Goal: Use online tool/utility: Use online tool/utility

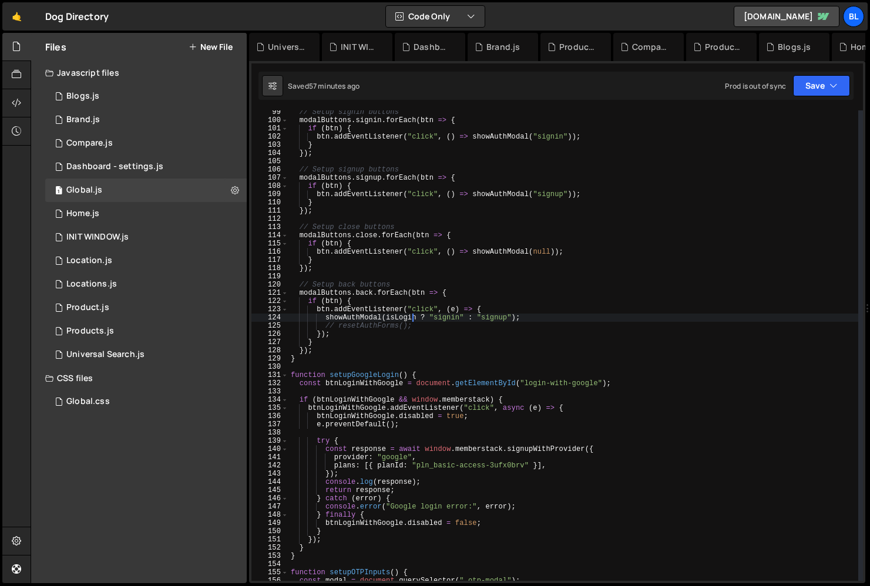
scroll to position [801, 0]
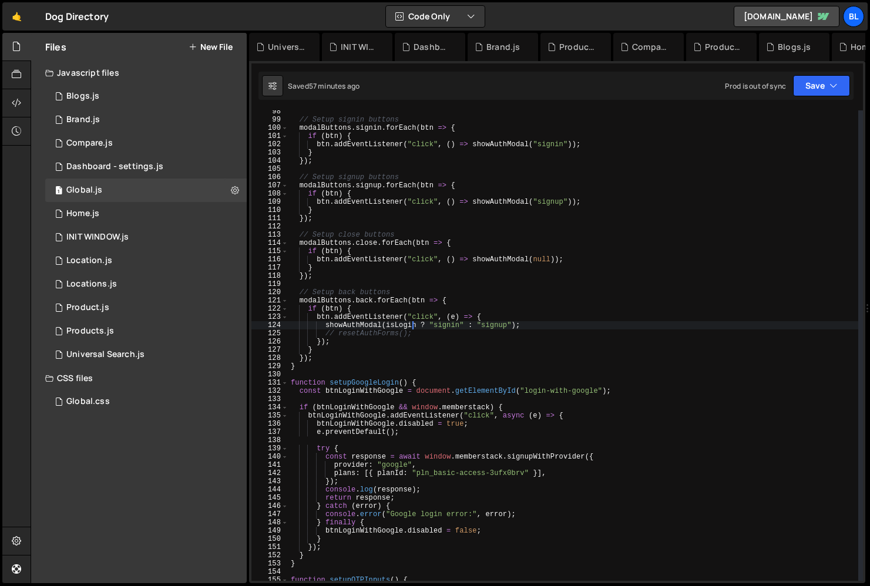
click at [348, 289] on div "// Setup signin buttons modalButtons . signin . forEach ( btn => { if ( btn ) {…" at bounding box center [574, 351] width 570 height 487
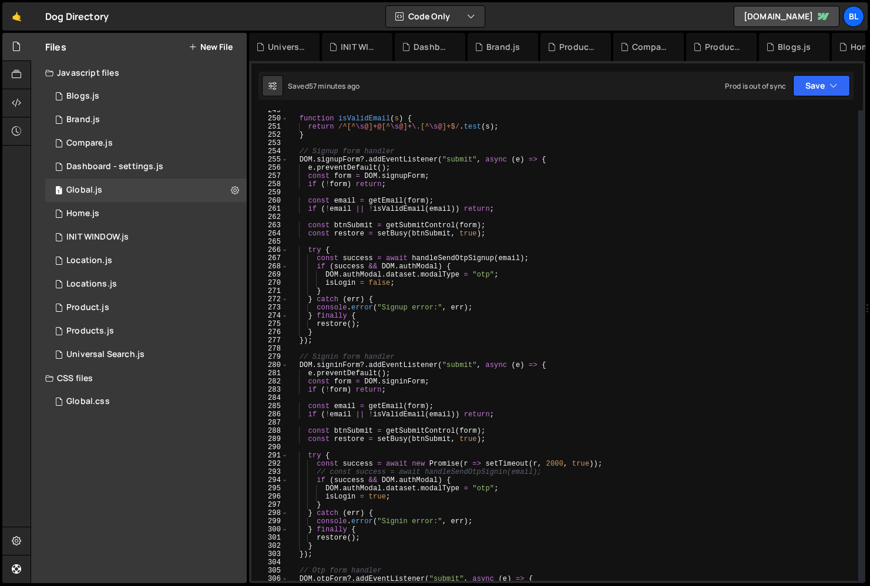
scroll to position [2045, 0]
click at [544, 470] on div "function isValidEmail ( s ) { return / ^[^ \s @ ]+ @ [^ \s @ ]+ \. [^ \s @ ]+$ …" at bounding box center [574, 349] width 570 height 487
click at [551, 467] on div "function isValidEmail ( s ) { return / ^[^ \s @ ]+ @ [^ \s @ ]+ \. [^ \s @ ]+$ …" at bounding box center [574, 349] width 570 height 487
click at [493, 471] on div "function isValidEmail ( s ) { return / ^[^ \s @ ]+ @ [^ \s @ ]+ \. [^ \s @ ]+$ …" at bounding box center [574, 349] width 570 height 487
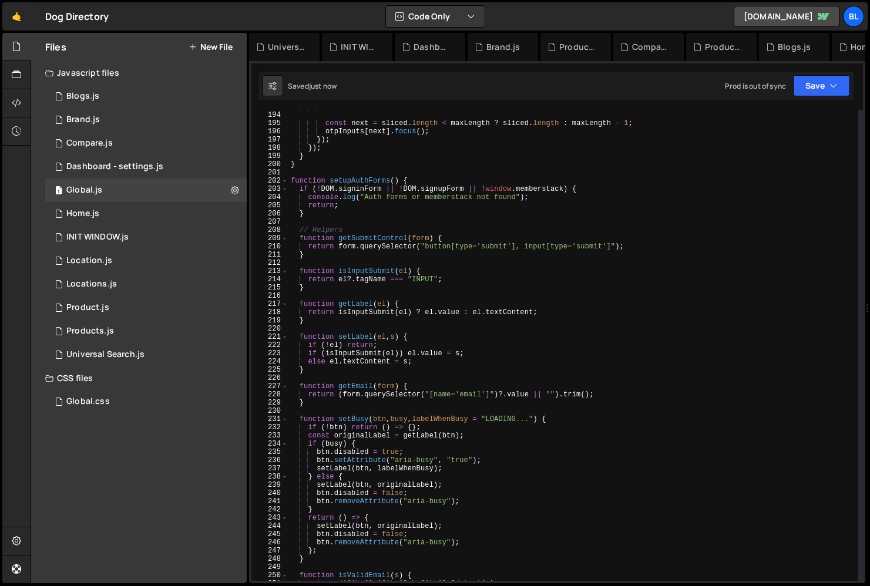
scroll to position [1587, 0]
click at [452, 183] on div "}) ; const next = sliced . length < maxLength ? sliced . length : maxLength - 1…" at bounding box center [574, 346] width 570 height 487
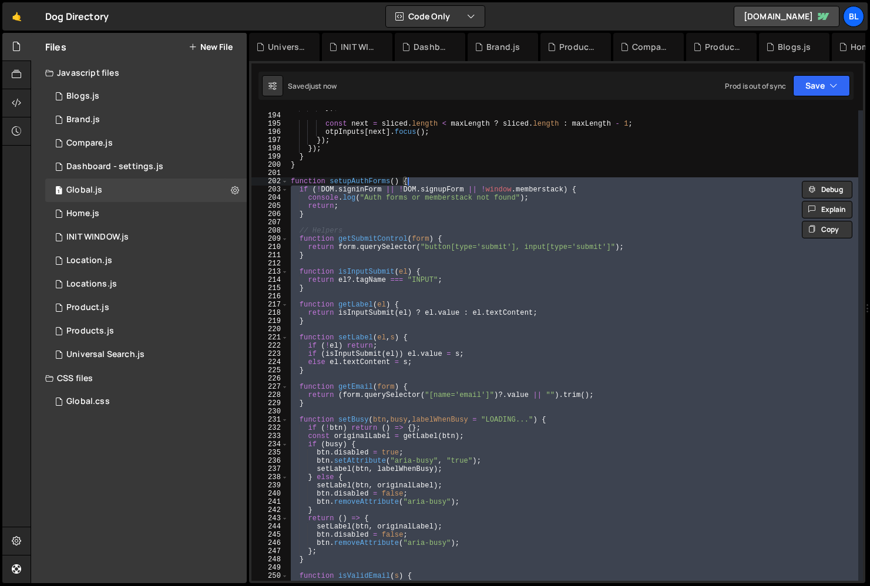
click at [451, 190] on div "}) ; const next = sliced . length < maxLength ? sliced . length : maxLength - 1…" at bounding box center [574, 346] width 570 height 487
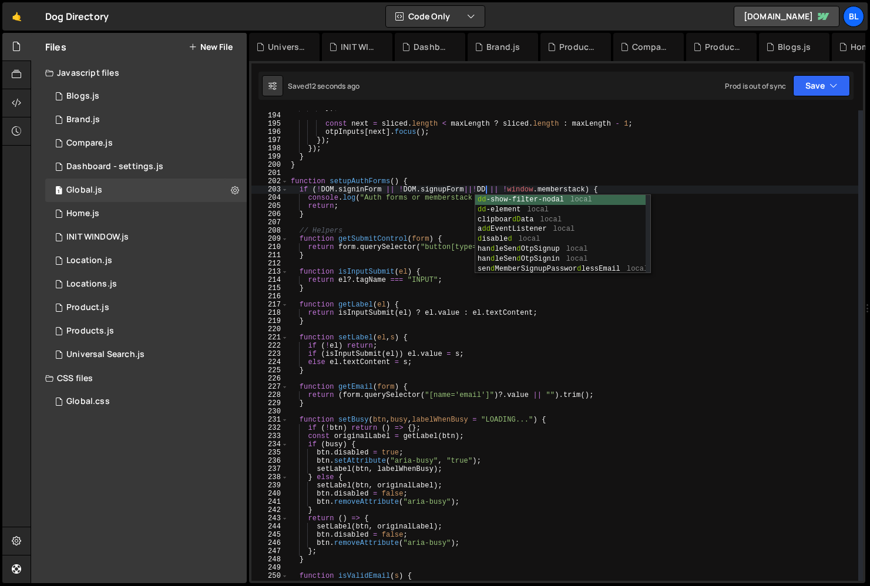
scroll to position [0, 16]
paste textarea "signupForm"
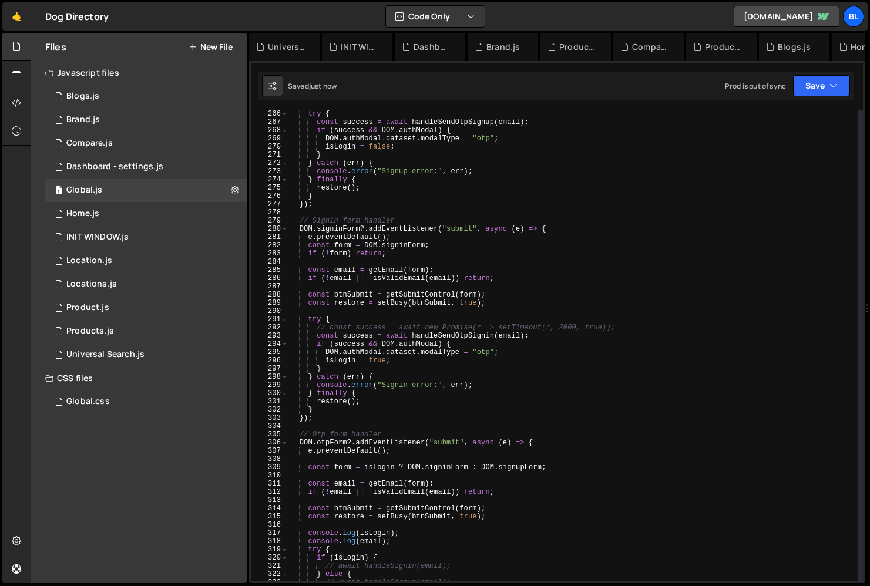
scroll to position [2180, 0]
click at [424, 434] on div "try { const success = await handleSendOtpSignup ( email ) ; if ( success && DOM…" at bounding box center [574, 353] width 570 height 487
click at [412, 411] on div "try { const success = await handleSendOtpSignup ( email ) ; if ( success && DOM…" at bounding box center [574, 353] width 570 height 487
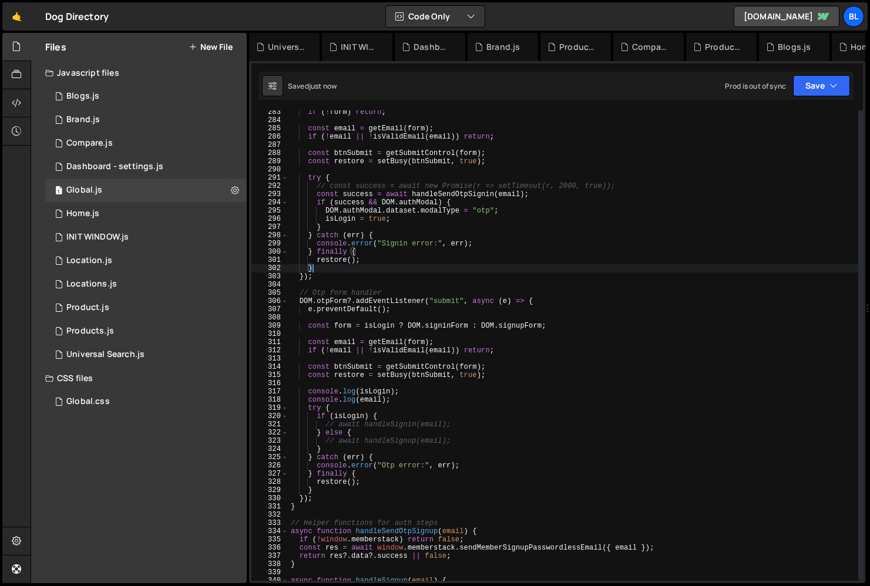
scroll to position [2298, 0]
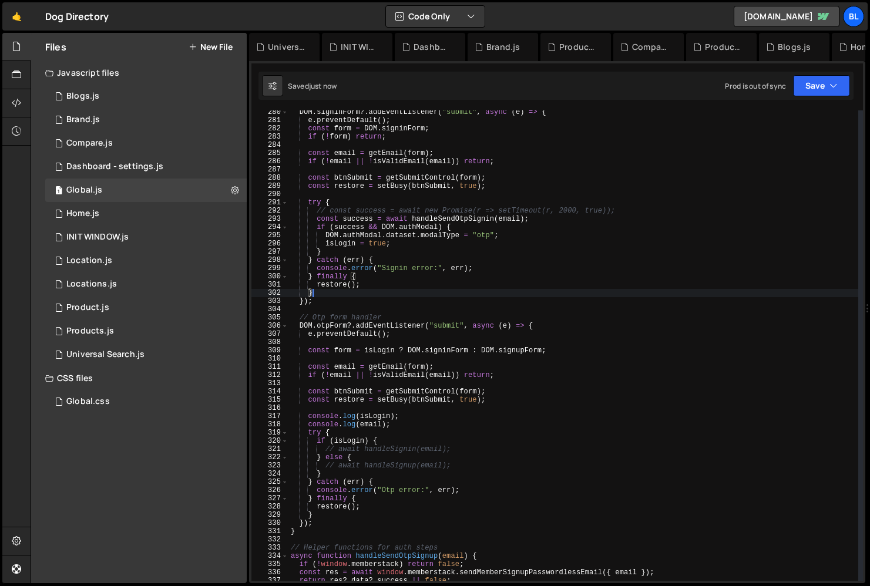
click at [405, 502] on div "DOM . signinForm ?. addEventListener ( "submit" , async ( e ) => { e . preventD…" at bounding box center [574, 351] width 570 height 487
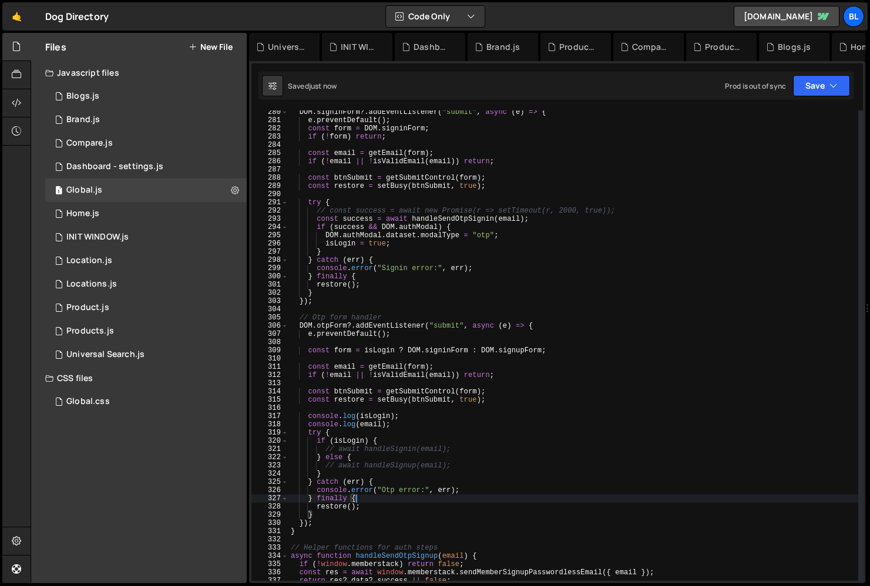
click at [337, 503] on div "DOM . signinForm ?. addEventListener ( "submit" , async ( e ) => { e . preventD…" at bounding box center [574, 351] width 570 height 487
click at [393, 399] on div "DOM . signinForm ?. addEventListener ( "submit" , async ( e ) => { e . preventD…" at bounding box center [574, 351] width 570 height 487
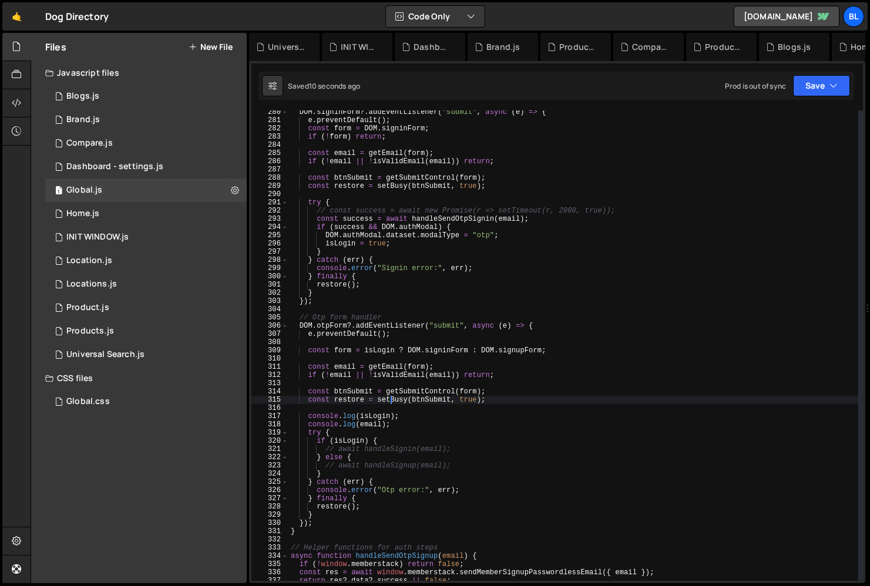
click at [391, 427] on div "DOM . signinForm ?. addEventListener ( "submit" , async ( e ) => { e . preventD…" at bounding box center [574, 351] width 570 height 487
click at [398, 418] on div "DOM . signinForm ?. addEventListener ( "submit" , async ( e ) => { e . preventD…" at bounding box center [574, 351] width 570 height 487
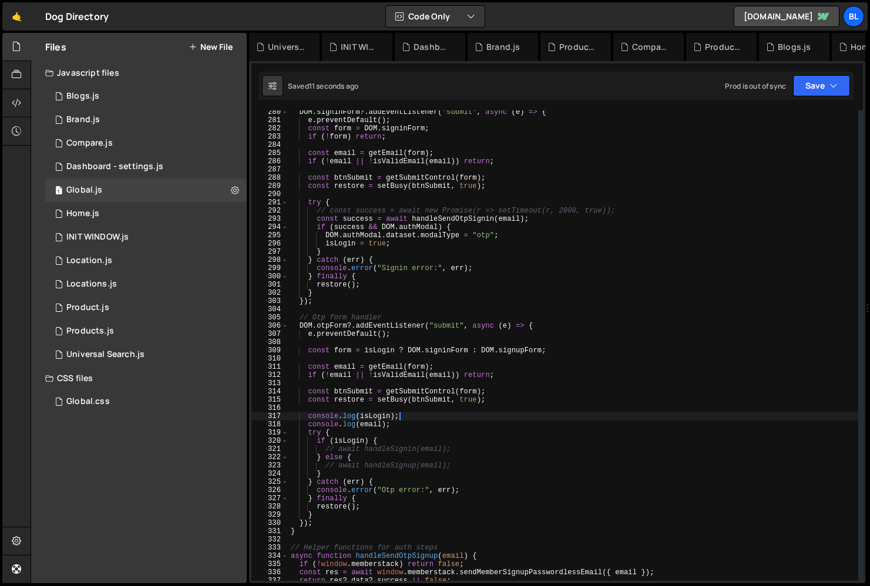
click at [391, 423] on div "DOM . signinForm ?. addEventListener ( "submit" , async ( e ) => { e . preventD…" at bounding box center [574, 351] width 570 height 487
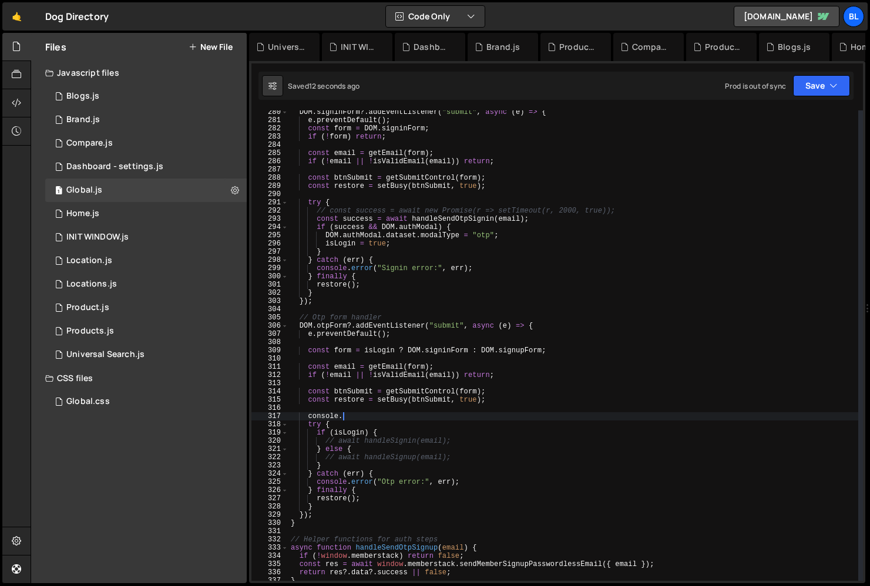
type textarea "console"
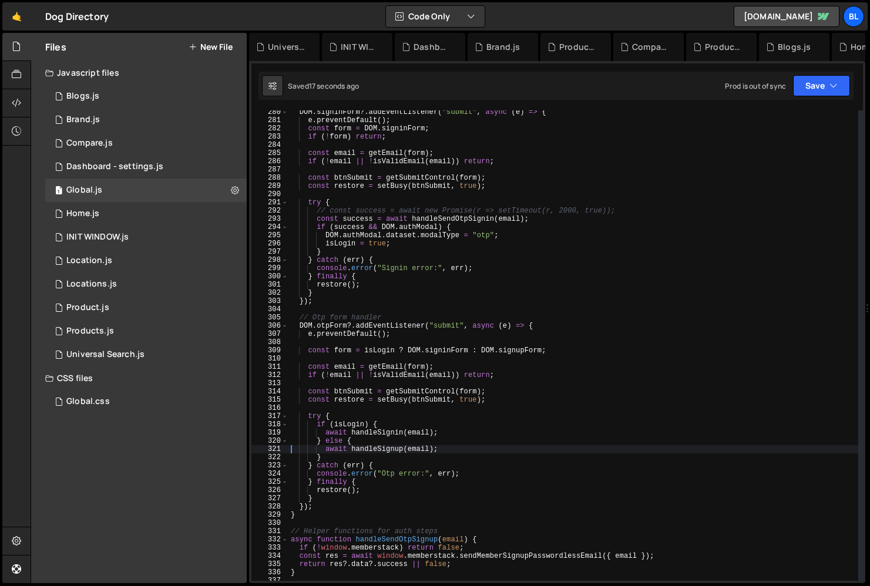
click at [386, 426] on div "DOM . signinForm ?. addEventListener ( "submit" , async ( e ) => { e . preventD…" at bounding box center [574, 351] width 570 height 487
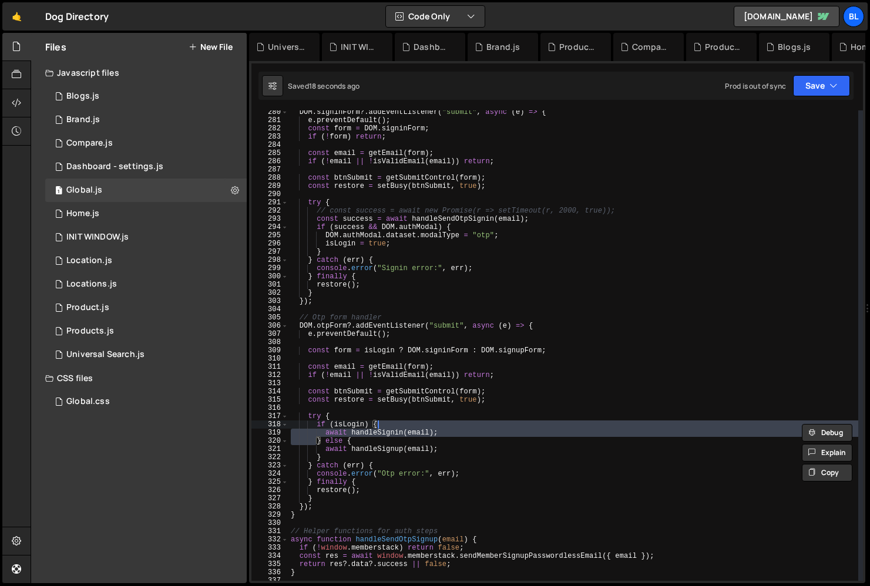
click at [376, 430] on div "DOM . signinForm ?. addEventListener ( "submit" , async ( e ) => { e . preventD…" at bounding box center [574, 351] width 570 height 487
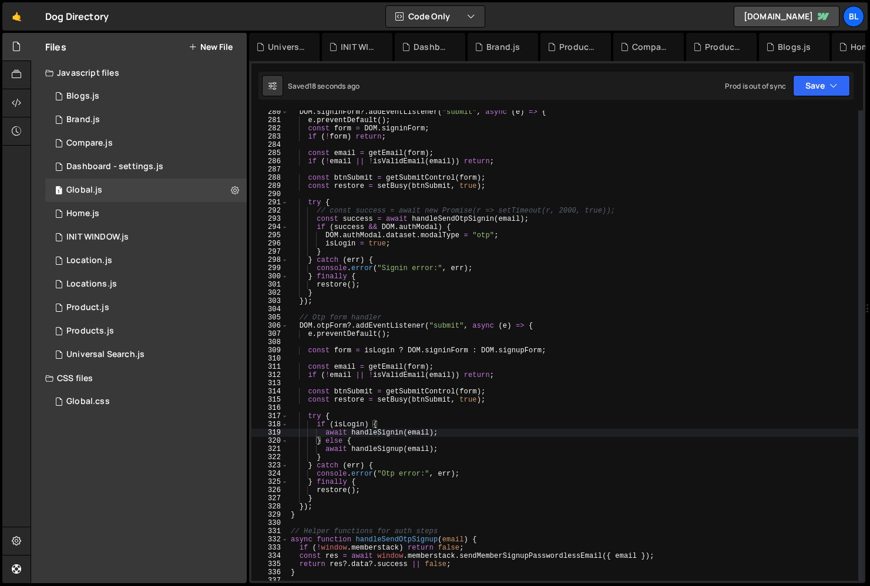
click at [376, 430] on div "DOM . signinForm ?. addEventListener ( "submit" , async ( e ) => { e . preventD…" at bounding box center [574, 351] width 570 height 487
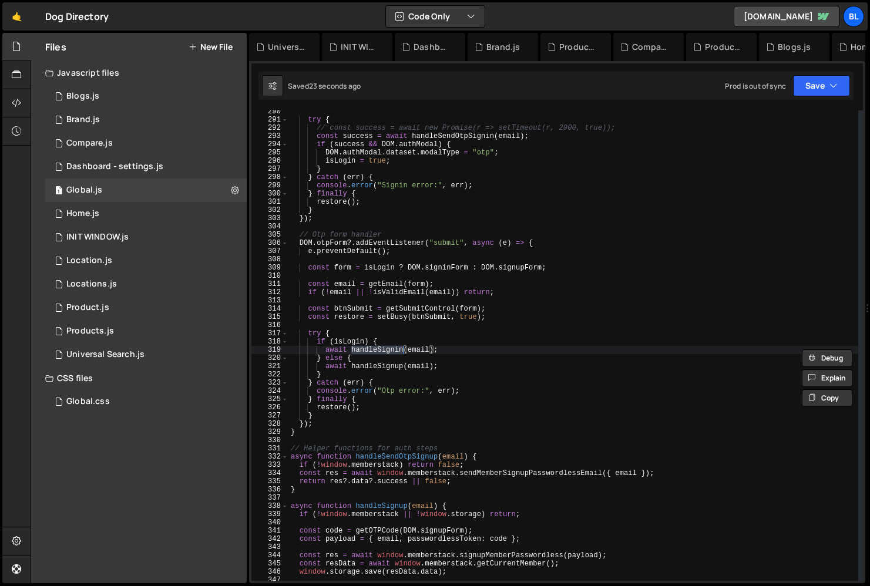
scroll to position [2381, 0]
click at [380, 363] on div "try { // const success = await new Promise(r => setTimeout(r, 2000, true)); con…" at bounding box center [574, 351] width 570 height 487
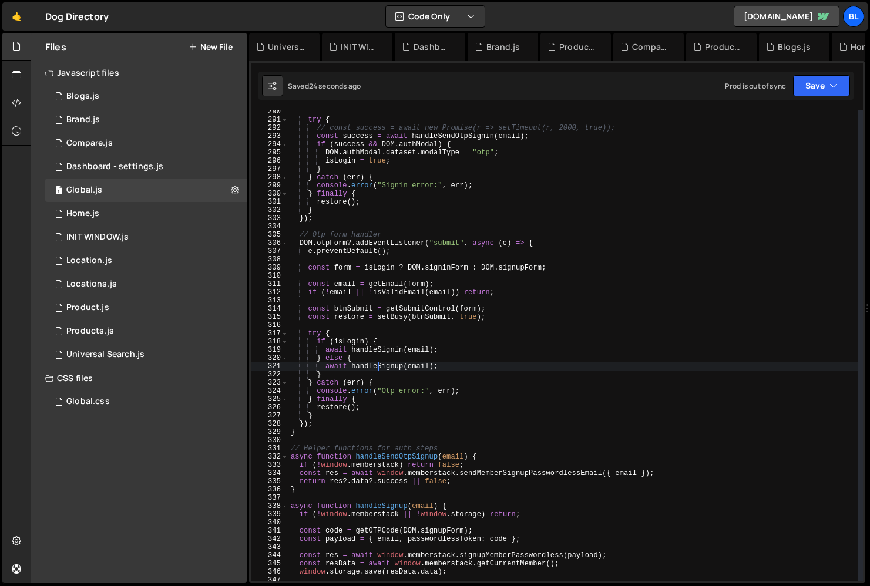
click at [380, 363] on div "try { // const success = await new Promise(r => setTimeout(r, 2000, true)); con…" at bounding box center [574, 351] width 570 height 487
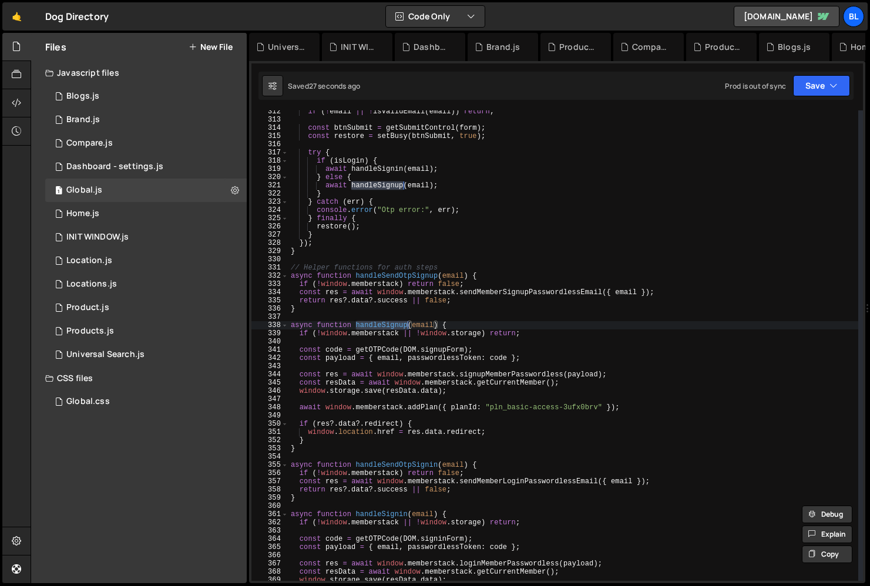
scroll to position [2562, 0]
click at [376, 511] on div "if ( ! email || ! isValidEmail ( email )) return ; const btnSubmit = getSubmitC…" at bounding box center [574, 350] width 570 height 487
type textarea "async function handleSignin(email) {"
click at [376, 511] on div "if ( ! email || ! isValidEmail ( email )) return ; const btnSubmit = getSubmitC…" at bounding box center [574, 350] width 570 height 487
click at [388, 320] on div "if ( ! email || ! isValidEmail ( email )) return ; const btnSubmit = getSubmitC…" at bounding box center [574, 350] width 570 height 487
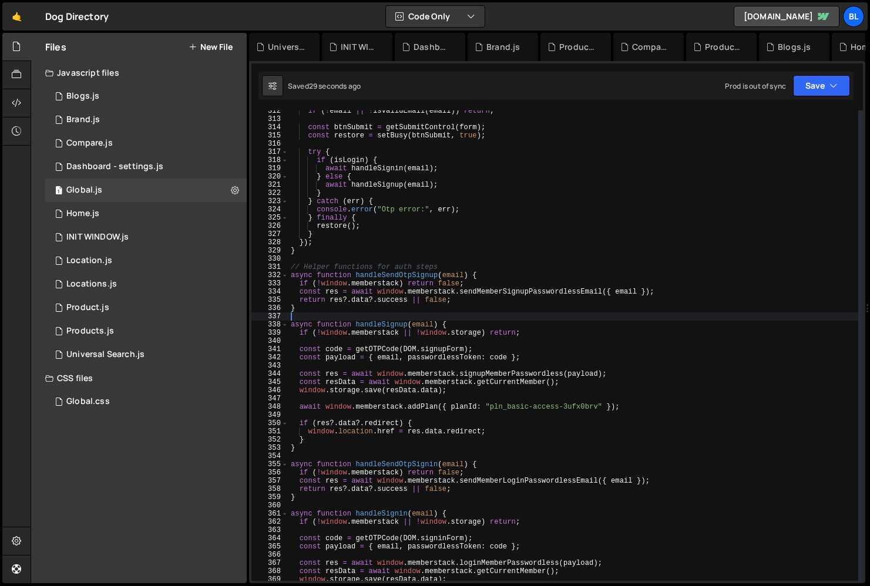
click at [388, 320] on div "if ( ! email || ! isValidEmail ( email )) return ; const btnSubmit = getSubmitC…" at bounding box center [574, 350] width 570 height 487
click at [443, 398] on div "if ( ! email || ! isValidEmail ( email )) return ; const btnSubmit = getSubmitC…" at bounding box center [574, 350] width 570 height 487
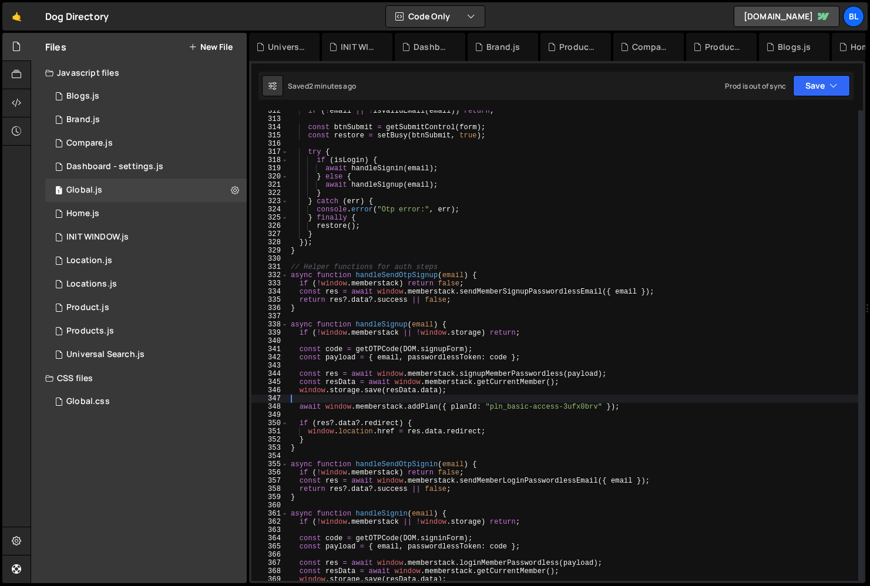
click at [490, 400] on div "if ( ! email || ! isValidEmail ( email )) return ; const btnSubmit = getSubmitC…" at bounding box center [574, 350] width 570 height 487
click at [601, 402] on div "if ( ! email || ! isValidEmail ( email )) return ; const btnSubmit = getSubmitC…" at bounding box center [574, 350] width 570 height 487
click at [487, 413] on div "if ( ! email || ! isValidEmail ( email )) return ; const btnSubmit = getSubmitC…" at bounding box center [574, 350] width 570 height 487
click at [491, 405] on div "if ( ! email || ! isValidEmail ( email )) return ; const btnSubmit = getSubmitC…" at bounding box center [574, 350] width 570 height 487
click at [599, 407] on div "if ( ! email || ! isValidEmail ( email )) return ; const btnSubmit = getSubmitC…" at bounding box center [574, 350] width 570 height 487
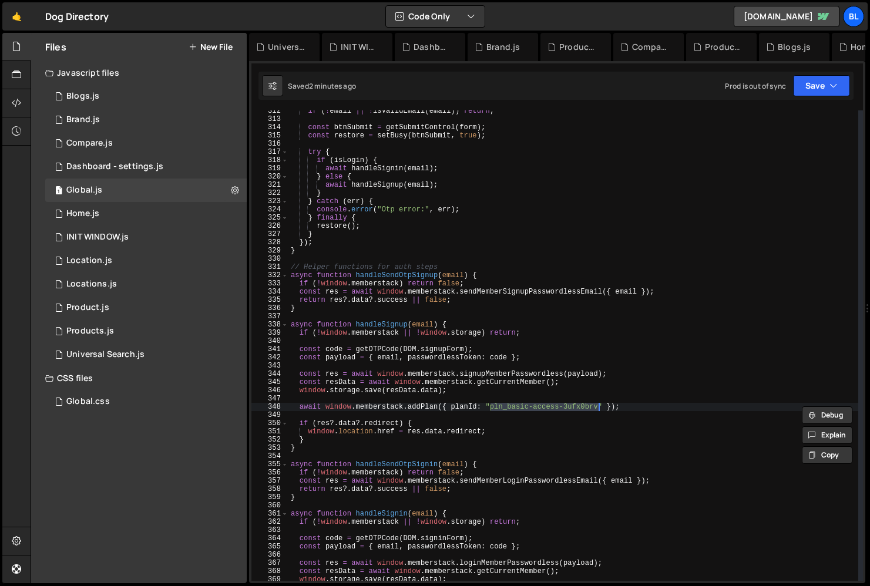
click at [568, 380] on div "if ( ! email || ! isValidEmail ( email )) return ; const btnSubmit = getSubmitC…" at bounding box center [574, 350] width 570 height 487
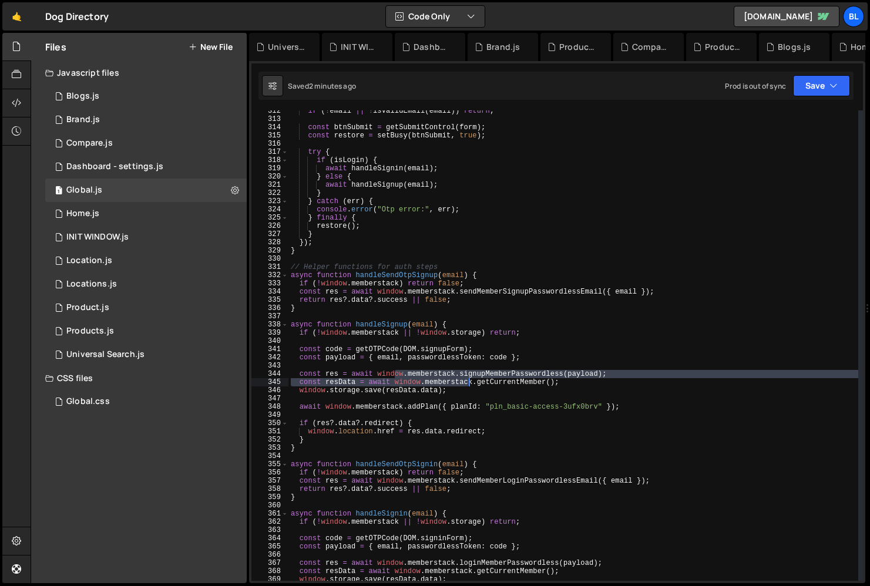
drag, startPoint x: 395, startPoint y: 378, endPoint x: 470, endPoint y: 381, distance: 74.7
click at [470, 381] on div "if ( ! email || ! isValidEmail ( email )) return ; const btnSubmit = getSubmitC…" at bounding box center [574, 350] width 570 height 487
click at [470, 380] on div at bounding box center [470, 380] width 0 height 0
click at [431, 383] on div "if ( ! email || ! isValidEmail ( email )) return ; const btnSubmit = getSubmitC…" at bounding box center [574, 350] width 570 height 487
type textarea "const resData = await window.memberstack.getCurrentMember();"
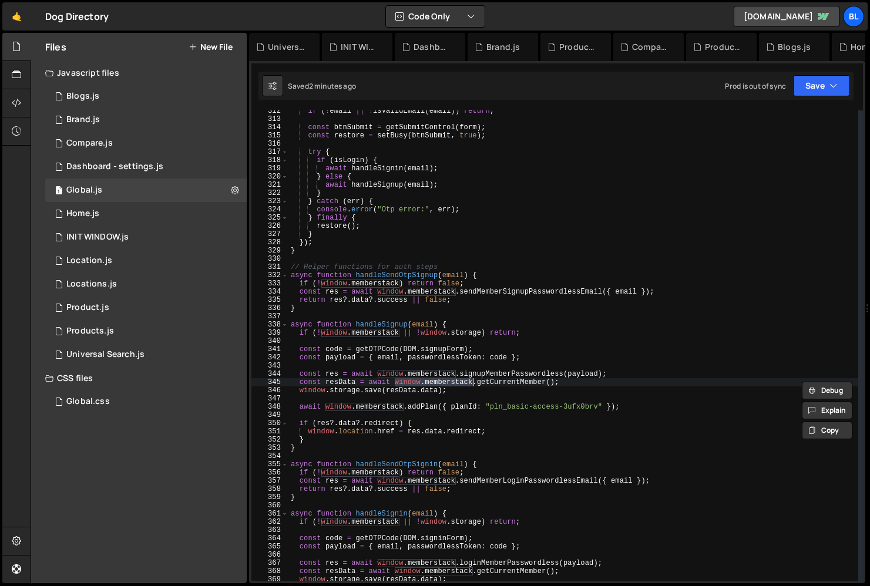
drag, startPoint x: 396, startPoint y: 381, endPoint x: 474, endPoint y: 383, distance: 78.2
click at [474, 383] on div "if ( ! email || ! isValidEmail ( email )) return ; const btnSubmit = getSubmitC…" at bounding box center [574, 350] width 570 height 487
click at [185, 220] on div "1 Home.js 0" at bounding box center [146, 214] width 202 height 24
click at [163, 232] on div "0 INIT WINDOW.js 0" at bounding box center [146, 238] width 202 height 24
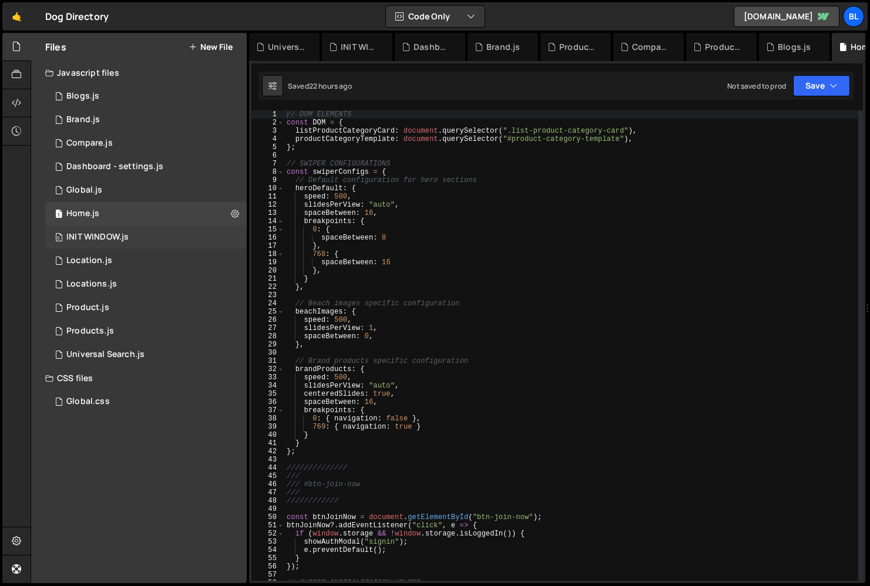
click at [163, 232] on div "0 INIT WINDOW.js 0" at bounding box center [146, 238] width 202 height 24
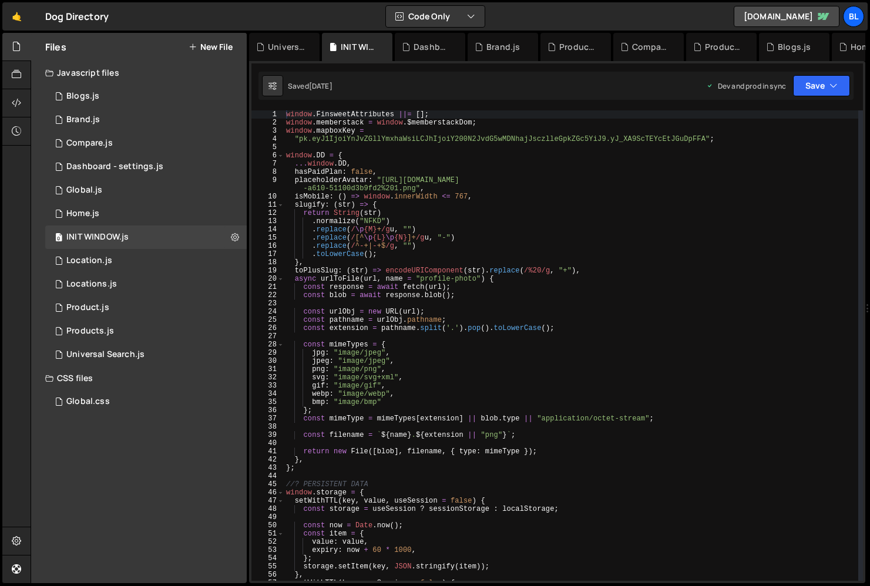
click at [368, 147] on div "window . FinsweetAttributes ||= [ ] ; window . memberstack = window . $memberst…" at bounding box center [587, 353] width 607 height 487
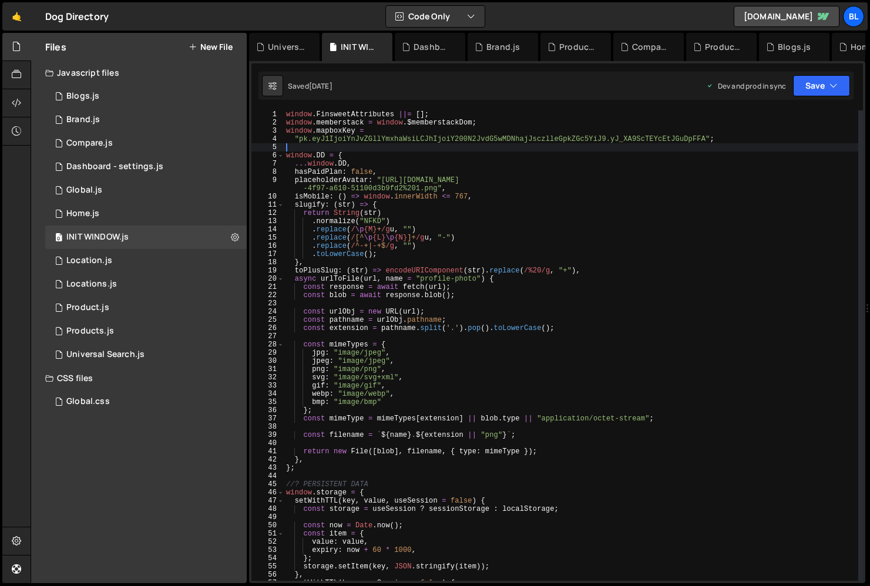
click at [366, 155] on div "window . FinsweetAttributes ||= [ ] ; window . memberstack = window . $memberst…" at bounding box center [571, 353] width 575 height 487
click at [373, 139] on div "window . FinsweetAttributes ||= [ ] ; window . memberstack = window . $memberst…" at bounding box center [571, 353] width 575 height 487
type textarea ""pk.eyJ1IjoiYnJvZGllYmxhaWsiLCJhIjoiY200N2JvdG5wMDNhajJsczlleGpkZGc5YiJ9.yJ_XA9…"
click at [357, 145] on div "window . FinsweetAttributes ||= [ ] ; window . memberstack = window . $memberst…" at bounding box center [571, 353] width 575 height 487
click at [352, 133] on div "window . FinsweetAttributes ||= [ ] ; window . memberstack = window . $memberst…" at bounding box center [571, 353] width 575 height 487
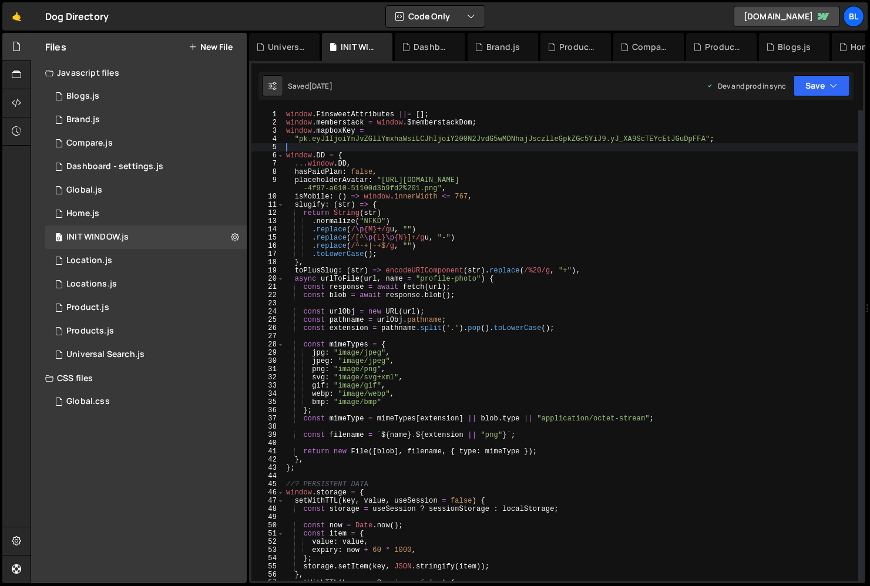
type textarea "window.mapboxKey ="
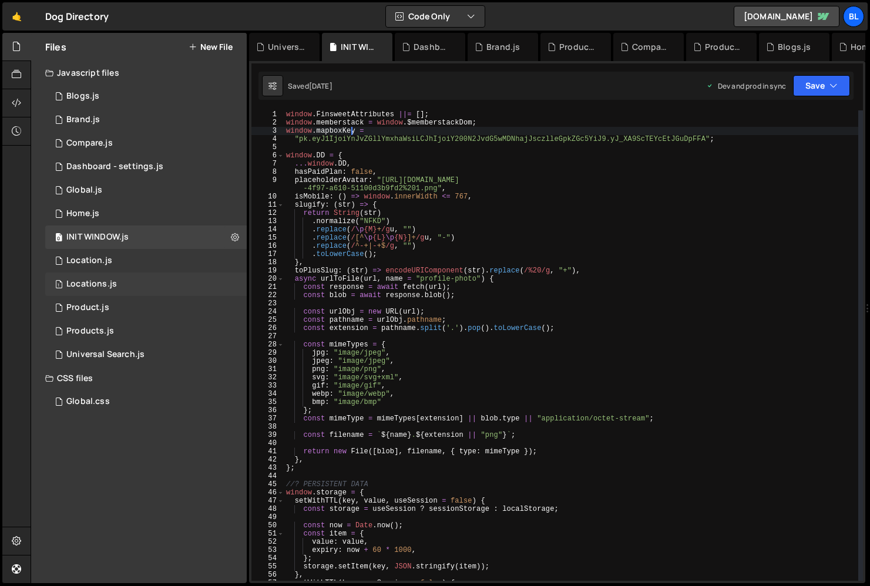
click at [126, 277] on div "1 Locations.js 0" at bounding box center [146, 285] width 202 height 24
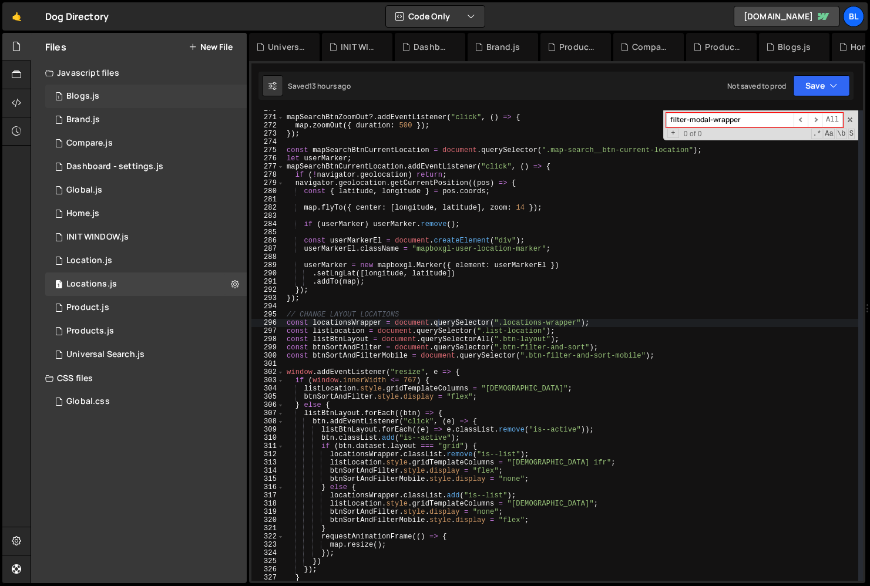
click at [110, 90] on div "1 Blogs.js 0" at bounding box center [146, 97] width 202 height 24
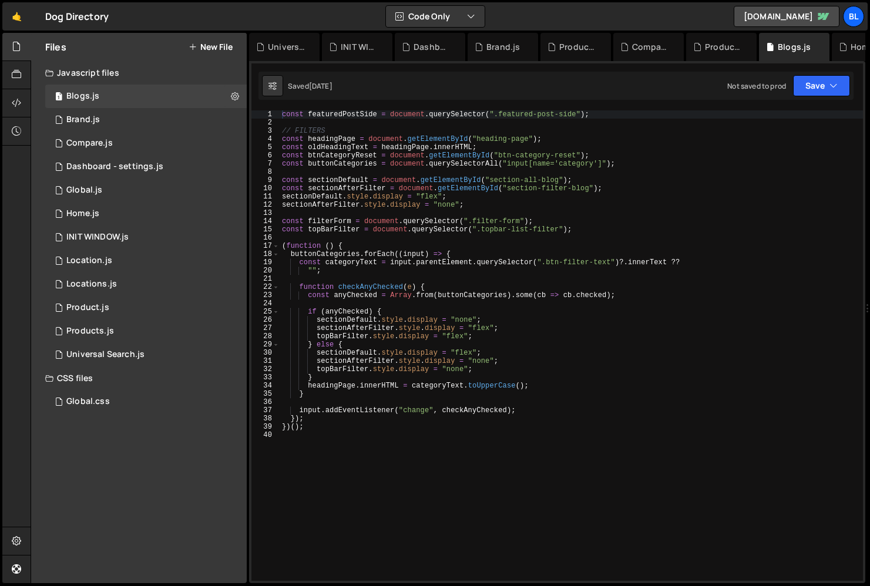
click at [601, 112] on div "const featuredPostSide = document . querySelector ( ".featured-post-side" ) ; /…" at bounding box center [572, 353] width 584 height 487
type textarea "const featuredPostSide = document.querySelector(".featured-post-side");"
click at [335, 112] on div "const featuredPostSide = document . querySelector ( ".featured-post-side" ) ; /…" at bounding box center [572, 353] width 584 height 487
click at [324, 507] on div "const featuredPostSide = document . querySelector ( ".featured-post-side" ) ; /…" at bounding box center [572, 353] width 584 height 487
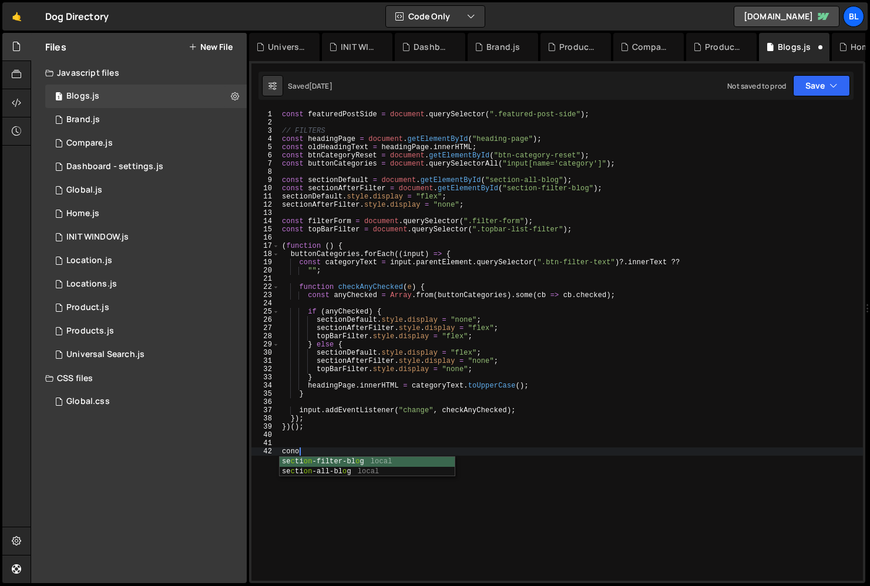
type textarea "conos"
paste textarea "window.memberstack)"
type textarea "console.log(window.memberstack);"
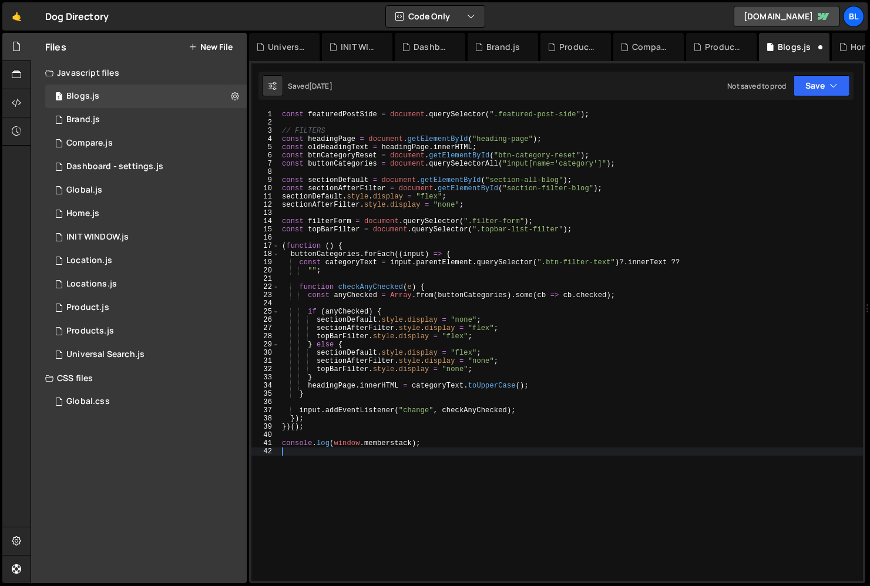
scroll to position [0, 0]
click at [411, 437] on div "const featuredPostSide = document . querySelector ( ".featured-post-side" ) ; /…" at bounding box center [572, 353] width 584 height 487
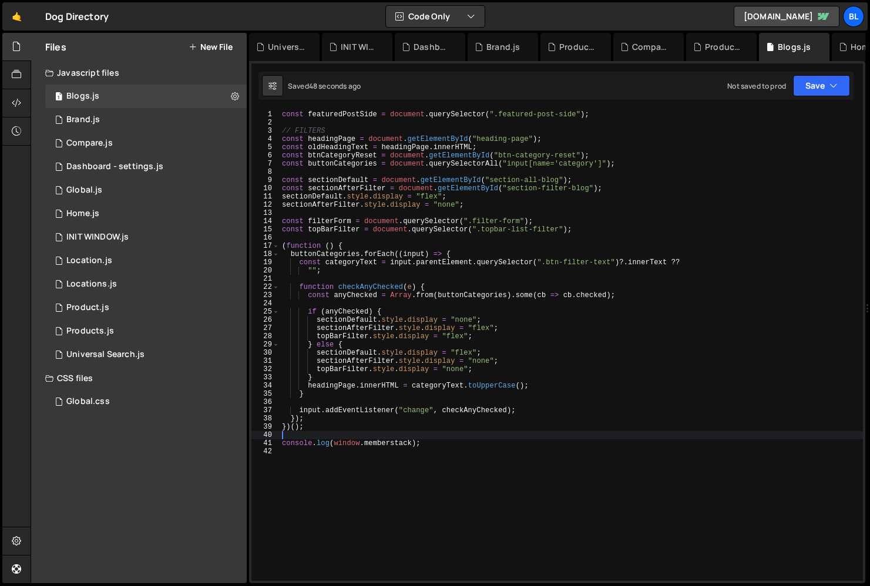
click at [411, 437] on div "const featuredPostSide = document . querySelector ( ".featured-post-side" ) ; /…" at bounding box center [572, 353] width 584 height 487
click at [414, 451] on div "const featuredPostSide = document . querySelector ( ".featured-post-side" ) ; /…" at bounding box center [572, 353] width 584 height 487
paste textarea "getApp"
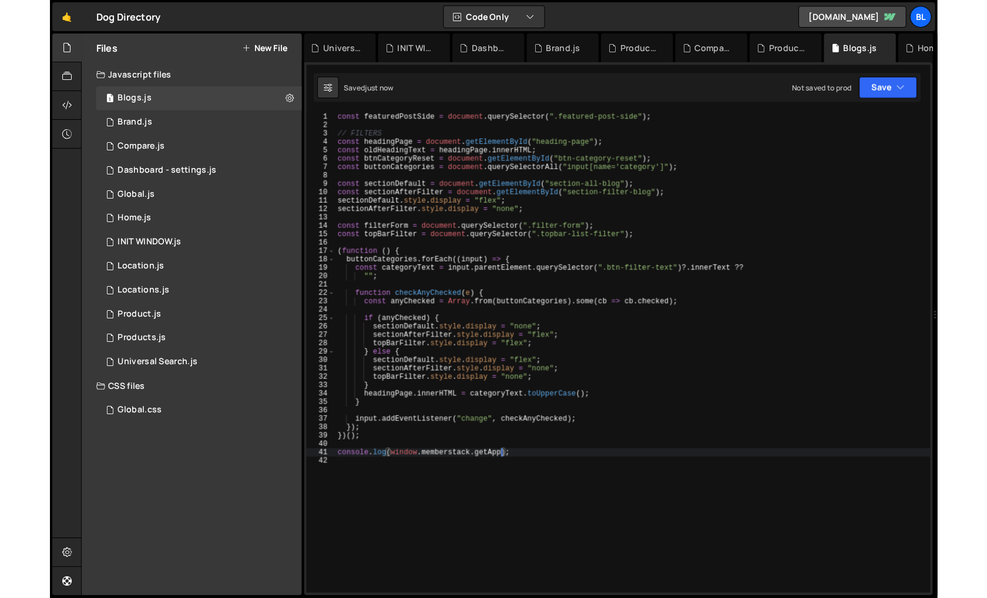
scroll to position [0, 13]
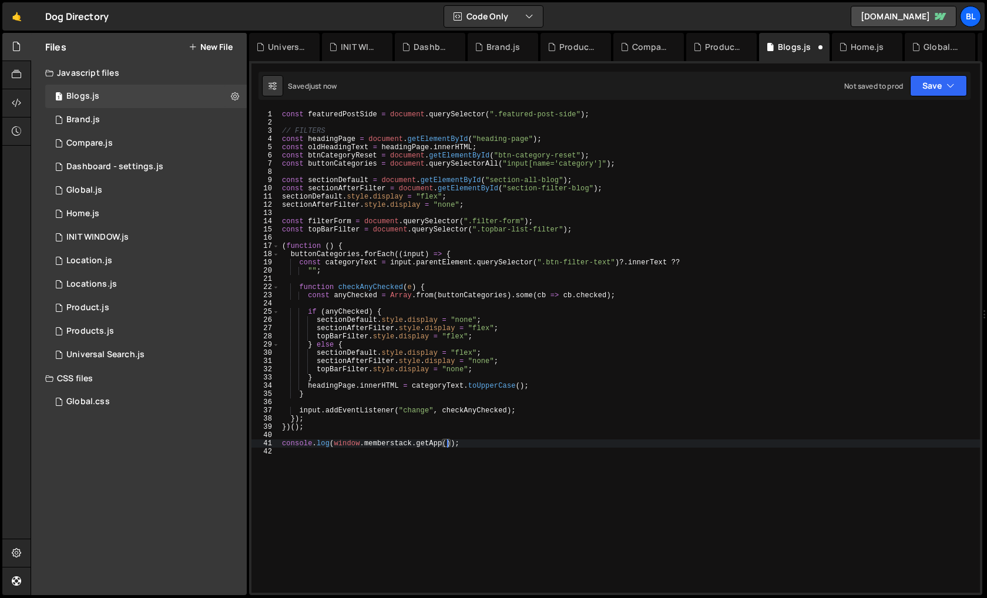
type textarea "console.log(window.memberstack.getApp());"
click at [333, 436] on div "const featuredPostSide = document . querySelector ( ".featured-post-side" ) ; /…" at bounding box center [630, 359] width 700 height 499
click at [337, 442] on div "const featuredPostSide = document . querySelector ( ".featured-post-side" ) ; /…" at bounding box center [630, 359] width 700 height 499
click at [331, 441] on div "const featuredPostSide = document . querySelector ( ".featured-post-side" ) ; /…" at bounding box center [630, 359] width 700 height 499
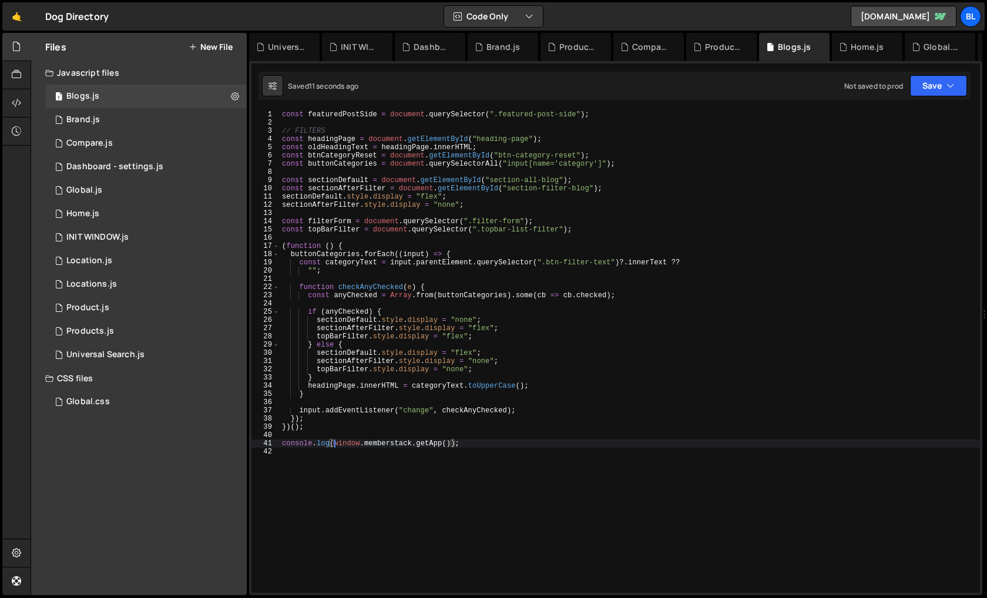
click at [451, 442] on div "const featuredPostSide = document . querySelector ( ".featured-post-side" ) ; /…" at bounding box center [630, 359] width 700 height 499
paste textarea "window.memberstack.getApp())"
click at [508, 441] on div "const featuredPostSide = document . querySelector ( ".featured-post-side" ) ; /…" at bounding box center [630, 359] width 700 height 499
click at [478, 433] on div "const featuredPostSide = document . querySelector ( ".featured-post-side" ) ; /…" at bounding box center [630, 359] width 700 height 499
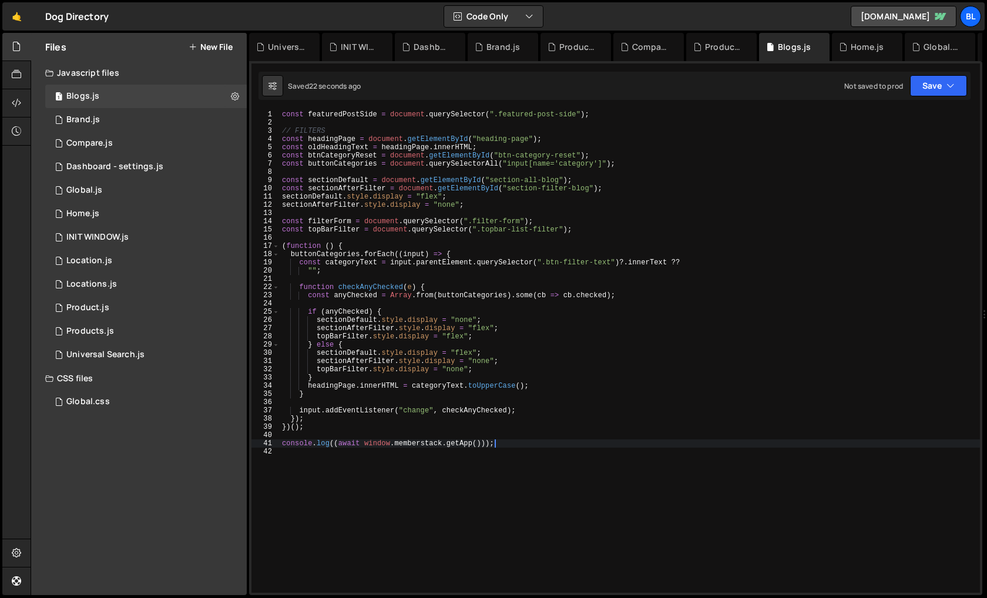
type textarea "console.log((await window.memberstack.getApp()));"
click at [151, 175] on div "1 Dashboard - settings.js 0" at bounding box center [146, 167] width 202 height 24
click at [145, 182] on div "1 Global.js 0" at bounding box center [146, 191] width 202 height 24
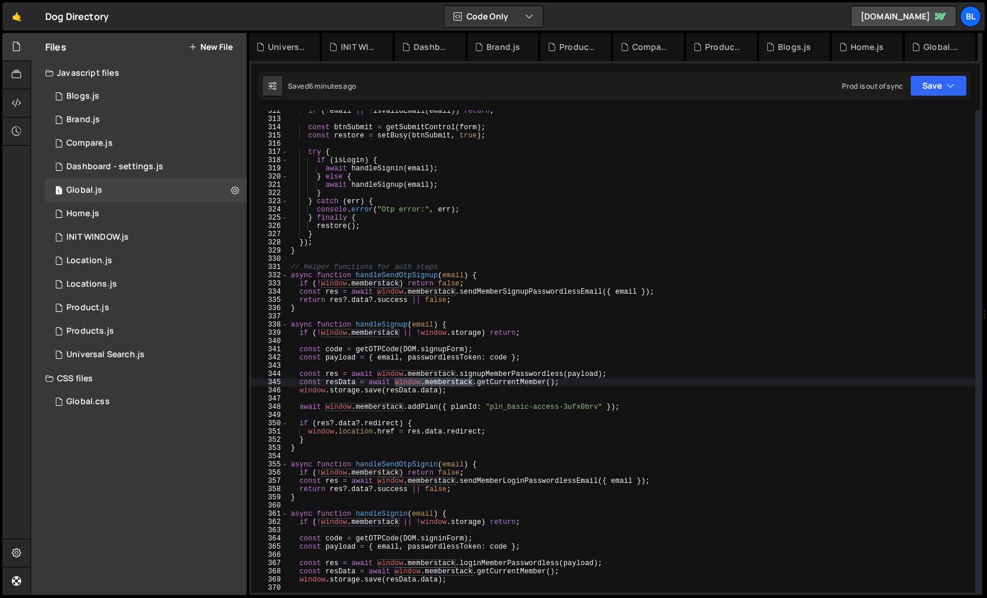
scroll to position [26928, 0]
click at [599, 404] on div "if ( ! email || ! isValidEmail ( email )) return ; const btnSubmit = getSubmitC…" at bounding box center [632, 350] width 687 height 487
click at [599, 404] on div "if ( ! email || ! isValidEmail ( email )) return ; const btnSubmit = getSubmitC…" at bounding box center [632, 356] width 687 height 499
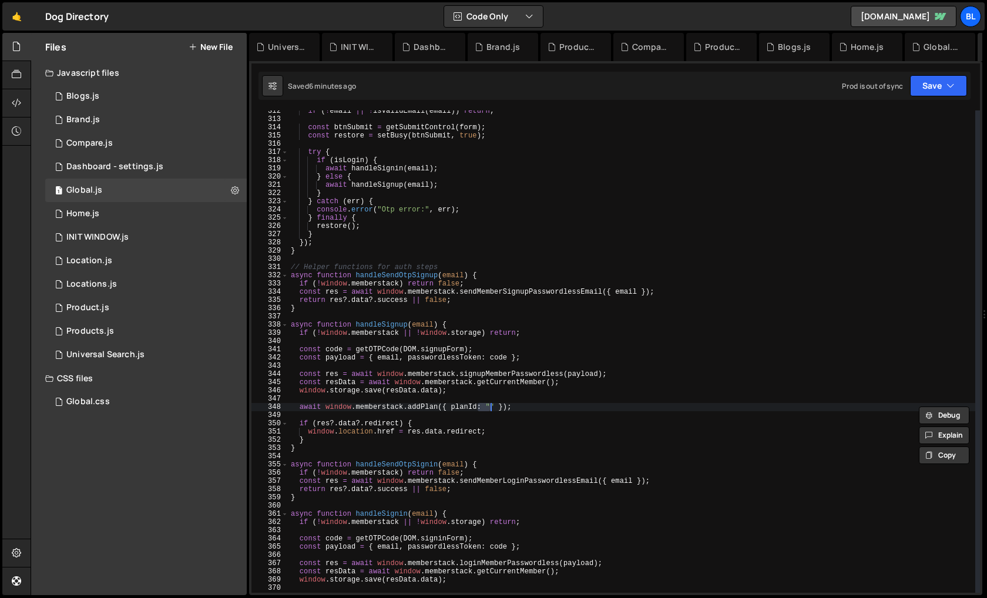
paste textarea "pln_basic-access-t510i0lyp"""
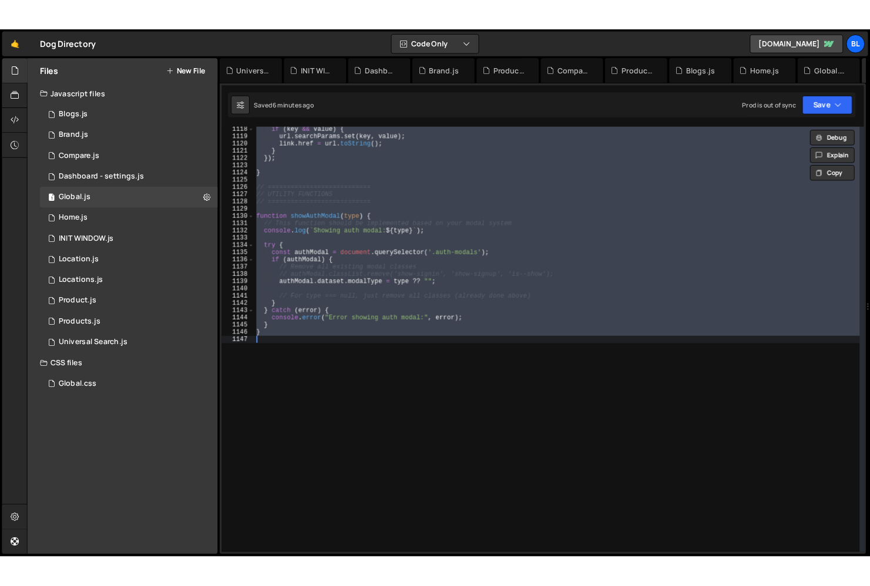
scroll to position [2613, 0]
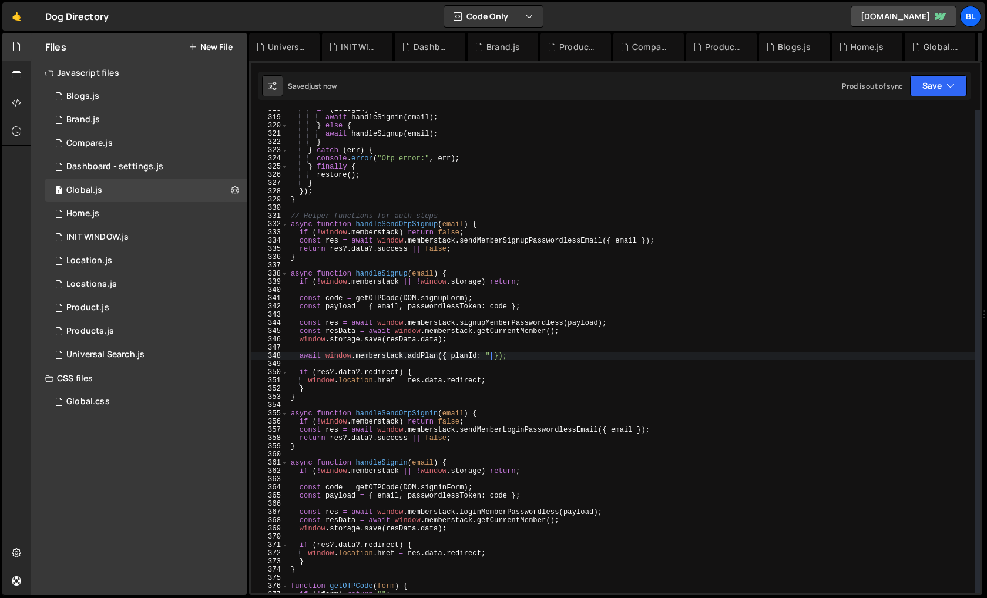
paste textarea ""pln_basic-access-t510i0lyp""
click at [529, 394] on div "if ( isLogin ) { await handleSignin ( email ) ; } else { await handleSignup ( e…" at bounding box center [632, 354] width 687 height 499
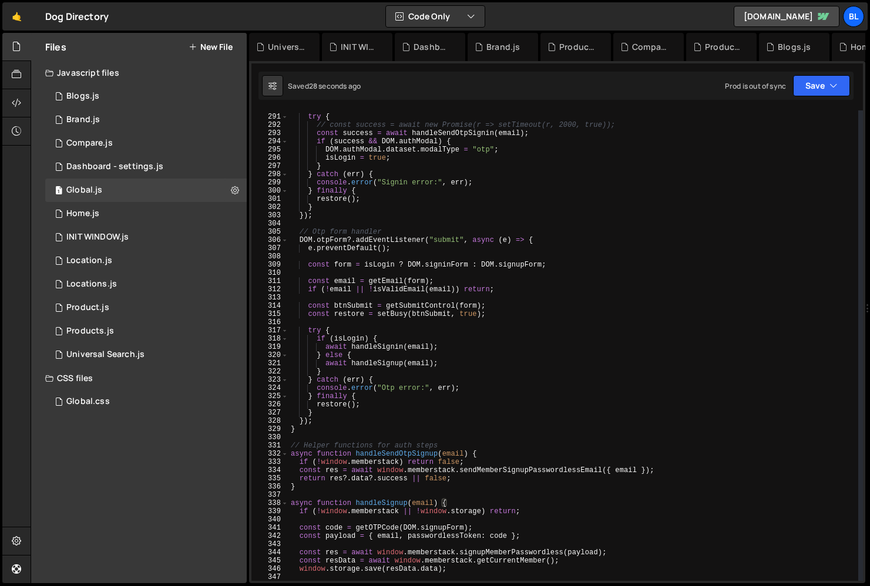
scroll to position [2366, 0]
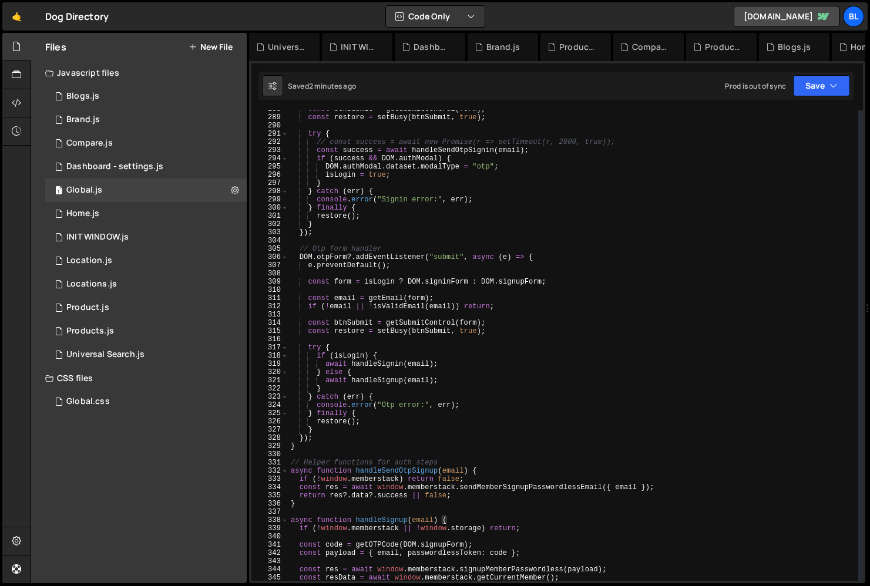
click at [339, 448] on div "const btnSubmit = getSubmitControl ( form ) ; const restore = setBusy ( btnSubm…" at bounding box center [574, 348] width 570 height 487
click at [346, 434] on div "const btnSubmit = getSubmitControl ( form ) ; const restore = setBusy ( btnSubm…" at bounding box center [574, 348] width 570 height 487
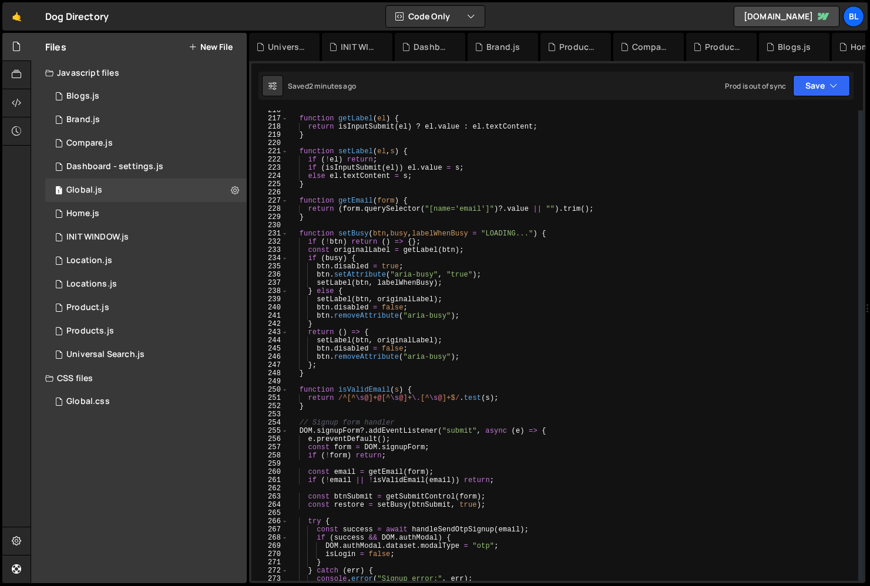
scroll to position [1772, 0]
click at [296, 429] on div "function getLabel ( el ) { return isInputSubmit ( el ) ? el . value : el . text…" at bounding box center [574, 351] width 570 height 487
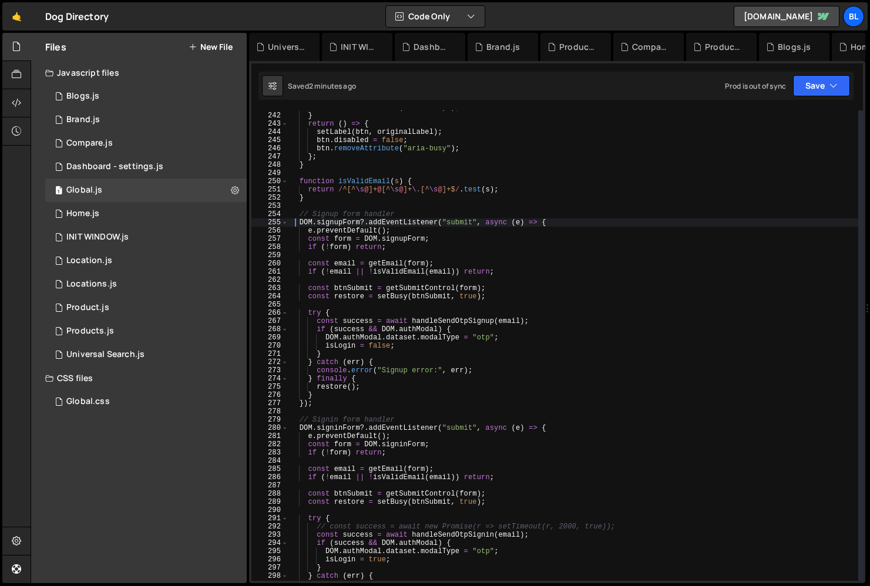
scroll to position [2036, 0]
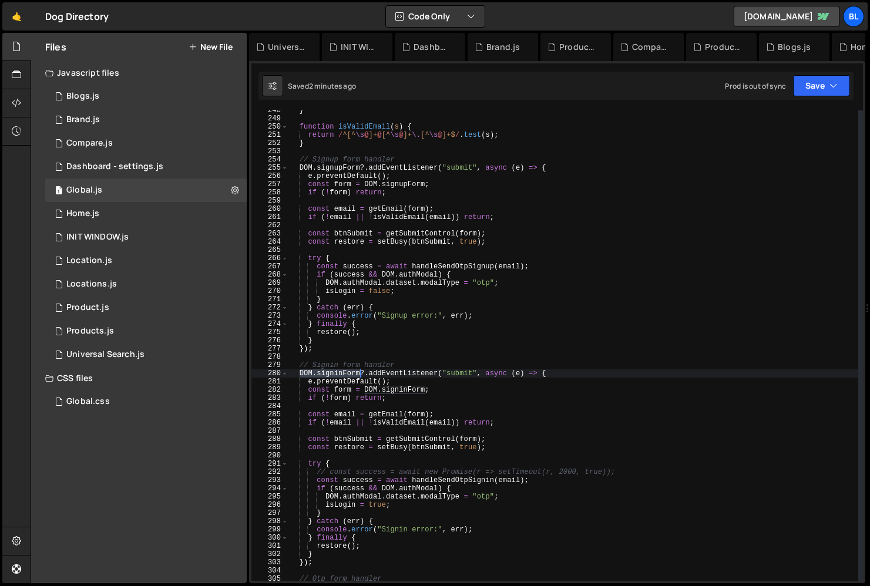
type textarea "DOM.signinForm?.addEventListener("submit", async (e) => {"
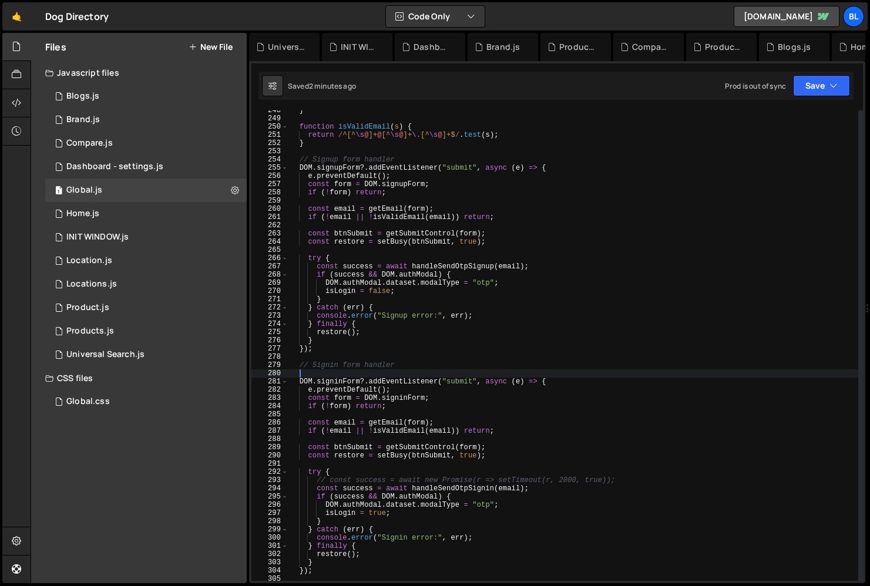
drag, startPoint x: 299, startPoint y: 371, endPoint x: 362, endPoint y: 373, distance: 63.5
click at [362, 373] on div "} function isValidEmail ( s ) { return / ^[^ \s @ ]+ @ [^ \s @ ]+ \. [^ \s @ ]+…" at bounding box center [574, 349] width 570 height 487
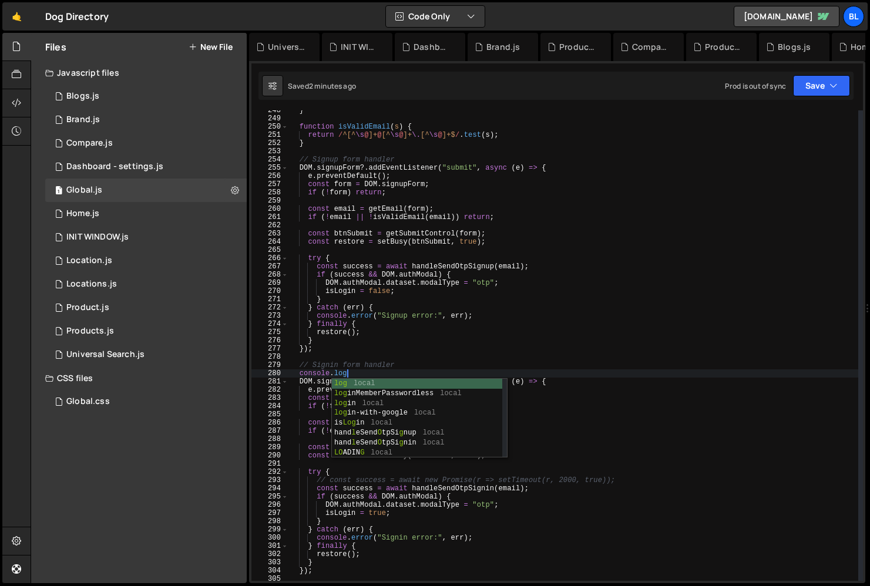
paste textarea "DOM.signinForm)"
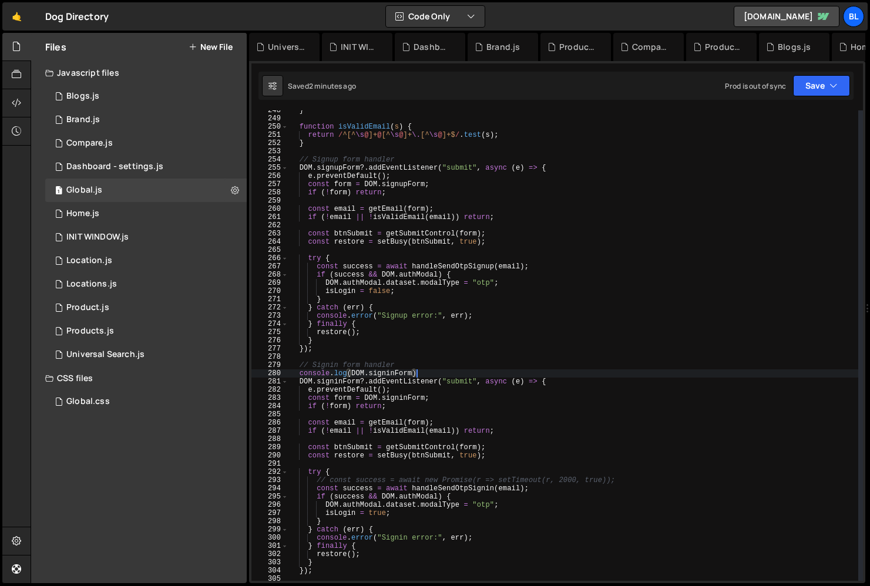
scroll to position [0, 10]
click at [399, 368] on div "} function isValidEmail ( s ) { return / ^[^ \s @ ]+ @ [^ \s @ ]+ \. [^ \s @ ]+…" at bounding box center [574, 349] width 570 height 487
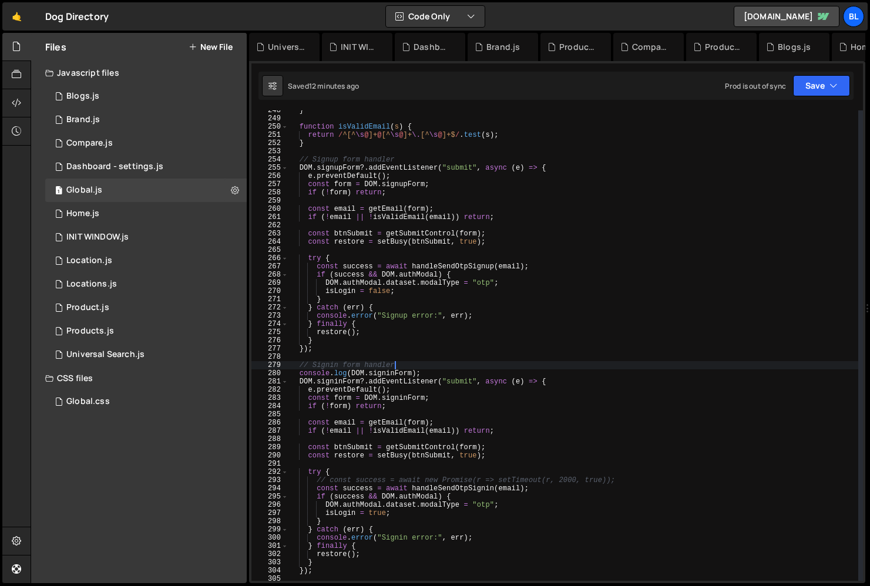
click at [399, 368] on div "} function isValidEmail ( s ) { return / ^[^ \s @ ]+ @ [^ \s @ ]+ \. [^ \s @ ]+…" at bounding box center [574, 349] width 570 height 487
click at [363, 371] on div "} function isValidEmail ( s ) { return / ^[^ \s @ ]+ @ [^ \s @ ]+ \. [^ \s @ ]+…" at bounding box center [574, 349] width 570 height 487
type textarea "console.log(DOM.signinForm);"
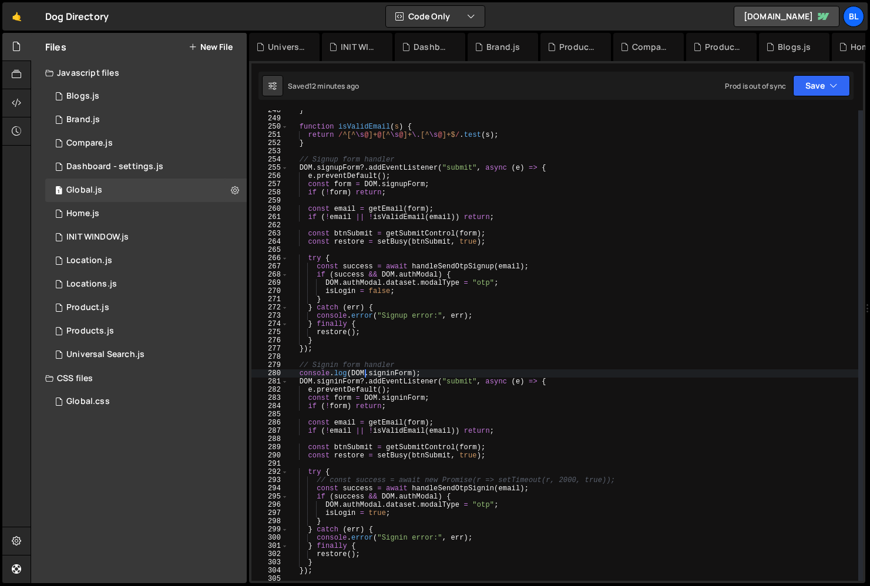
click at [380, 374] on div "} function isValidEmail ( s ) { return / ^[^ \s @ ]+ @ [^ \s @ ]+ \. [^ \s @ ]+…" at bounding box center [574, 349] width 570 height 487
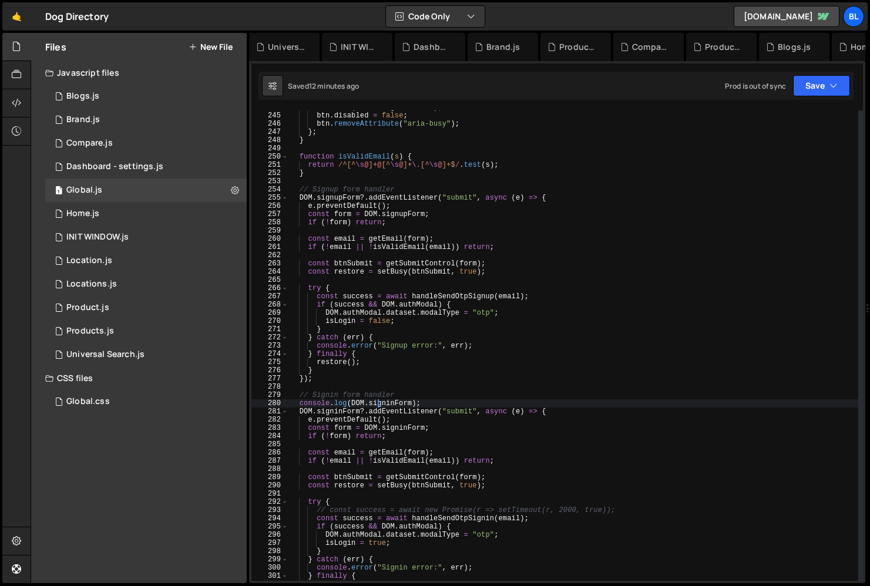
scroll to position [2009, 0]
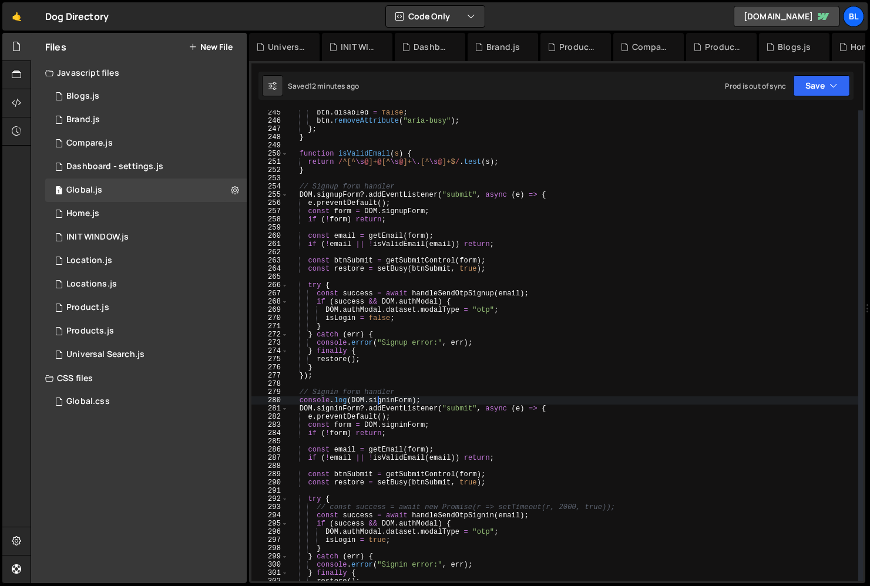
click at [414, 438] on div "btn . disabled = false ; btn . removeAttribute ( "aria-busy" ) ; } ; } function…" at bounding box center [574, 352] width 570 height 487
click at [430, 394] on div "btn . disabled = false ; btn . removeAttribute ( "aria-busy" ) ; } ; } function…" at bounding box center [574, 352] width 570 height 487
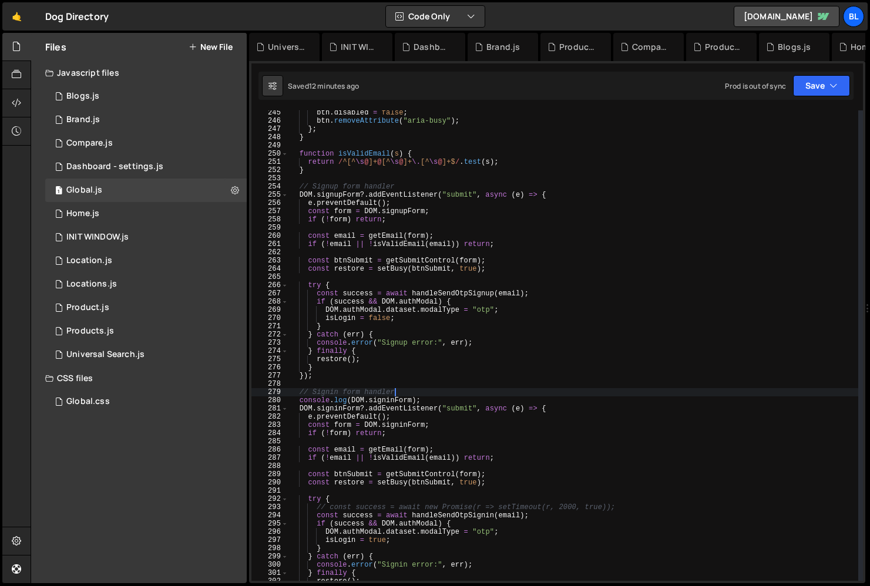
click at [432, 398] on div "btn . disabled = false ; btn . removeAttribute ( "aria-busy" ) ; } ; } function…" at bounding box center [574, 352] width 570 height 487
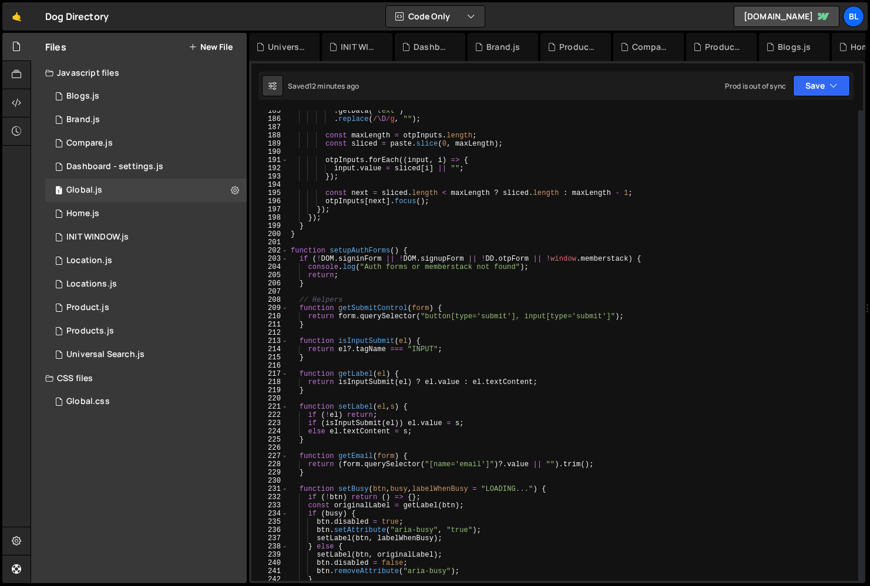
scroll to position [1517, 0]
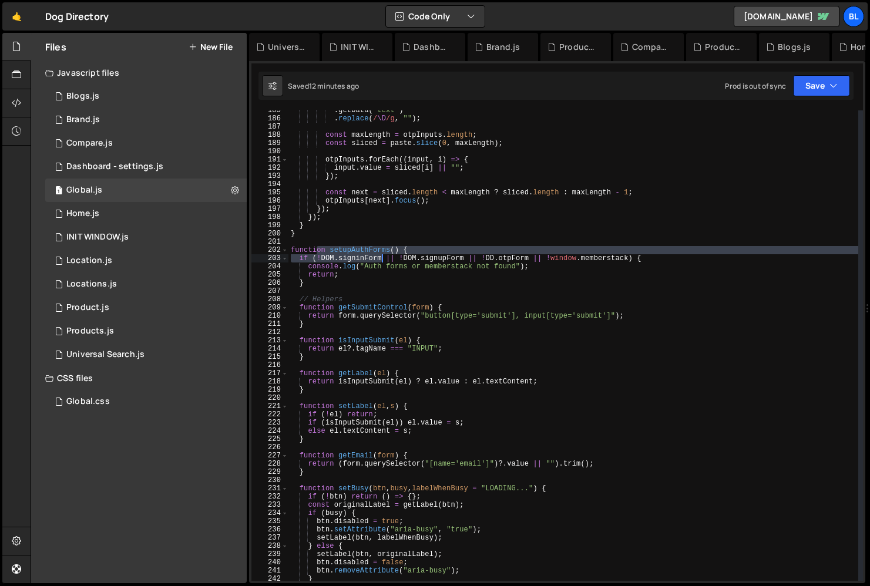
drag, startPoint x: 319, startPoint y: 254, endPoint x: 384, endPoint y: 256, distance: 65.3
click at [384, 256] on div ". getData ( "text" ) . replace ( / \D /g , "" ) ; const maxLength = otpInputs .…" at bounding box center [574, 349] width 570 height 487
click at [306, 267] on div ". getData ( "text" ) . replace ( / \D /g , "" ) ; const maxLength = otpInputs .…" at bounding box center [574, 349] width 570 height 487
type textarea "if (!DOM.signinForm || !DOM.signupForm || !DD.otpForm || !window.memberstack) {"
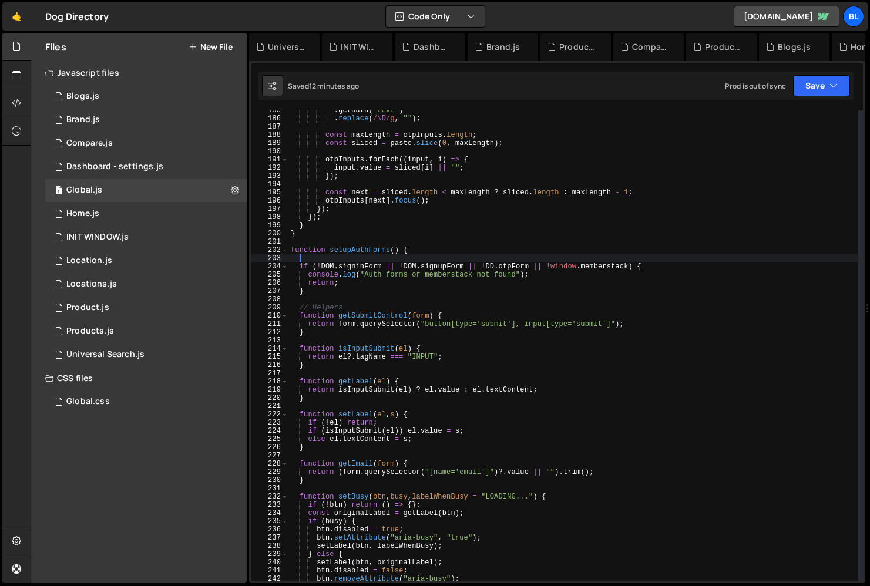
drag, startPoint x: 319, startPoint y: 256, endPoint x: 383, endPoint y: 258, distance: 64.1
click at [383, 258] on div ". getData ( "text" ) . replace ( / \D /g , "" ) ; const maxLength = otpInputs .…" at bounding box center [574, 349] width 570 height 487
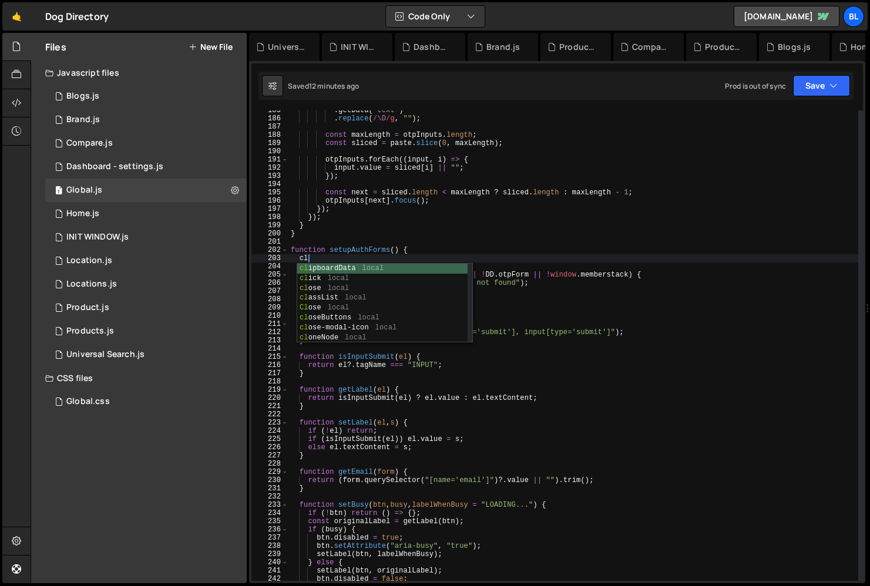
scroll to position [0, 1]
type textarea "c"
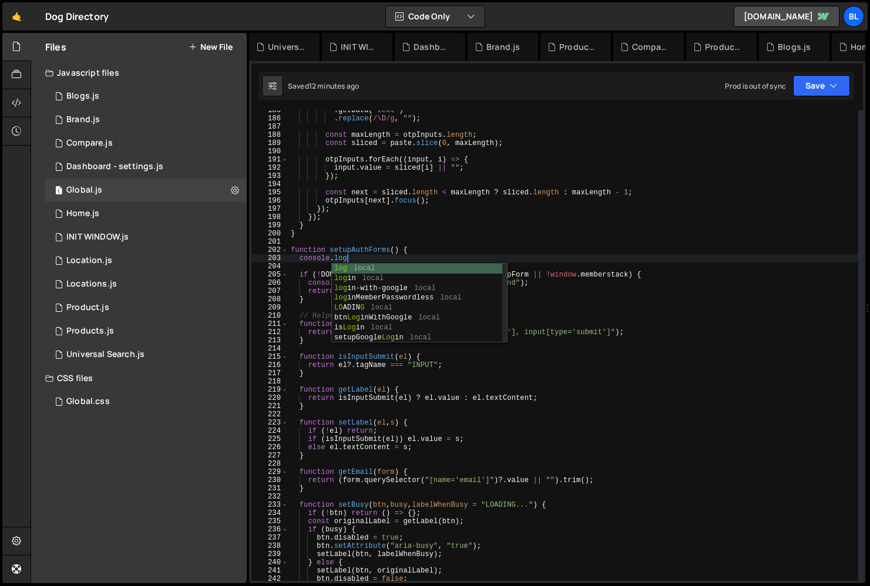
scroll to position [0, 4]
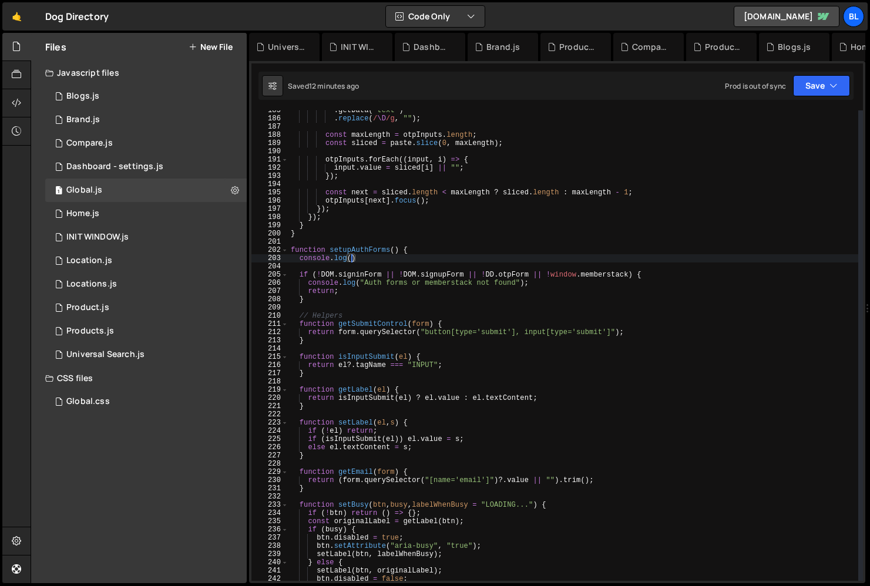
paste textarea "!DOM.signinForm)"
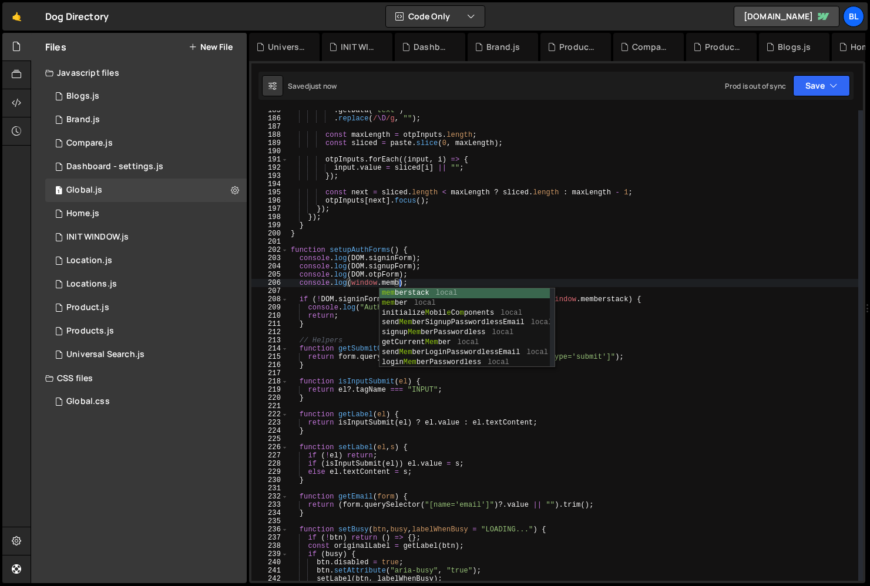
scroll to position [0, 9]
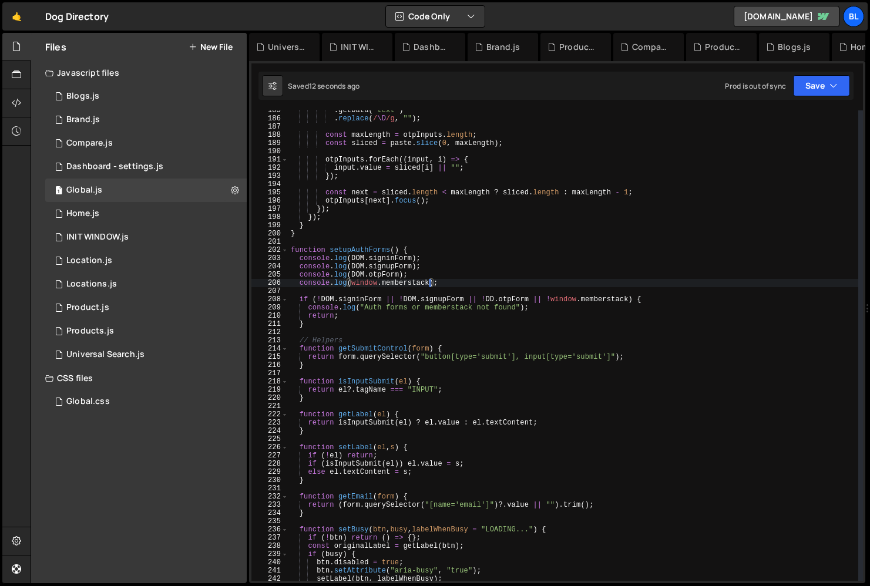
click at [496, 310] on div ". getData ( "text" ) . replace ( / \D /g , "" ) ; const maxLength = otpInputs .…" at bounding box center [574, 349] width 570 height 487
type textarea "console.log("Auth forms or memberstack not found");"
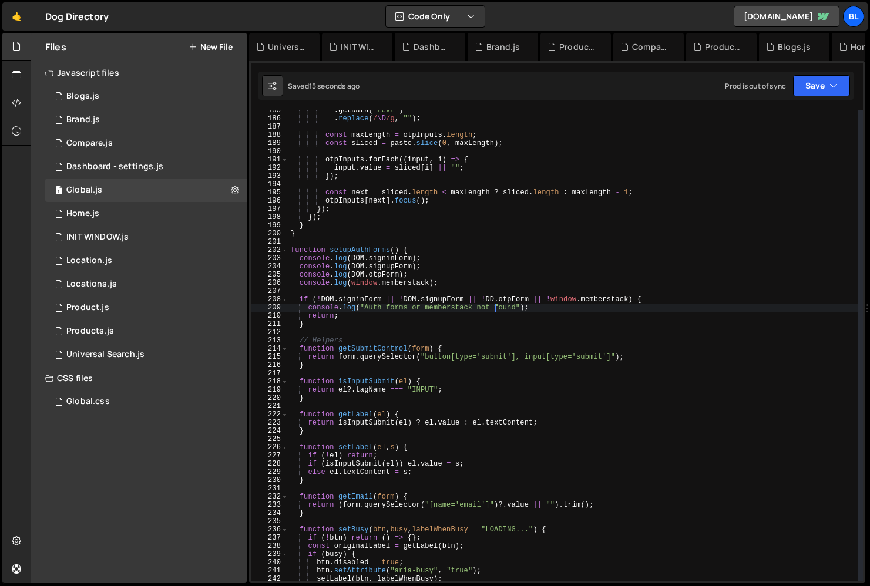
click at [475, 331] on div ". getData ( "text" ) . replace ( / \D /g , "" ) ; const maxLength = otpInputs .…" at bounding box center [574, 349] width 570 height 487
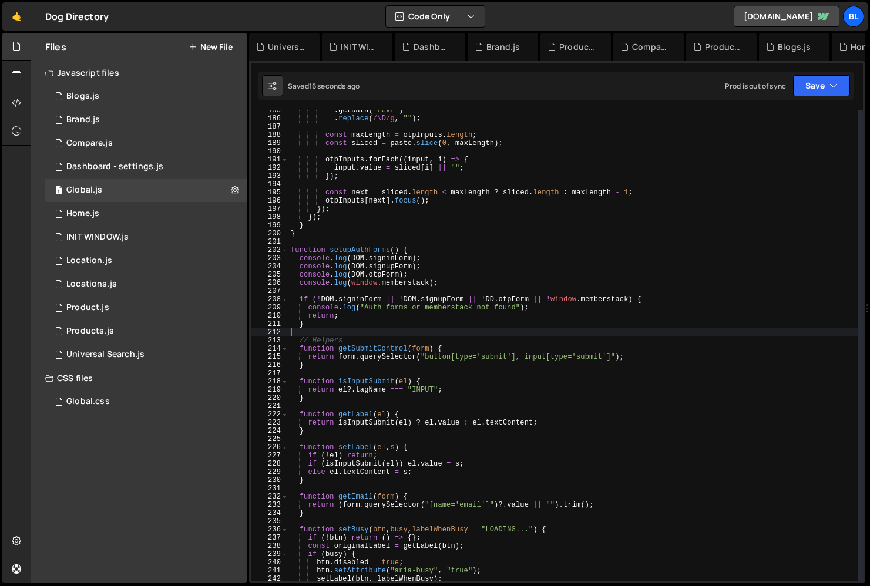
click at [380, 308] on div ". getData ( "text" ) . replace ( / \D /g , "" ) ; const maxLength = otpInputs .…" at bounding box center [574, 349] width 570 height 487
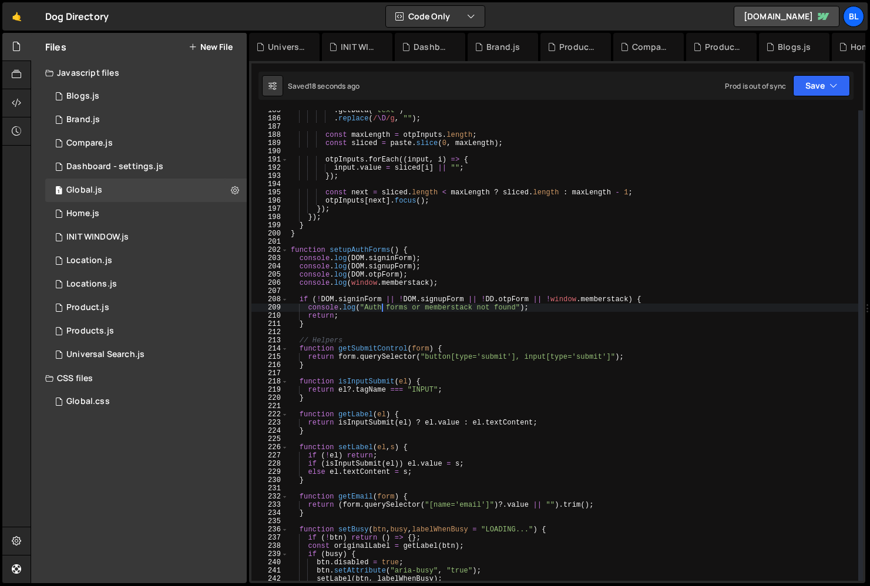
click at [351, 253] on div ". getData ( "text" ) . replace ( / \D /g , "" ) ; const maxLength = otpInputs .…" at bounding box center [574, 349] width 570 height 487
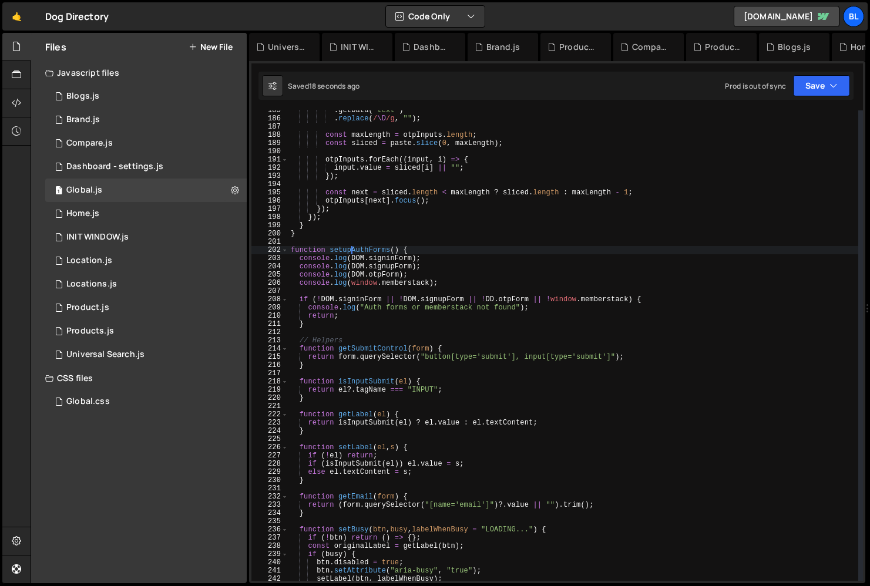
scroll to position [0, 5]
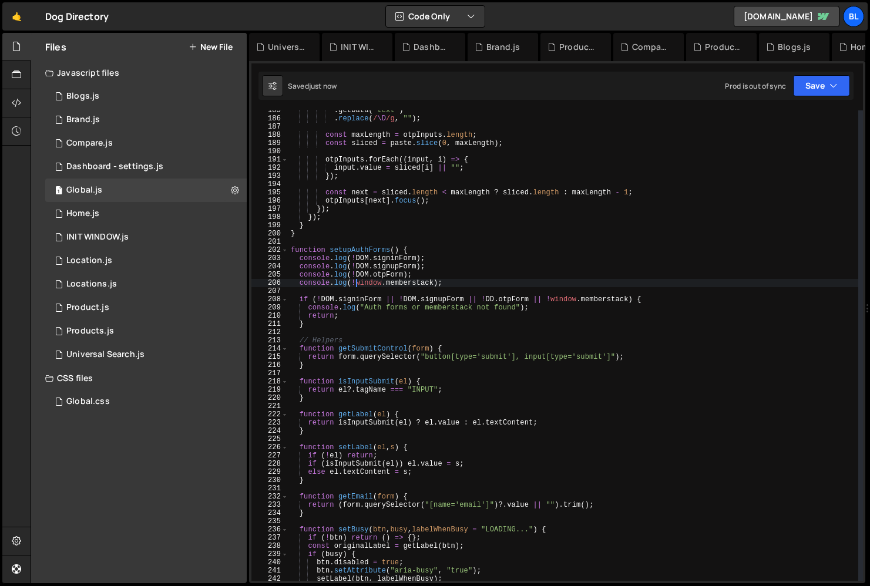
click at [330, 313] on div ". getData ( "text" ) . replace ( / \D /g , "" ) ; const maxLength = otpInputs .…" at bounding box center [574, 349] width 570 height 487
click at [346, 297] on div ". getData ( "text" ) . replace ( / \D /g , "" ) ; const maxLength = otpInputs .…" at bounding box center [574, 349] width 570 height 487
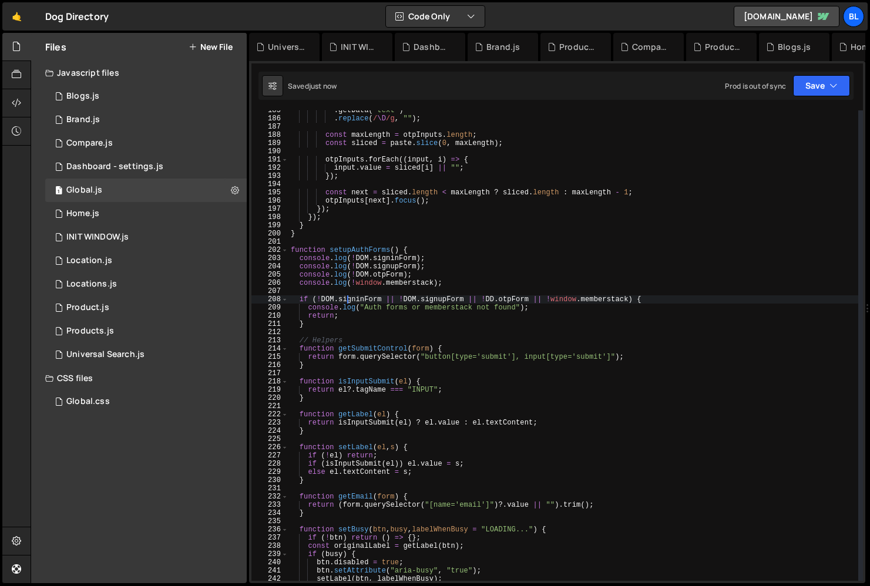
click at [326, 286] on div ". getData ( "text" ) . replace ( / \D /g , "" ) ; const maxLength = otpInputs .…" at bounding box center [574, 349] width 570 height 487
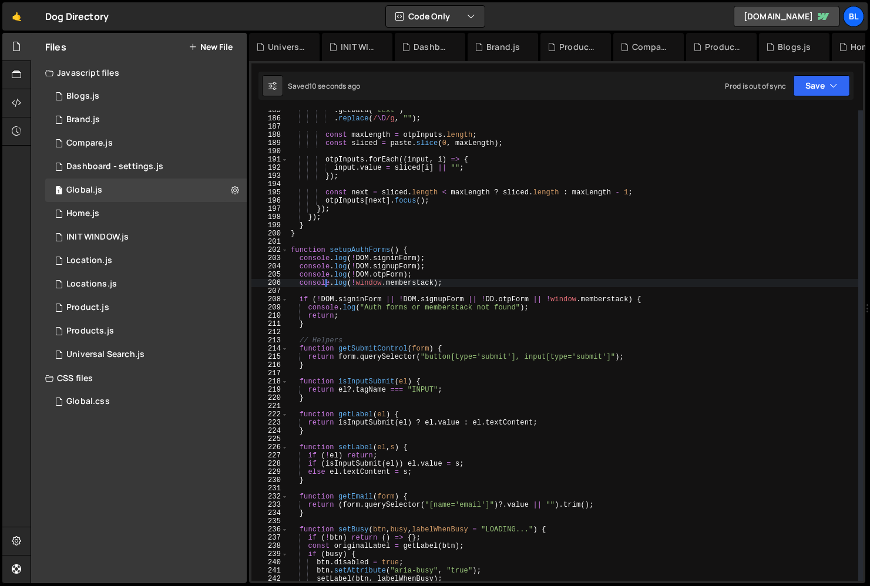
click at [360, 319] on div ". getData ( "text" ) . replace ( / \D /g , "" ) ; const maxLength = otpInputs .…" at bounding box center [574, 349] width 570 height 487
click at [391, 272] on div ". getData ( "text" ) . replace ( / \D /g , "" ) ; const maxLength = otpInputs .…" at bounding box center [574, 349] width 570 height 487
type textarea "console.log(!DOM.otpForm);"
click at [391, 272] on div ". getData ( "text" ) . replace ( / \D /g , "" ) ; const maxLength = otpInputs .…" at bounding box center [574, 349] width 570 height 487
click at [498, 293] on div ". getData ( "text" ) . replace ( / \D /g , "" ) ; const maxLength = otpInputs .…" at bounding box center [574, 349] width 570 height 487
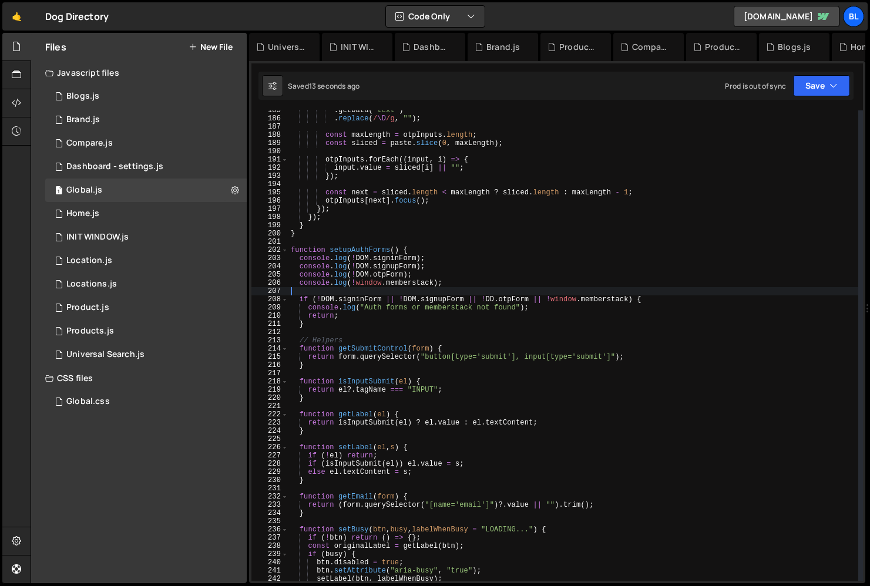
scroll to position [0, 0]
click at [512, 297] on div ". getData ( "text" ) . replace ( / \D /g , "" ) ; const maxLength = otpInputs .…" at bounding box center [574, 349] width 570 height 487
type textarea "if (!DOM.signinForm || !DOM.signupForm || !DD.otpForm || !window.memberstack) {"
click at [512, 297] on div ". getData ( "text" ) . replace ( / \D /g , "" ) ; const maxLength = otpInputs .…" at bounding box center [574, 349] width 570 height 487
click at [492, 294] on div ". getData ( "text" ) . replace ( / \D /g , "" ) ; const maxLength = otpInputs .…" at bounding box center [574, 349] width 570 height 487
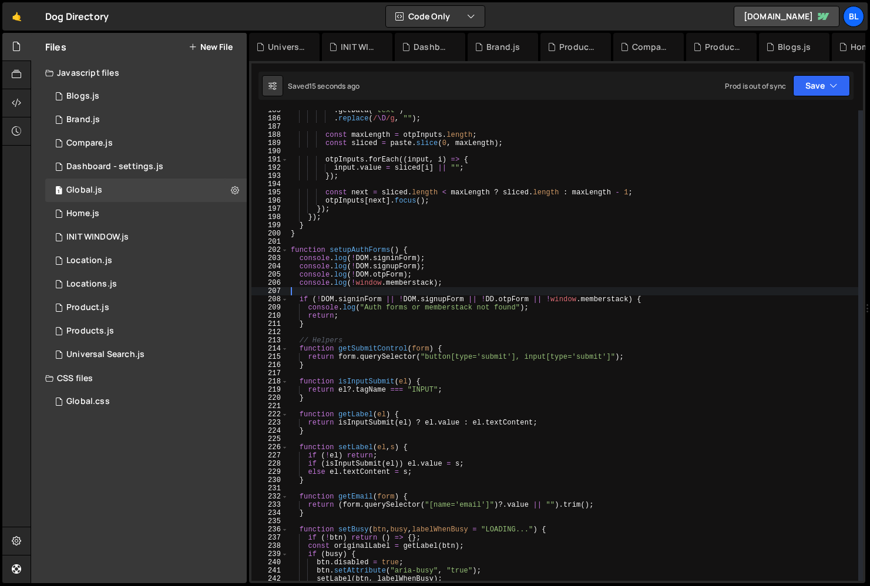
click at [494, 293] on div ". getData ( "text" ) . replace ( / \D /g , "" ) ; const maxLength = otpInputs .…" at bounding box center [574, 349] width 570 height 487
click at [494, 294] on div ". getData ( "text" ) . replace ( / \D /g , "" ) ; const maxLength = otpInputs .…" at bounding box center [574, 349] width 570 height 487
click at [495, 299] on div ". getData ( "text" ) . replace ( / \D /g , "" ) ; const maxLength = otpInputs .…" at bounding box center [574, 349] width 570 height 487
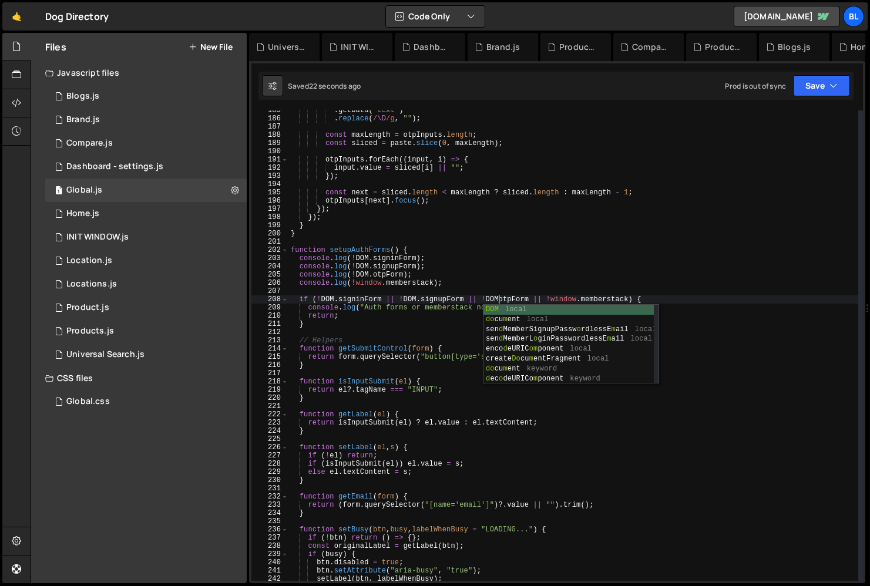
scroll to position [0, 17]
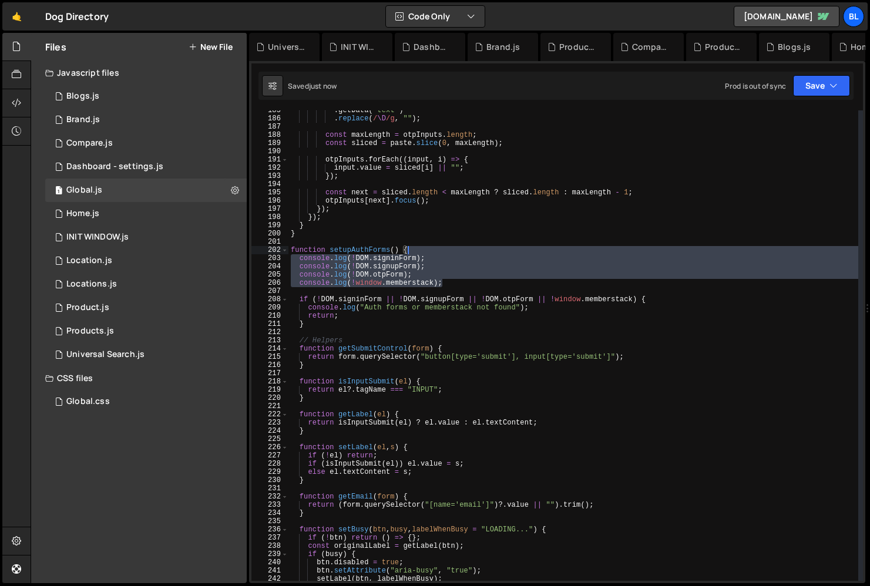
type textarea "function setupAuthForms() {"
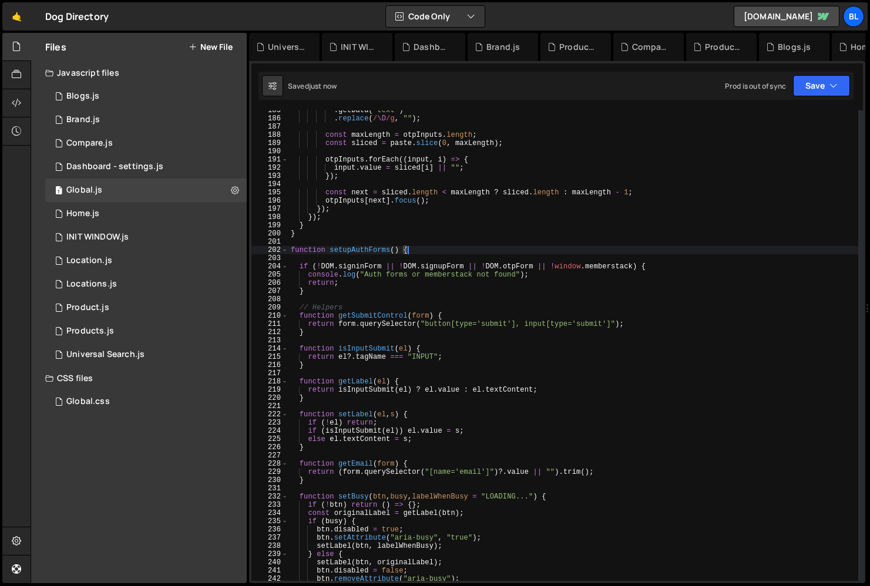
scroll to position [0, 9]
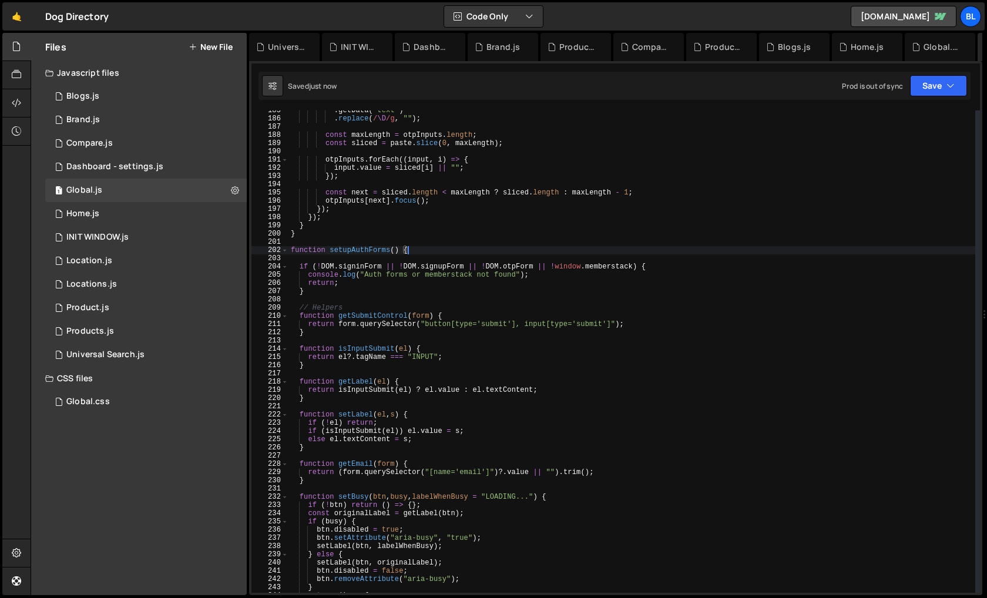
drag, startPoint x: 446, startPoint y: 283, endPoint x: 444, endPoint y: 250, distance: 33.0
click at [555, 256] on div ". getData ( "text" ) . replace ( / \D /g , "" ) ; const maxLength = otpInputs .…" at bounding box center [632, 355] width 687 height 498
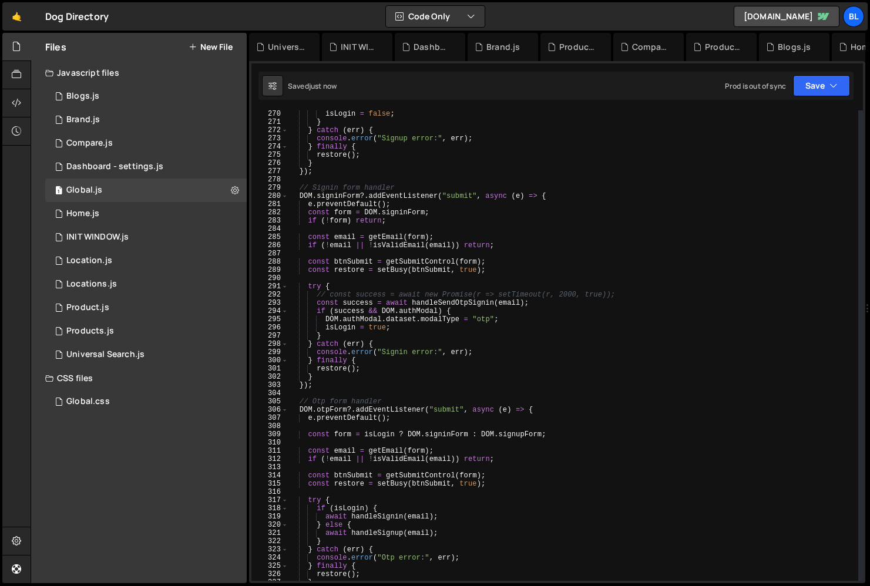
scroll to position [2213, 0]
click at [403, 351] on div "isLogin = false ; } } catch ( err ) { console . error ( "Signup error:" , err )…" at bounding box center [574, 353] width 570 height 487
click at [488, 346] on div "isLogin = false ; } } catch ( err ) { console . error ( "Signup error:" , err )…" at bounding box center [574, 353] width 570 height 487
click at [497, 343] on div "isLogin = false ; } } catch ( err ) { console . error ( "Signup error:" , err )…" at bounding box center [574, 353] width 570 height 487
click at [488, 349] on div "isLogin = false ; } } catch ( err ) { console . error ( "Signup error:" , err )…" at bounding box center [574, 353] width 570 height 487
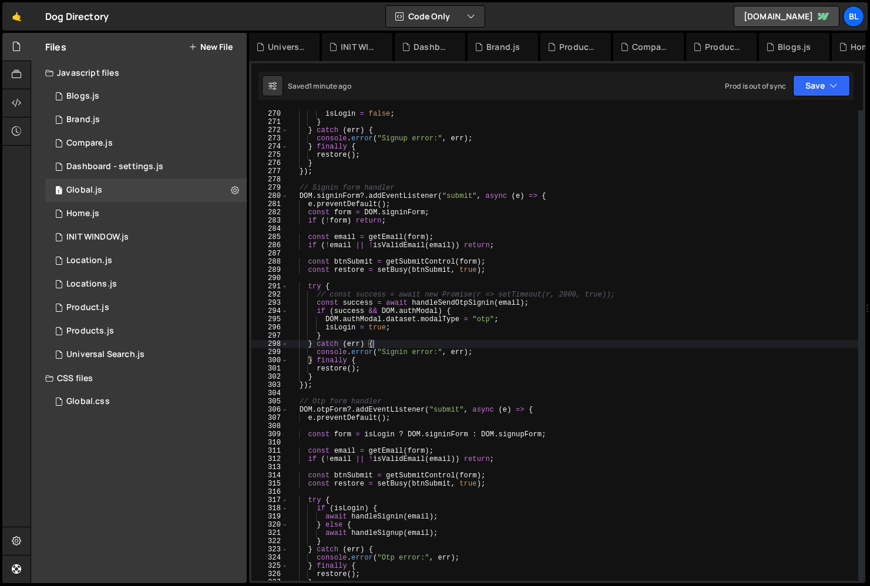
type textarea "console.error("Signin error:", err);"
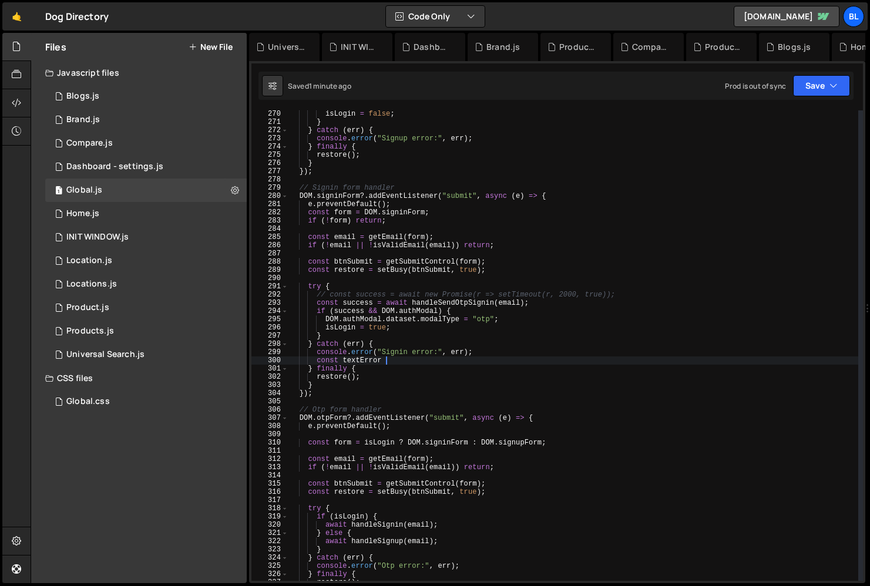
scroll to position [0, 8]
type textarea "const textError = form.querySelector(".text-error");"
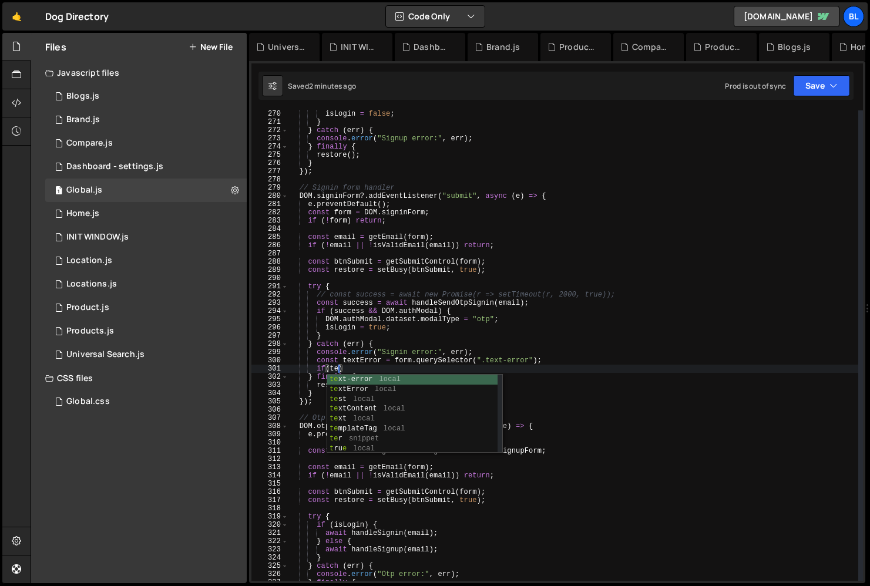
scroll to position [0, 4]
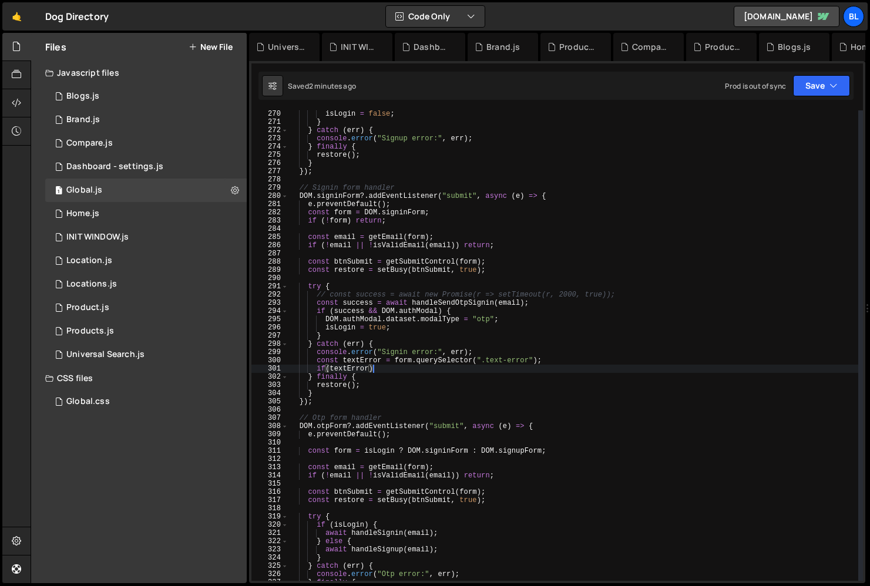
type textarea "if(textError){"
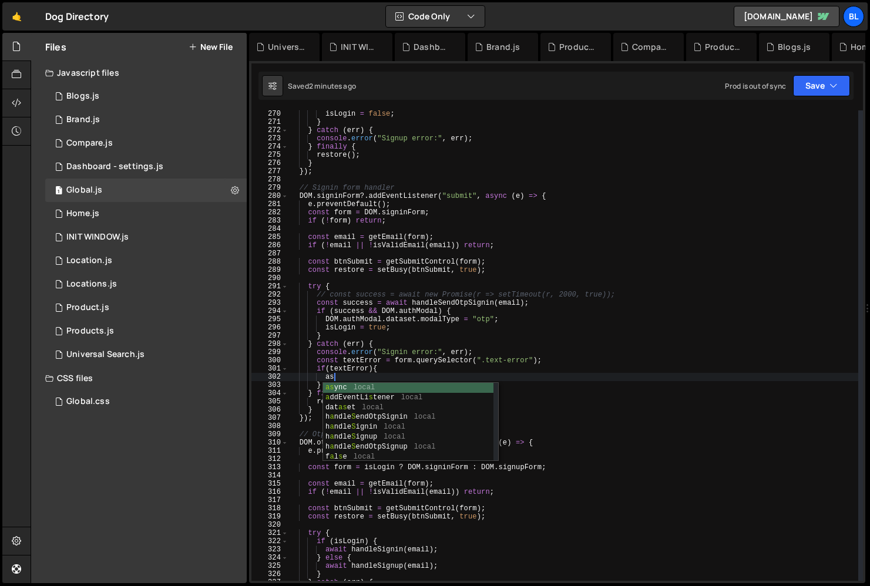
type textarea "a"
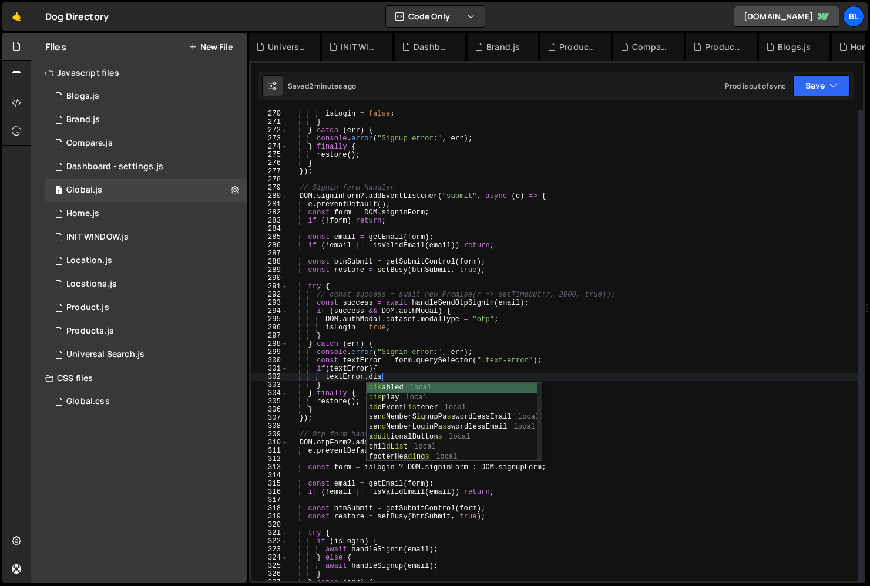
scroll to position [0, 7]
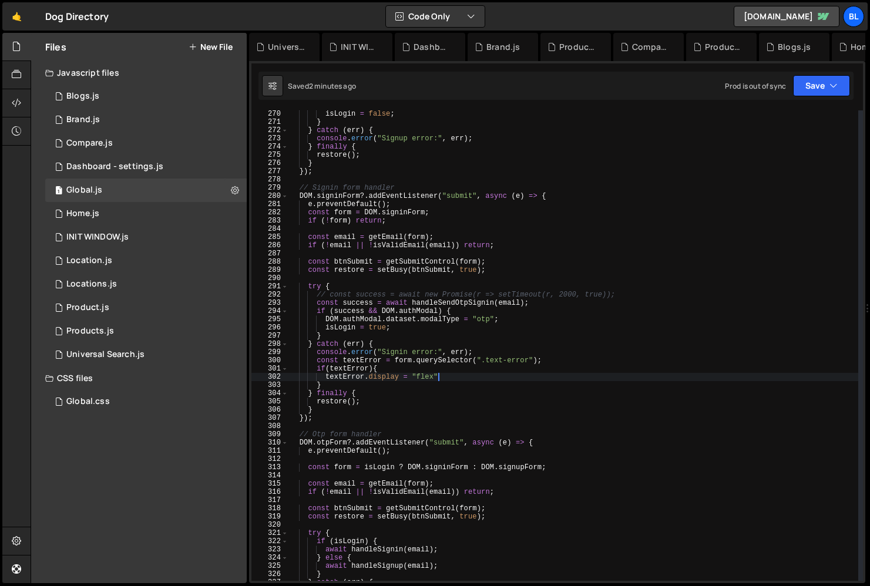
type textarea "textError.display = "flex";"
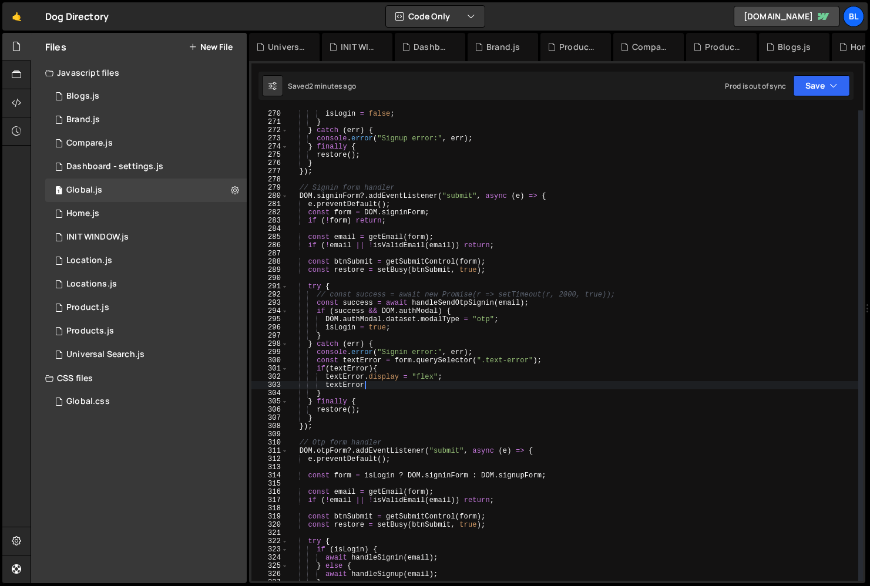
scroll to position [0, 5]
type textarea "textError.textContent = err.message;"
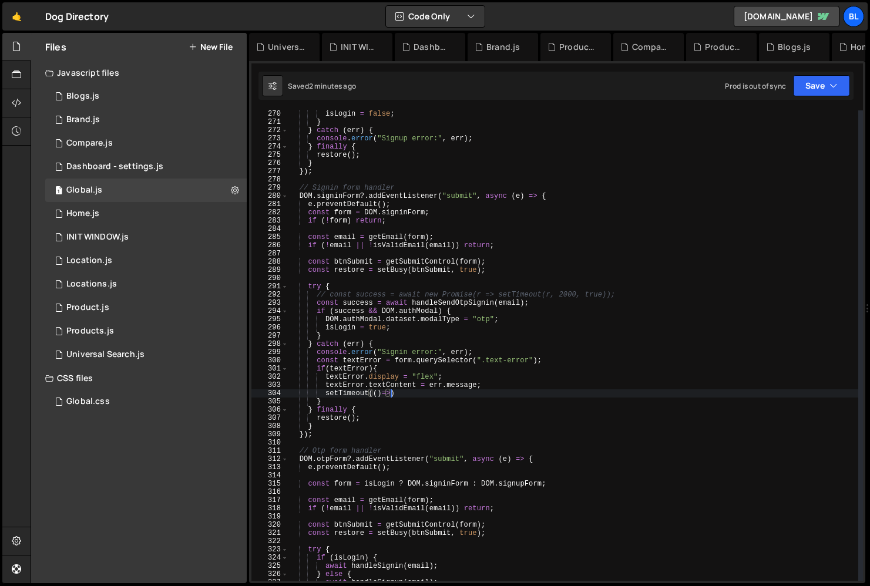
type textarea "setTimeout(()=>{)"
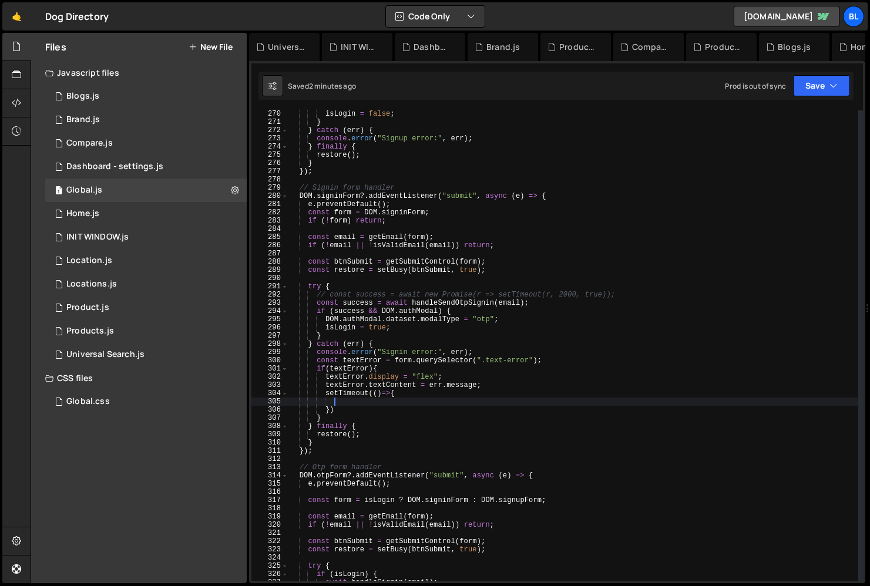
type textarea "s"
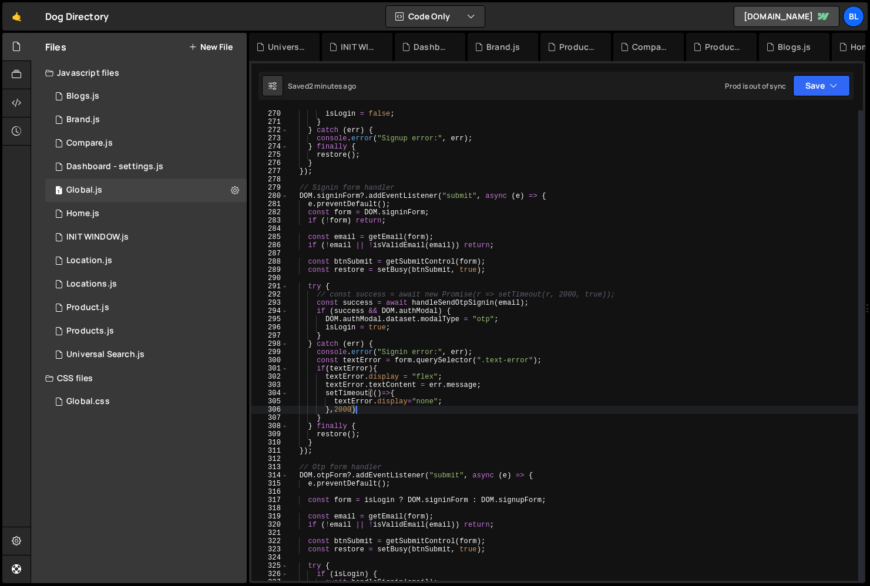
scroll to position [0, 5]
click at [438, 343] on div "isLogin = false ; } } catch ( err ) { console . error ( "Signup error:" , err )…" at bounding box center [574, 353] width 570 height 487
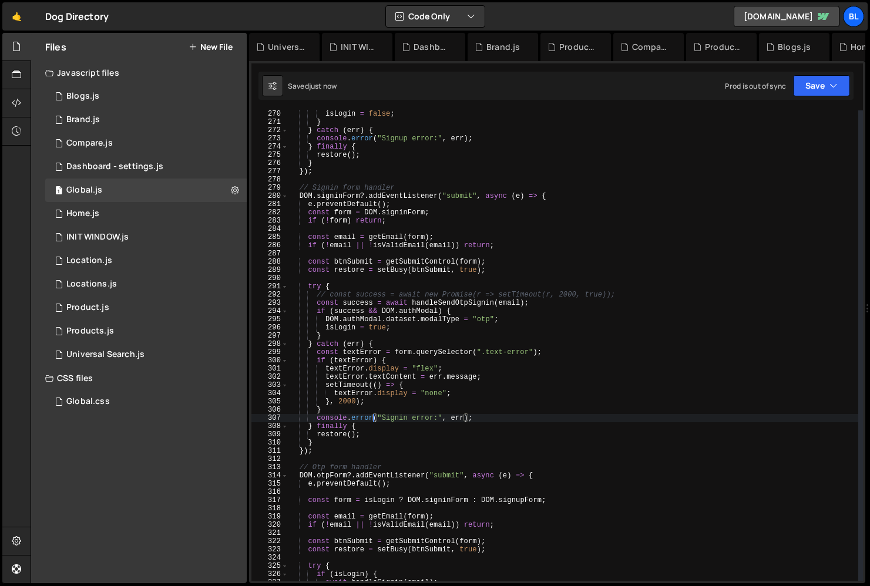
click at [435, 417] on div "isLogin = false ; } } catch ( err ) { console . error ( "Signup error:" , err )…" at bounding box center [574, 353] width 570 height 487
click at [482, 412] on div "isLogin = false ; } } catch ( err ) { console . error ( "Signup error:" , err )…" at bounding box center [574, 353] width 570 height 487
click at [480, 414] on div "isLogin = false ; } } catch ( err ) { console . error ( "Signup error:" , err )…" at bounding box center [574, 353] width 570 height 487
click at [470, 417] on div "isLogin = false ; } } catch ( err ) { console . error ( "Signup error:" , err )…" at bounding box center [574, 353] width 570 height 487
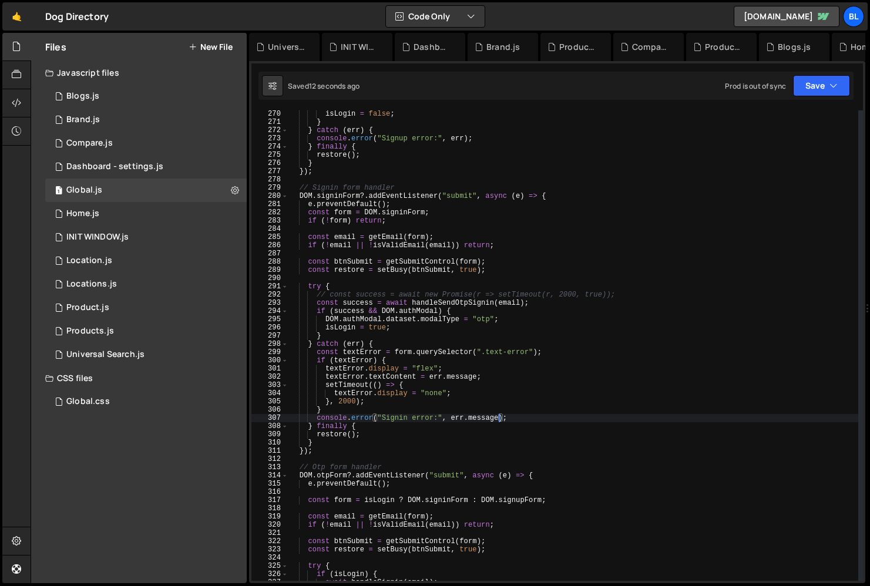
scroll to position [0, 16]
click at [380, 357] on div "isLogin = false ; } } catch ( err ) { console . error ( "Signup error:" , err )…" at bounding box center [574, 353] width 570 height 487
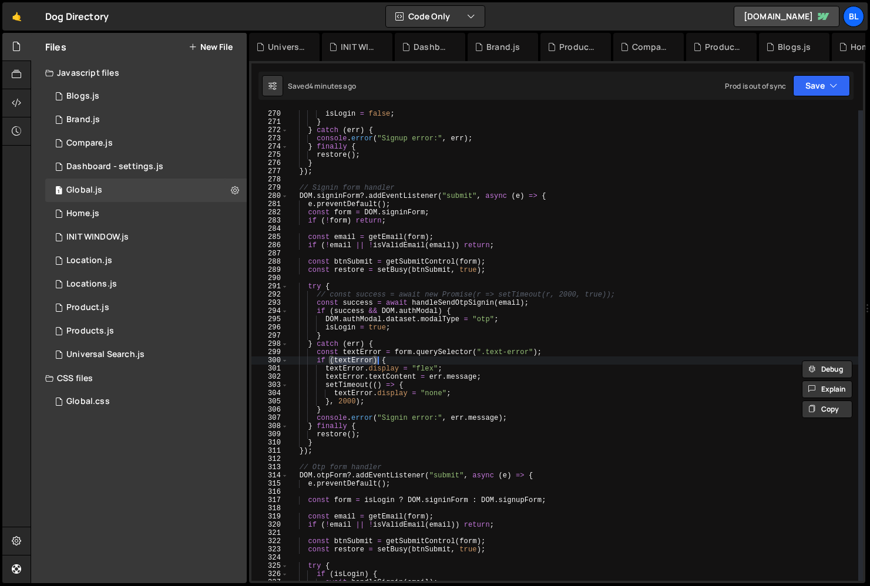
click at [386, 362] on div "isLogin = false ; } } catch ( err ) { console . error ( "Signup error:" , err )…" at bounding box center [574, 353] width 570 height 487
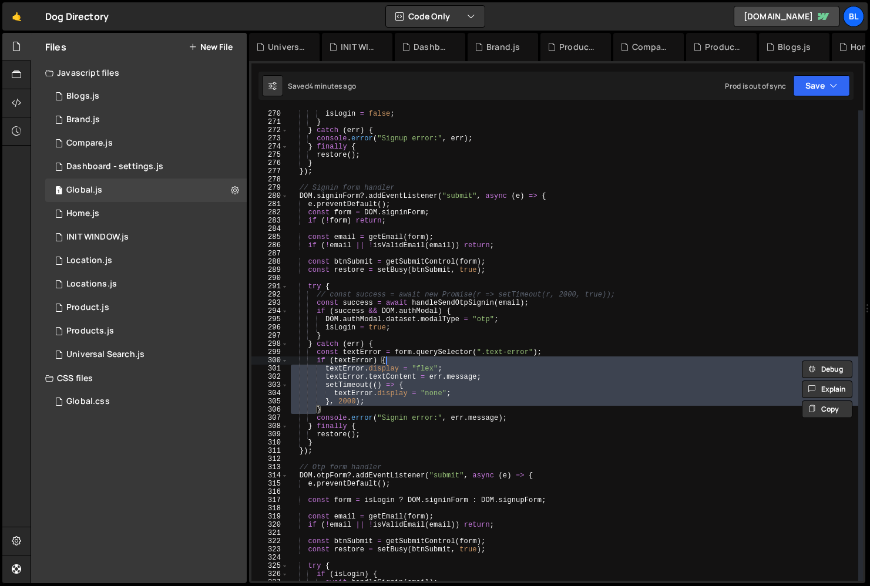
scroll to position [0, 5]
click at [386, 362] on div "isLogin = false ; } } catch ( err ) { console . error ( "Signup error:" , err )…" at bounding box center [574, 353] width 570 height 487
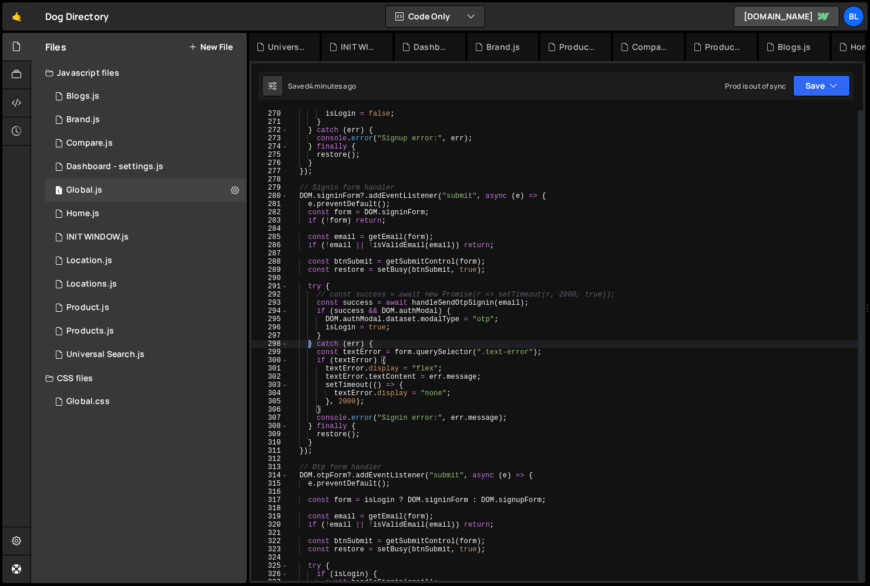
click at [310, 348] on div "isLogin = false ; } } catch ( err ) { console . error ( "Signup error:" , err )…" at bounding box center [574, 353] width 570 height 487
click at [372, 368] on div "isLogin = false ; } } catch ( err ) { console . error ( "Signup error:" , err )…" at bounding box center [574, 353] width 570 height 487
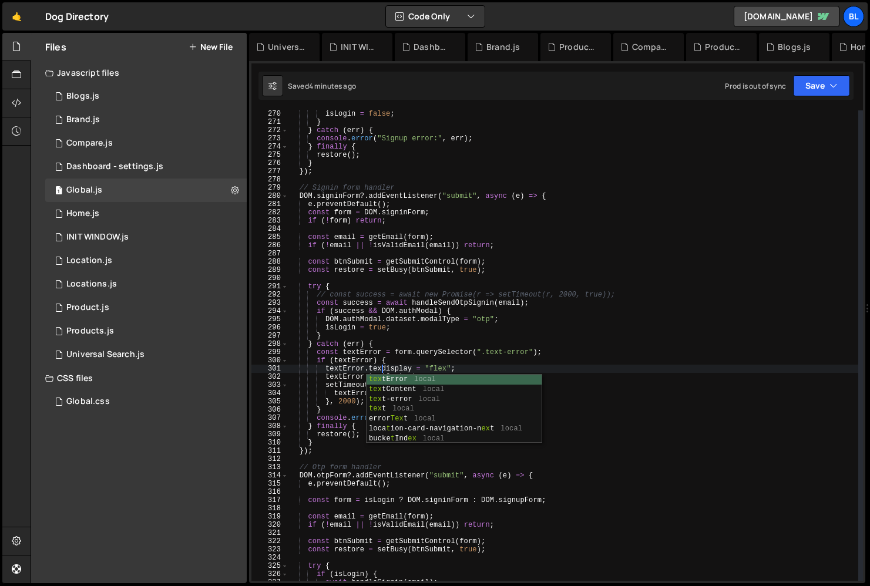
scroll to position [0, 7]
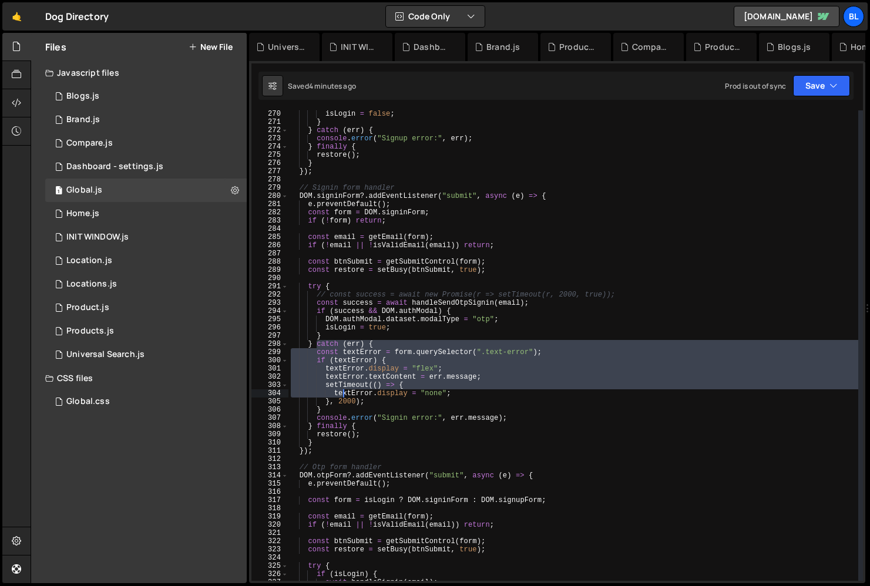
drag, startPoint x: 315, startPoint y: 346, endPoint x: 341, endPoint y: 395, distance: 55.7
click at [341, 395] on div "isLogin = false ; } } catch ( err ) { console . error ( "Signup error:" , err )…" at bounding box center [574, 353] width 570 height 487
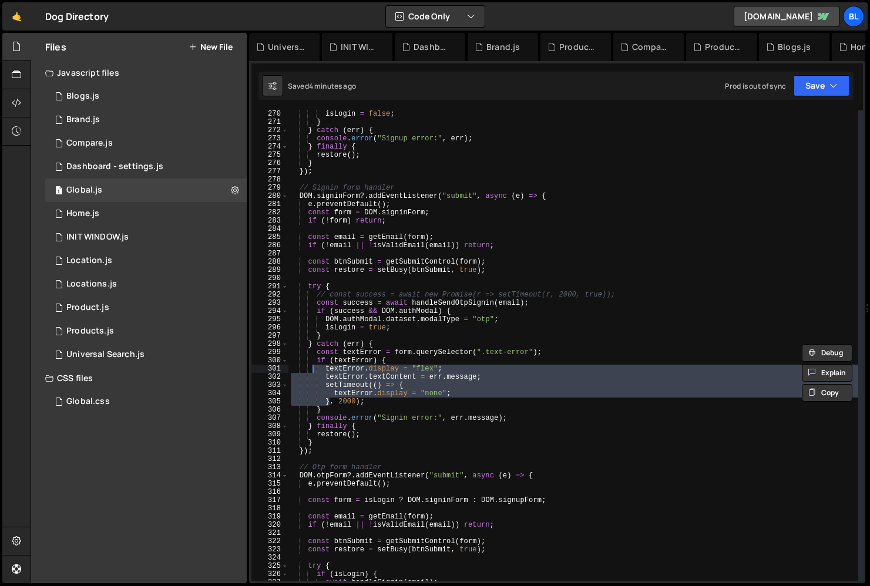
drag, startPoint x: 328, startPoint y: 404, endPoint x: 313, endPoint y: 367, distance: 39.8
click at [313, 367] on div "isLogin = false ; } } catch ( err ) { console . error ( "Signup error:" , err )…" at bounding box center [574, 353] width 570 height 487
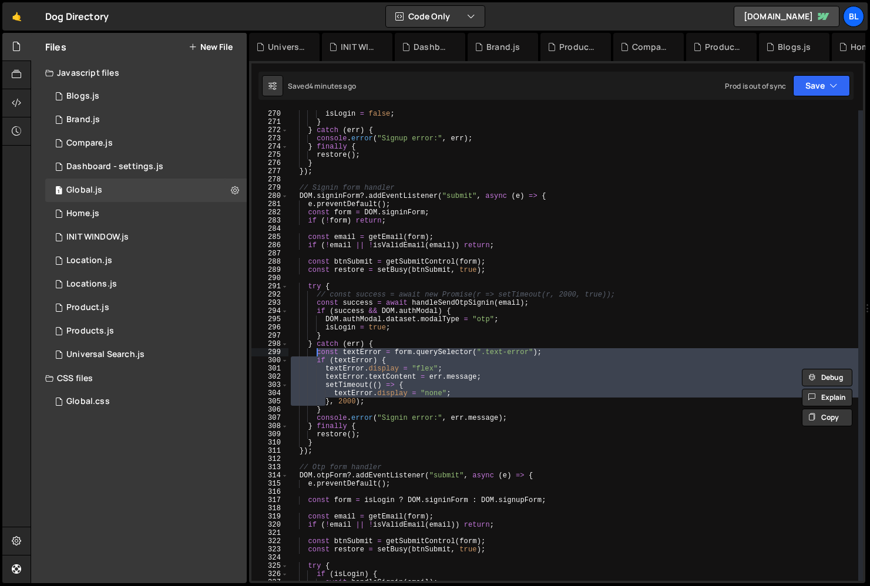
drag, startPoint x: 326, startPoint y: 405, endPoint x: 317, endPoint y: 355, distance: 51.3
click at [317, 355] on div "isLogin = false ; } } catch ( err ) { console . error ( "Signup error:" , err )…" at bounding box center [574, 353] width 570 height 487
click at [330, 404] on div "isLogin = false ; } } catch ( err ) { console . error ( "Signup error:" , err )…" at bounding box center [574, 353] width 570 height 487
type textarea "}, 2000);"
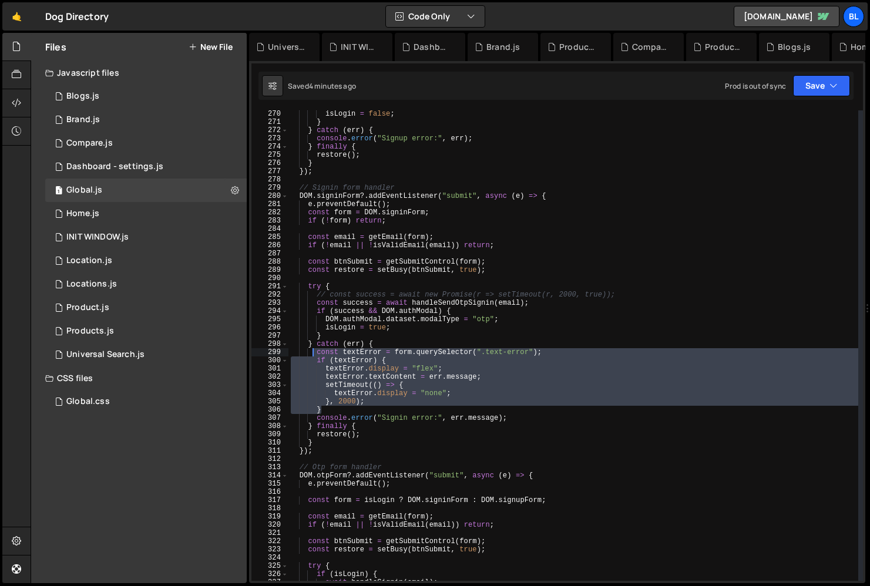
scroll to position [0, 1]
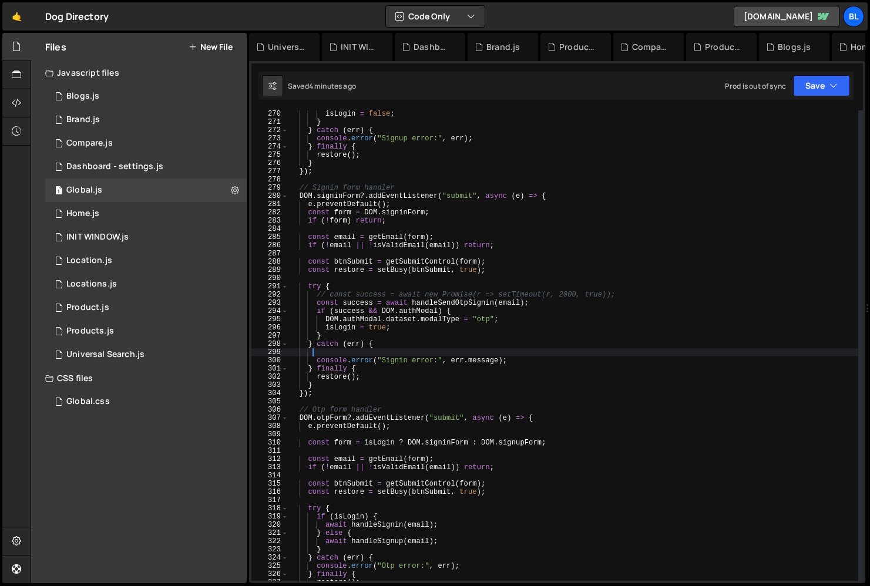
drag, startPoint x: 329, startPoint y: 410, endPoint x: 311, endPoint y: 353, distance: 60.4
click at [311, 353] on div "isLogin = false ; } } catch ( err ) { console . error ( "Signup error:" , err )…" at bounding box center [574, 353] width 570 height 487
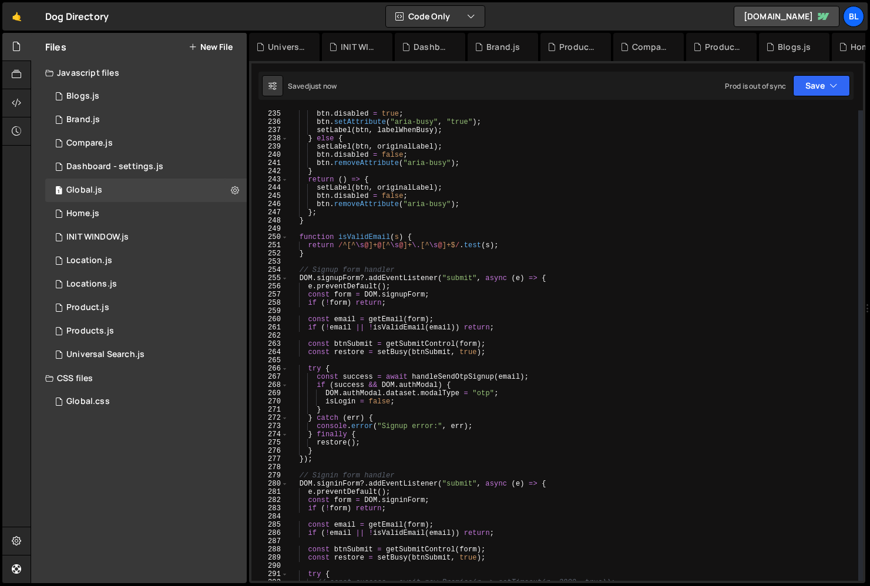
scroll to position [1914, 0]
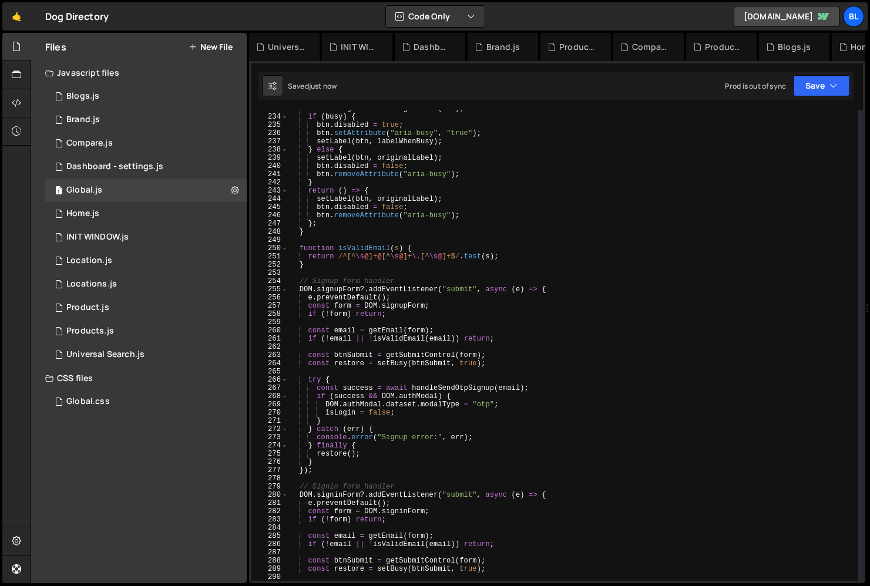
click at [316, 259] on div "const originalLabel = getLabel ( btn ) ; if ( busy ) { btn . disabled = true ; …" at bounding box center [574, 348] width 570 height 487
type textarea "}"
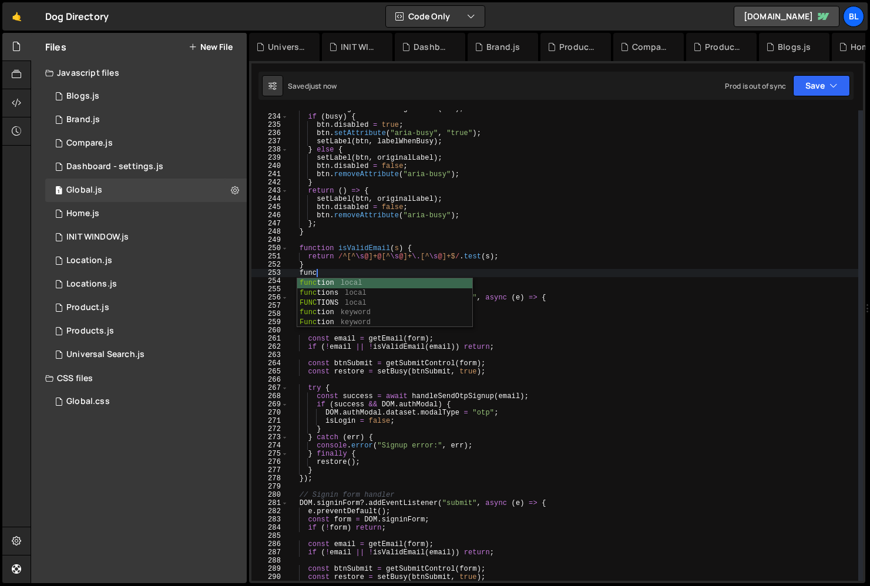
scroll to position [0, 1]
type textarea "}"
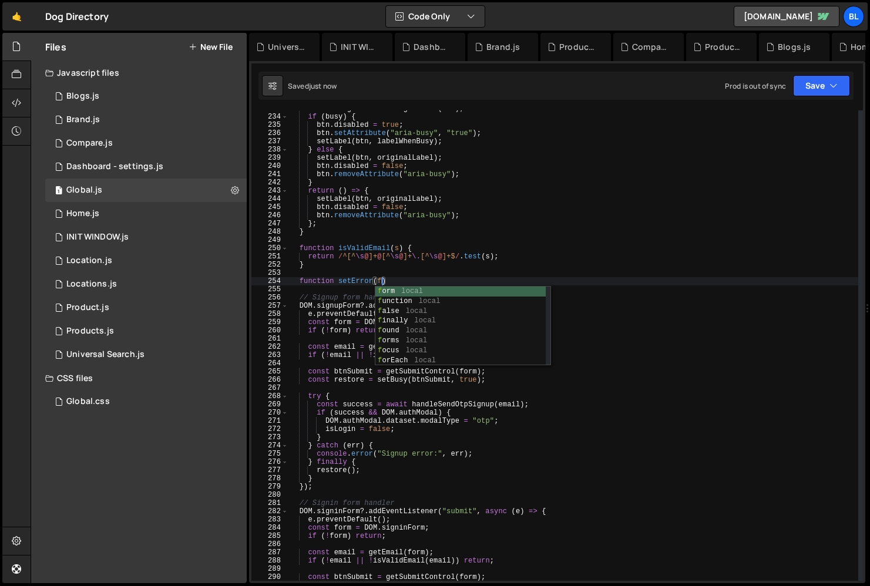
scroll to position [0, 8]
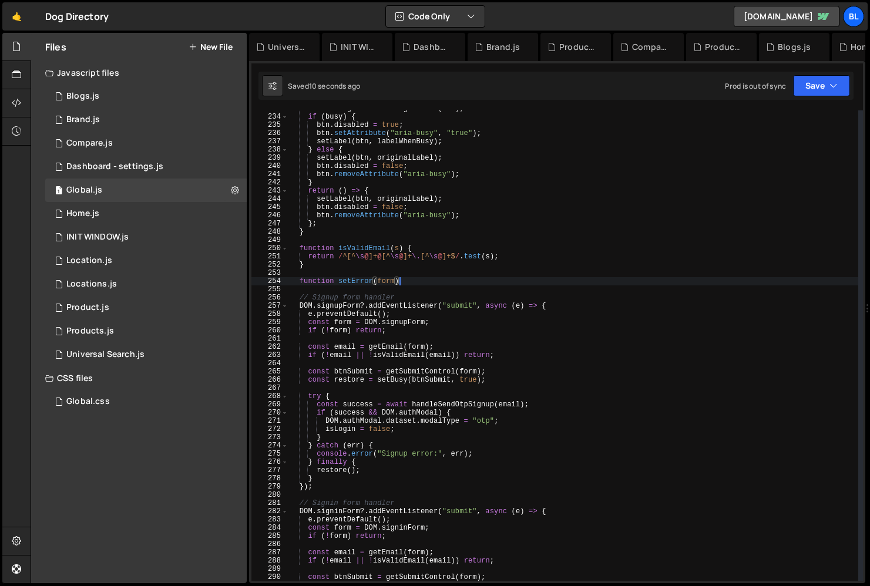
type textarea "function setError(form){"
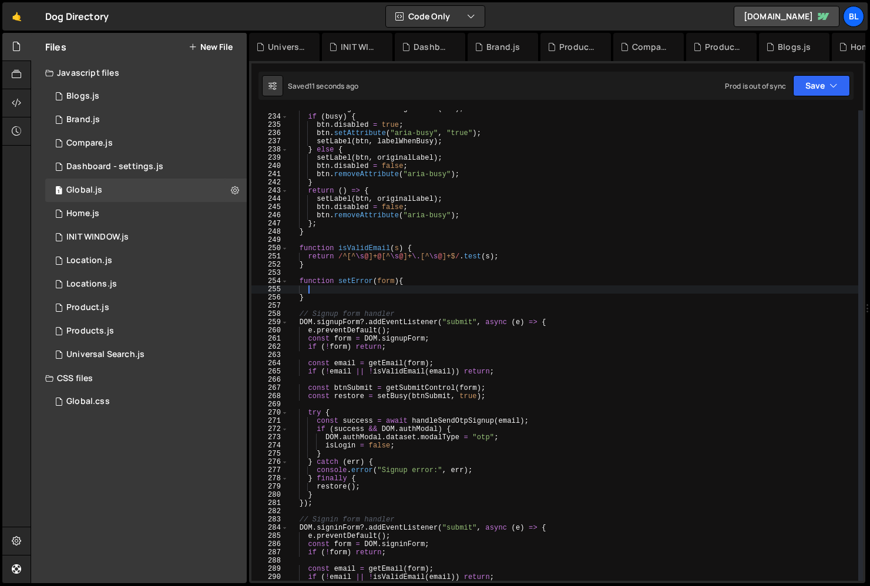
paste textarea "}"
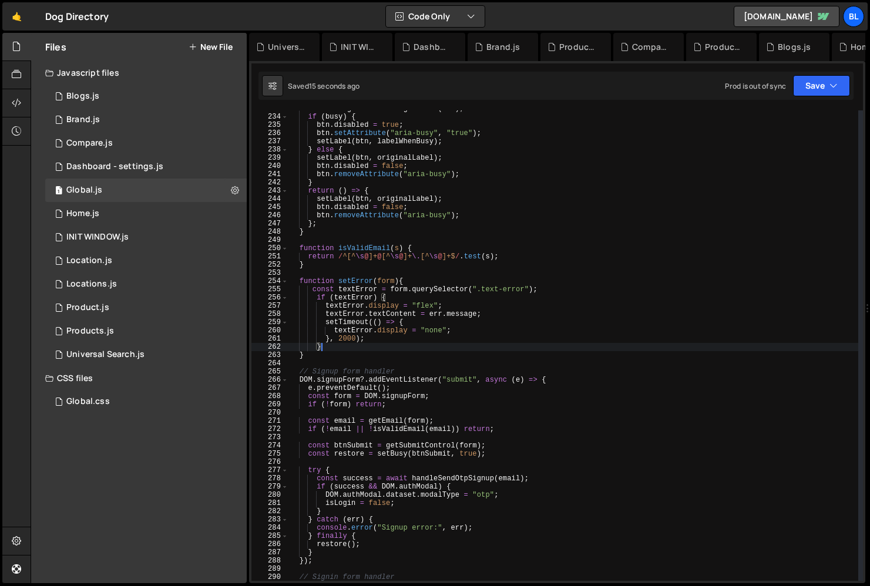
click at [380, 308] on div "const originalLabel = getLabel ( btn ) ; if ( busy ) { btn . disabled = true ; …" at bounding box center [574, 348] width 570 height 487
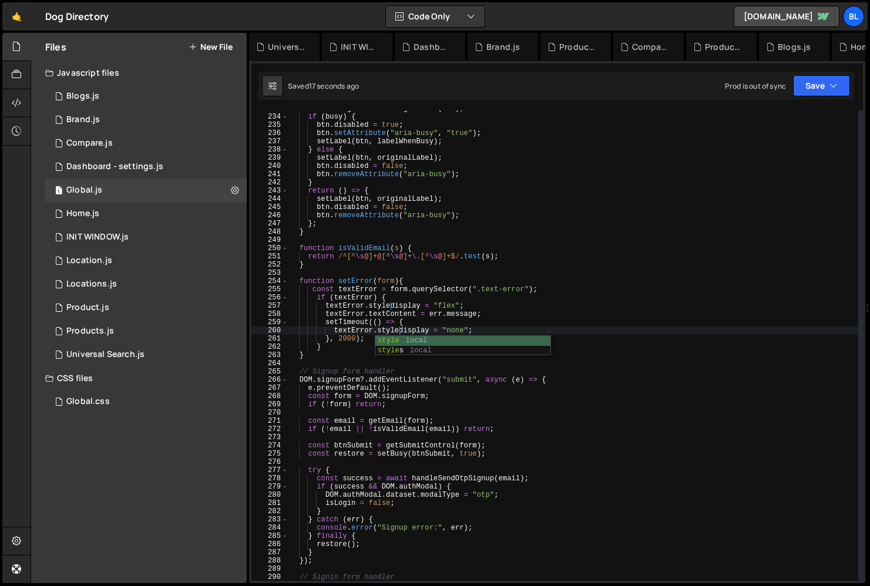
scroll to position [0, 9]
type textarea "textError.style.display = "none";"
click at [354, 276] on div "const originalLabel = getLabel ( btn ) ; if ( busy ) { btn . disabled = true ; …" at bounding box center [574, 348] width 570 height 487
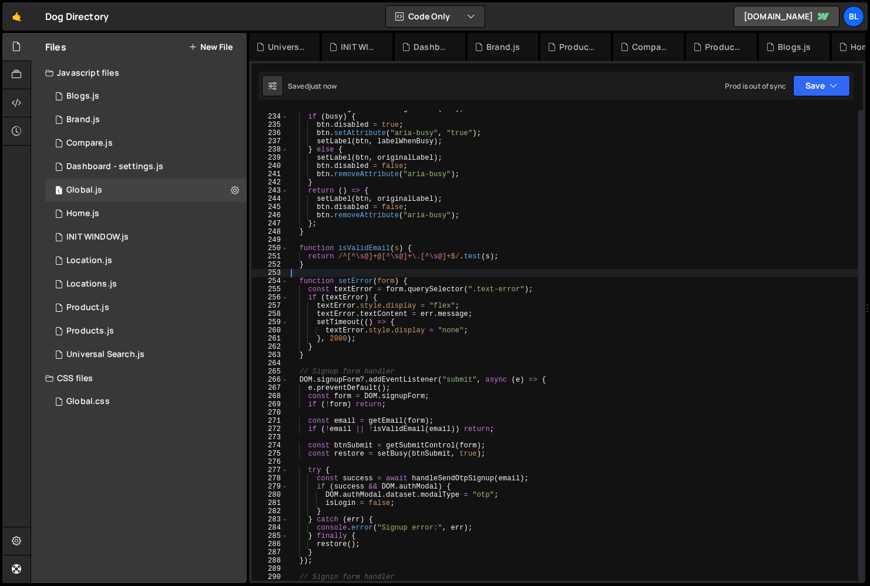
click at [353, 279] on div "const originalLabel = getLabel ( btn ) ; if ( busy ) { btn . disabled = true ; …" at bounding box center [574, 348] width 570 height 487
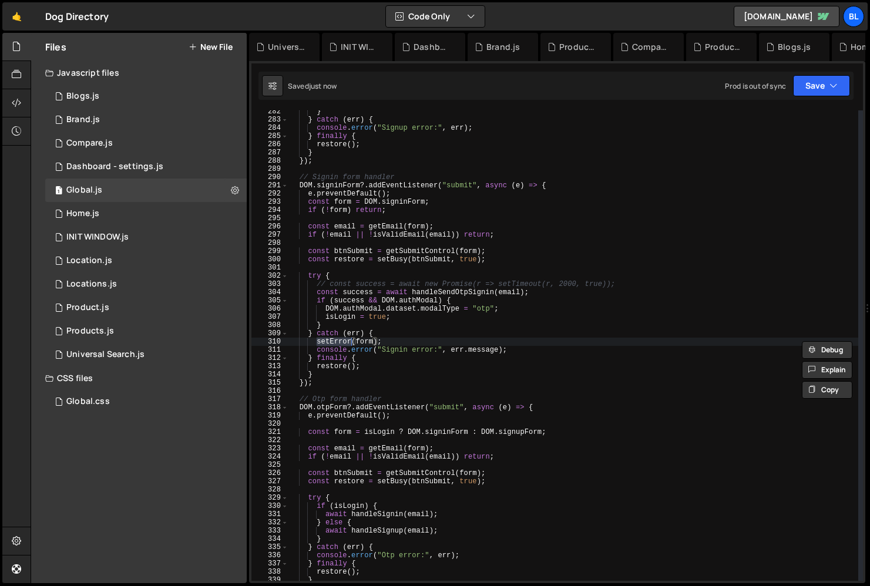
click at [317, 338] on div "} } catch ( err ) { console . error ( "Signup error:" , err ) ; } finally { res…" at bounding box center [574, 351] width 570 height 487
click at [393, 335] on div "} } catch ( err ) { console . error ( "Signup error:" , err ) ; } finally { res…" at bounding box center [574, 351] width 570 height 487
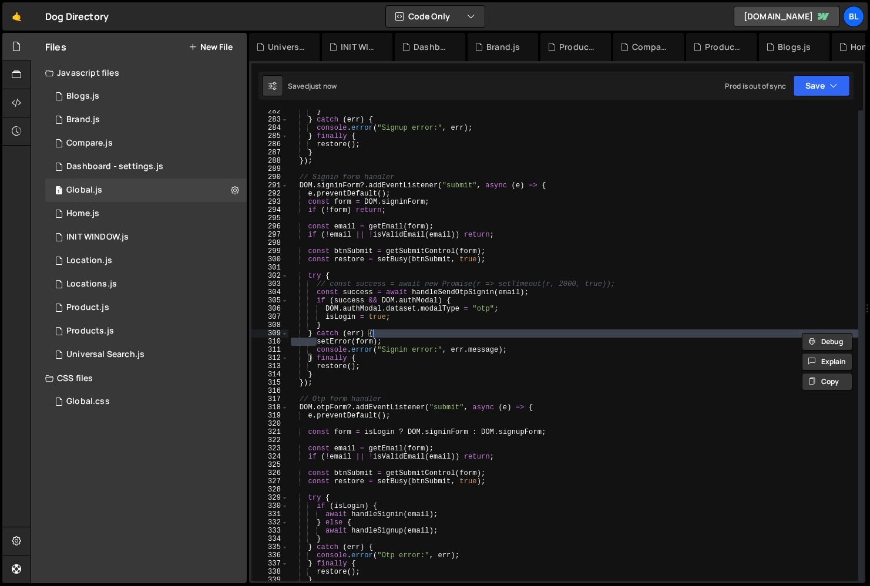
click at [391, 336] on div "} } catch ( err ) { console . error ( "Signup error:" , err ) ; } finally { res…" at bounding box center [574, 351] width 570 height 487
click at [391, 338] on div "} } catch ( err ) { console . error ( "Signup error:" , err ) ; } finally { res…" at bounding box center [574, 351] width 570 height 487
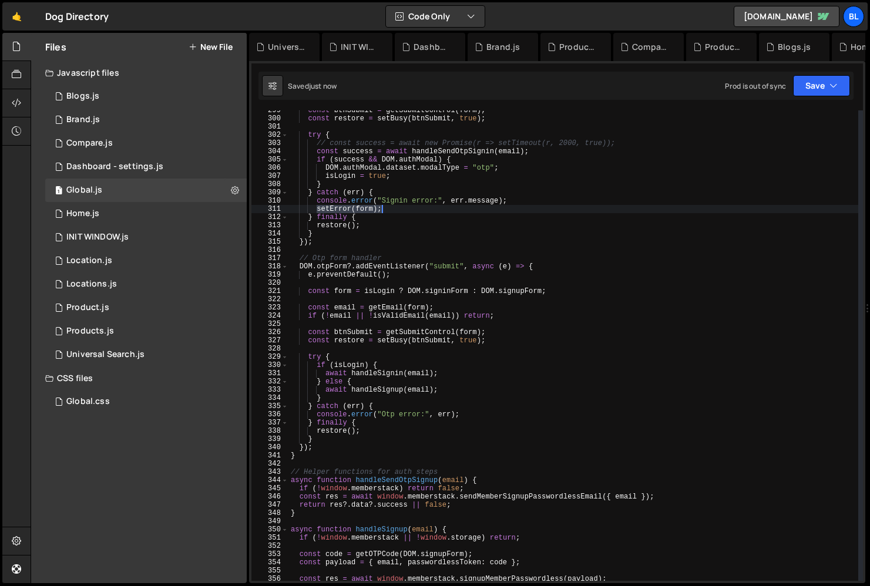
scroll to position [2475, 0]
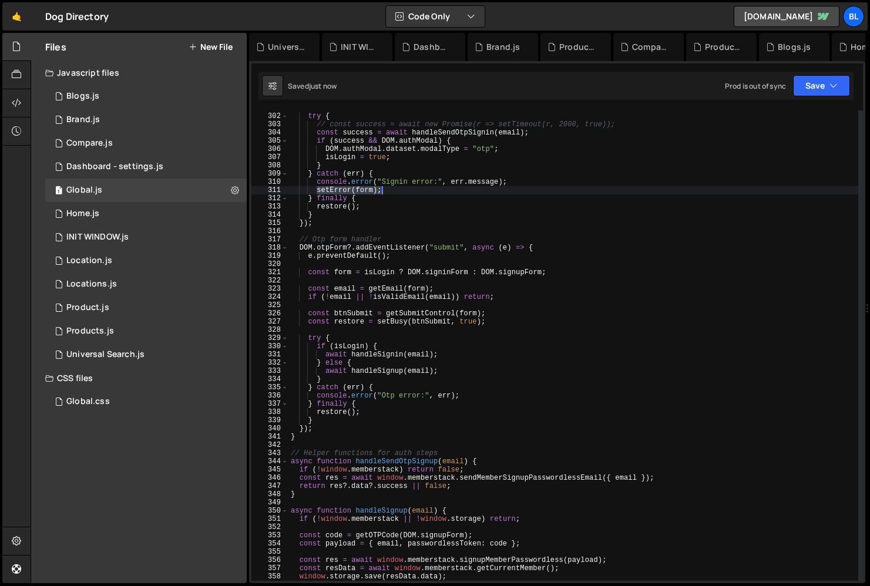
click at [468, 395] on div "try { // const success = await new Promise(r => setTimeout(r, 2000, true)); con…" at bounding box center [574, 347] width 570 height 487
type textarea "console.error("Otp error:", err);"
paste textarea "setError(form);"
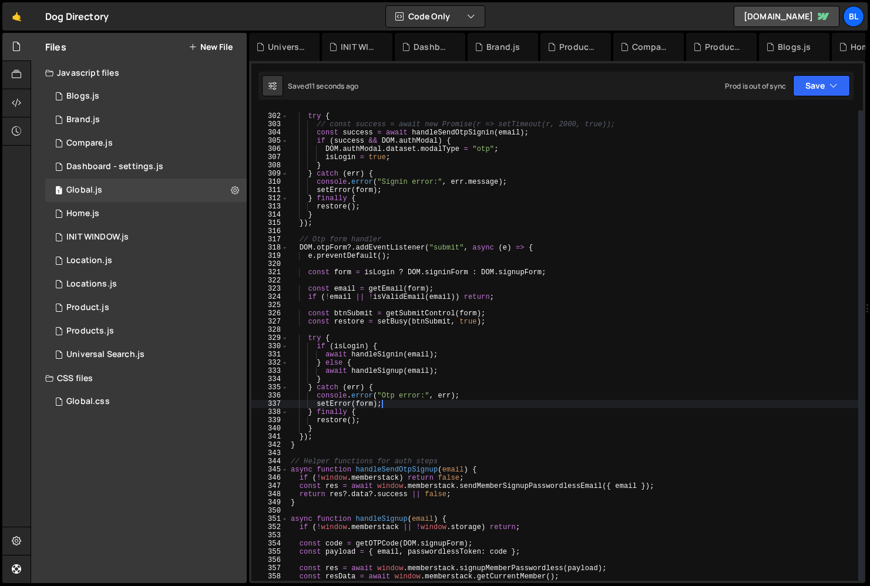
click at [453, 391] on div "try { // const success = await new Promise(r => setTimeout(r, 2000, true)); con…" at bounding box center [574, 347] width 570 height 487
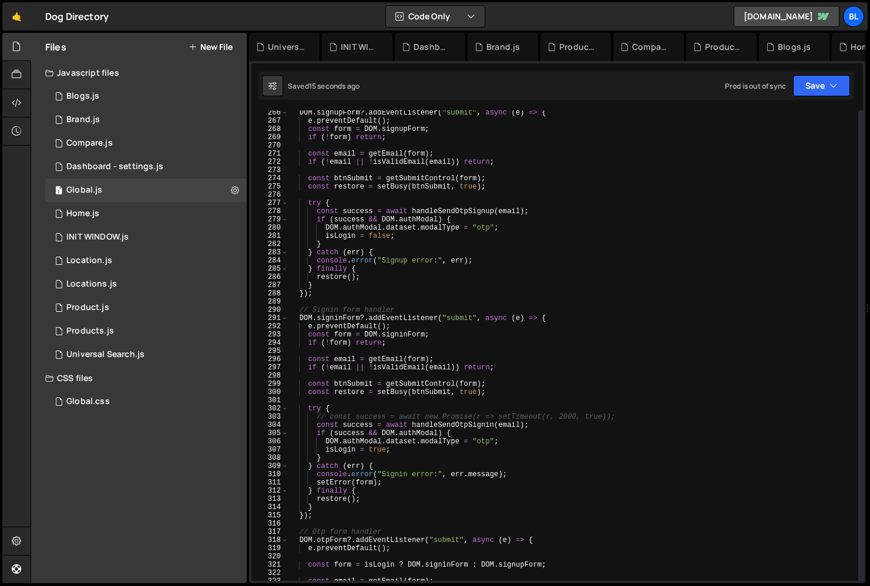
scroll to position [2171, 0]
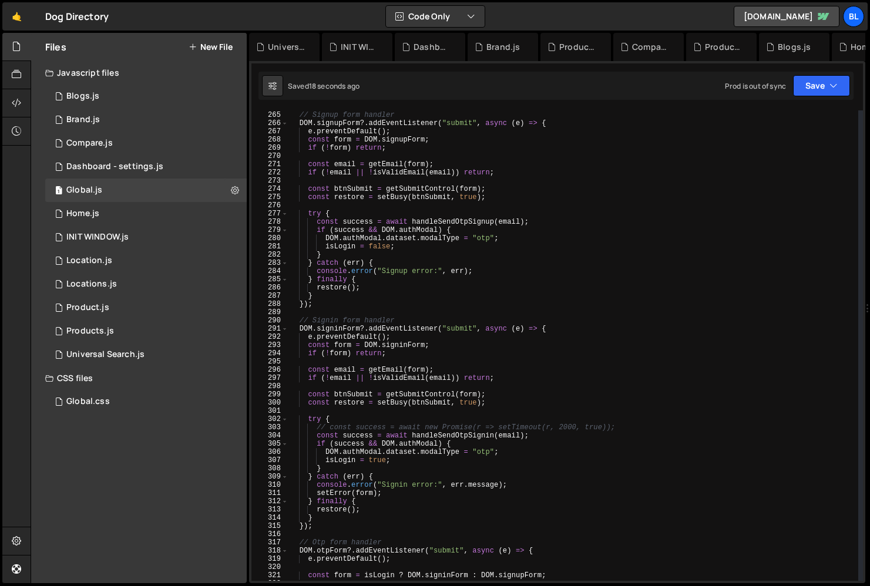
click at [457, 272] on div "// Signup form handler DOM . signupForm ?. addEventListener ( "submit" , async …" at bounding box center [574, 346] width 570 height 487
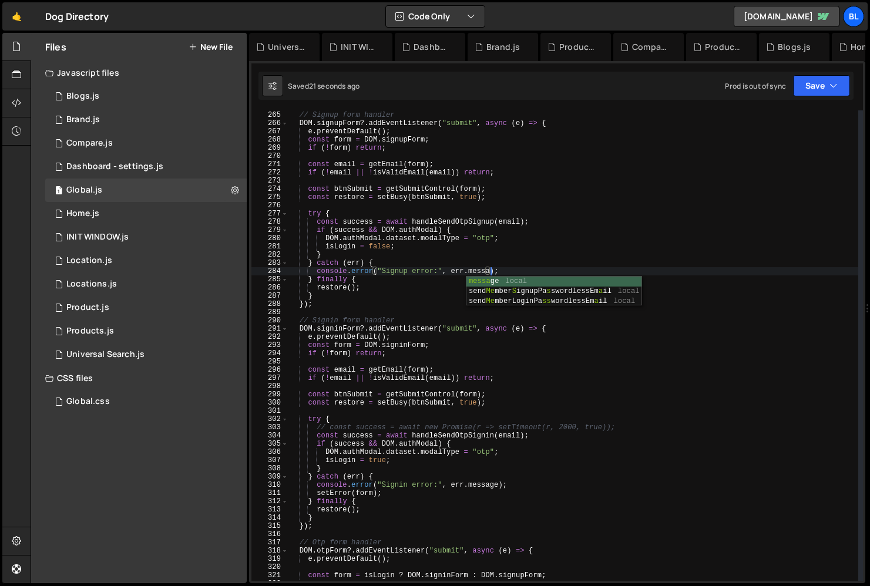
type textarea "console.error("Signup error:", err.message);"
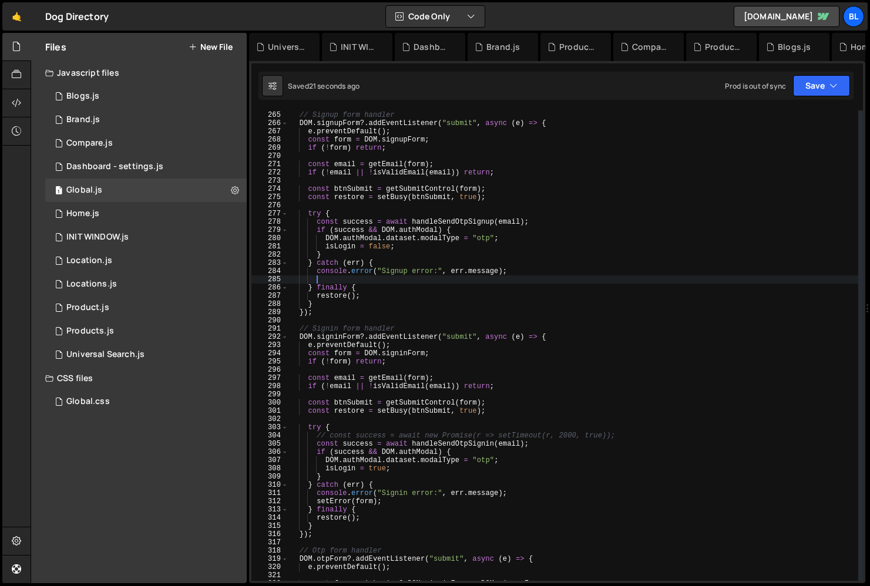
scroll to position [0, 1]
paste textarea "setError(form);"
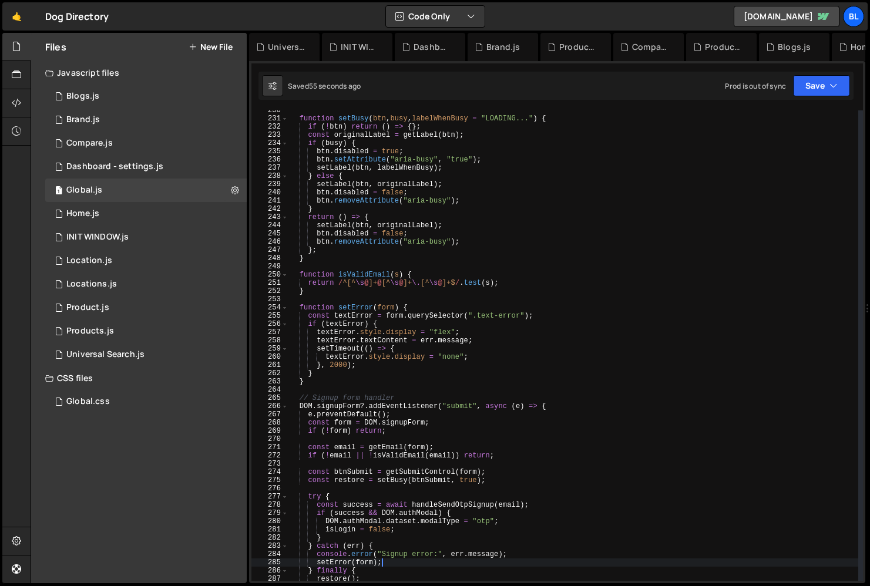
scroll to position [1878, 0]
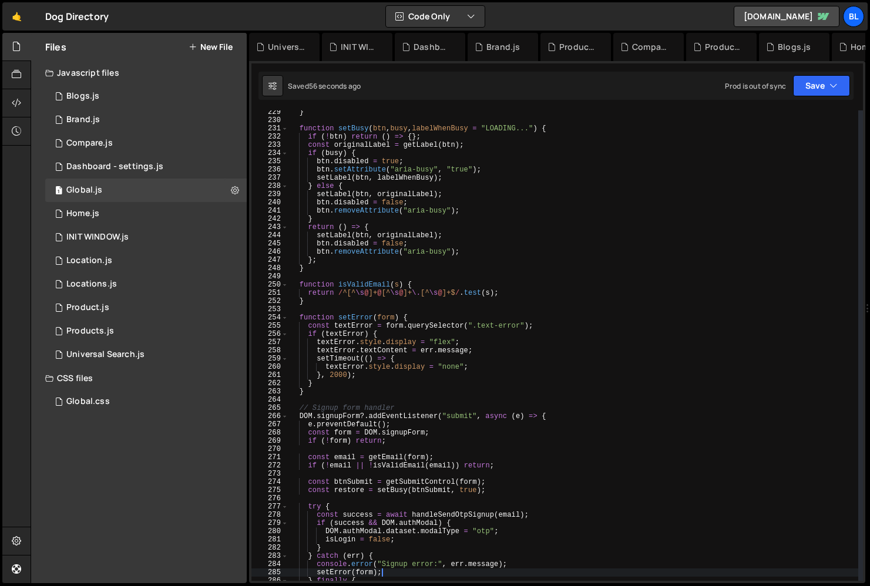
click at [428, 350] on div "} function setBusy ( btn , busy , labelWhenBusy = "LOADING..." ) { if ( ! btn )…" at bounding box center [574, 351] width 570 height 487
type textarea "textError.textContent = err.message;"
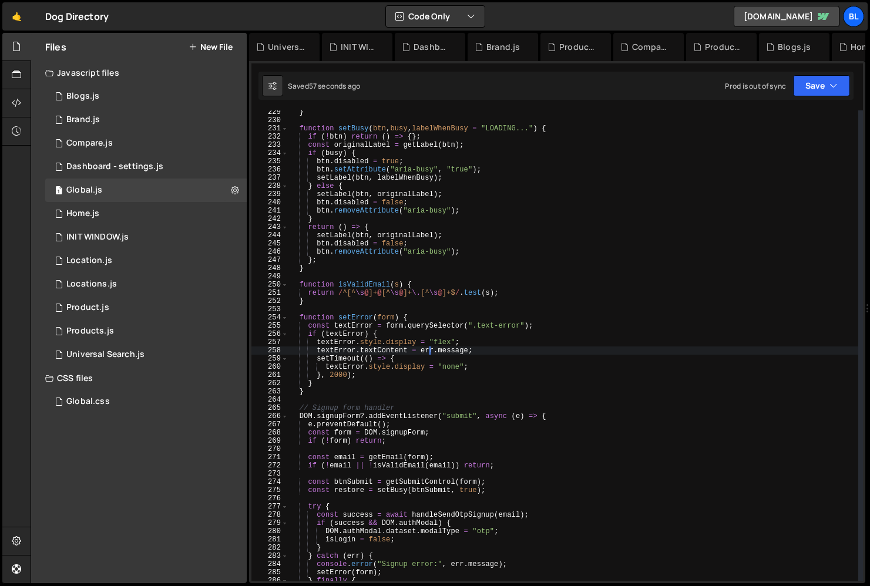
click at [395, 312] on div "} function setBusy ( btn , busy , labelWhenBusy = "LOADING..." ) { if ( ! btn )…" at bounding box center [574, 351] width 570 height 487
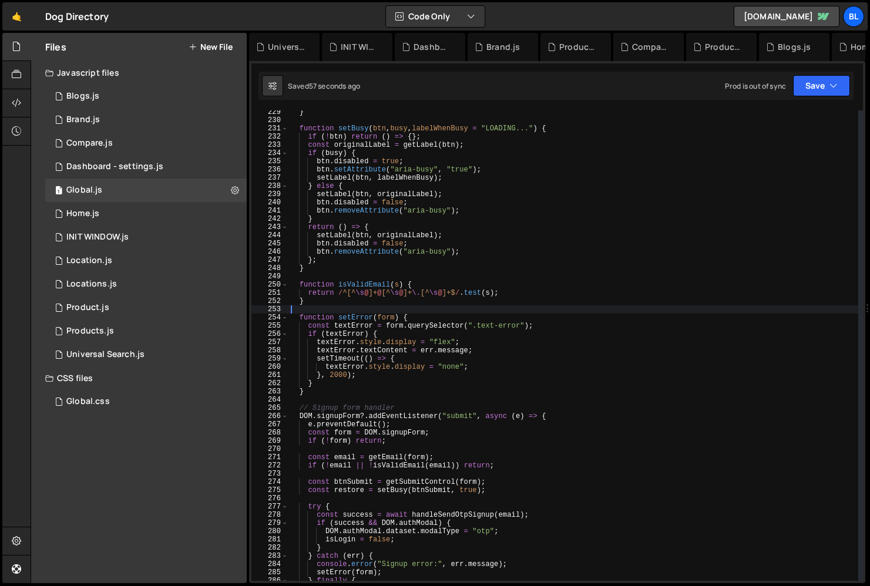
scroll to position [0, 0]
click at [394, 319] on div "} function setBusy ( btn , busy , labelWhenBusy = "LOADING..." ) { if ( ! btn )…" at bounding box center [574, 351] width 570 height 487
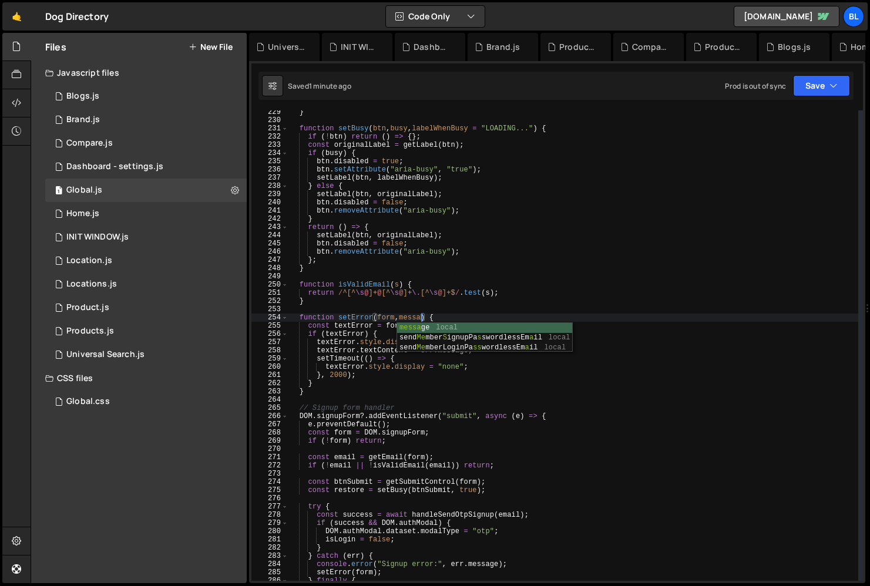
scroll to position [0, 11]
click at [441, 350] on div "} function setBusy ( btn , busy , labelWhenBusy = "LOADING..." ) { if ( ! btn )…" at bounding box center [574, 351] width 570 height 487
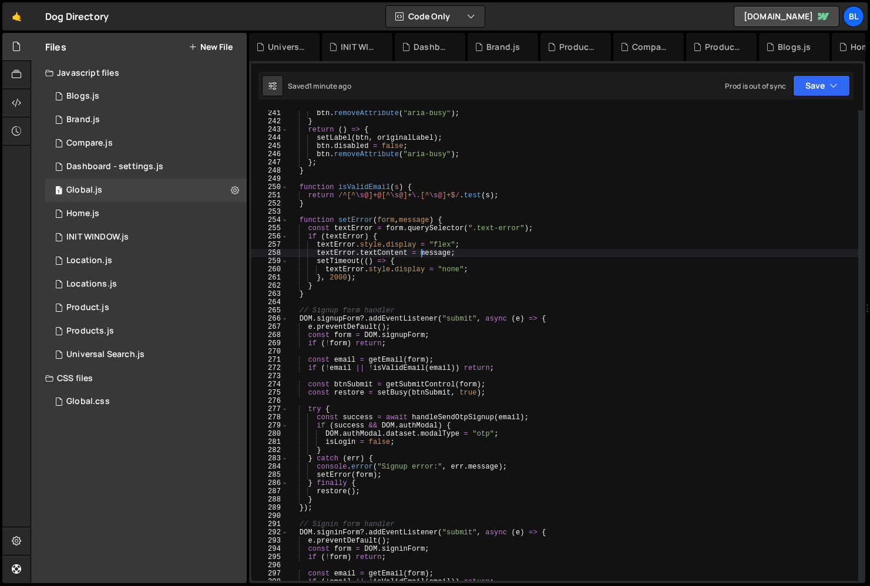
scroll to position [1982, 0]
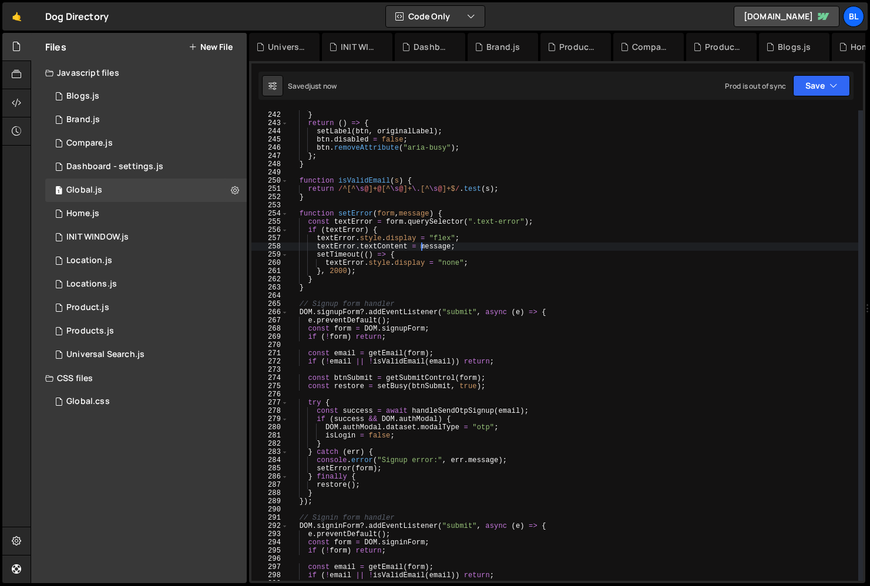
click at [373, 464] on div "btn . removeAttribute ( "aria-busy" ) ; } return ( ) => { setLabel ( btn , orig…" at bounding box center [574, 346] width 570 height 487
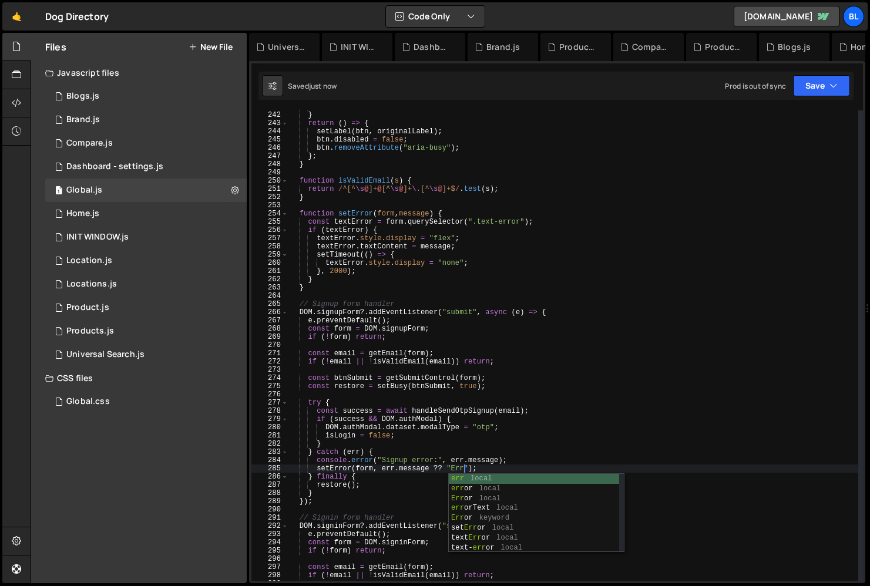
scroll to position [0, 14]
click at [391, 471] on div "btn . removeAttribute ( "aria-busy" ) ; } return ( ) => { setLabel ( btn , orig…" at bounding box center [574, 346] width 570 height 487
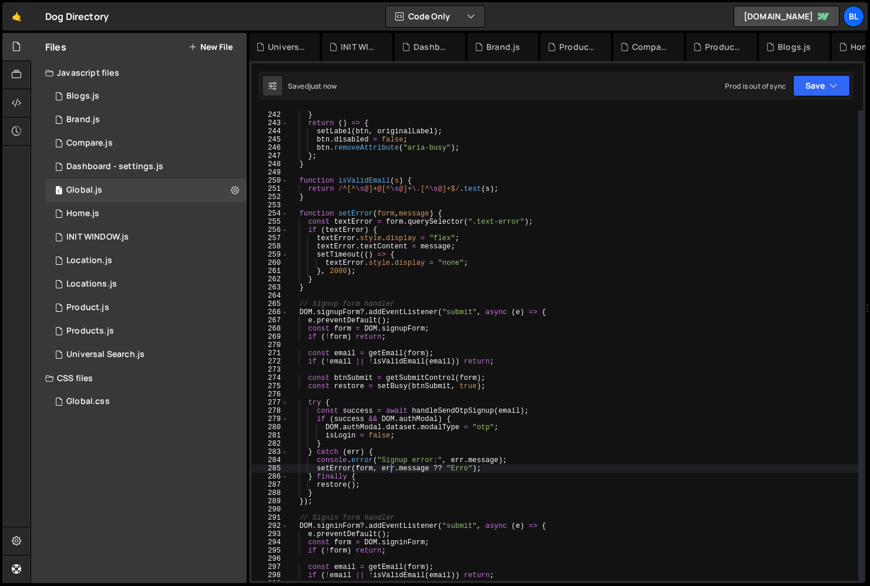
click at [380, 463] on div "btn . removeAttribute ( "aria-busy" ) ; } return ( ) => { setLabel ( btn , orig…" at bounding box center [574, 346] width 570 height 487
drag, startPoint x: 472, startPoint y: 467, endPoint x: 377, endPoint y: 470, distance: 95.3
click at [377, 470] on div "btn . removeAttribute ( "aria-busy" ) ; } return ( ) => { setLabel ( btn , orig…" at bounding box center [574, 346] width 570 height 487
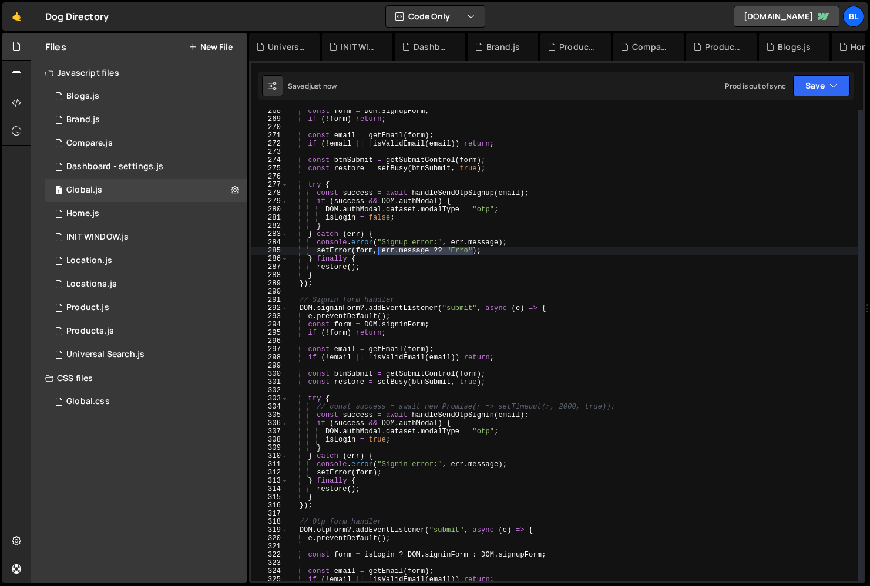
scroll to position [2247, 0]
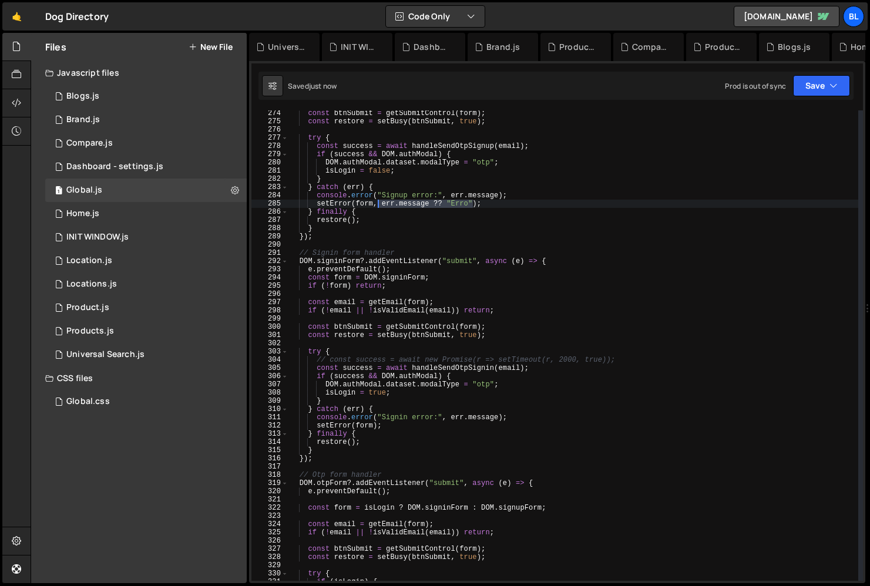
click at [371, 424] on div "const btnSubmit = getSubmitControl ( form ) ; const restore = setBusy ( btnSubm…" at bounding box center [574, 352] width 570 height 487
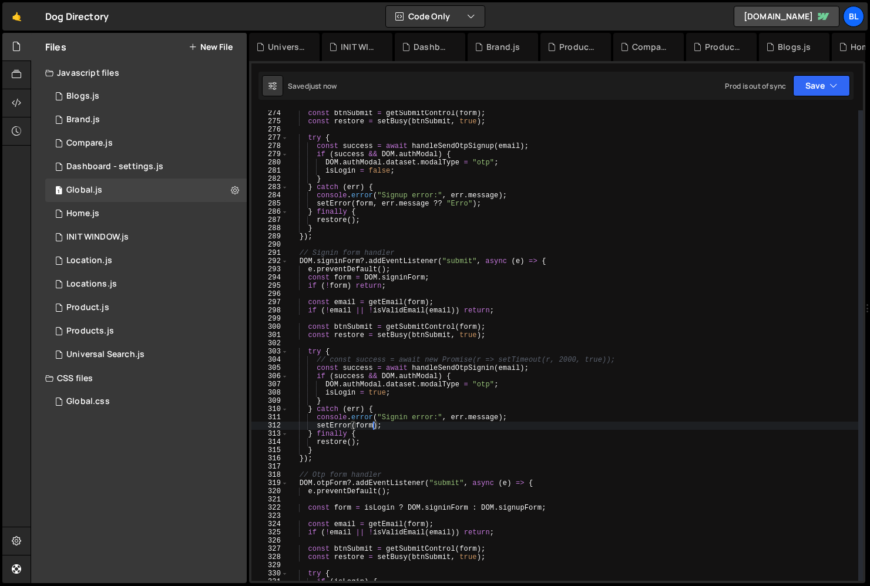
scroll to position [0, 6]
paste textarea "err.message ?? "Erro""
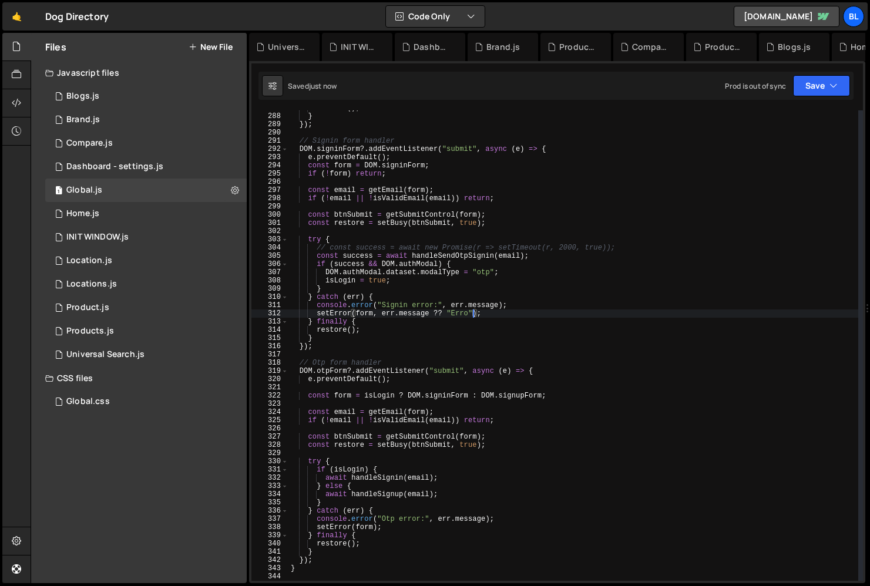
scroll to position [0, 15]
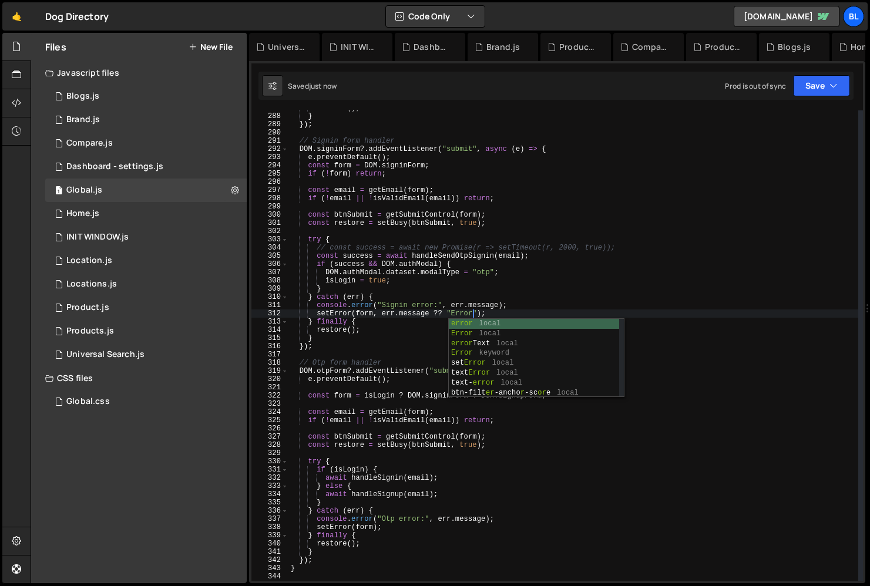
click at [373, 522] on div "restore ( ) ; } }) ; // Signin form handler DOM . signinForm ?. addEventListene…" at bounding box center [574, 347] width 570 height 487
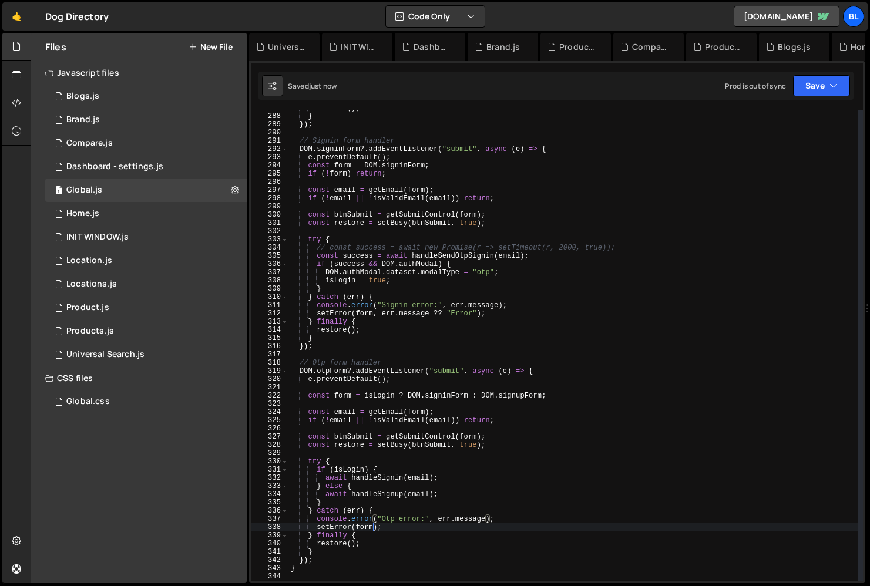
scroll to position [0, 6]
paste textarea "err.message ?? "Erro""
click at [384, 307] on div "restore ( ) ; } }) ; // Signin form handler DOM . signinForm ?. addEventListene…" at bounding box center [574, 347] width 570 height 487
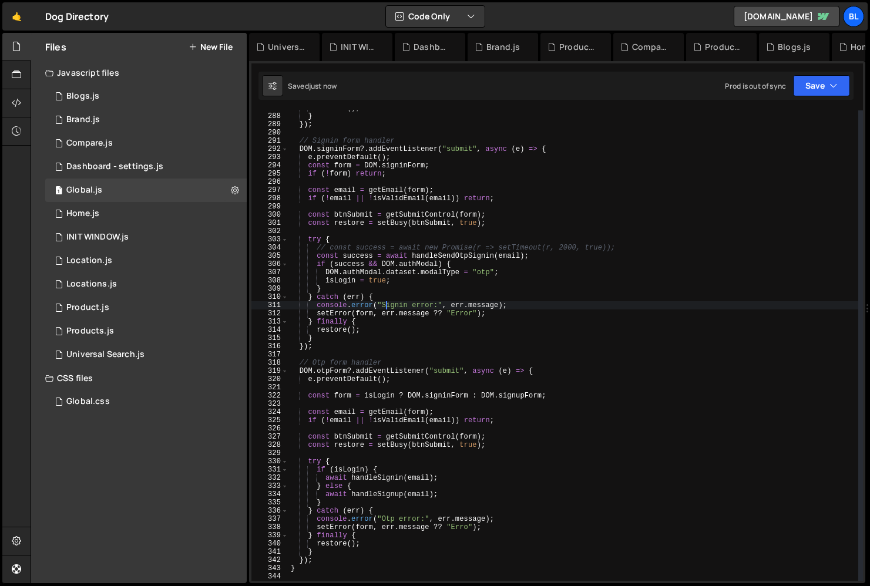
type textarea "console.error("Signin error:", err.message);"
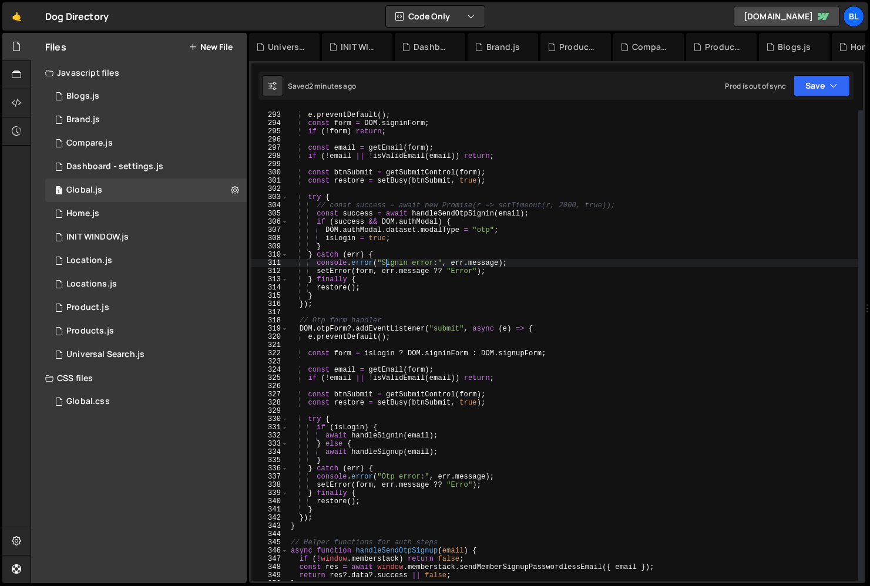
scroll to position [2419, 0]
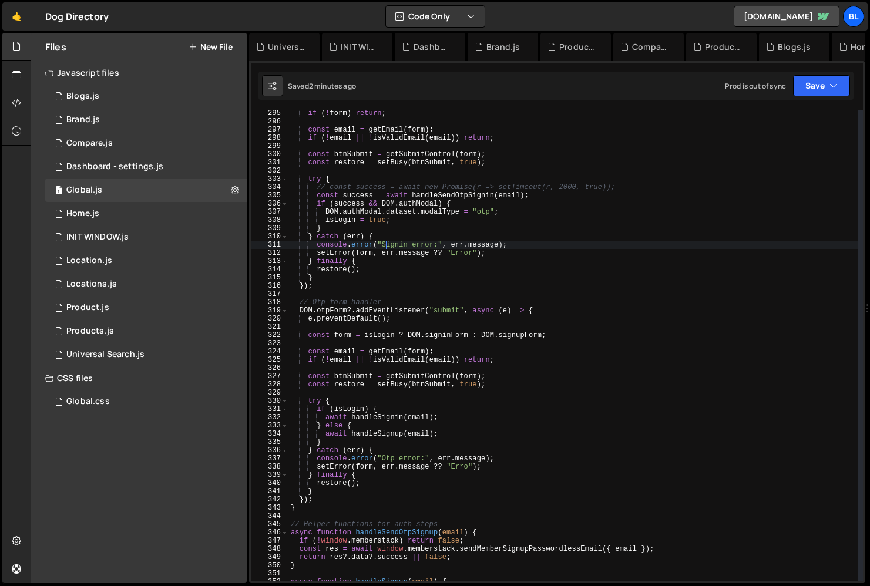
click at [455, 330] on div "if ( ! form ) return ; const email = getEmail ( form ) ; if ( ! email || ! isVa…" at bounding box center [574, 352] width 570 height 487
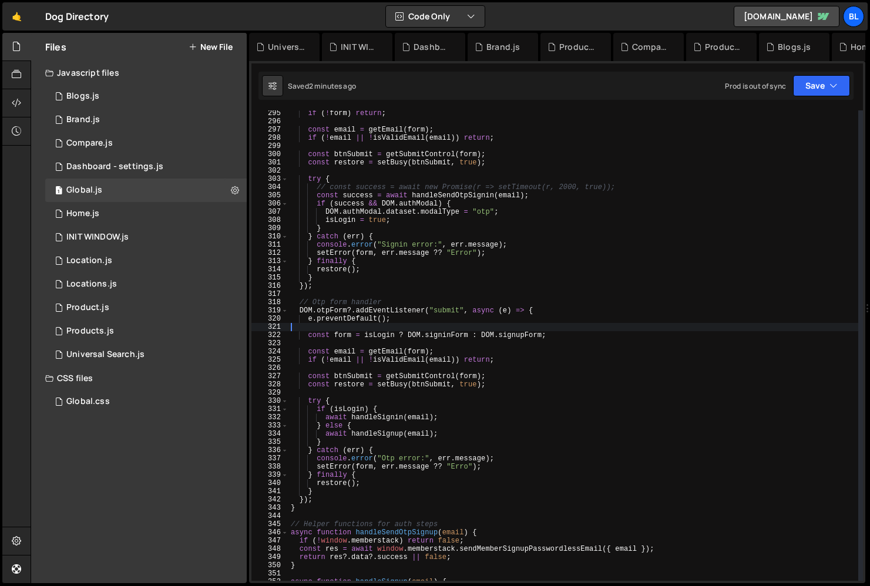
scroll to position [0, 0]
click at [455, 330] on div "if ( ! form ) return ; const email = getEmail ( form ) ; if ( ! email || ! isVa…" at bounding box center [574, 352] width 570 height 487
click at [456, 326] on div "if ( ! form ) return ; const email = getEmail ( form ) ; if ( ! email || ! isVa…" at bounding box center [574, 352] width 570 height 487
click at [448, 328] on div "if ( ! form ) return ; const email = getEmail ( form ) ; if ( ! email || ! isVa…" at bounding box center [574, 352] width 570 height 487
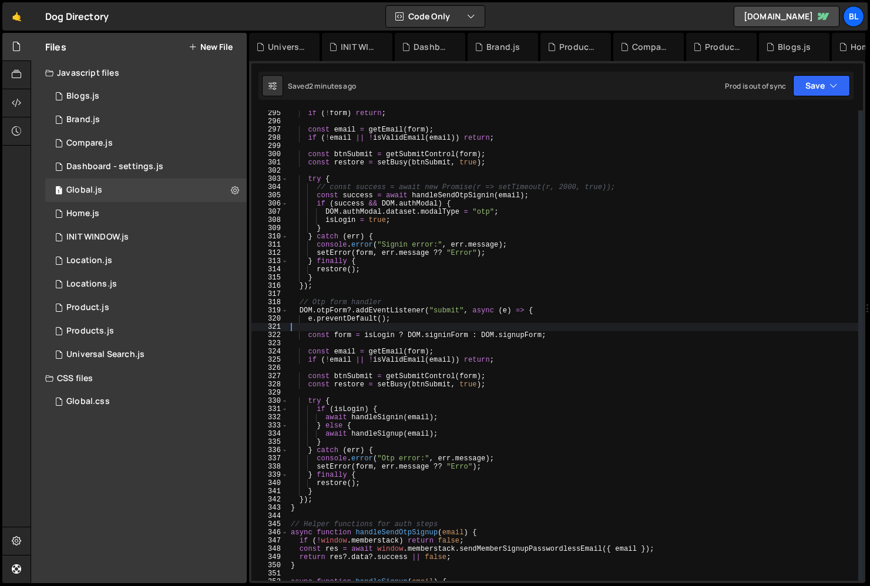
click at [448, 328] on div "if ( ! form ) return ; const email = getEmail ( form ) ; if ( ! email || ! isVa…" at bounding box center [574, 352] width 570 height 487
click at [442, 327] on div "if ( ! form ) return ; const email = getEmail ( form ) ; if ( ! email || ! isVa…" at bounding box center [574, 352] width 570 height 487
click at [445, 326] on div "if ( ! form ) return ; const email = getEmail ( form ) ; if ( ! email || ! isVa…" at bounding box center [574, 352] width 570 height 487
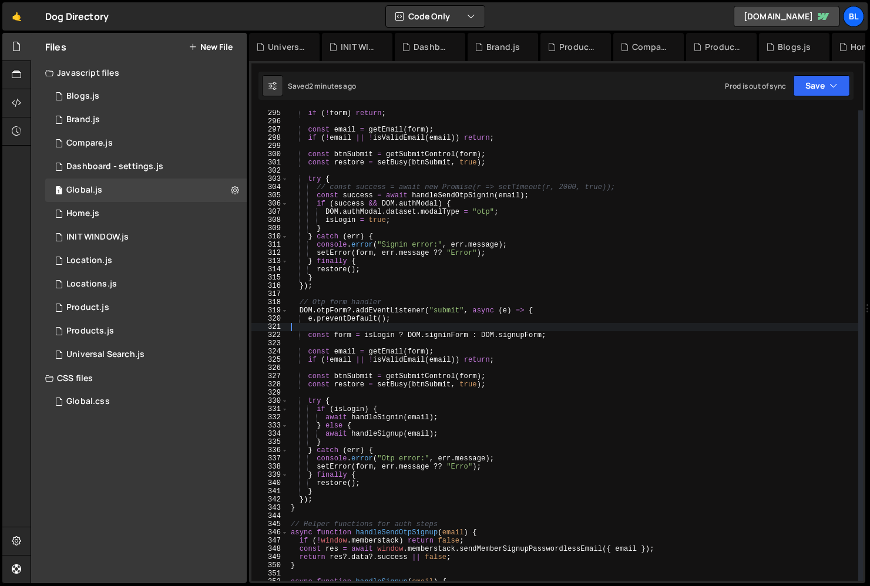
click at [396, 362] on div "if ( ! form ) return ; const email = getEmail ( form ) ; if ( ! email || ! isVa…" at bounding box center [574, 352] width 570 height 487
type textarea "if (!email || !isValidEmail(email)) return;"
click at [387, 343] on div "if ( ! form ) return ; const email = getEmail ( form ) ; if ( ! email || ! isVa…" at bounding box center [574, 352] width 570 height 487
click at [402, 349] on div "if ( ! form ) return ; const email = getEmail ( form ) ; if ( ! email || ! isVa…" at bounding box center [574, 352] width 570 height 487
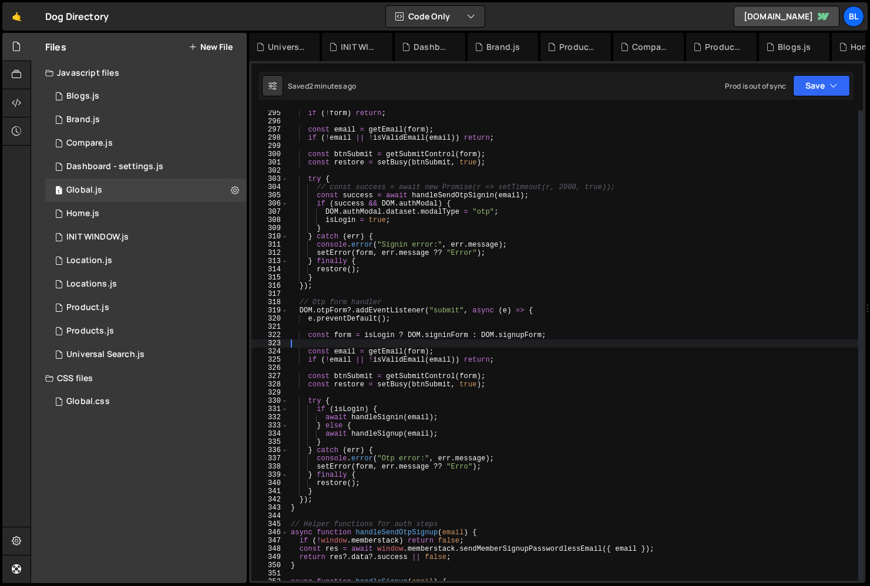
type textarea "const email = getEmail(form);"
click at [345, 350] on div "if ( ! form ) return ; const email = getEmail ( form ) ; if ( ! email || ! isVa…" at bounding box center [574, 352] width 570 height 487
click at [395, 354] on div "if ( ! form ) return ; const email = getEmail ( form ) ; if ( ! email || ! isVa…" at bounding box center [574, 352] width 570 height 487
click at [371, 371] on div "if ( ! form ) return ; const email = getEmail ( form ) ; if ( ! email || ! isVa…" at bounding box center [574, 352] width 570 height 487
click at [420, 367] on div "if ( ! form ) return ; const email = getEmail ( form ) ; if ( ! email || ! isVa…" at bounding box center [574, 352] width 570 height 487
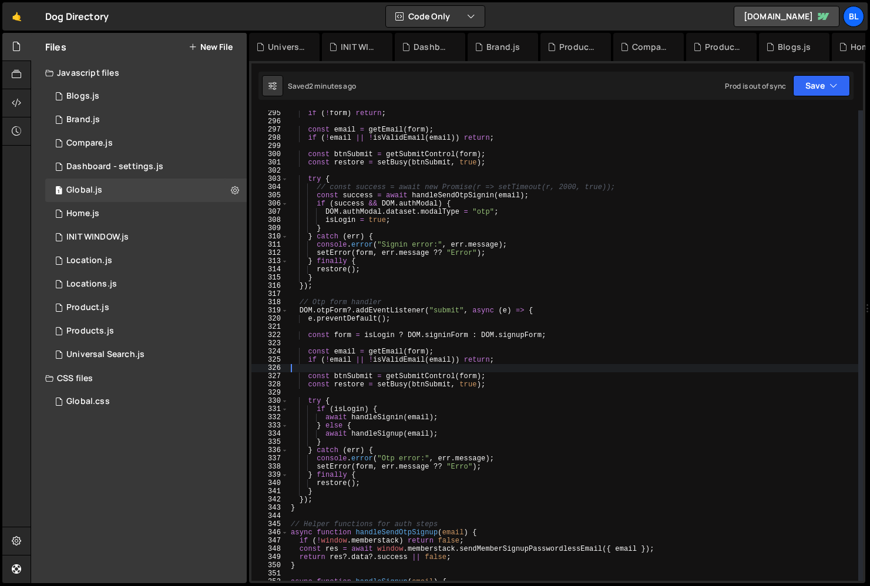
click at [398, 377] on div "if ( ! form ) return ; const email = getEmail ( form ) ; if ( ! email || ! isVa…" at bounding box center [574, 352] width 570 height 487
click at [381, 380] on div "if ( ! form ) return ; const email = getEmail ( form ) ; if ( ! email || ! isVa…" at bounding box center [574, 352] width 570 height 487
click at [357, 377] on div "if ( ! form ) return ; const email = getEmail ( form ) ; if ( ! email || ! isVa…" at bounding box center [574, 352] width 570 height 487
click at [349, 388] on div "if ( ! form ) return ; const email = getEmail ( form ) ; if ( ! email || ! isVa…" at bounding box center [574, 352] width 570 height 487
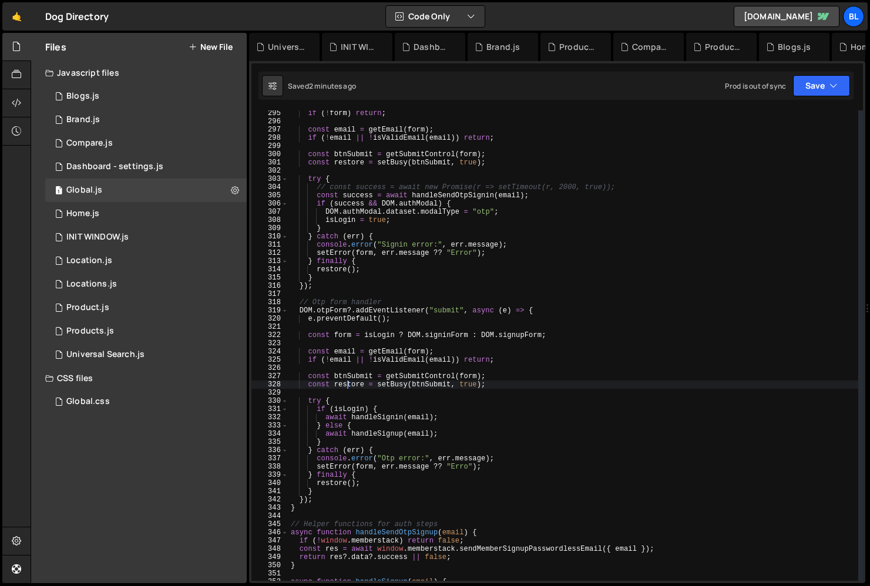
click at [350, 413] on div "if ( ! form ) return ; const email = getEmail ( form ) ; if ( ! email || ! isVa…" at bounding box center [574, 352] width 570 height 487
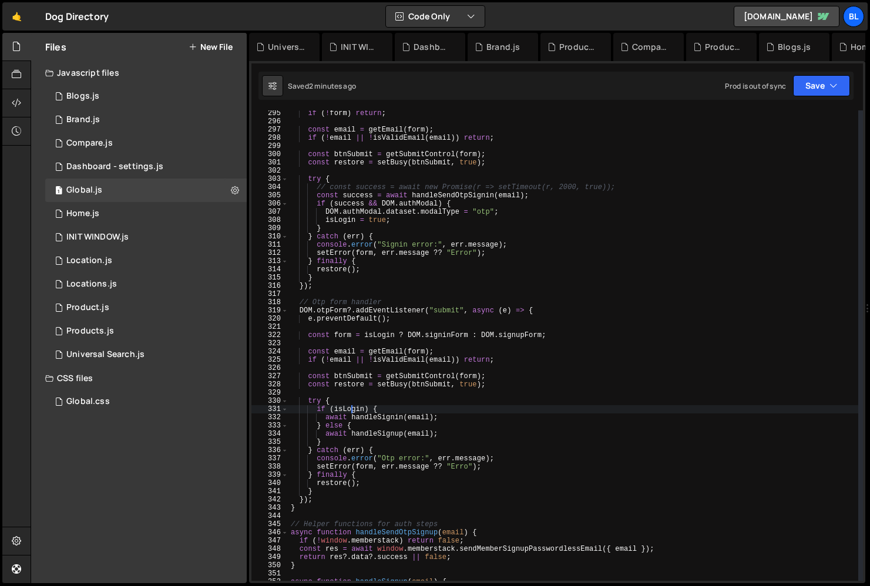
click at [349, 427] on div "if ( ! form ) return ; const email = getEmail ( form ) ; if ( ! email || ! isVa…" at bounding box center [574, 352] width 570 height 487
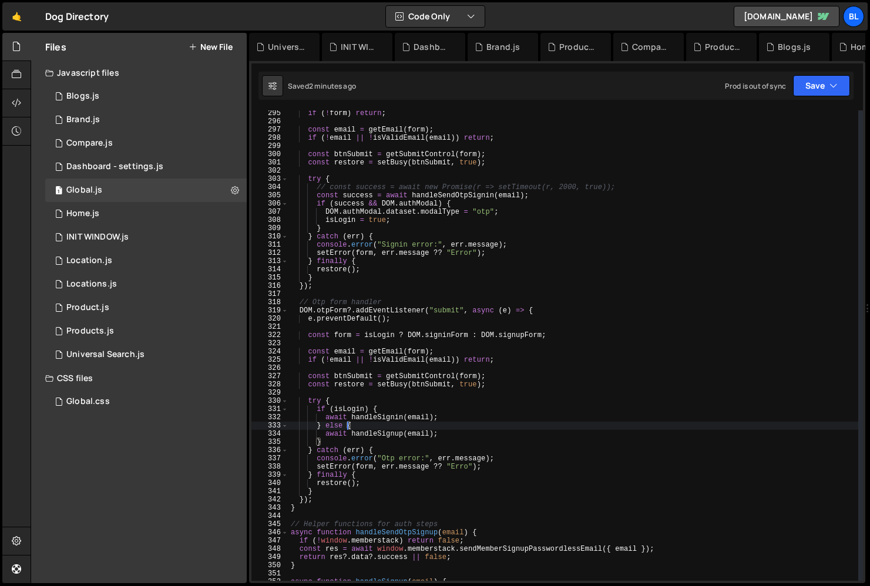
click at [376, 427] on div "if ( ! form ) return ; const email = getEmail ( form ) ; if ( ! email || ! isVa…" at bounding box center [574, 352] width 570 height 487
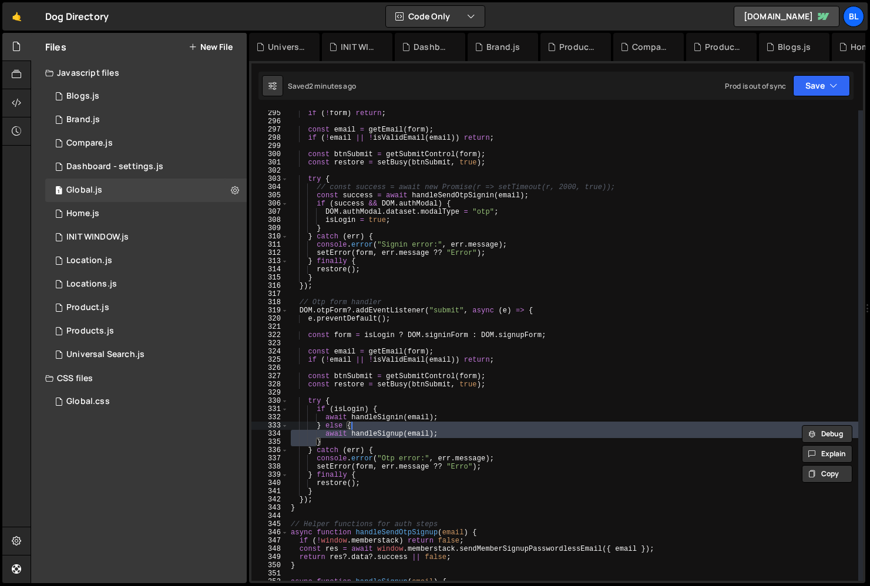
click at [407, 429] on div "if ( ! form ) return ; const email = getEmail ( form ) ; if ( ! email || ! isVa…" at bounding box center [574, 352] width 570 height 487
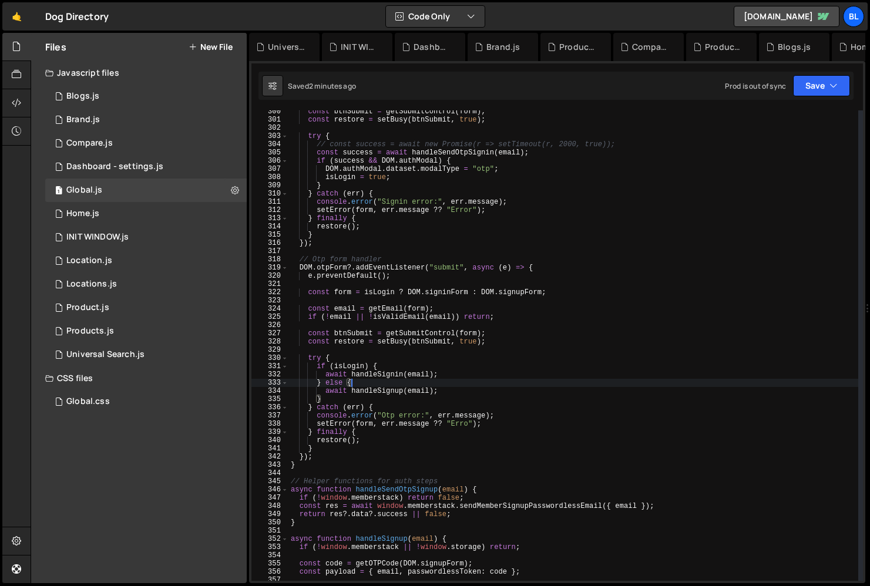
scroll to position [2463, 0]
click at [469, 418] on div "const btnSubmit = getSubmitControl ( form ) ; const restore = setBusy ( btnSubm…" at bounding box center [574, 350] width 570 height 487
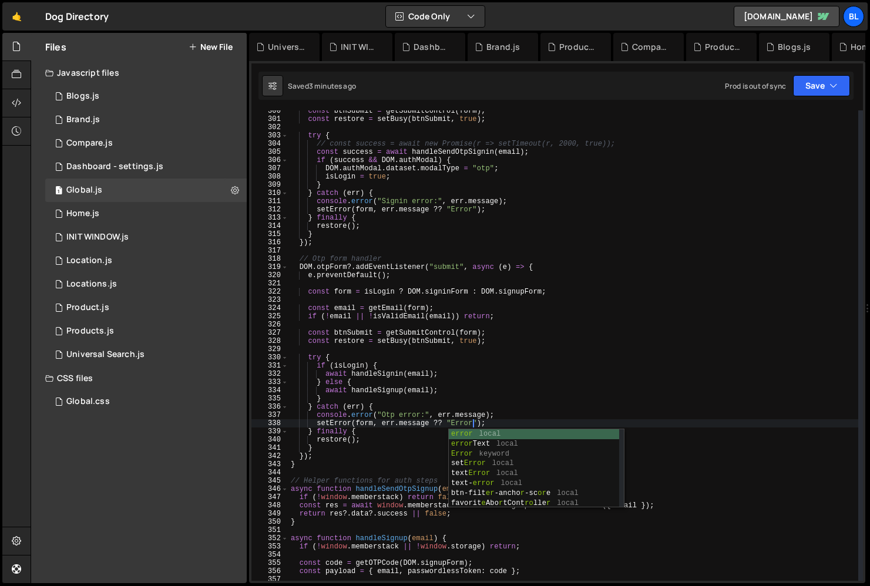
click at [391, 429] on div "const btnSubmit = getSubmitControl ( form ) ; const restore = setBusy ( btnSubm…" at bounding box center [574, 350] width 570 height 487
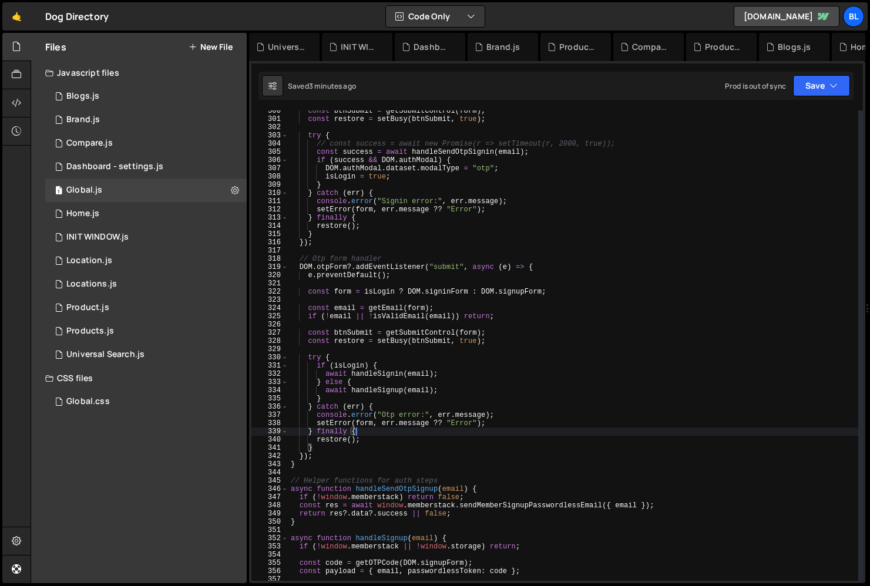
click at [333, 421] on div "const btnSubmit = getSubmitControl ( form ) ; const restore = setBusy ( btnSubm…" at bounding box center [574, 350] width 570 height 487
type textarea "setError(form, err.message ?? "Error");"
click at [333, 421] on div "const btnSubmit = getSubmitControl ( form ) ; const restore = setBusy ( btnSubm…" at bounding box center [574, 350] width 570 height 487
click at [348, 286] on div "const btnSubmit = getSubmitControl ( form ) ; const restore = setBusy ( btnSubm…" at bounding box center [574, 350] width 570 height 487
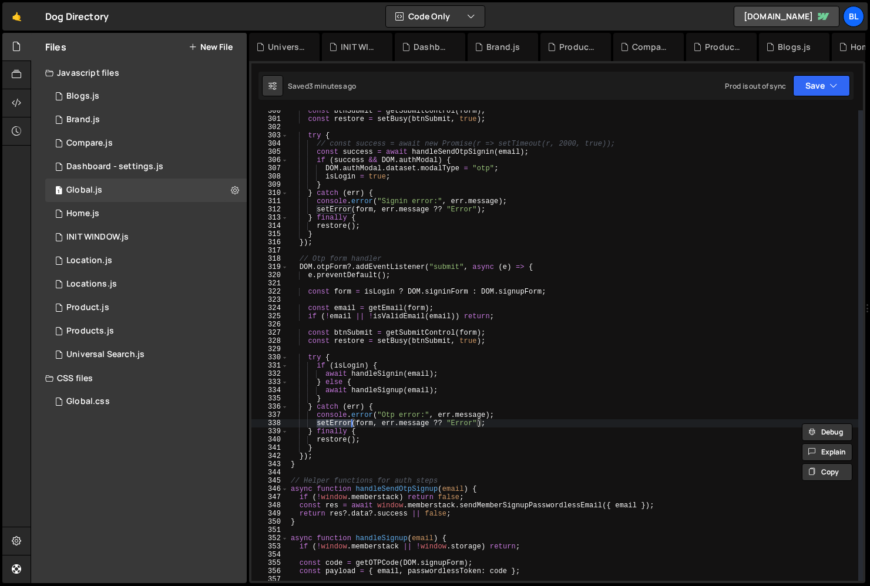
click at [348, 286] on div "const btnSubmit = getSubmitControl ( form ) ; const restore = setBusy ( btnSubm…" at bounding box center [574, 350] width 570 height 487
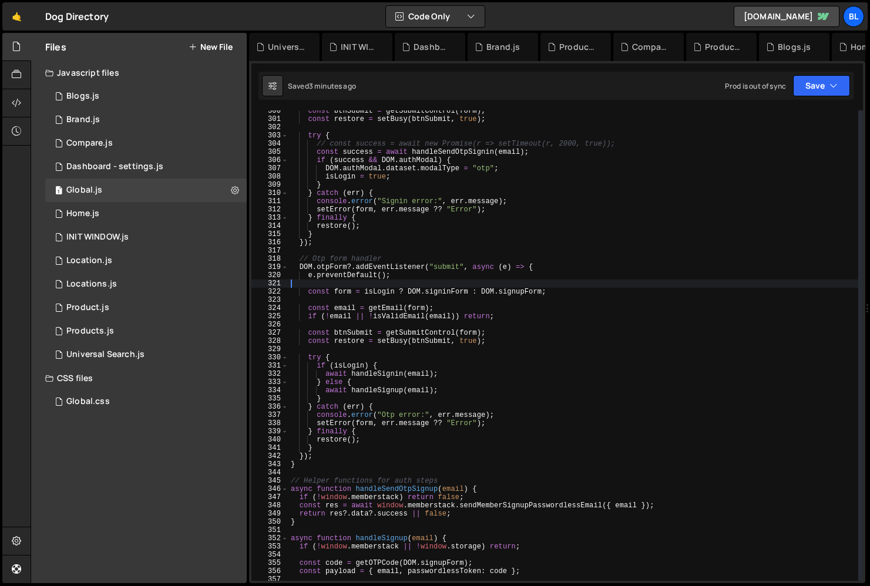
click at [346, 287] on div "const btnSubmit = getSubmitControl ( form ) ; const restore = setBusy ( btnSubm…" at bounding box center [574, 350] width 570 height 487
click at [345, 293] on div "const btnSubmit = getSubmitControl ( form ) ; const restore = setBusy ( btnSubm…" at bounding box center [574, 350] width 570 height 487
type textarea "const form = isLogin ? DOM.signinForm : DOM.signupForm;"
click at [345, 293] on div "const btnSubmit = getSubmitControl ( form ) ; const restore = setBusy ( btnSubm…" at bounding box center [574, 350] width 570 height 487
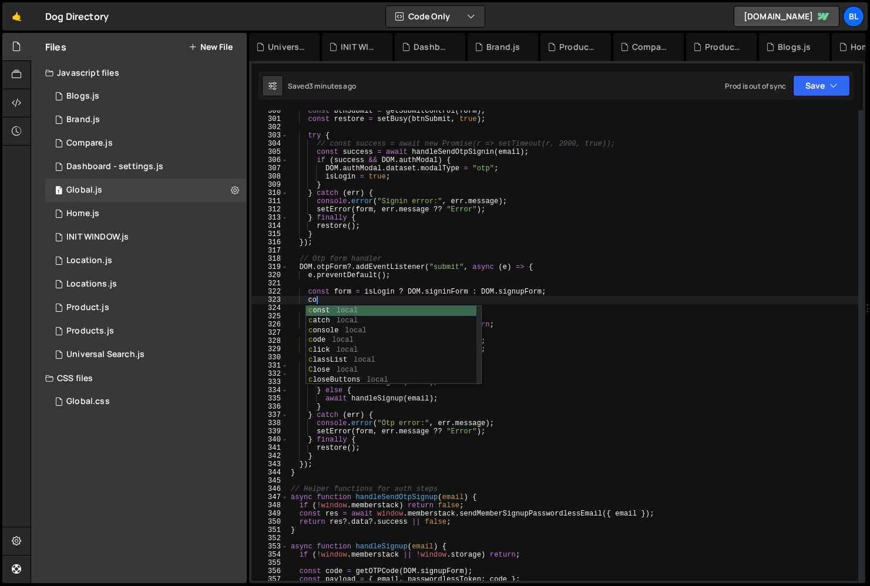
scroll to position [0, 2]
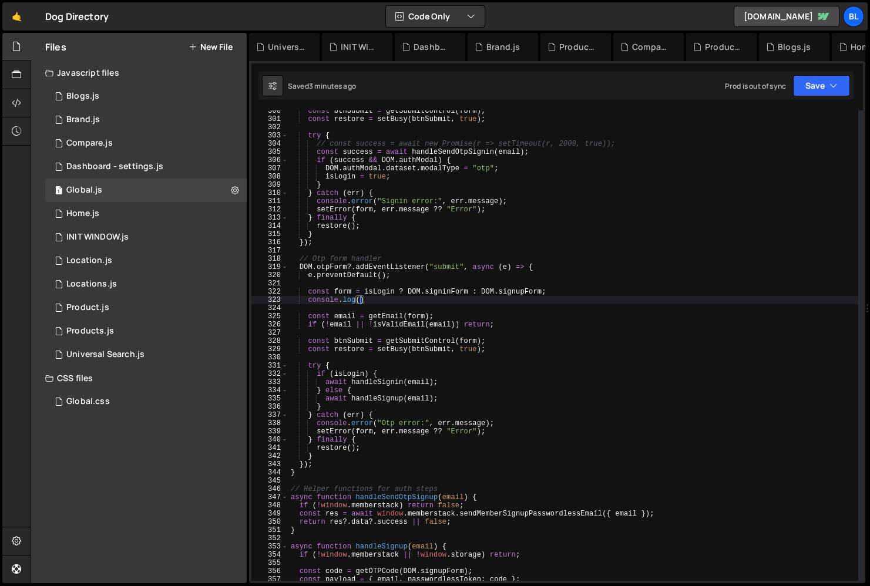
paste textarea "form)"
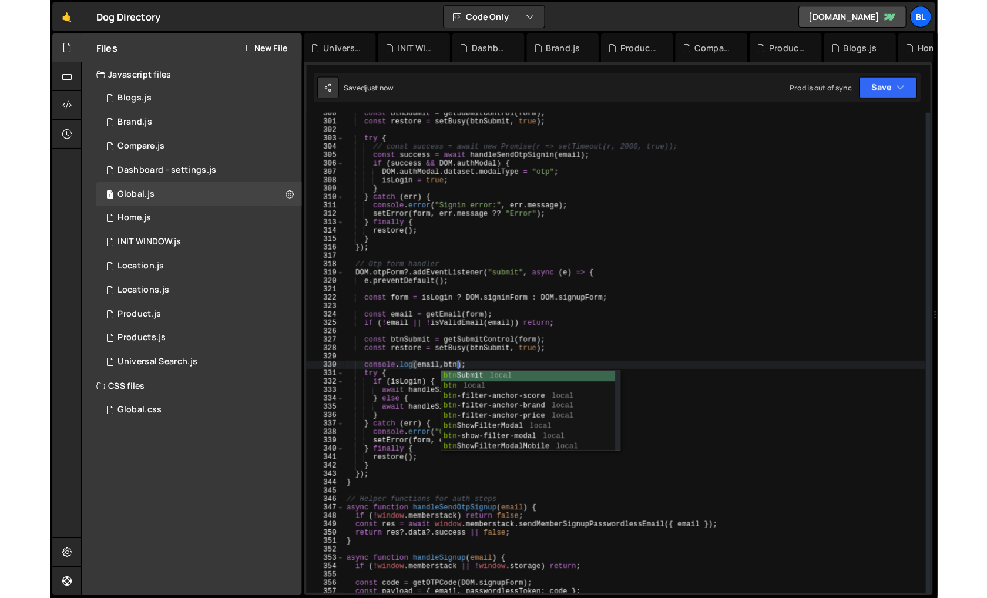
scroll to position [0, 9]
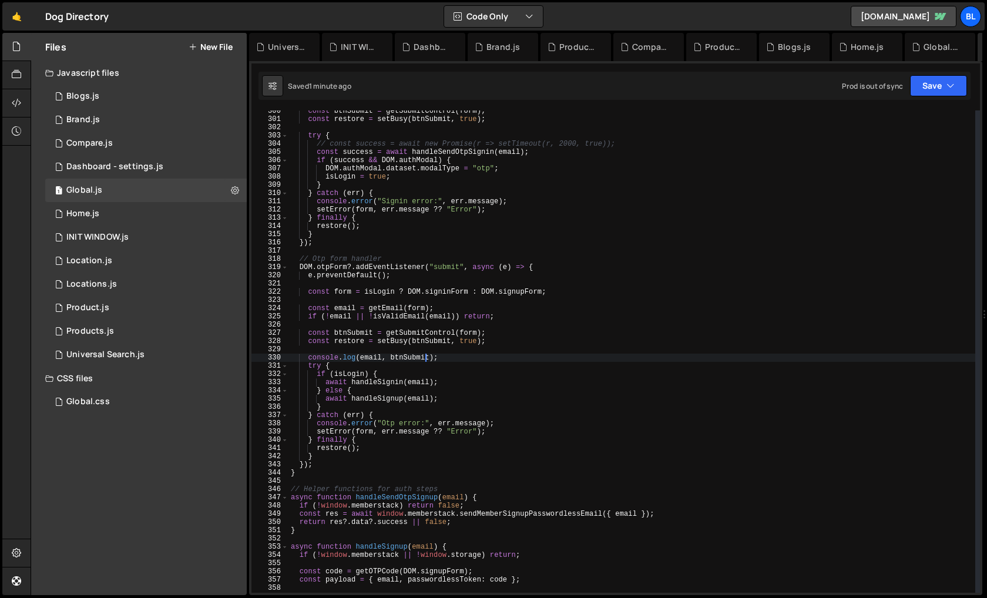
click at [358, 321] on div "const btnSubmit = getSubmitControl ( form ) ; const restore = setBusy ( btnSubm…" at bounding box center [632, 356] width 687 height 499
type textarea "if (!email || !isValidEmail(email)) return;"
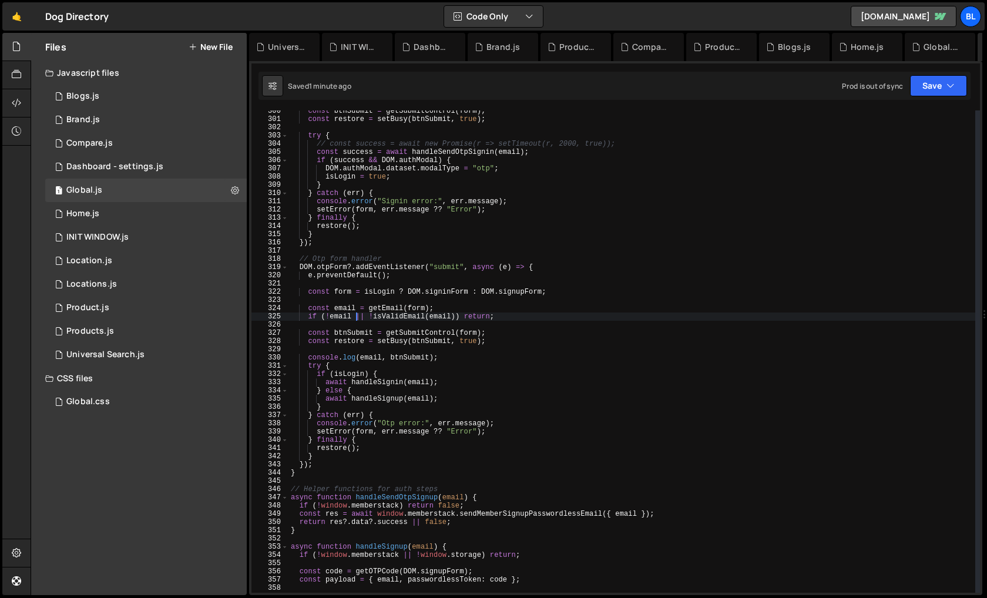
click at [470, 288] on div "const btnSubmit = getSubmitControl ( form ) ; const restore = setBusy ( btnSubm…" at bounding box center [632, 356] width 687 height 499
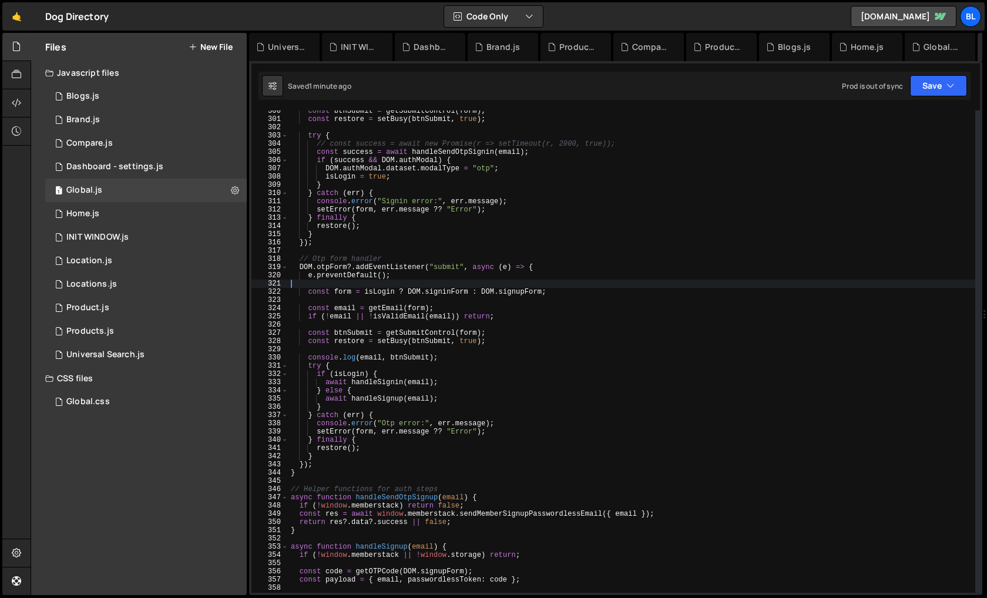
scroll to position [0, 0]
click at [471, 329] on div "const btnSubmit = getSubmitControl ( form ) ; const restore = setBusy ( btnSubm…" at bounding box center [632, 356] width 687 height 499
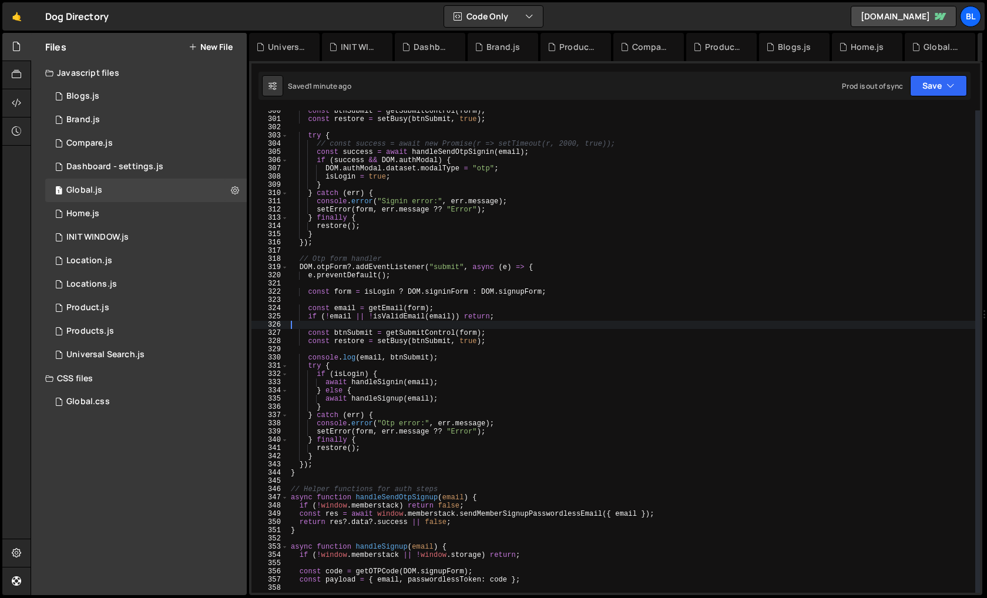
click at [468, 290] on div "const btnSubmit = getSubmitControl ( form ) ; const restore = setBusy ( btnSubm…" at bounding box center [632, 356] width 687 height 499
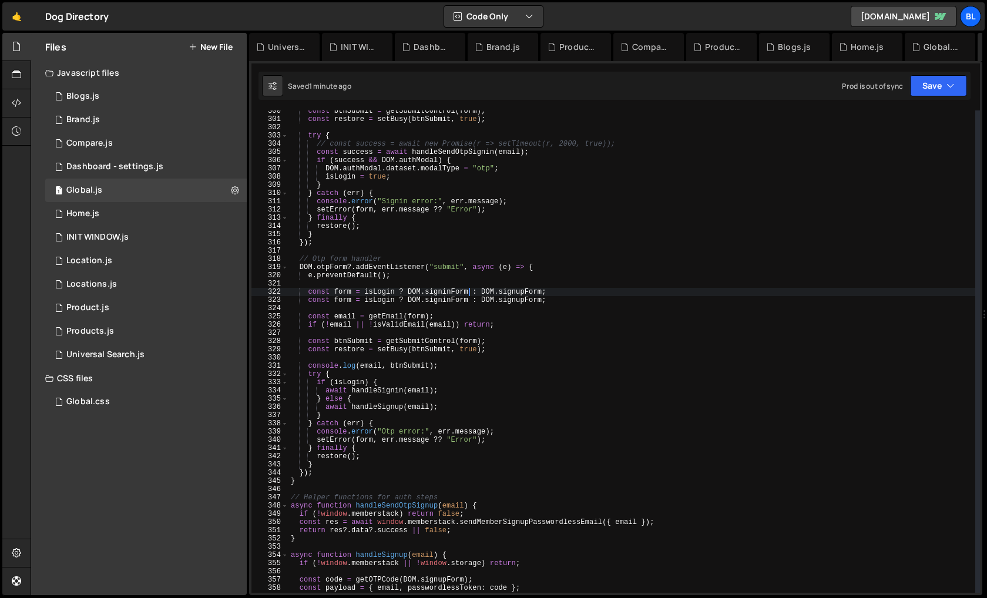
click at [344, 293] on div "const btnSubmit = getSubmitControl ( form ) ; const restore = setBusy ( btnSubm…" at bounding box center [632, 356] width 687 height 499
click at [568, 304] on div "const btnSubmit = getSubmitControl ( form ) ; const restore = setBusy ( btnSubm…" at bounding box center [632, 356] width 687 height 499
click at [558, 296] on div "const btnSubmit = getSubmitControl ( form ) ; const restore = setBusy ( btnSubm…" at bounding box center [632, 356] width 687 height 499
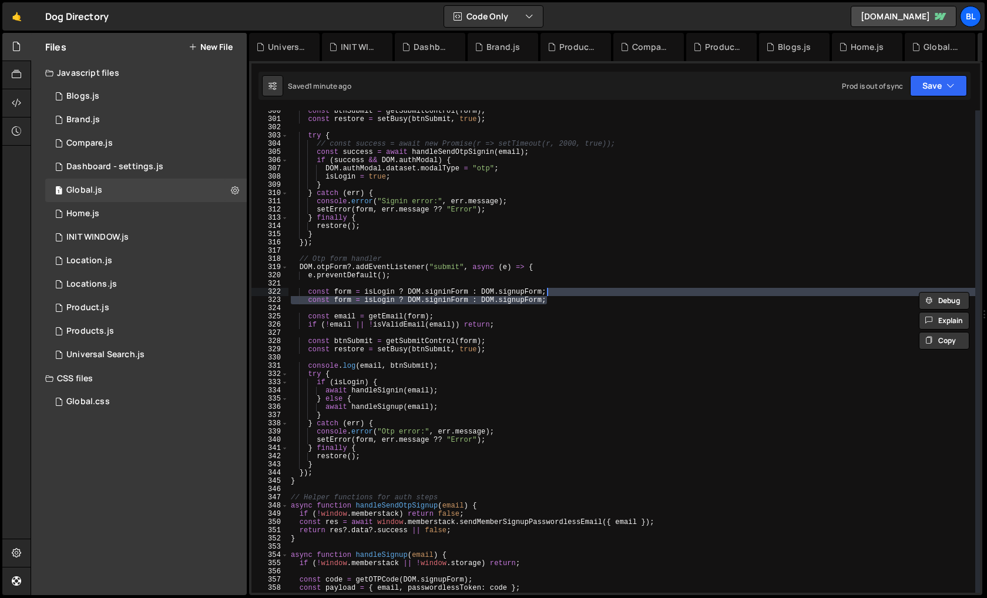
click at [558, 296] on div "const btnSubmit = getSubmitControl ( form ) ; const restore = setBusy ( btnSubm…" at bounding box center [632, 356] width 687 height 499
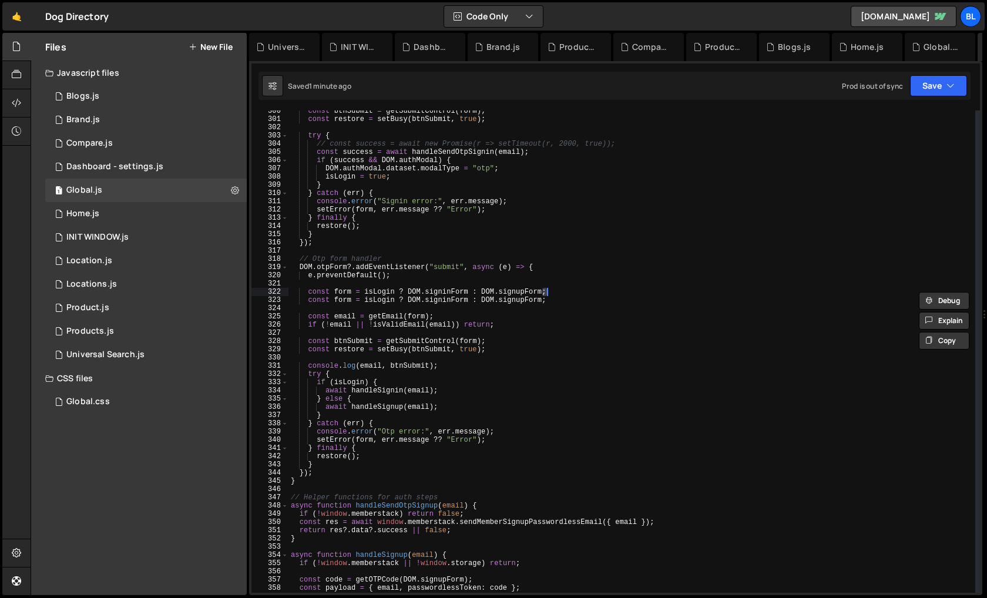
click at [563, 296] on div "const btnSubmit = getSubmitControl ( form ) ; const restore = setBusy ( btnSubm…" at bounding box center [632, 356] width 687 height 499
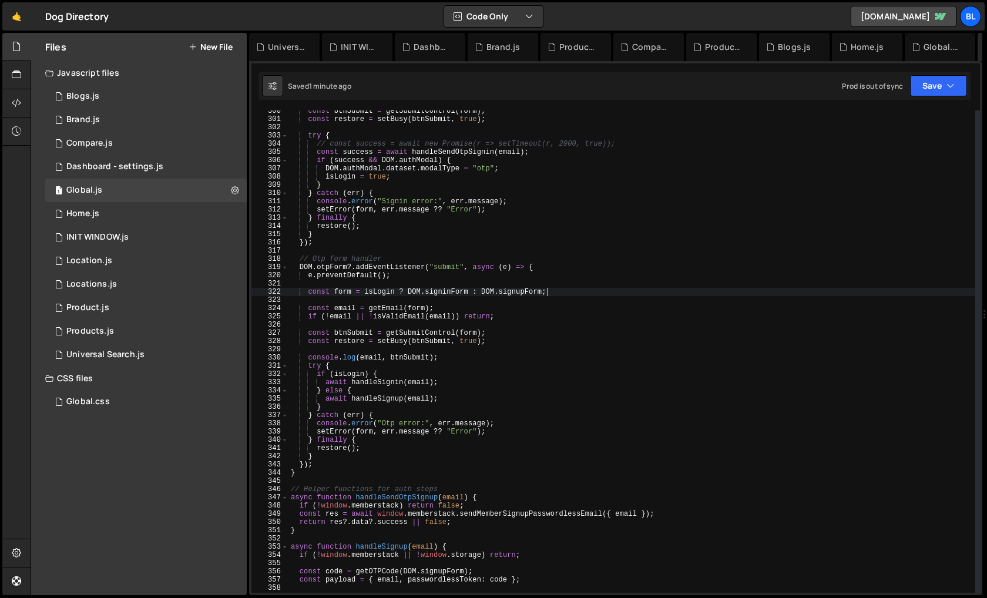
click at [473, 331] on div "const btnSubmit = getSubmitControl ( form ) ; const restore = setBusy ( btnSubm…" at bounding box center [632, 356] width 687 height 499
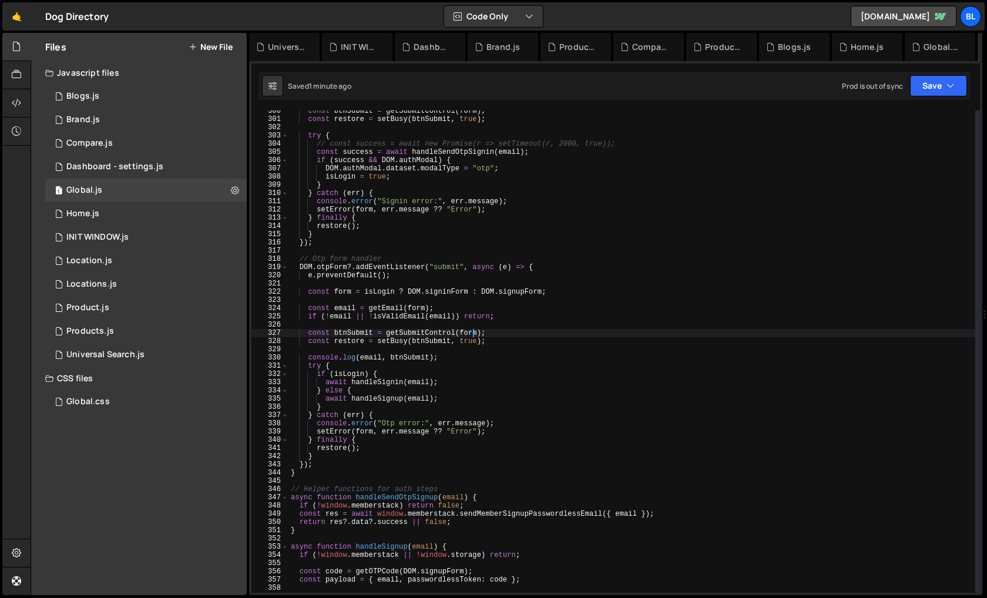
click at [471, 331] on div "const btnSubmit = getSubmitControl ( form ) ; const restore = setBusy ( btnSubm…" at bounding box center [632, 356] width 687 height 499
click at [472, 365] on div "const btnSubmit = getSubmitControl ( form ) ; const restore = setBusy ( btnSubm…" at bounding box center [632, 356] width 687 height 499
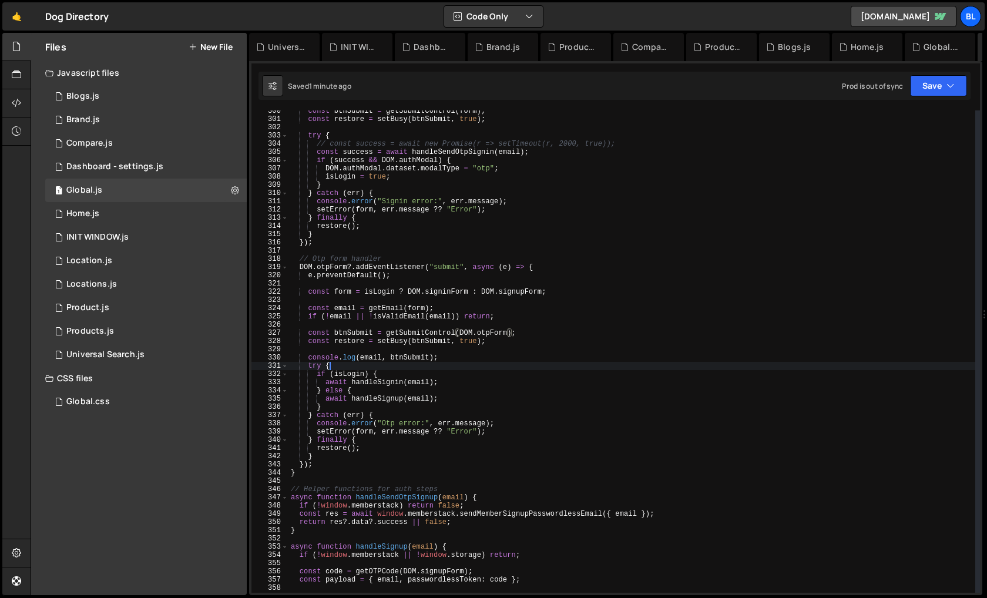
scroll to position [0, 2]
click at [464, 373] on div "const btnSubmit = getSubmitControl ( form ) ; const restore = setBusy ( btnSubm…" at bounding box center [632, 356] width 687 height 499
click at [368, 424] on div "const btnSubmit = getSubmitControl ( form ) ; const restore = setBusy ( btnSubm…" at bounding box center [632, 356] width 687 height 499
click at [363, 430] on div "const btnSubmit = getSubmitControl ( form ) ; const restore = setBusy ( btnSubm…" at bounding box center [632, 356] width 687 height 499
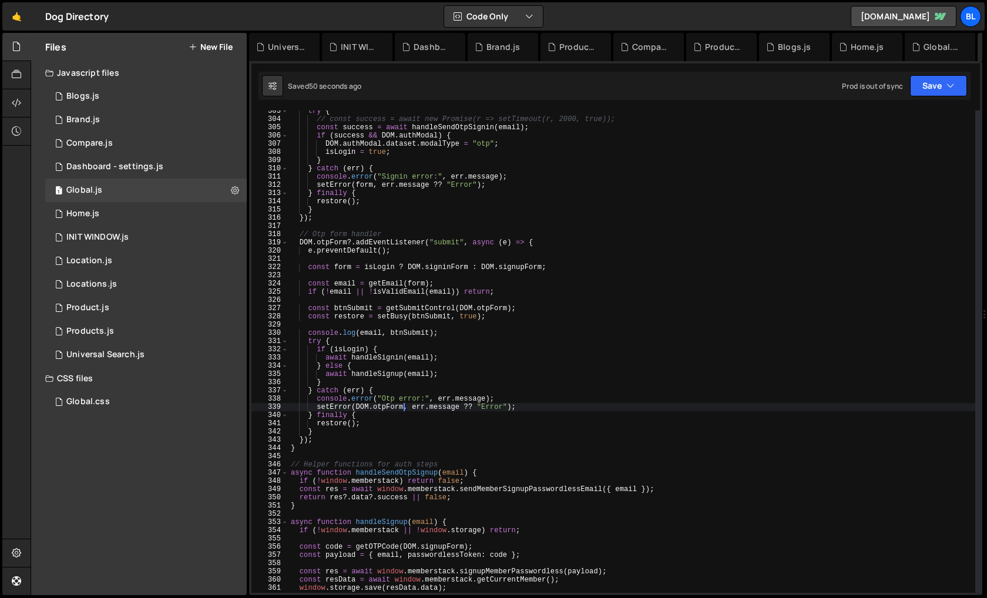
scroll to position [2488, 0]
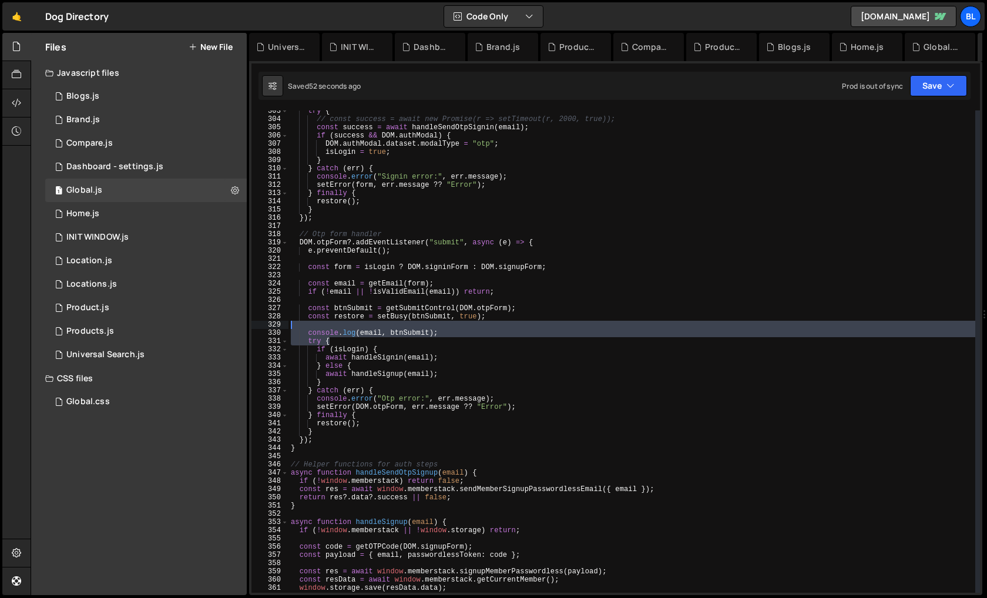
drag, startPoint x: 456, startPoint y: 338, endPoint x: 464, endPoint y: 326, distance: 14.8
click at [464, 326] on div "try { // const success = await new Promise(r => setTimeout(r, 2000, true)); con…" at bounding box center [632, 356] width 687 height 499
type textarea "console.log(email, btnSubmit);"
click at [450, 328] on div "try { // const success = await new Promise(r => setTimeout(r, 2000, true)); con…" at bounding box center [632, 356] width 687 height 499
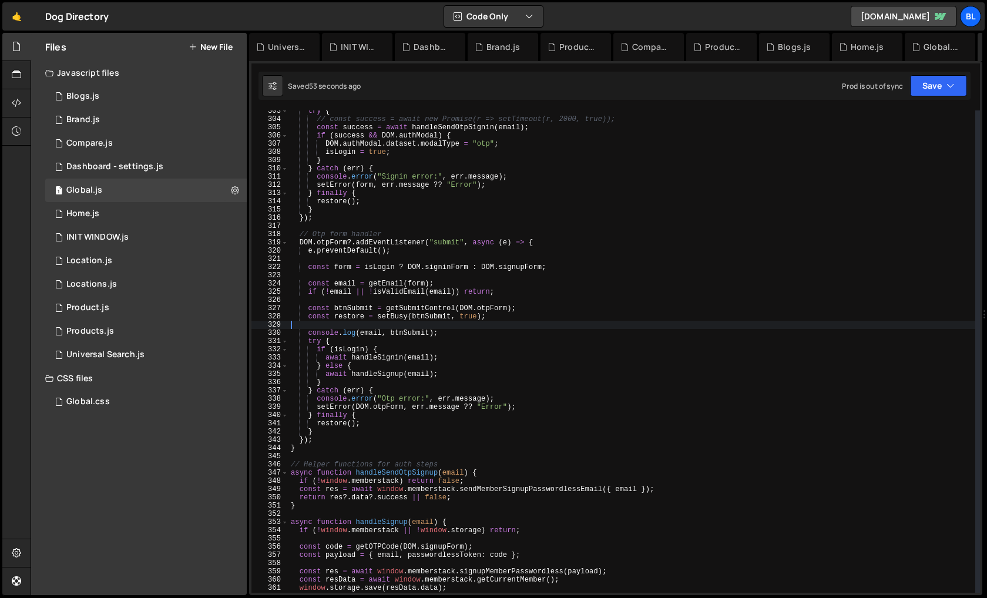
click at [456, 327] on div "try { // const success = await new Promise(r => setTimeout(r, 2000, true)); con…" at bounding box center [632, 356] width 687 height 499
click at [455, 336] on div "try { // const success = await new Promise(r => setTimeout(r, 2000, true)); con…" at bounding box center [632, 356] width 687 height 499
type textarea "console.log(email, btnSubmit);"
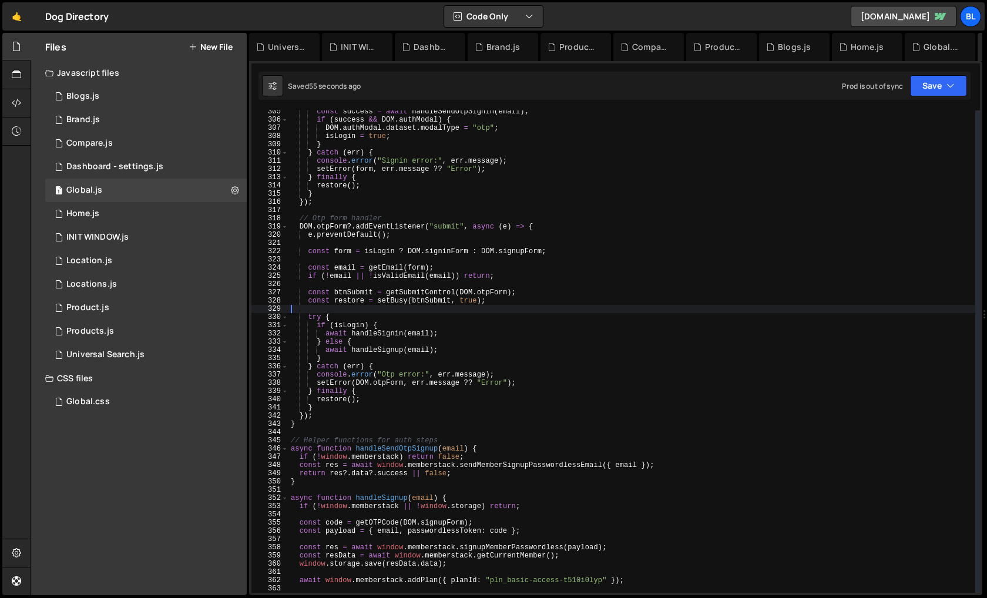
scroll to position [2524, 0]
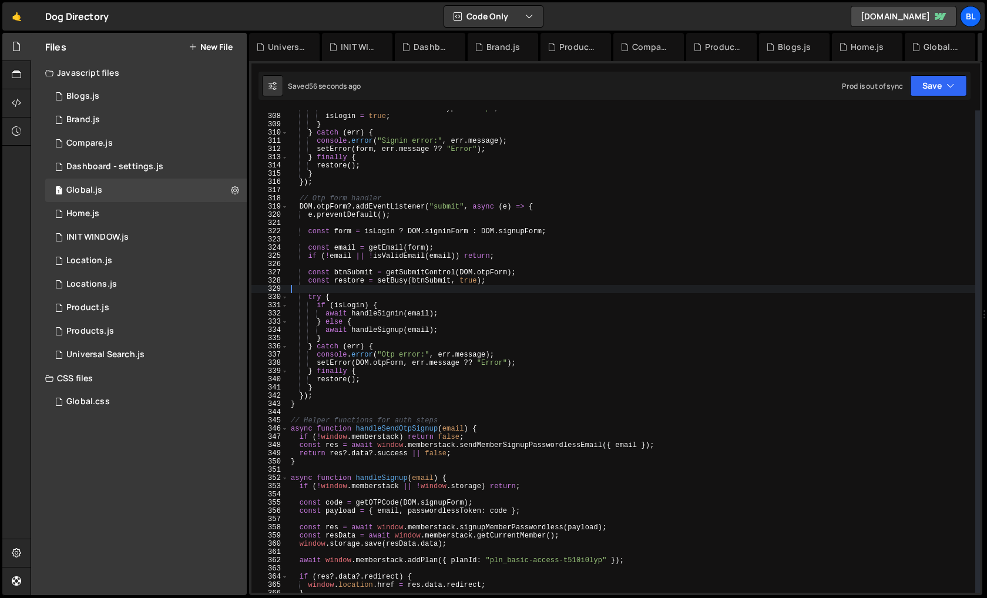
click at [377, 310] on div "DOM . authModal . dataset . modalType = "otp" ; isLogin = true ; } } catch ( er…" at bounding box center [632, 353] width 687 height 499
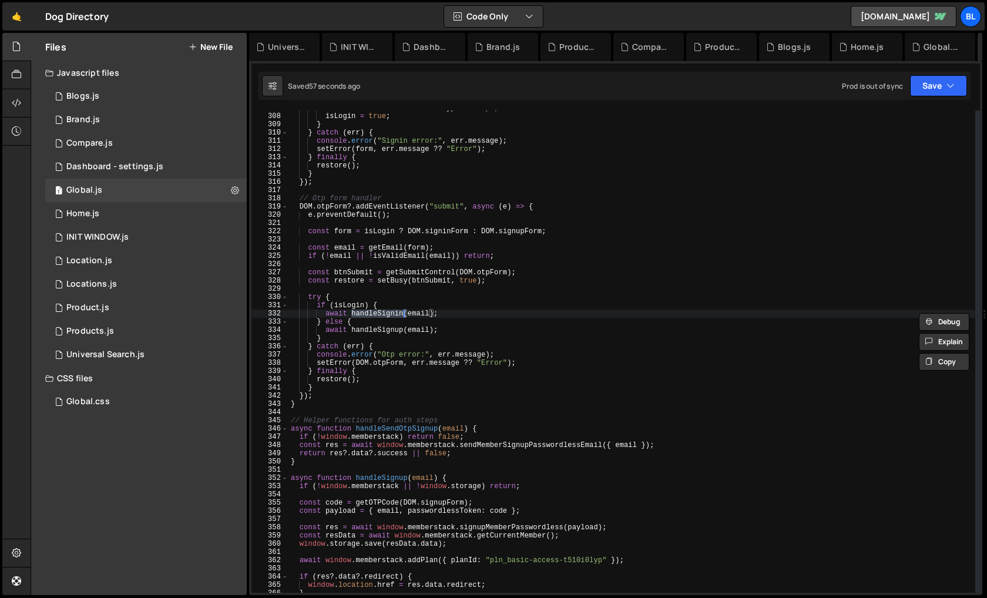
click at [376, 320] on div "DOM . authModal . dataset . modalType = "otp" ; isLogin = true ; } } catch ( er…" at bounding box center [632, 353] width 687 height 499
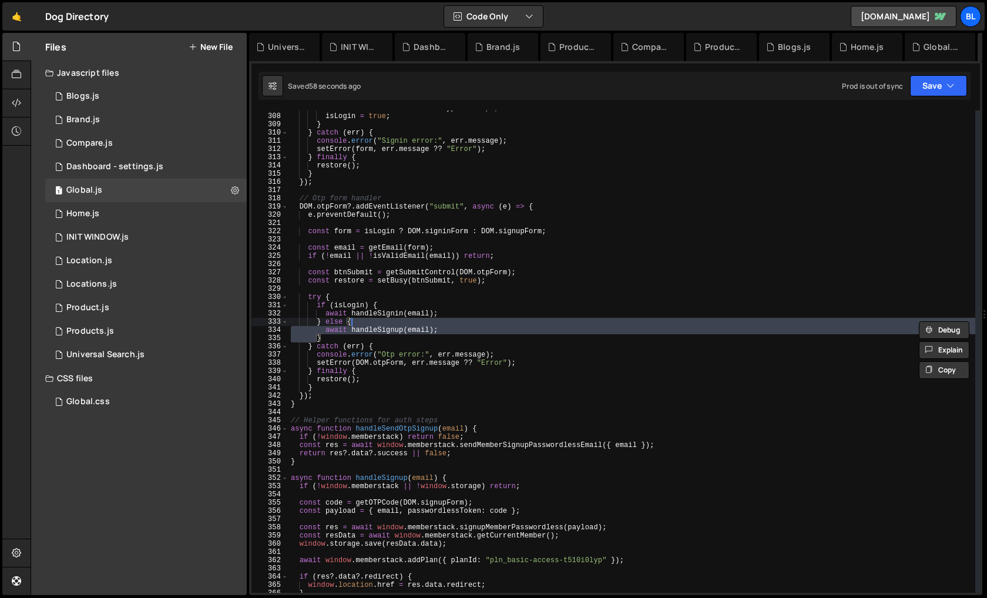
click at [384, 324] on div "DOM . authModal . dataset . modalType = "otp" ; isLogin = true ; } } catch ( er…" at bounding box center [632, 353] width 687 height 499
click at [381, 333] on div "DOM . authModal . dataset . modalType = "otp" ; isLogin = true ; } } catch ( er…" at bounding box center [632, 353] width 687 height 499
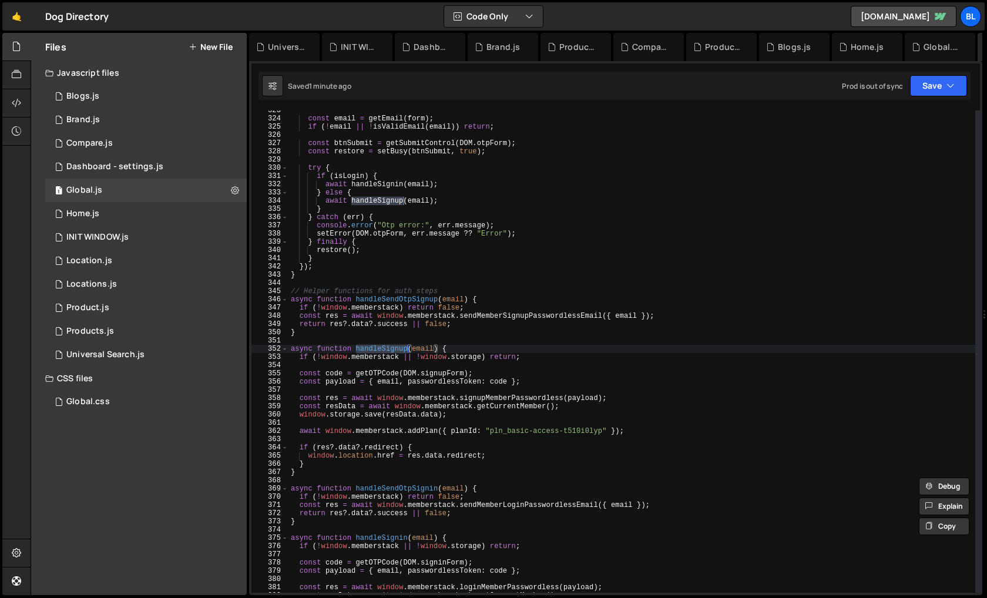
scroll to position [2657, 0]
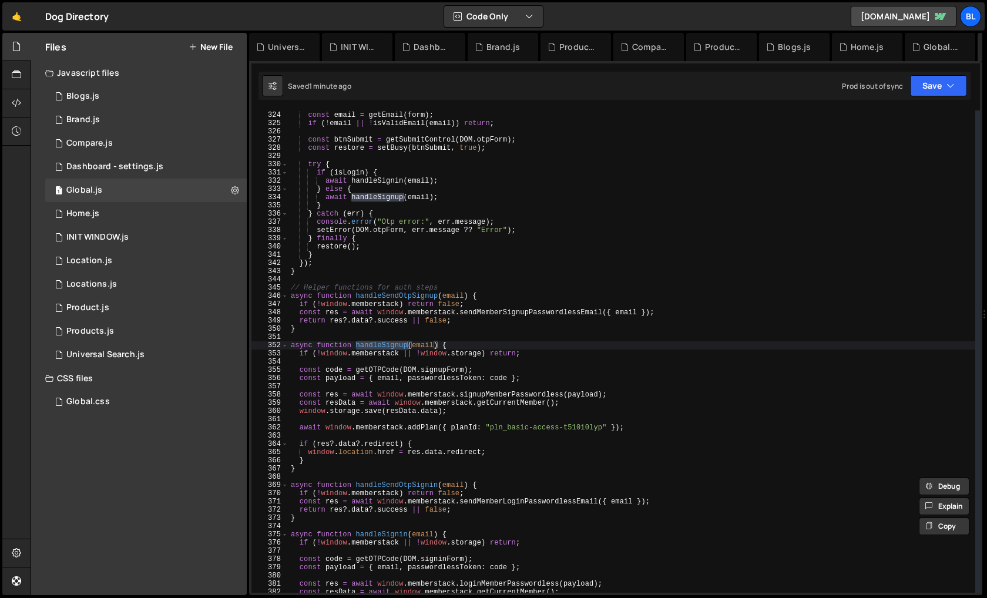
click at [436, 455] on div "const email = getEmail ( form ) ; if ( ! email || ! isValidEmail ( email )) ret…" at bounding box center [632, 352] width 687 height 499
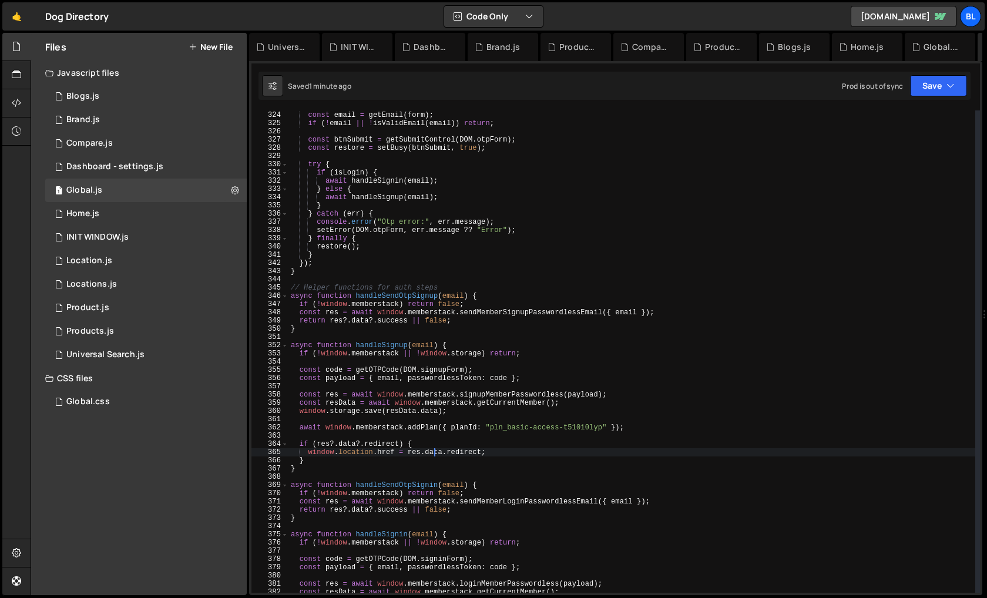
click at [398, 442] on div "const email = getEmail ( form ) ; if ( ! email || ! isValidEmail ( email )) ret…" at bounding box center [632, 352] width 687 height 499
type textarea "if (res?.data?.redirect) {"
click at [336, 385] on div "const email = getEmail ( form ) ; if ( ! email || ! isValidEmail ( email )) ret…" at bounding box center [632, 352] width 687 height 499
click at [381, 346] on div "const email = getEmail ( form ) ; if ( ! email || ! isValidEmail ( email )) ret…" at bounding box center [632, 352] width 687 height 499
click at [467, 348] on div "const email = getEmail ( form ) ; if ( ! email || ! isValidEmail ( email )) ret…" at bounding box center [632, 352] width 687 height 499
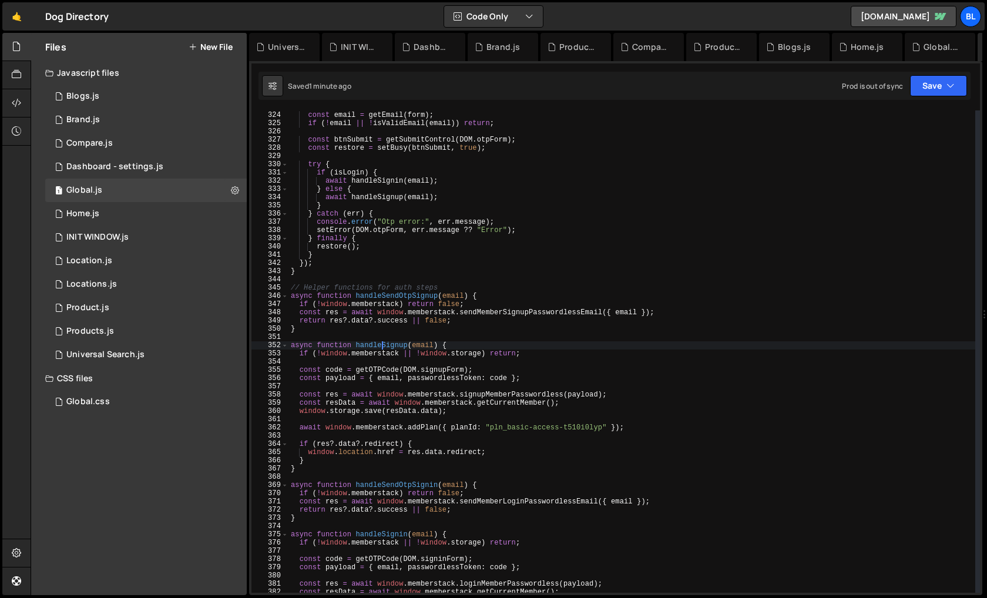
click at [467, 348] on div "const email = getEmail ( form ) ; if ( ! email || ! isValidEmail ( email )) ret…" at bounding box center [632, 352] width 687 height 499
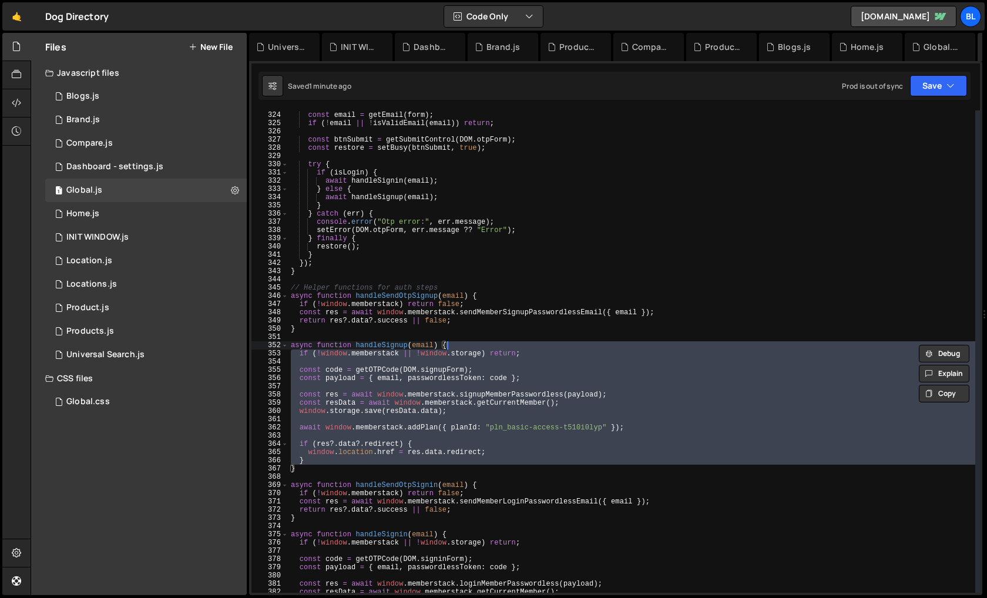
click at [521, 354] on div "const email = getEmail ( form ) ; if ( ! email || ! isValidEmail ( email )) ret…" at bounding box center [632, 352] width 687 height 499
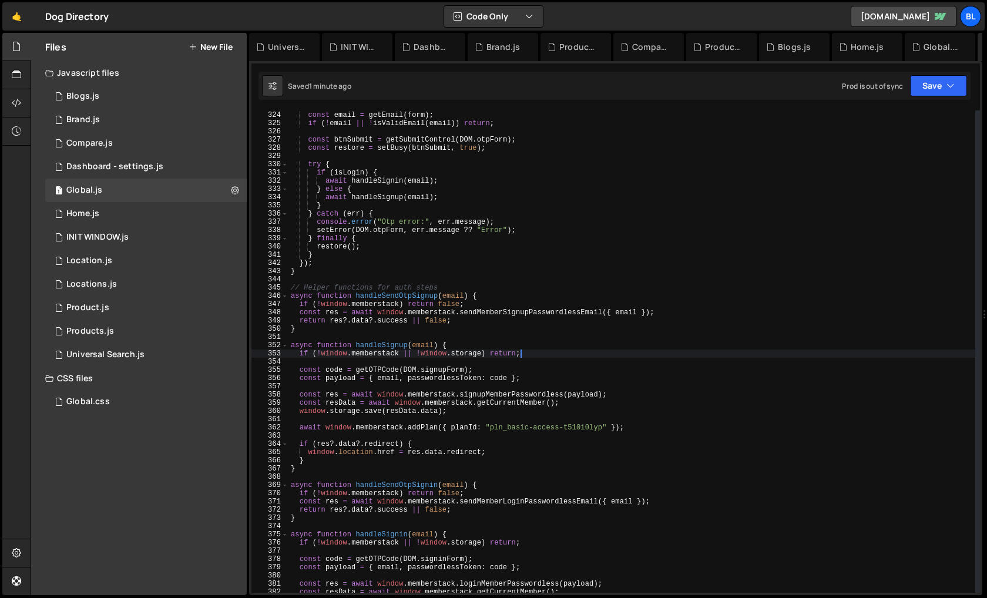
click at [530, 382] on div "const email = getEmail ( form ) ; if ( ! email || ! isValidEmail ( email )) ret…" at bounding box center [632, 352] width 687 height 499
type textarea "const payload = { email, passwordlessToken: code };"
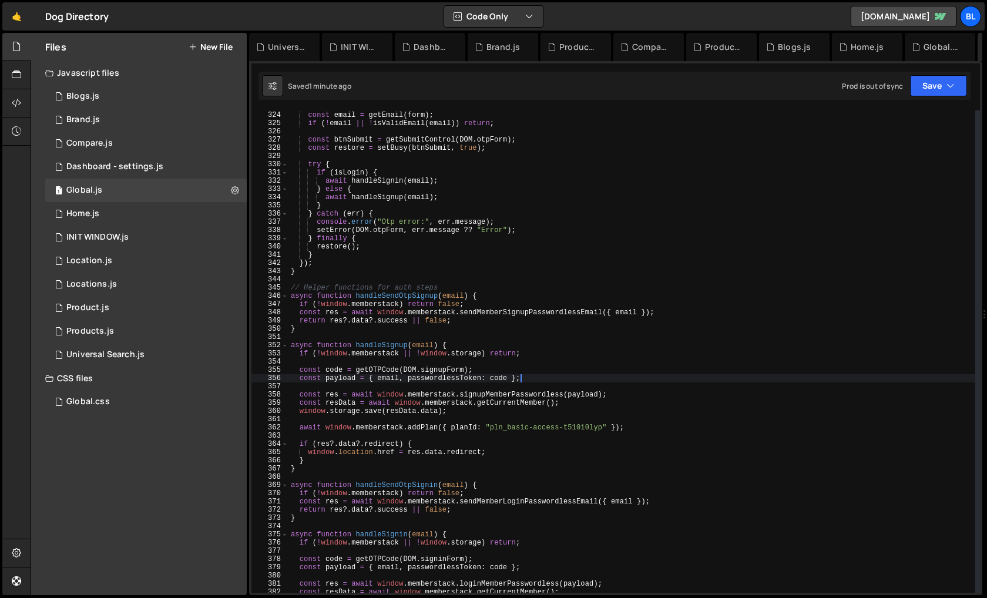
click at [445, 375] on div "const email = getEmail ( form ) ; if ( ! email || ! isValidEmail ( email )) ret…" at bounding box center [632, 352] width 687 height 499
click at [381, 364] on div "const email = getEmail ( form ) ; if ( ! email || ! isValidEmail ( email )) ret…" at bounding box center [632, 352] width 687 height 499
click at [370, 366] on div "const email = getEmail ( form ) ; if ( ! email || ! isValidEmail ( email )) ret…" at bounding box center [632, 352] width 687 height 499
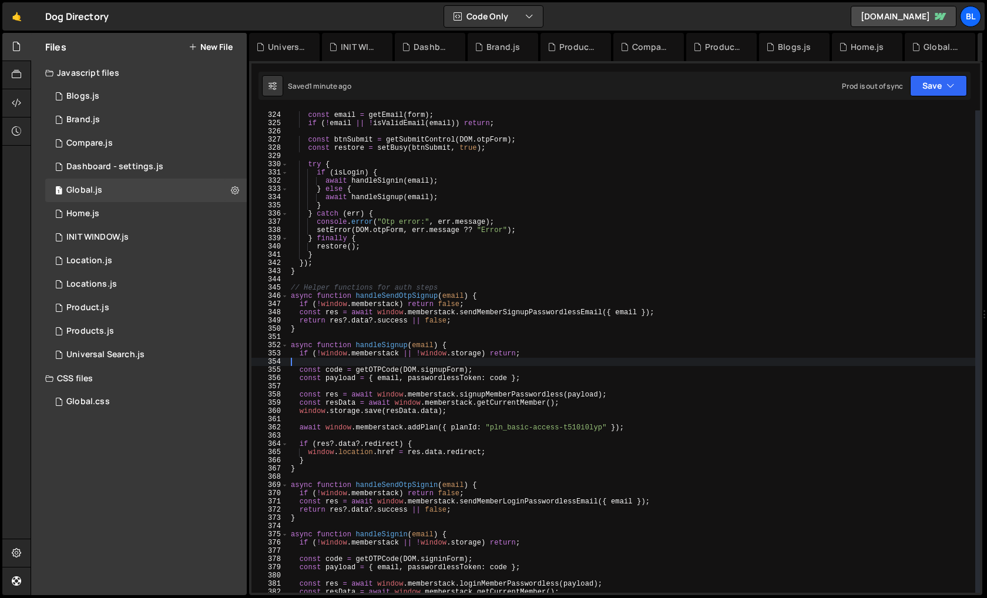
click at [327, 366] on div "const email = getEmail ( form ) ; if ( ! email || ! isValidEmail ( email )) ret…" at bounding box center [632, 352] width 687 height 499
click at [338, 366] on div "const email = getEmail ( form ) ; if ( ! email || ! isValidEmail ( email )) ret…" at bounding box center [632, 352] width 687 height 499
click at [377, 370] on div "const email = getEmail ( form ) ; if ( ! email || ! isValidEmail ( email )) ret…" at bounding box center [632, 352] width 687 height 499
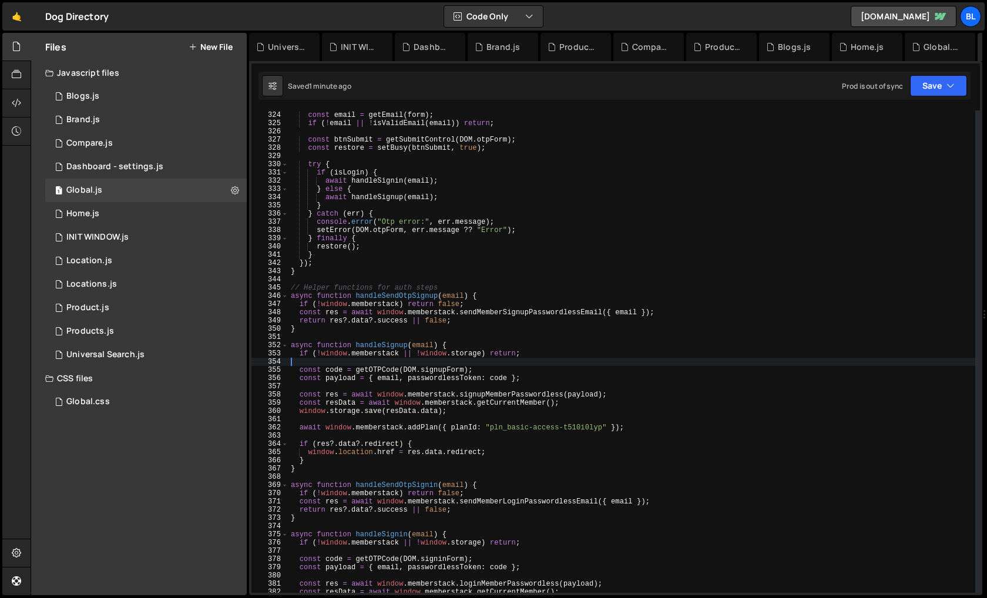
type textarea "const code = getOTPCode(DOM.signupForm);"
click at [377, 370] on div "const email = getEmail ( form ) ; if ( ! email || ! isValidEmail ( email )) ret…" at bounding box center [632, 352] width 687 height 499
click at [334, 371] on div "const email = getEmail ( form ) ; if ( ! email || ! isValidEmail ( email )) ret…" at bounding box center [632, 352] width 687 height 499
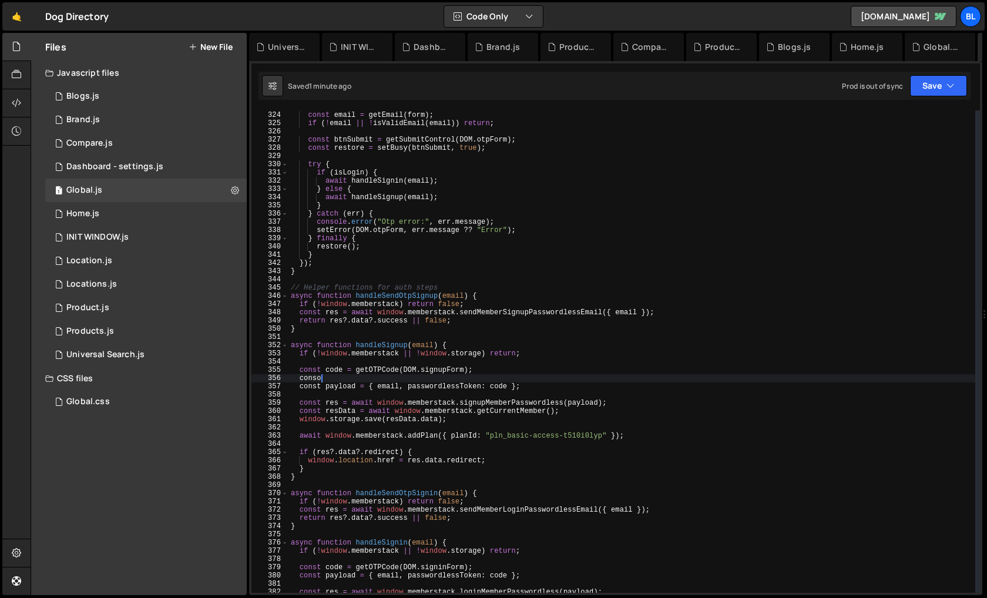
type textarea "console"
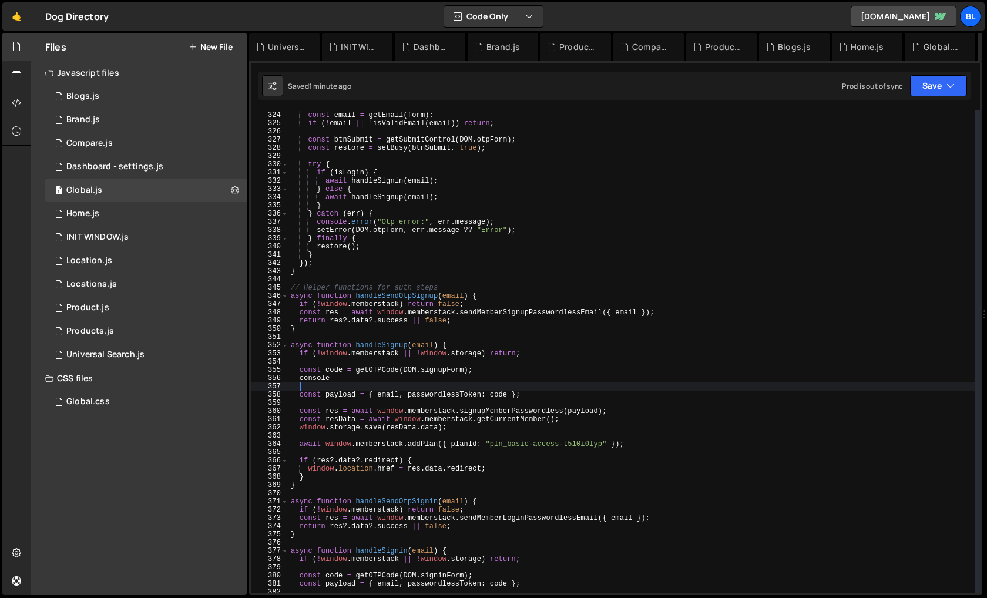
type textarea "."
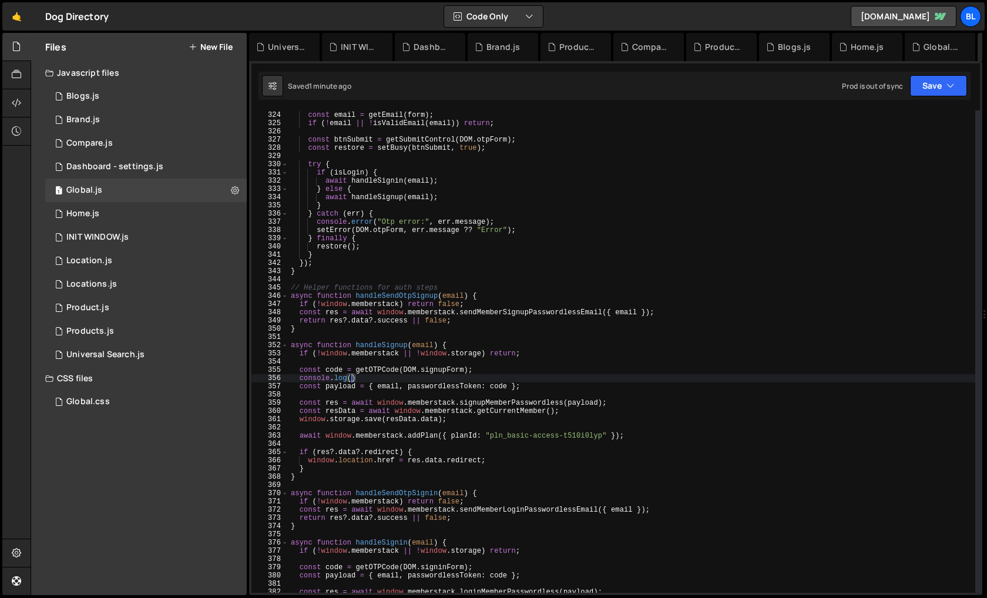
paste textarea "code)"
type textarea "console.log(code);"
click at [451, 364] on div "const email = getEmail ( form ) ; if ( ! email || ! isValidEmail ( email )) ret…" at bounding box center [632, 352] width 687 height 499
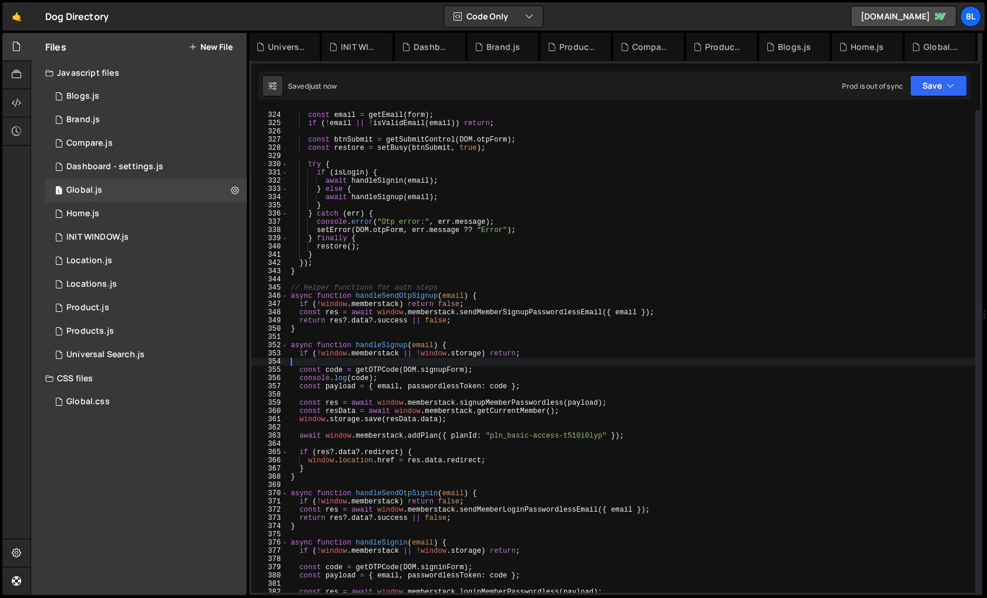
click at [451, 364] on div "const email = getEmail ( form ) ; if ( ! email || ! isValidEmail ( email )) ret…" at bounding box center [632, 352] width 687 height 499
click at [445, 370] on div "const email = getEmail ( form ) ; if ( ! email || ! isValidEmail ( email )) ret…" at bounding box center [632, 352] width 687 height 499
click at [383, 367] on div "const email = getEmail ( form ) ; if ( ! email || ! isValidEmail ( email )) ret…" at bounding box center [632, 352] width 687 height 499
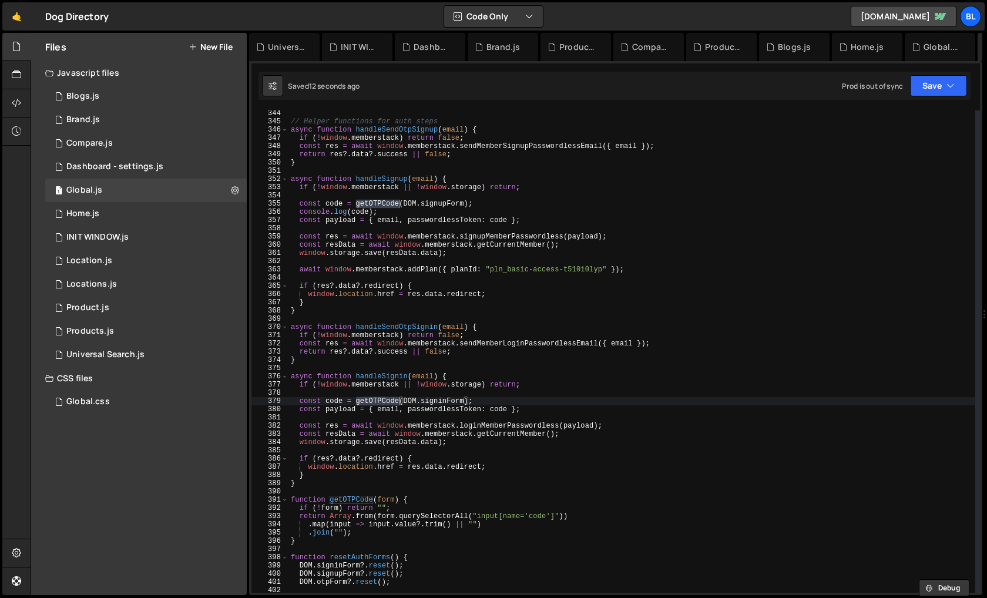
scroll to position [2820, 0]
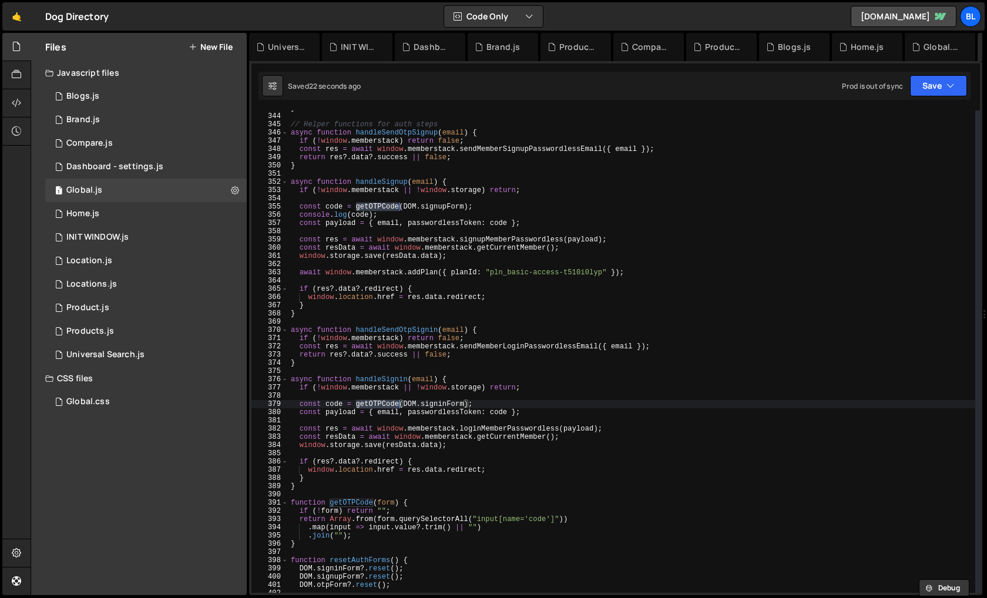
click at [435, 486] on div "} // Helper functions for auth steps async function handleSendOtpSignup ( email…" at bounding box center [632, 353] width 687 height 499
click at [450, 391] on div "} // Helper functions for auth steps async function handleSendOtpSignup ( email…" at bounding box center [632, 353] width 687 height 499
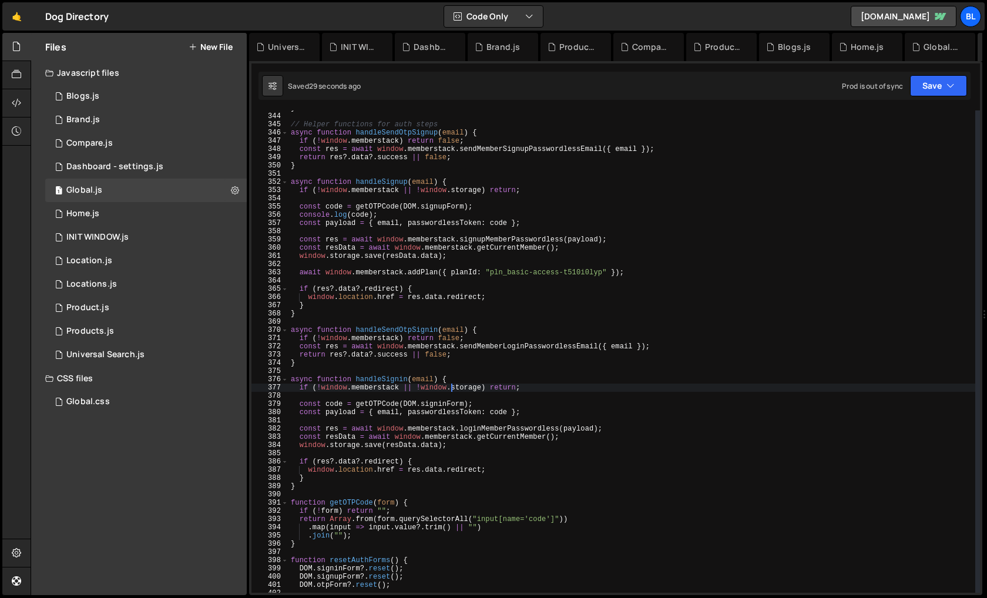
click at [337, 219] on div "} // Helper functions for auth steps async function handleSendOtpSignup ( email…" at bounding box center [632, 353] width 687 height 499
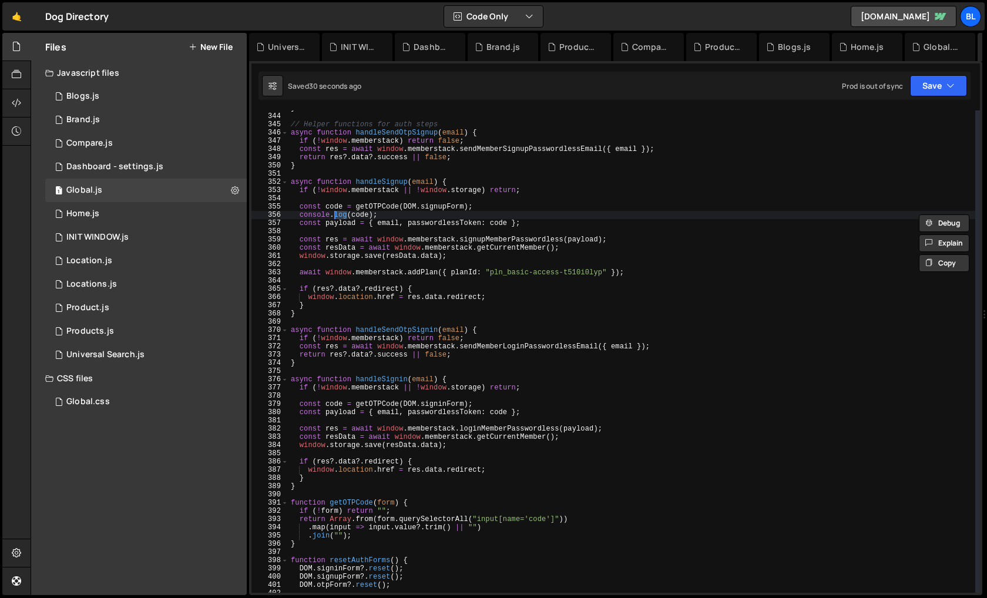
click at [365, 219] on div "} // Helper functions for auth steps async function handleSendOtpSignup ( email…" at bounding box center [632, 353] width 687 height 499
click at [364, 217] on div "} // Helper functions for auth steps async function handleSendOtpSignup ( email…" at bounding box center [632, 353] width 687 height 499
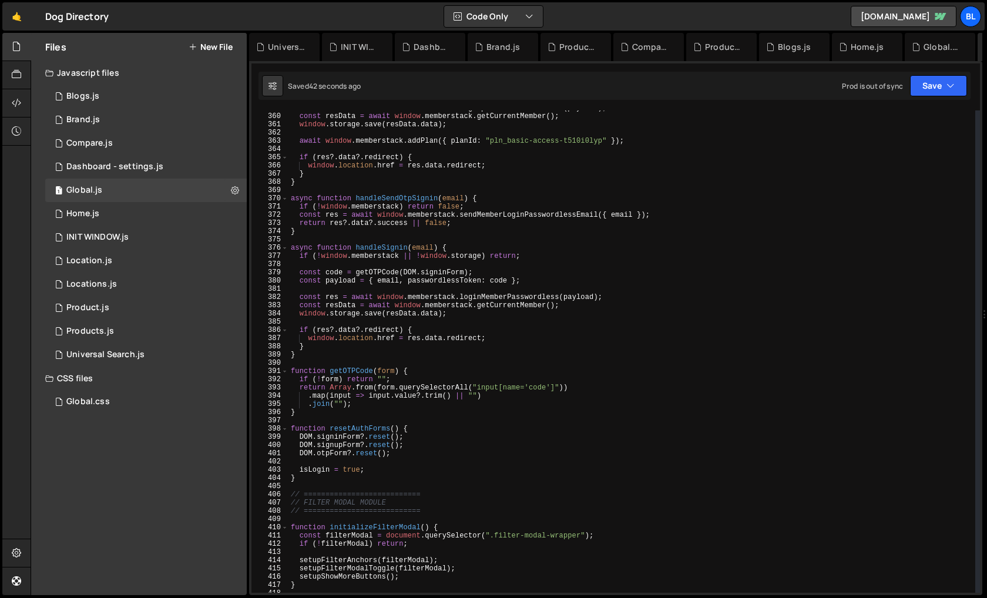
scroll to position [2968, 0]
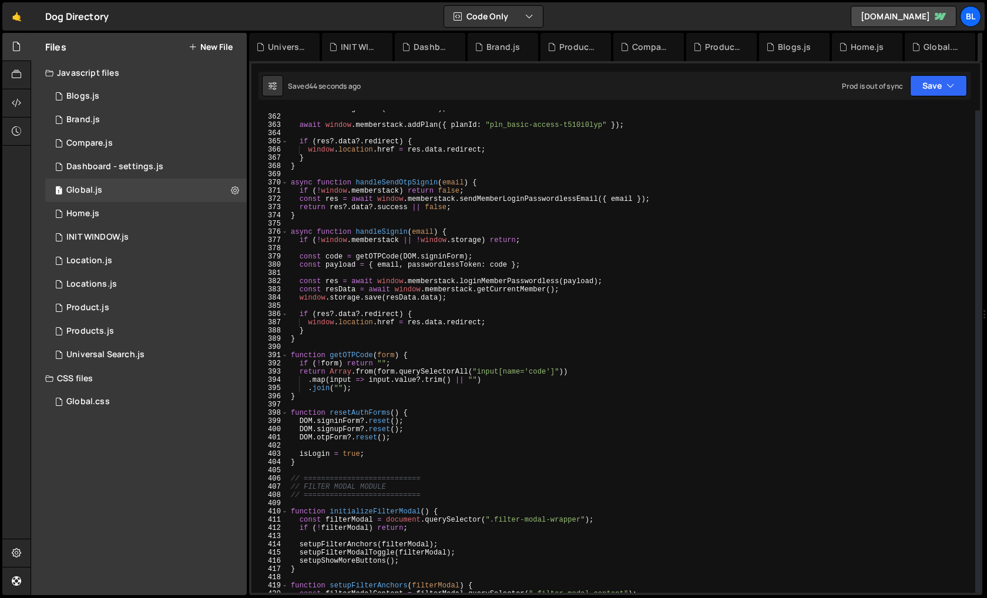
click at [441, 253] on div "window . storage . save ( resData . data ) ; await window . memberstack . addPl…" at bounding box center [632, 354] width 687 height 499
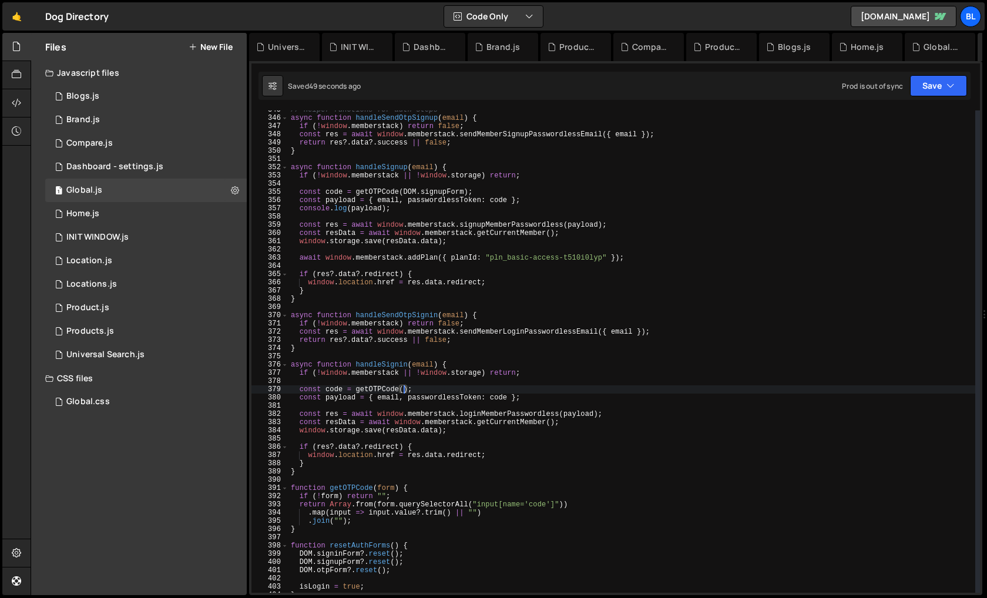
scroll to position [2835, 0]
click at [448, 189] on div "// Helper functions for auth steps async function handleSendOtpSignup ( email )…" at bounding box center [632, 355] width 687 height 499
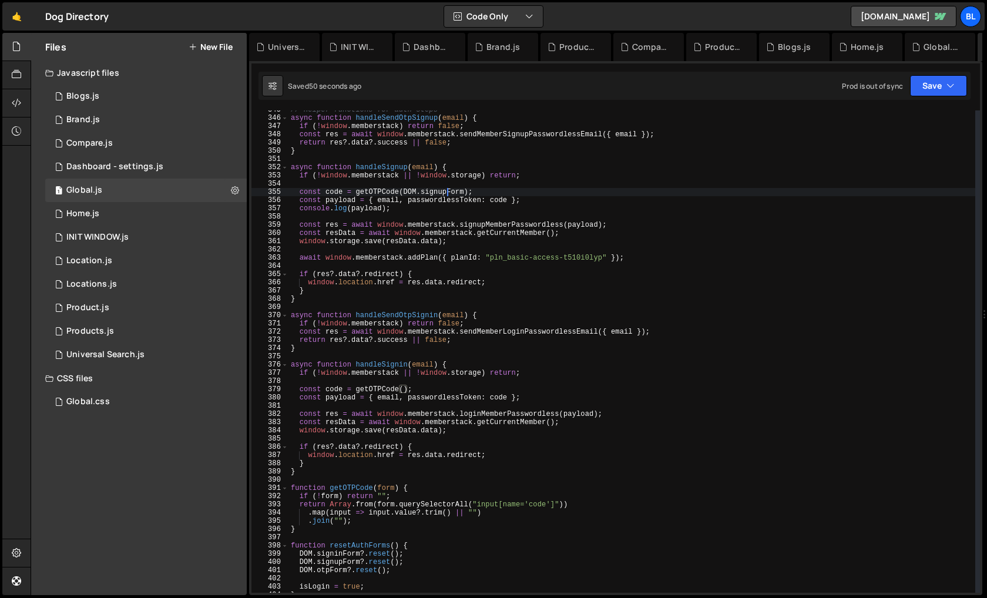
click at [448, 189] on div "// Helper functions for auth steps async function handleSendOtpSignup ( email )…" at bounding box center [632, 355] width 687 height 499
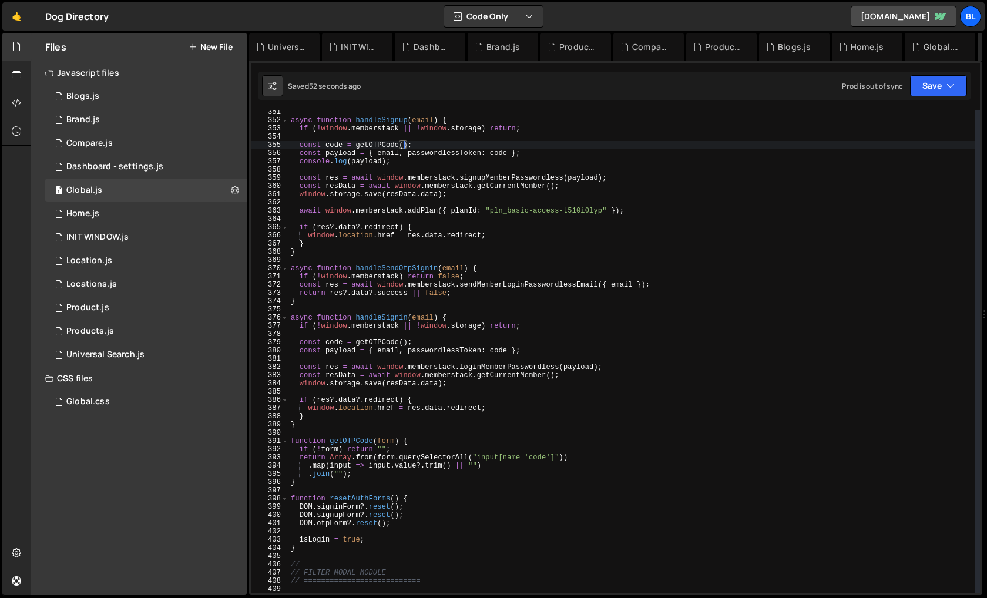
scroll to position [2888, 0]
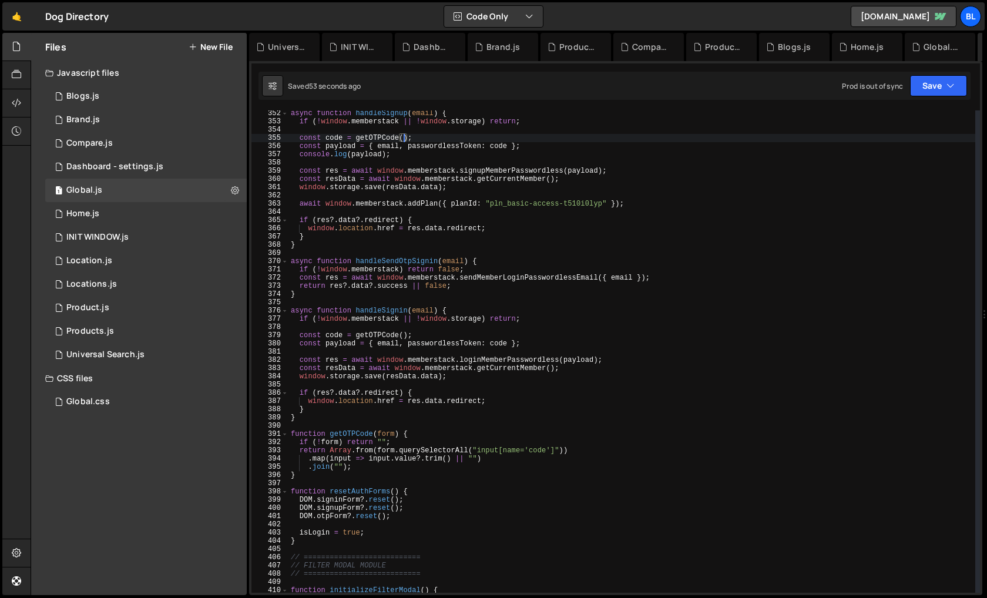
click at [394, 434] on div "async function handleSignup ( email ) { if ( ! window . memberstack || ! window…" at bounding box center [632, 358] width 687 height 499
click at [385, 435] on div "async function handleSignup ( email ) { if ( ! window . memberstack || ! window…" at bounding box center [632, 358] width 687 height 499
click at [405, 434] on div "async function handleSignup ( email ) { if ( ! window . memberstack || ! window…" at bounding box center [632, 358] width 687 height 499
click at [328, 440] on div "async function handleSignup ( email ) { if ( ! window . memberstack || ! window…" at bounding box center [632, 358] width 687 height 499
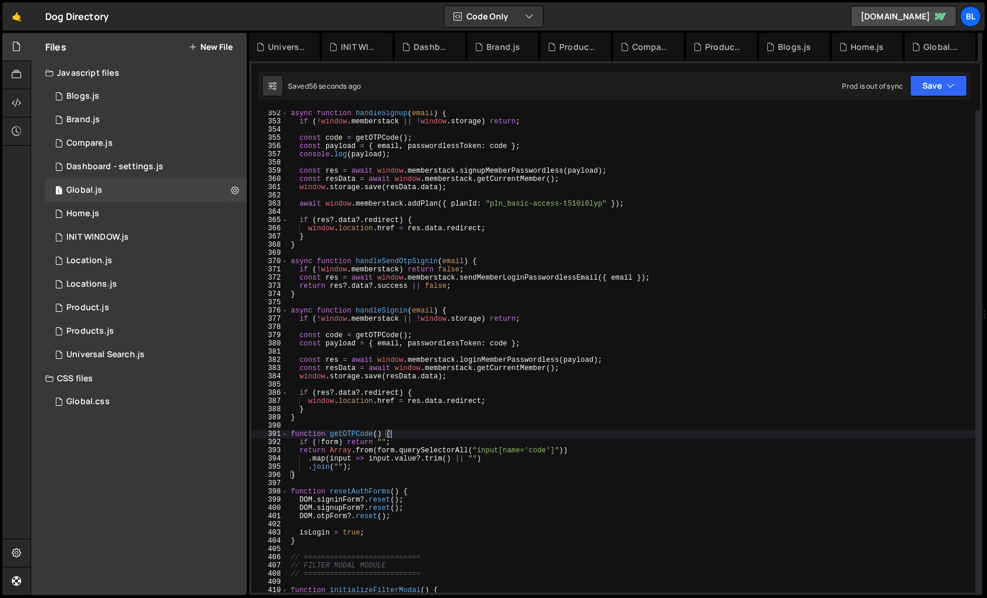
type textarea "if (!form) return "";"
click at [328, 440] on div "async function handleSignup ( email ) { if ( ! window . memberstack || ! window…" at bounding box center [632, 358] width 687 height 499
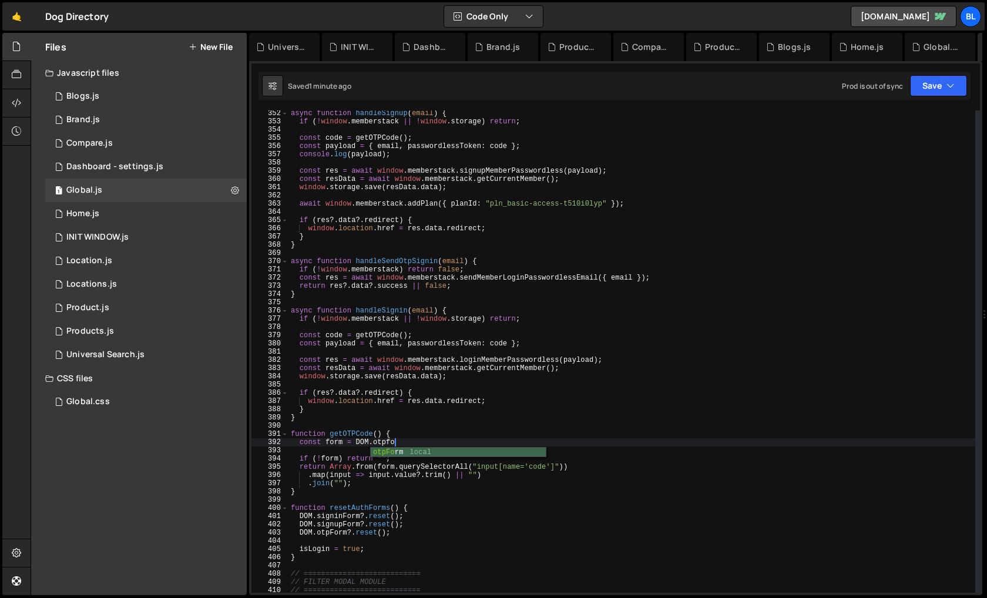
type textarea "const form = DOM.otpForm;"
type textarea "if (!form) return "";"
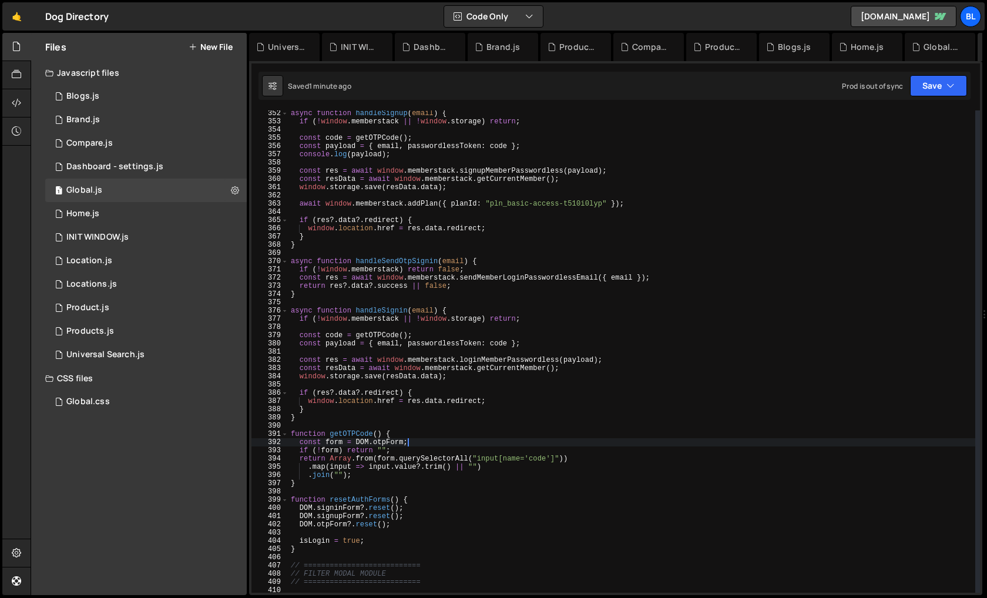
paste textarea "name="code""
click at [488, 466] on div "async function handleSignup ( email ) { if ( ! window . memberstack || ! window…" at bounding box center [632, 358] width 687 height 499
click at [405, 155] on div "async function handleSignup ( email ) { if ( ! window . memberstack || ! window…" at bounding box center [632, 358] width 687 height 499
type textarea "console"
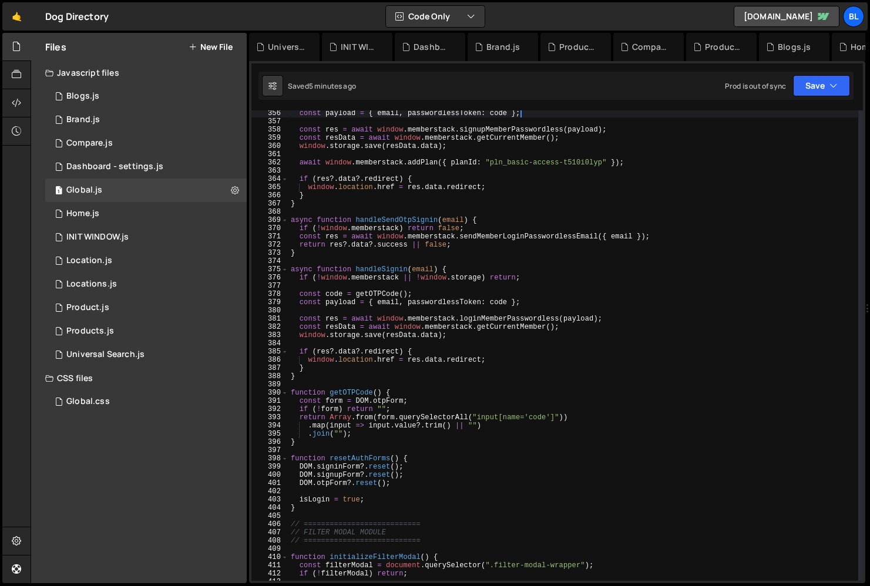
click at [357, 367] on div "const payload = { email , passwordlessToken : code } ; const res = await window…" at bounding box center [574, 352] width 570 height 487
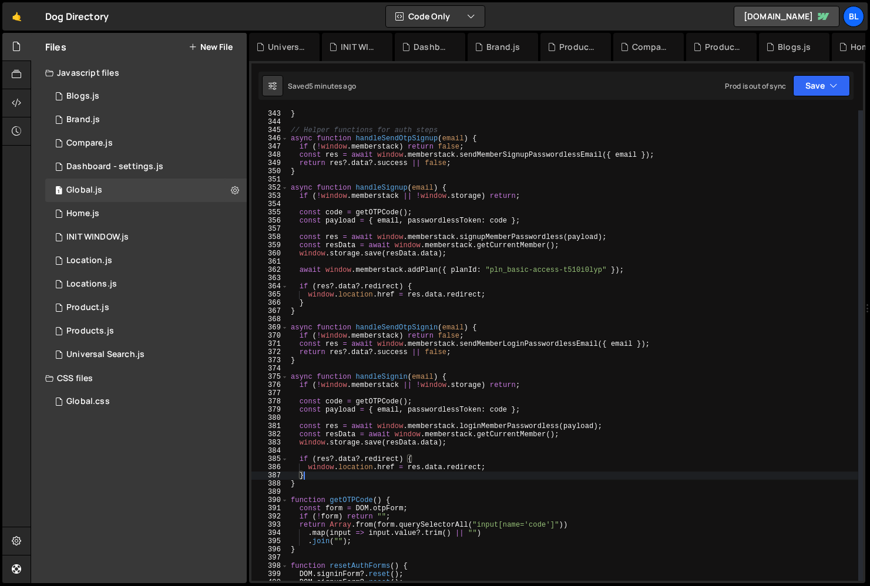
scroll to position [2814, 0]
click at [318, 294] on div "} // Helper functions for auth steps async function handleSendOtpSignup ( email…" at bounding box center [574, 353] width 570 height 487
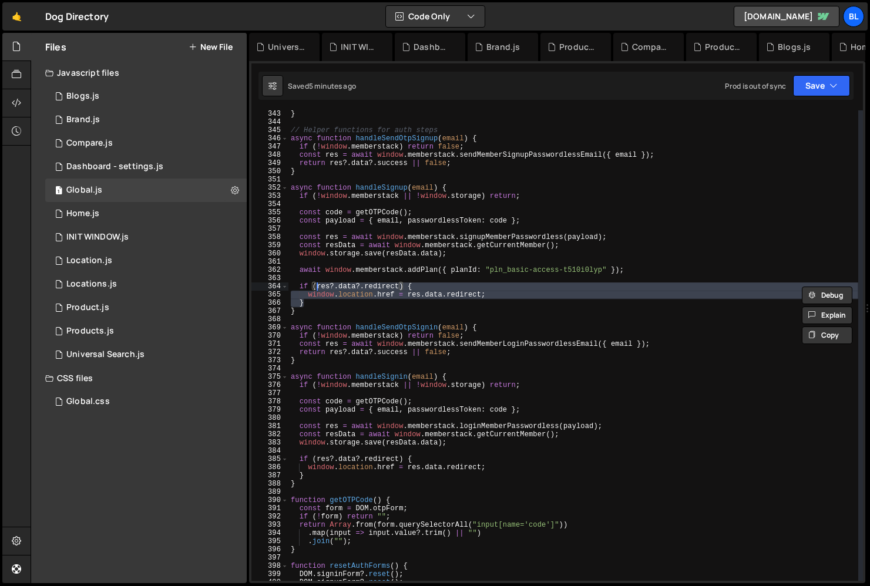
type textarea "// if (res?.data?.redirect) { // window.location.href = res.data.redirect;"
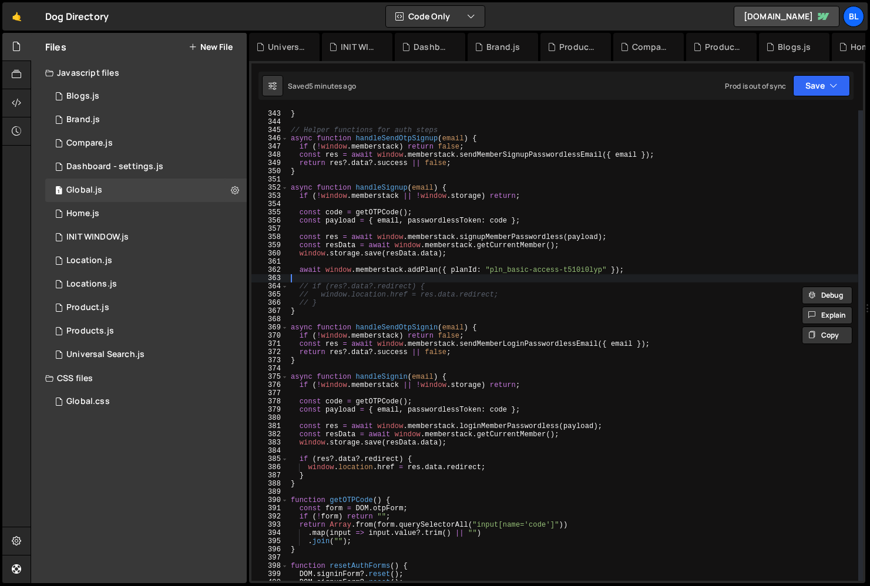
type textarea "await window.memberstack.addPlan({ planId: "pln_basic-access-t510i0lyp" });"
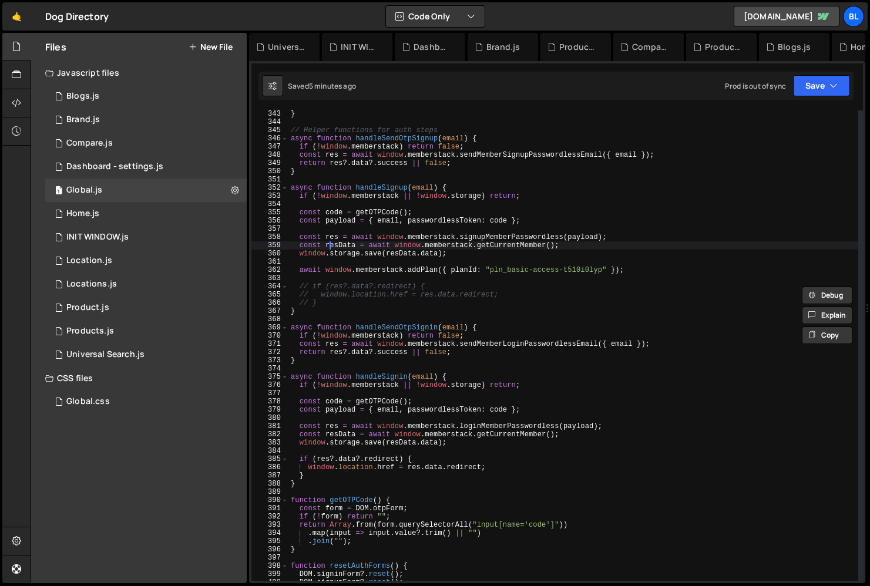
type textarea "const res = await window.memberstack.signupMemberPasswordless(payload);"
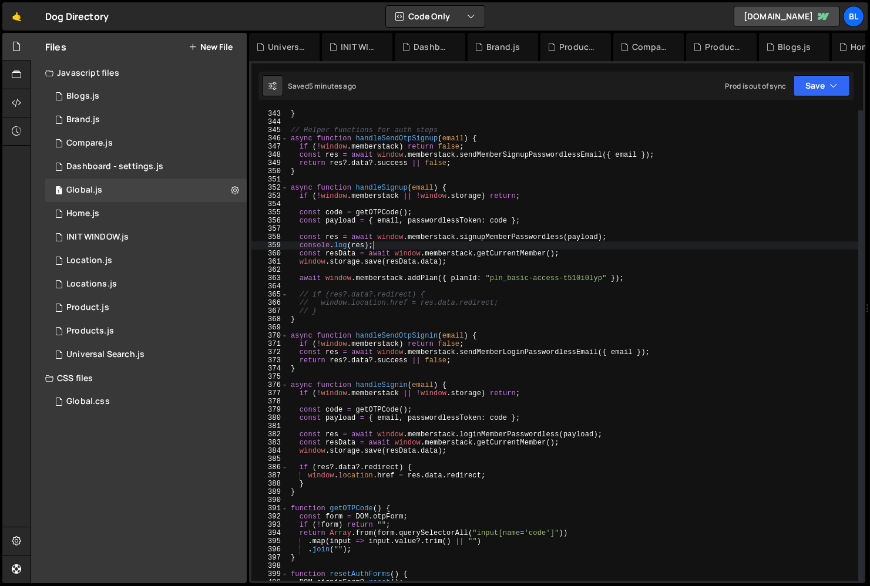
scroll to position [0, 6]
type textarea "console.log(res);"
click at [154, 177] on div "1 Dashboard - settings.js 0" at bounding box center [146, 167] width 202 height 24
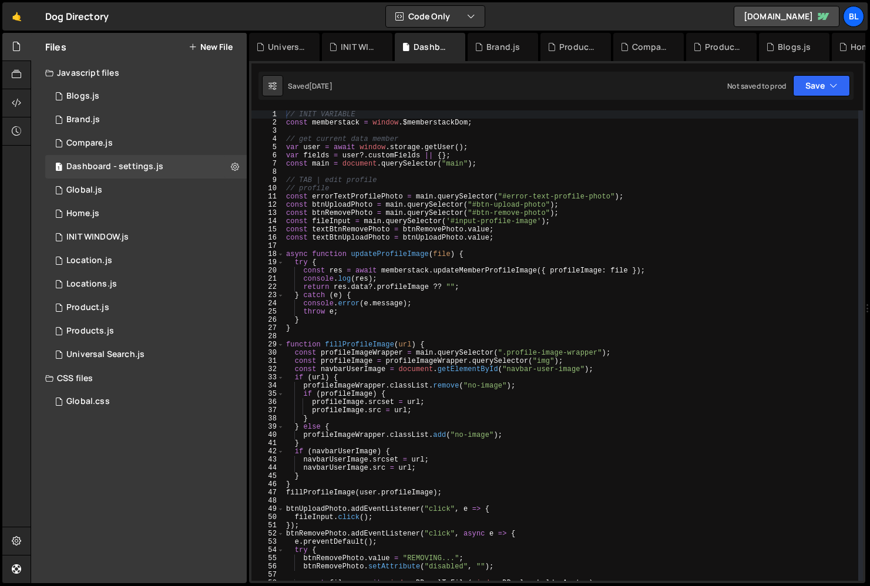
scroll to position [8234, 0]
click at [381, 269] on div "// INIT VARIABLE const memberstack = window . $memberstackDom ; // get current …" at bounding box center [630, 359] width 692 height 499
click at [381, 284] on div "// INIT VARIABLE const memberstack = window . $memberstackDom ; // get current …" at bounding box center [571, 353] width 574 height 487
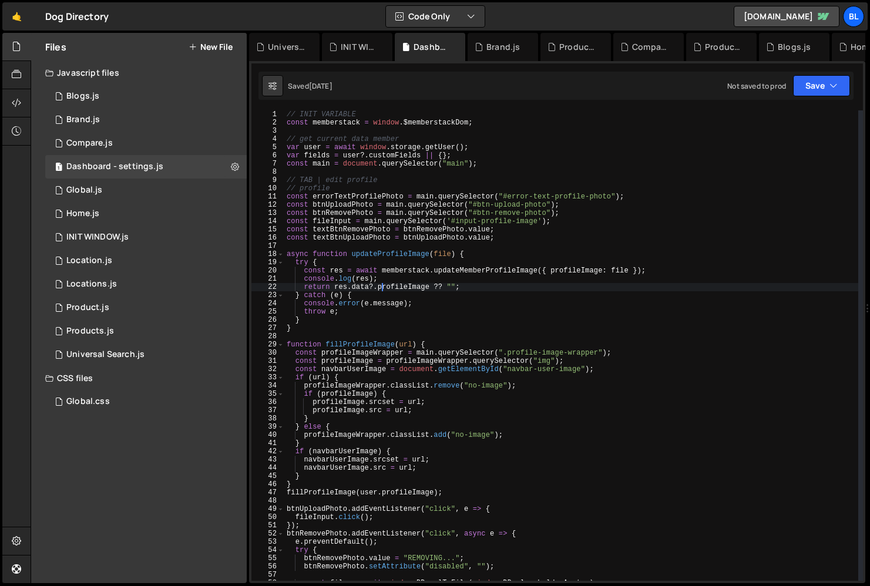
click at [471, 161] on div "// INIT VARIABLE const memberstack = window . $memberstackDom ; // get current …" at bounding box center [571, 353] width 574 height 487
type textarea "const main = document.querySelector("main");"
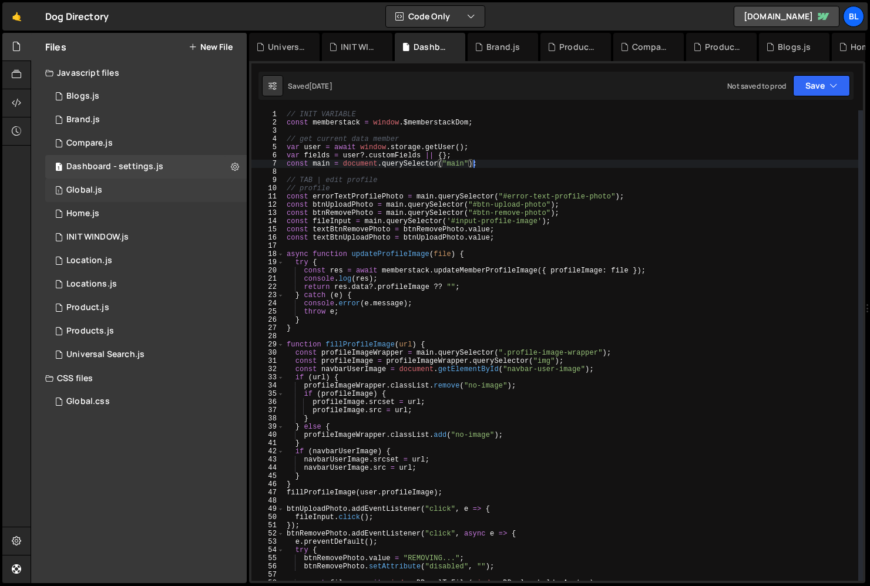
click at [154, 187] on div "1 Global.js 0" at bounding box center [146, 191] width 202 height 24
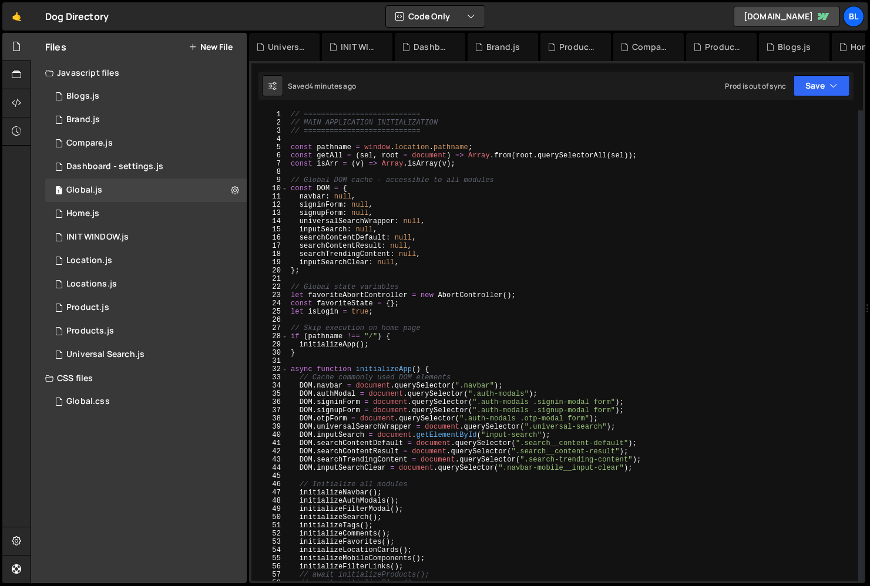
scroll to position [0, 0]
click at [384, 343] on div "// =========================== // MAIN APPLICATION INITIALIZATION // ==========…" at bounding box center [574, 353] width 570 height 487
click at [365, 350] on div "// =========================== // MAIN APPLICATION INITIALIZATION // ==========…" at bounding box center [574, 353] width 570 height 487
click at [379, 344] on div "// =========================== // MAIN APPLICATION INITIALIZATION // ==========…" at bounding box center [574, 353] width 570 height 487
click at [394, 484] on div "// =========================== // MAIN APPLICATION INITIALIZATION // ==========…" at bounding box center [574, 353] width 570 height 487
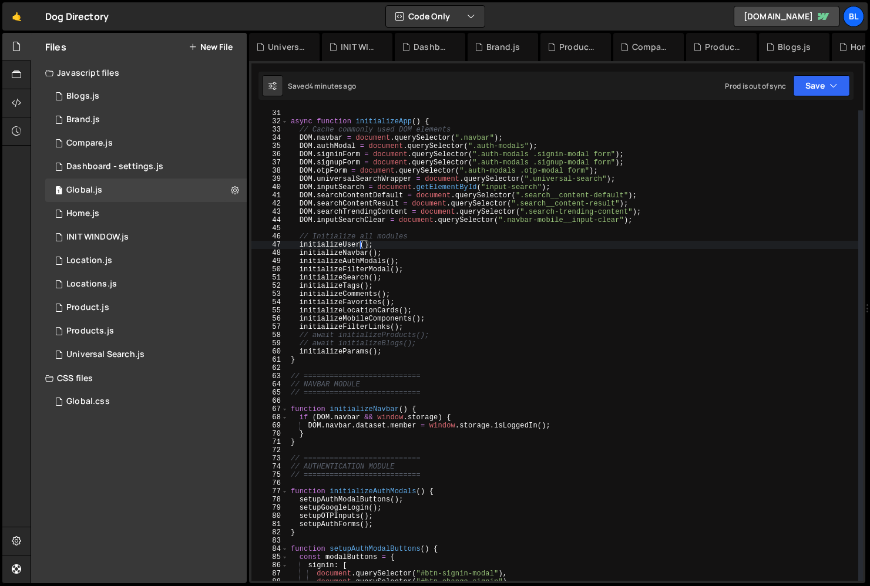
scroll to position [249, 0]
click at [310, 426] on div "async function initializeApp ( ) { // Cache commonly used DOM elements DOM . na…" at bounding box center [574, 351] width 570 height 487
click at [304, 438] on div "async function initializeApp ( ) { // Cache commonly used DOM elements DOM . na…" at bounding box center [574, 351] width 570 height 487
click at [293, 477] on div "async function initializeApp ( ) { // Cache commonly used DOM elements DOM . na…" at bounding box center [574, 351] width 570 height 487
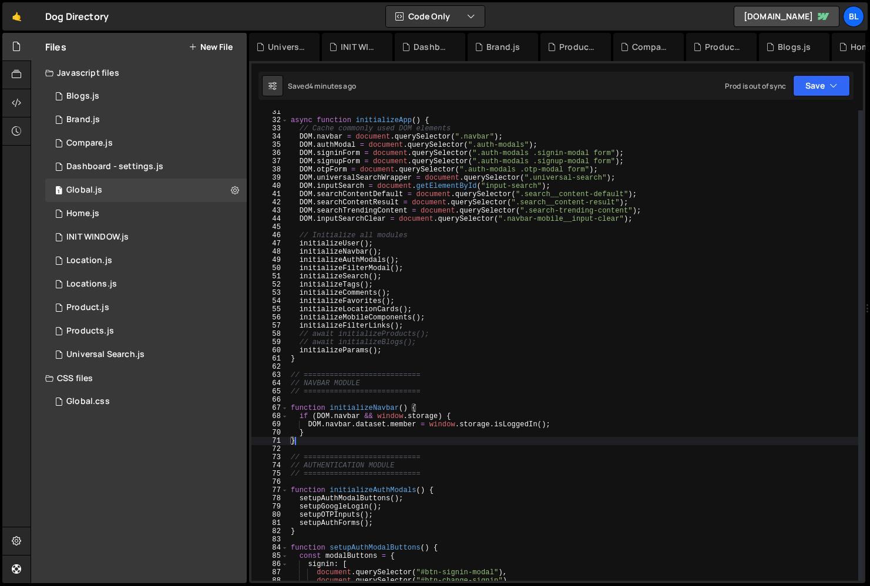
type textarea "// ==========================="
click at [319, 432] on div "async function initializeApp ( ) { // Cache commonly used DOM elements DOM . na…" at bounding box center [574, 351] width 570 height 487
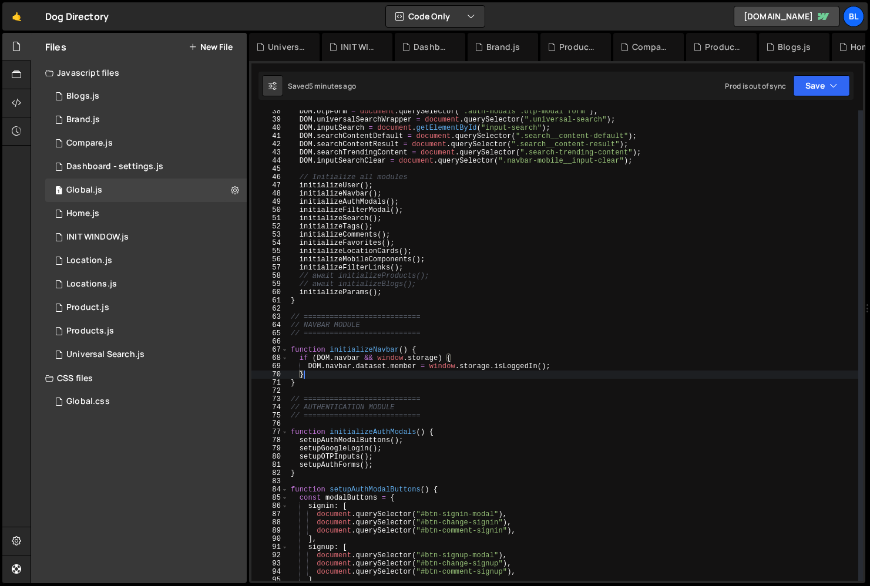
scroll to position [308, 0]
type textarea "}"
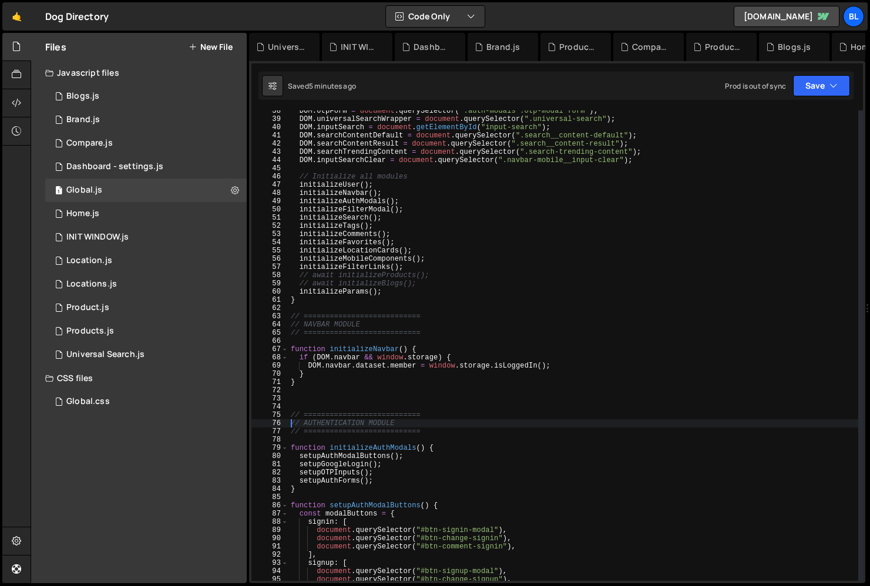
type textarea "// ==========================="
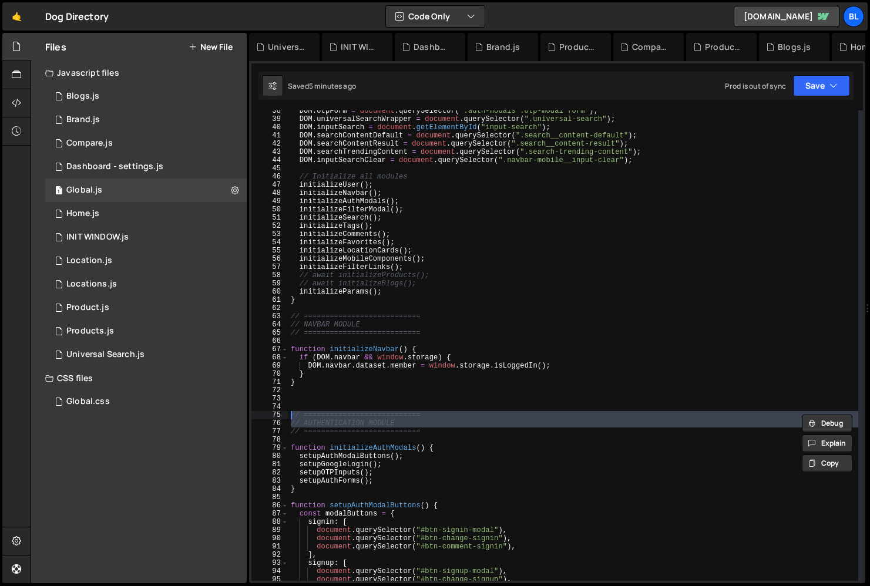
type textarea "// ==========================="
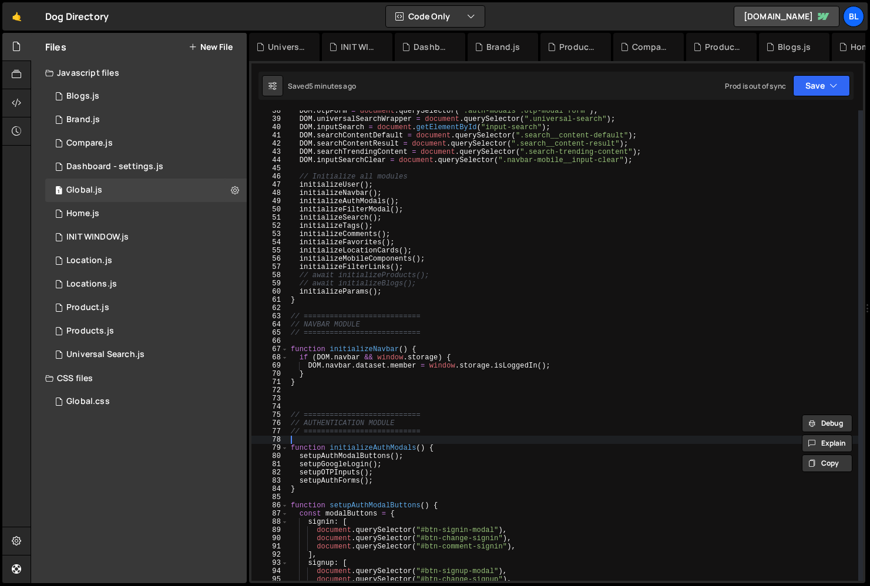
type textarea "function initializeAuthModals() {"
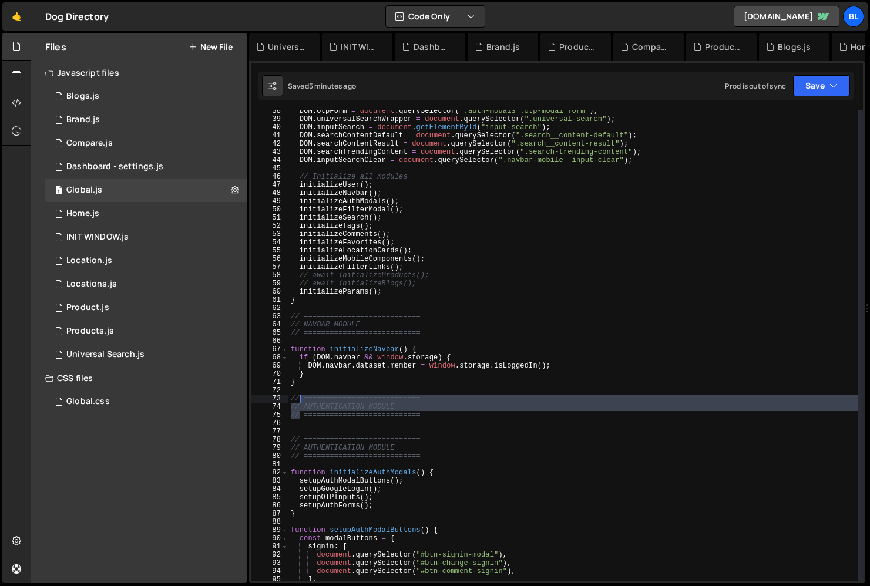
type textarea "// ==========================="
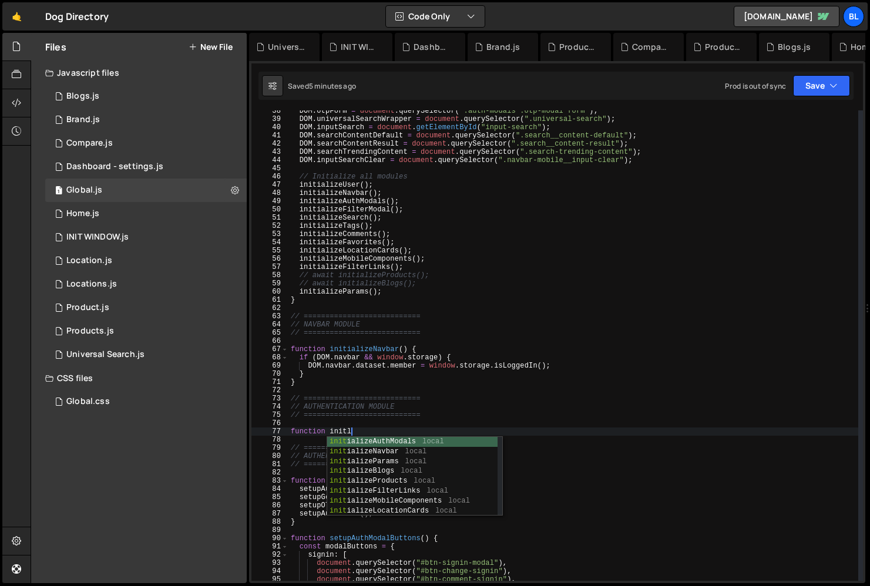
scroll to position [0, 4]
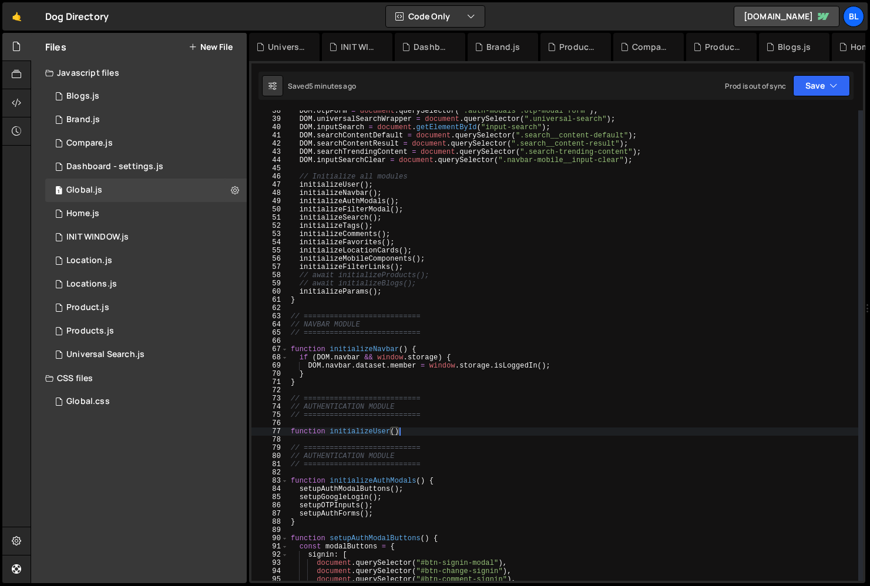
type textarea "function initializeUser(){"
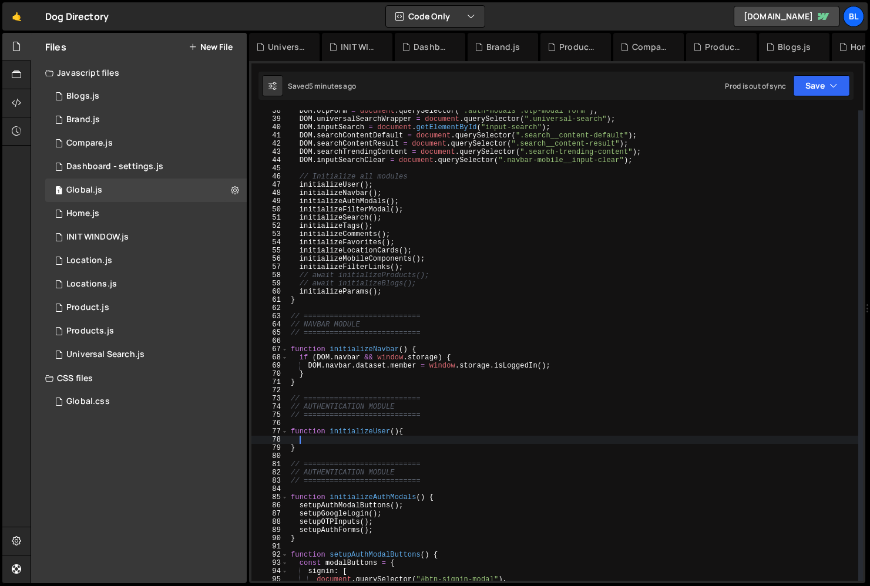
scroll to position [0, 0]
paste textarea "}"
type textarea "}"
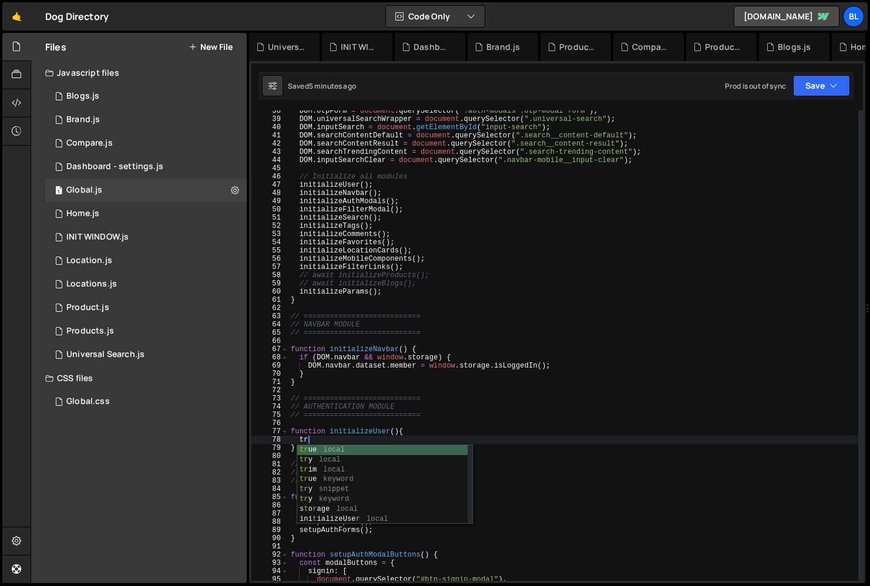
scroll to position [0, 1]
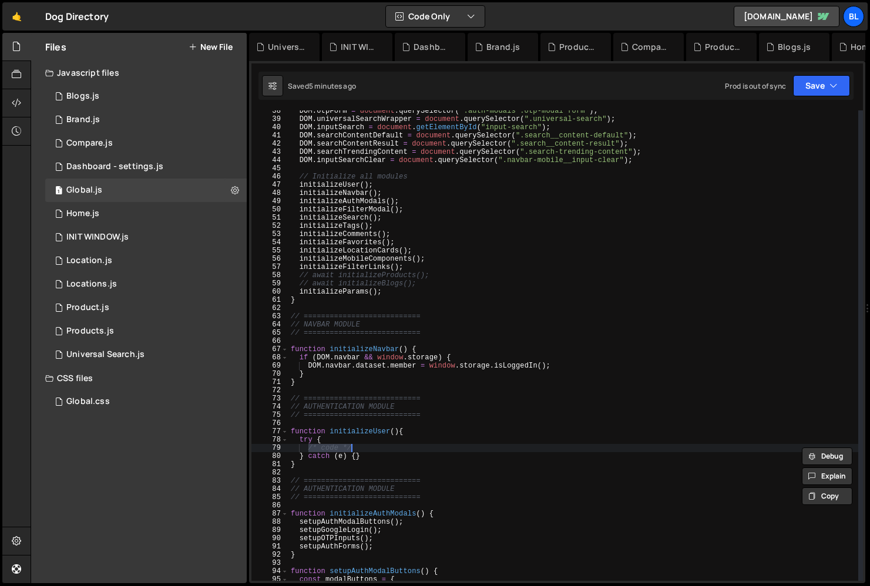
paste textarea "}"
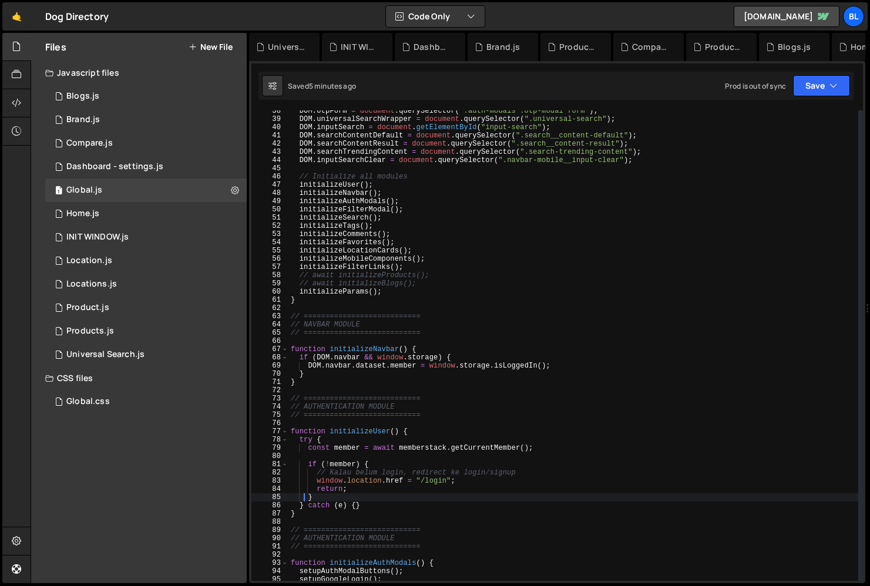
click at [525, 464] on div "DOM . otpForm = document . querySelector ( ".auth-modals .otp-modal form" ) ; D…" at bounding box center [574, 350] width 570 height 487
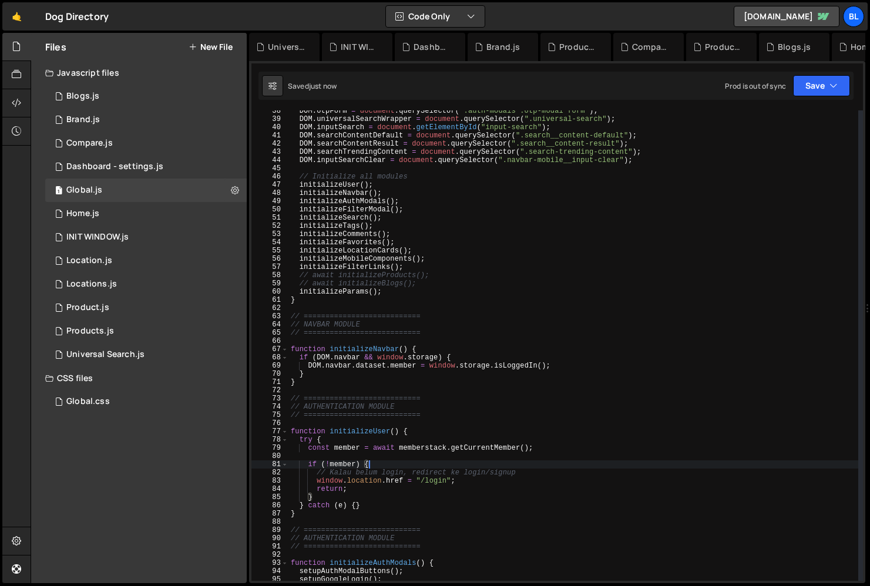
click at [534, 466] on div "DOM . otpForm = document . querySelector ( ".auth-modals .otp-modal form" ) ; D…" at bounding box center [574, 350] width 570 height 487
click at [532, 475] on div "DOM . otpForm = document . querySelector ( ".auth-modals .otp-modal form" ) ; D…" at bounding box center [574, 350] width 570 height 487
click at [438, 469] on div "DOM . otpForm = document . querySelector ( ".auth-modals .otp-modal form" ) ; D…" at bounding box center [574, 350] width 570 height 487
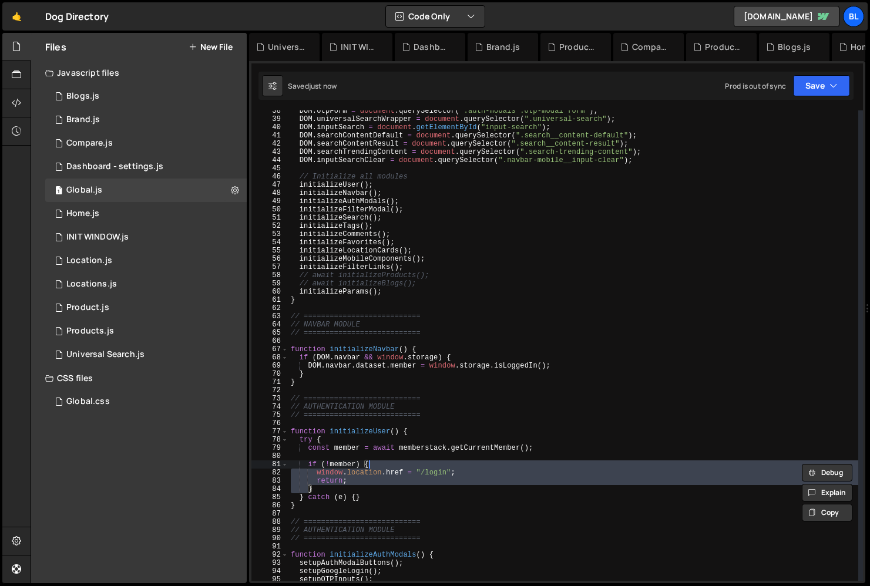
click at [440, 467] on div "DOM . otpForm = document . querySelector ( ".auth-modals .otp-modal form" ) ; D…" at bounding box center [574, 350] width 570 height 487
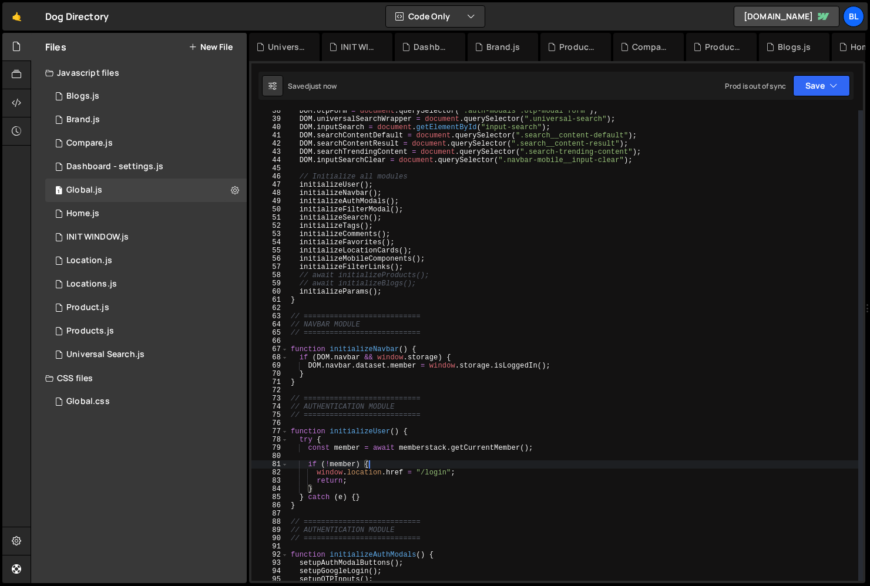
click at [440, 467] on div "DOM . otpForm = document . querySelector ( ".auth-modals .otp-modal form" ) ; D…" at bounding box center [574, 350] width 570 height 487
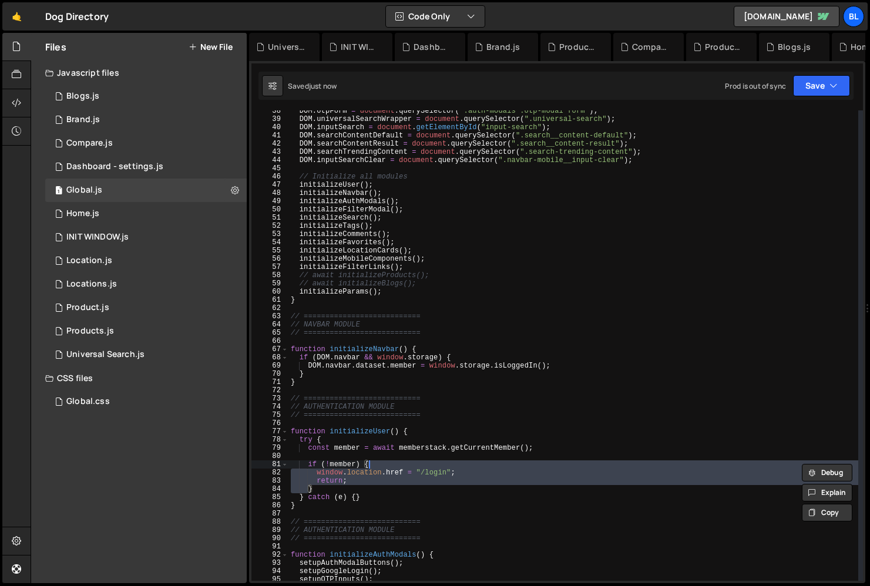
click at [440, 467] on div "DOM . otpForm = document . querySelector ( ".auth-modals .otp-modal form" ) ; D…" at bounding box center [574, 350] width 570 height 487
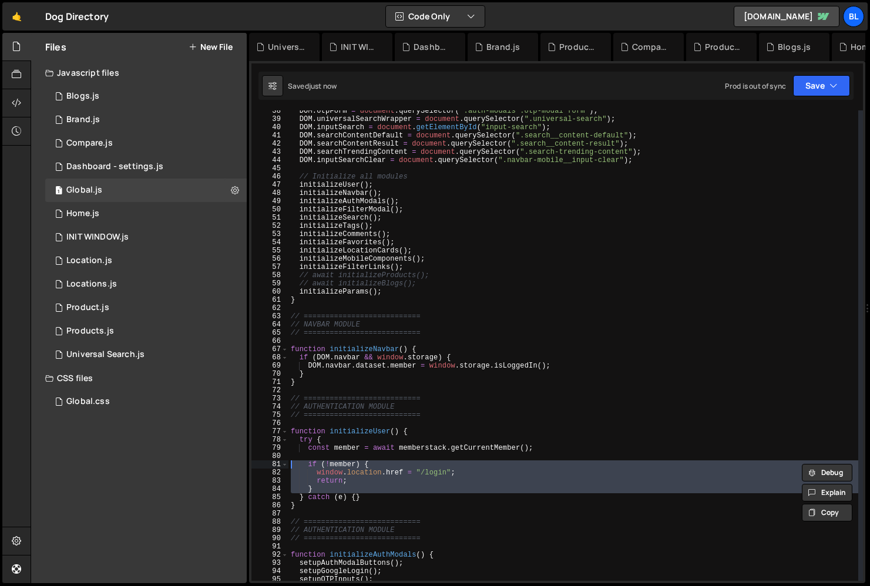
click at [444, 462] on div "DOM . otpForm = document . querySelector ( ".auth-modals .otp-modal form" ) ; D…" at bounding box center [574, 350] width 570 height 487
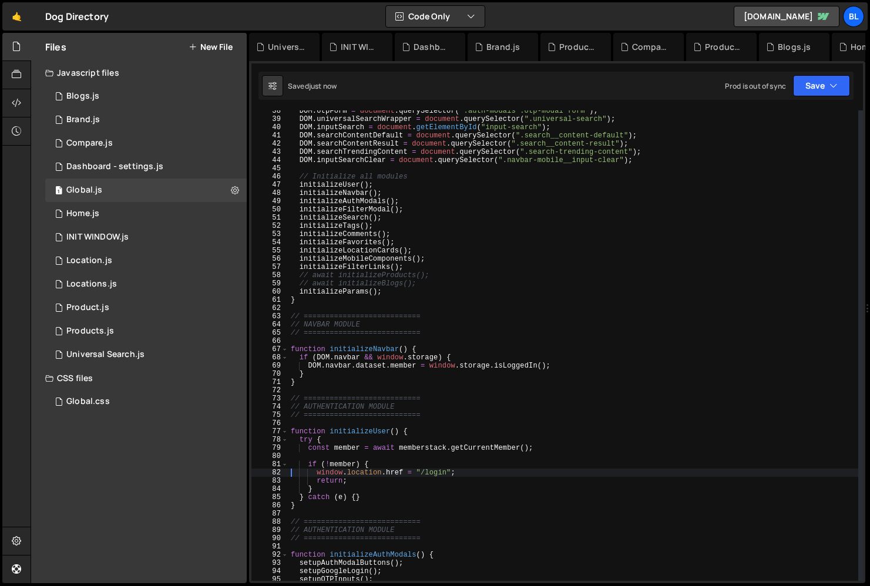
click at [453, 471] on div "DOM . otpForm = document . querySelector ( ".auth-modals .otp-modal form" ) ; D…" at bounding box center [574, 350] width 570 height 487
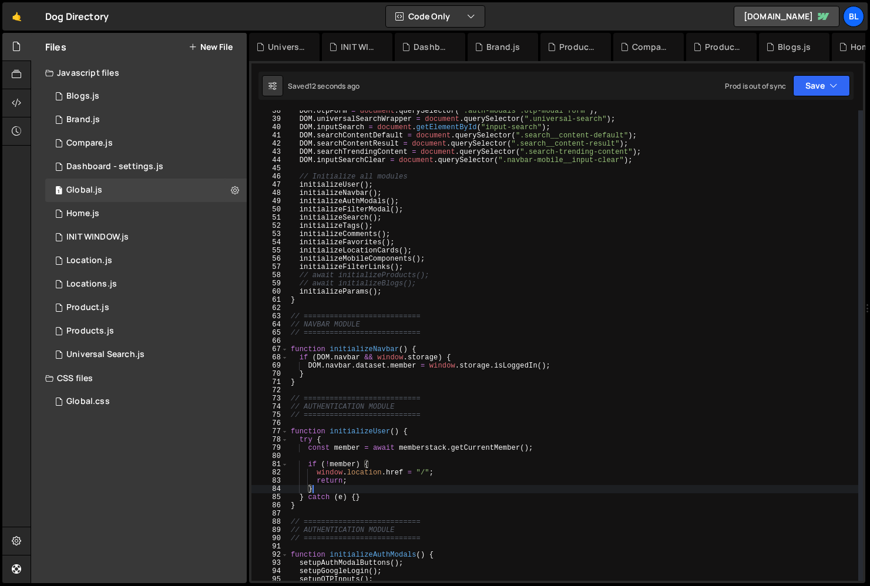
type textarea "} catch (e) {}"
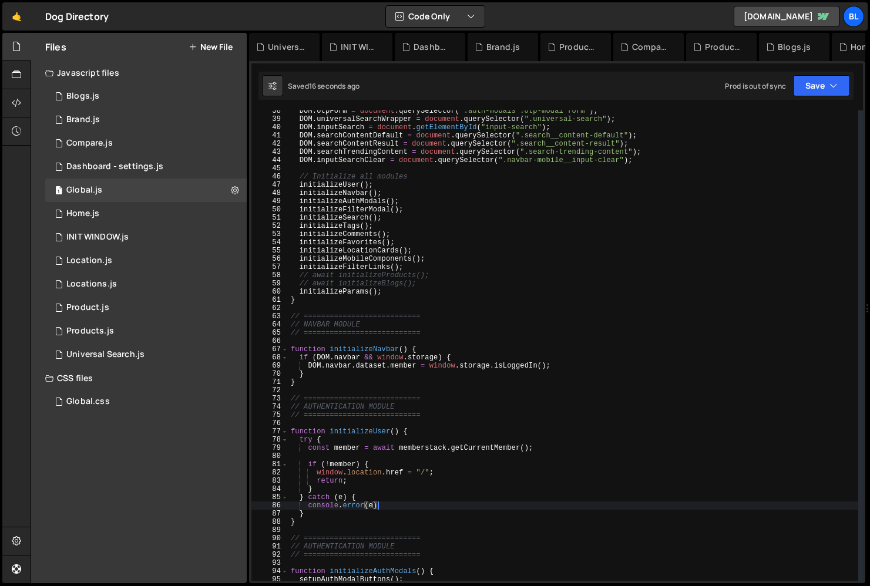
scroll to position [0, 6]
click at [492, 446] on div "DOM . otpForm = document . querySelector ( ".auth-modals .otp-modal form" ) ; D…" at bounding box center [574, 350] width 570 height 487
type textarea "const member = await memberstack.getCurrentMember();"
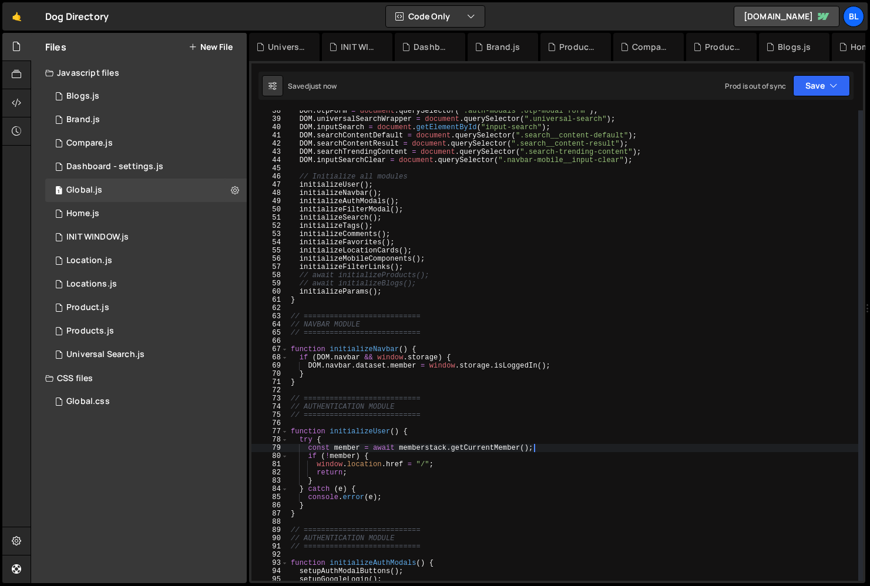
scroll to position [18265, 0]
click at [366, 430] on div "DOM . otpForm = document . querySelector ( ".auth-modals .otp-modal form" ) ; D…" at bounding box center [574, 350] width 570 height 487
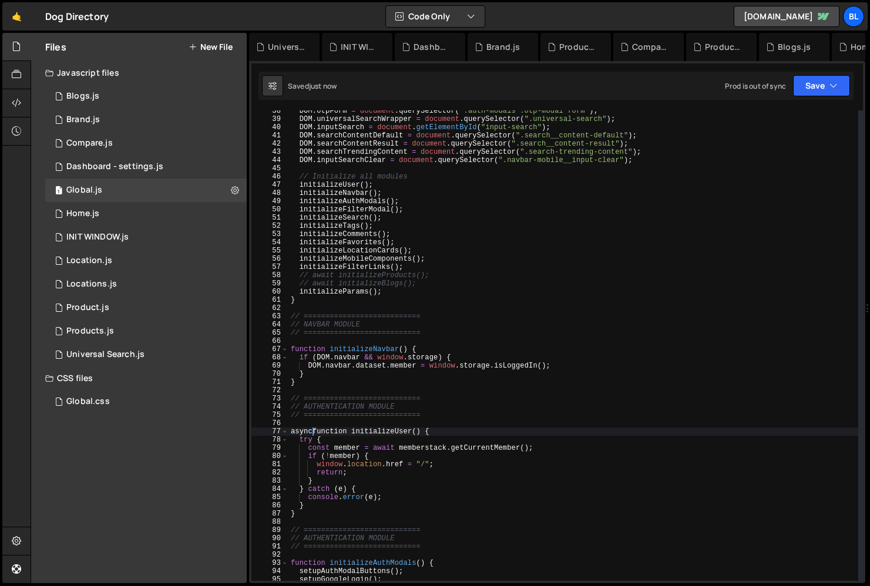
scroll to position [0, 2]
click at [380, 429] on div "DOM . otpForm = document . querySelector ( ".auth-modals .otp-modal form" ) ; D…" at bounding box center [574, 350] width 570 height 487
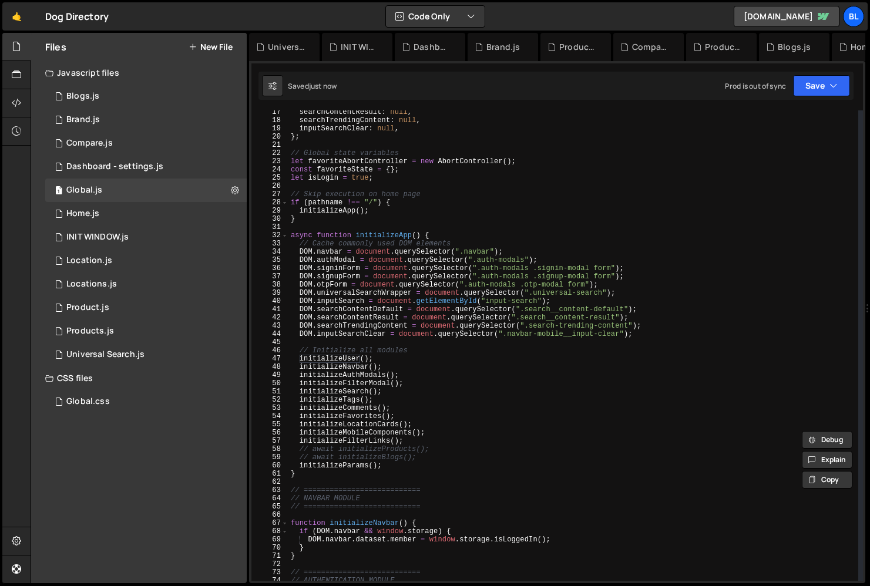
scroll to position [125, 0]
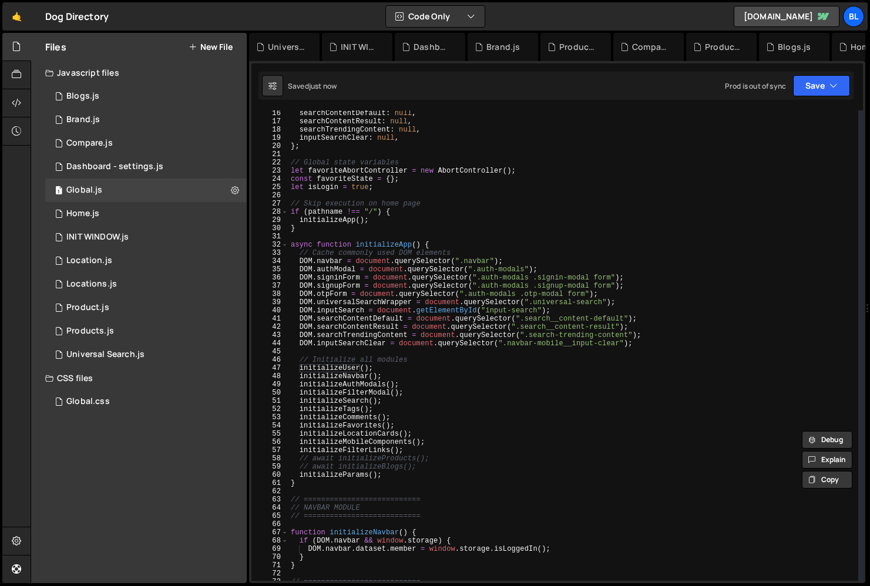
click at [298, 359] on div "searchContentDefault : null , searchContentResult : null , searchTrendingConten…" at bounding box center [574, 352] width 570 height 487
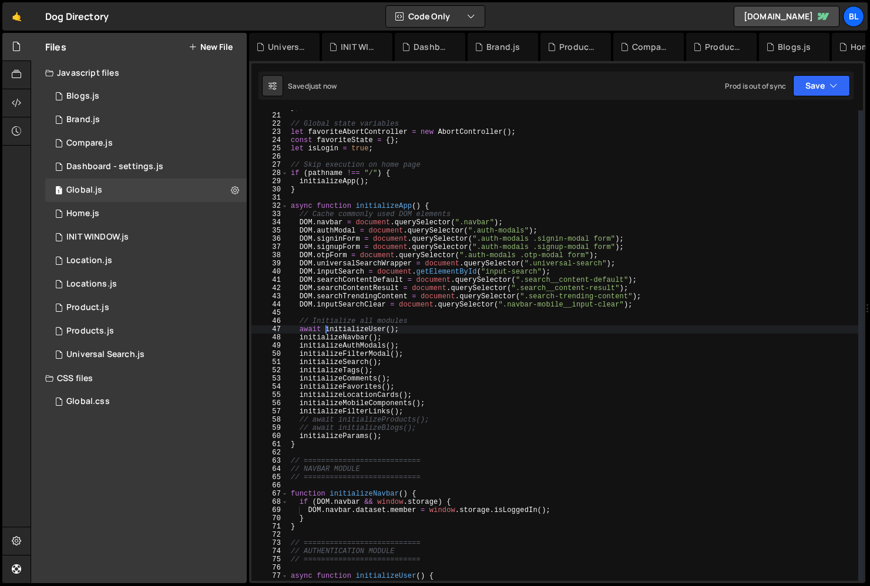
scroll to position [173, 0]
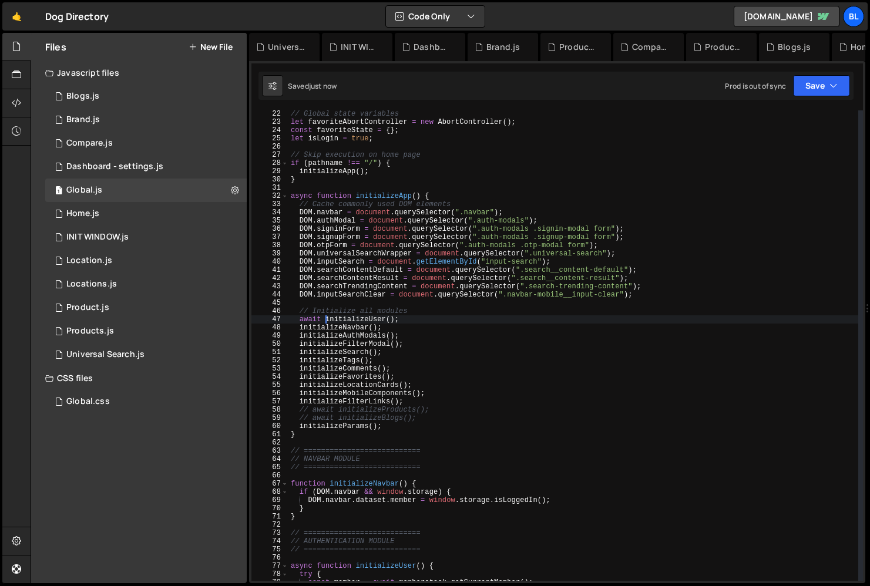
click at [394, 403] on div "// Global state variables let favoriteAbortController = new AbortController ( )…" at bounding box center [574, 353] width 570 height 487
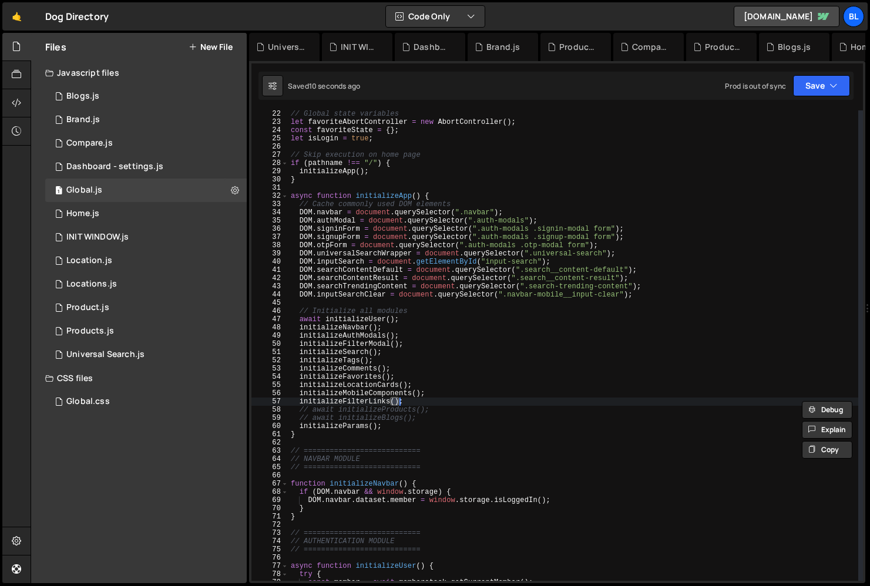
click at [351, 399] on div "// Global state variables let favoriteAbortController = new AbortController ( )…" at bounding box center [574, 353] width 570 height 487
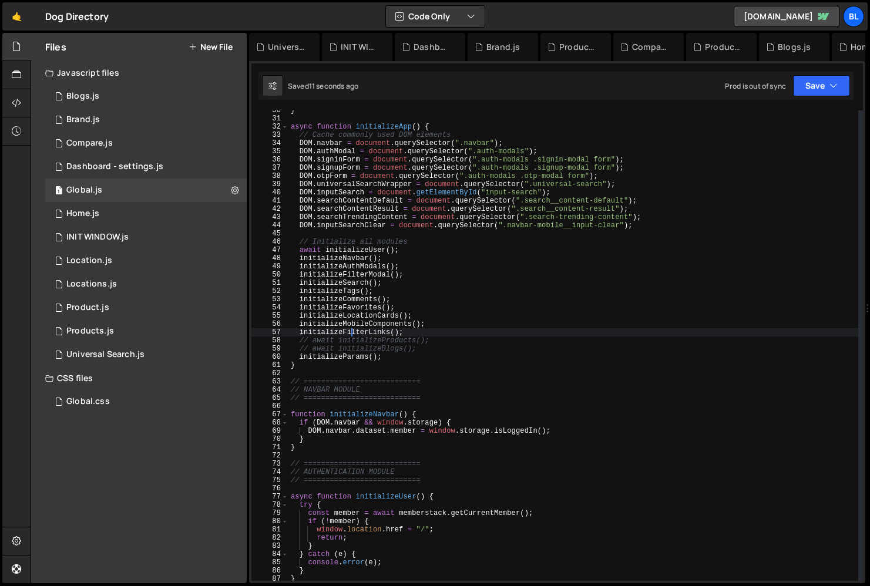
scroll to position [243, 0]
click at [381, 531] on div "} async function initializeApp ( ) { // Cache commonly used DOM elements DOM . …" at bounding box center [574, 349] width 570 height 487
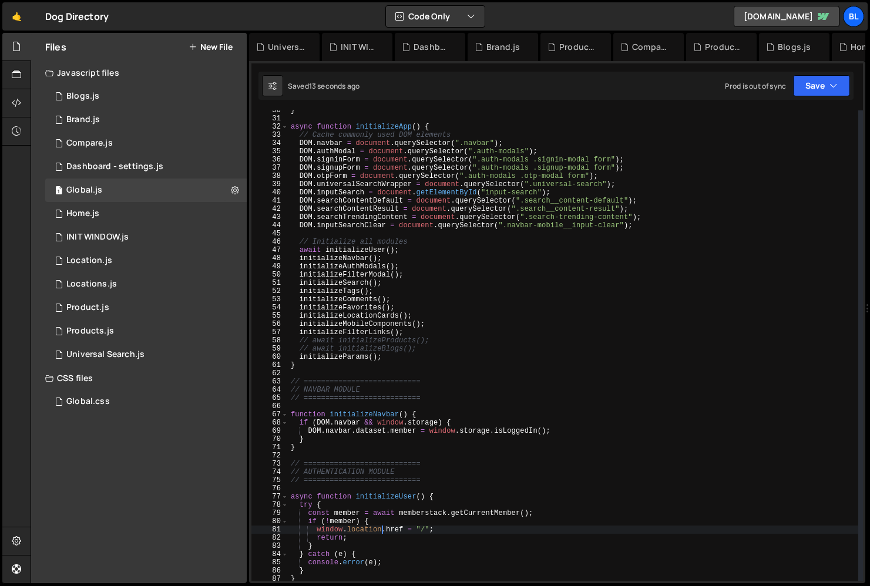
click at [387, 533] on div "} async function initializeApp ( ) { // Cache commonly used DOM elements DOM . …" at bounding box center [574, 349] width 570 height 487
click at [391, 484] on div "} async function initializeApp ( ) { // Cache commonly used DOM elements DOM . …" at bounding box center [574, 349] width 570 height 487
type textarea "// ==========================="
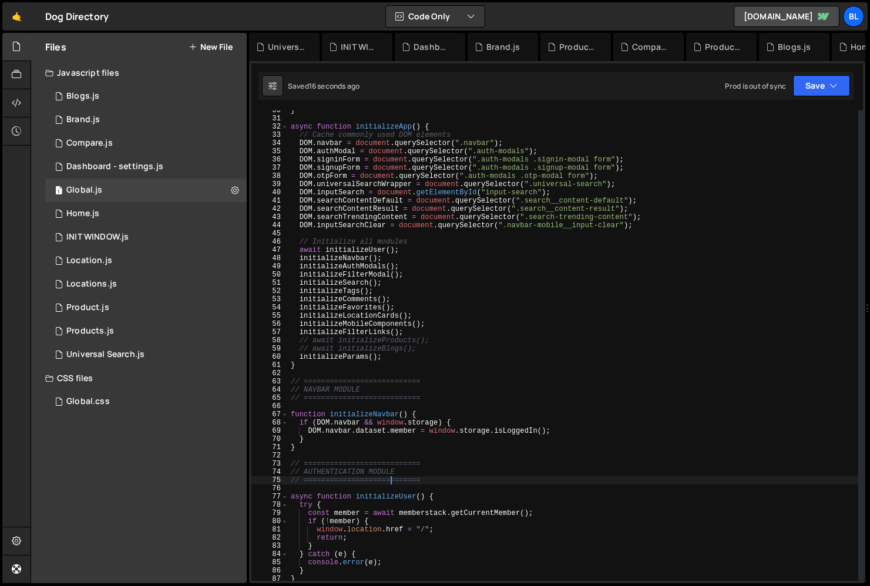
click at [391, 484] on div "} async function initializeApp ( ) { // Cache commonly used DOM elements DOM . …" at bounding box center [574, 349] width 570 height 487
click at [387, 488] on div "} async function initializeApp ( ) { // Cache commonly used DOM elements DOM . …" at bounding box center [574, 349] width 570 height 487
click at [413, 452] on div "} async function initializeApp ( ) { // Cache commonly used DOM elements DOM . …" at bounding box center [574, 349] width 570 height 487
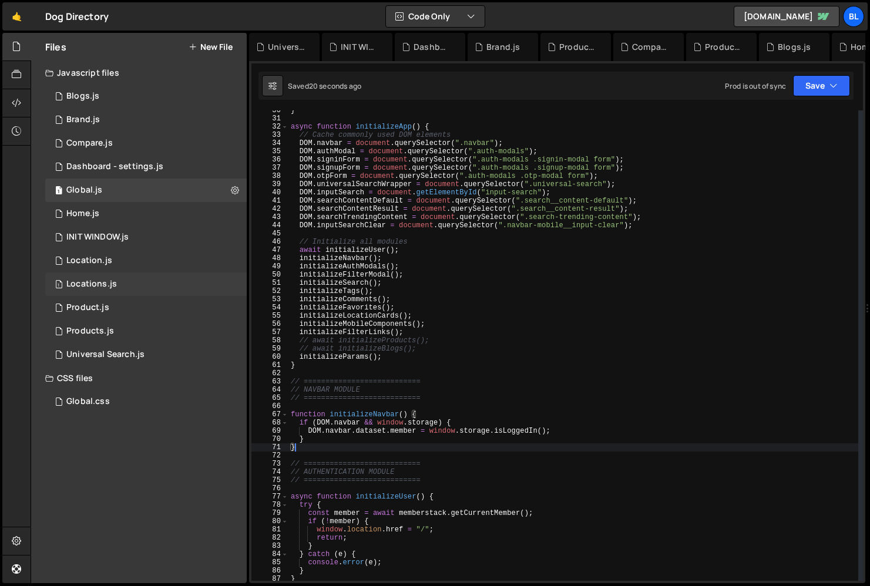
type textarea "}"
click at [167, 146] on div "1 Compare.js 0" at bounding box center [146, 144] width 202 height 24
click at [190, 155] on div "1 Dashboard - settings.js 0" at bounding box center [146, 167] width 202 height 24
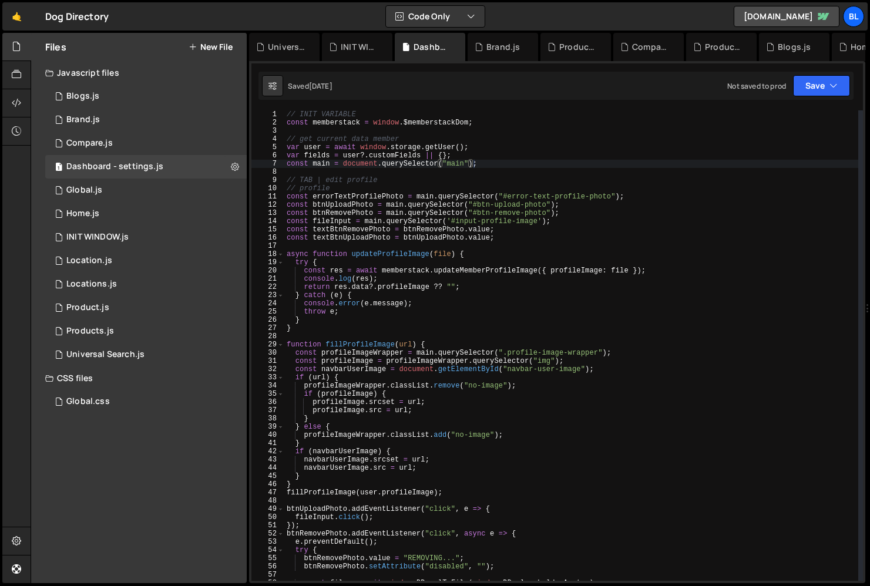
scroll to position [8234, 0]
click at [222, 31] on div "Hold on a sec... Are you certain you wish to leave this page? Any changes you'v…" at bounding box center [435, 293] width 870 height 586
click at [222, 38] on div "Files New File" at bounding box center [139, 47] width 216 height 28
click at [211, 36] on div "Files New File" at bounding box center [139, 47] width 216 height 28
click at [349, 237] on div "// INIT VARIABLE const memberstack = window . $memberstackDom ; // get current …" at bounding box center [571, 353] width 574 height 487
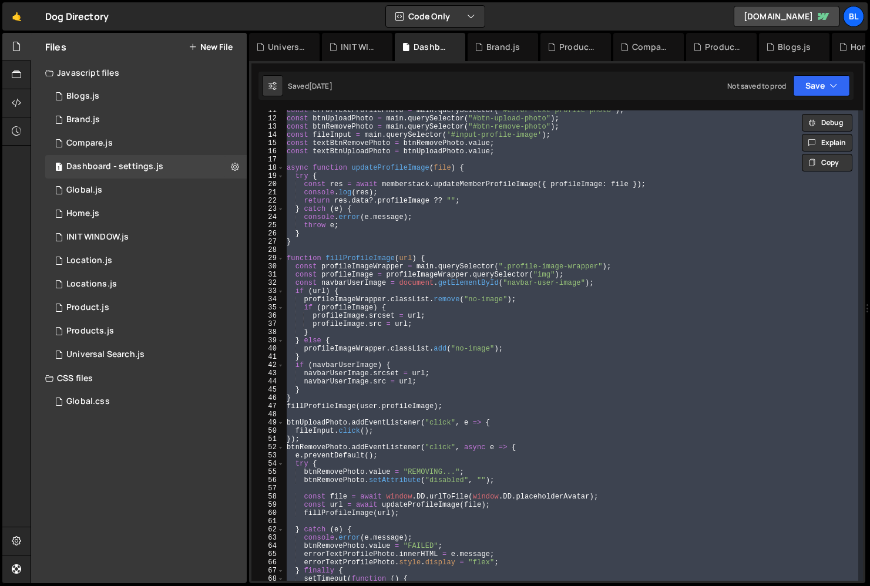
scroll to position [86, 0]
click at [401, 397] on div "const errorTextProfilePhoto = main . querySelector ( "#error-text-profile-photo…" at bounding box center [571, 349] width 574 height 487
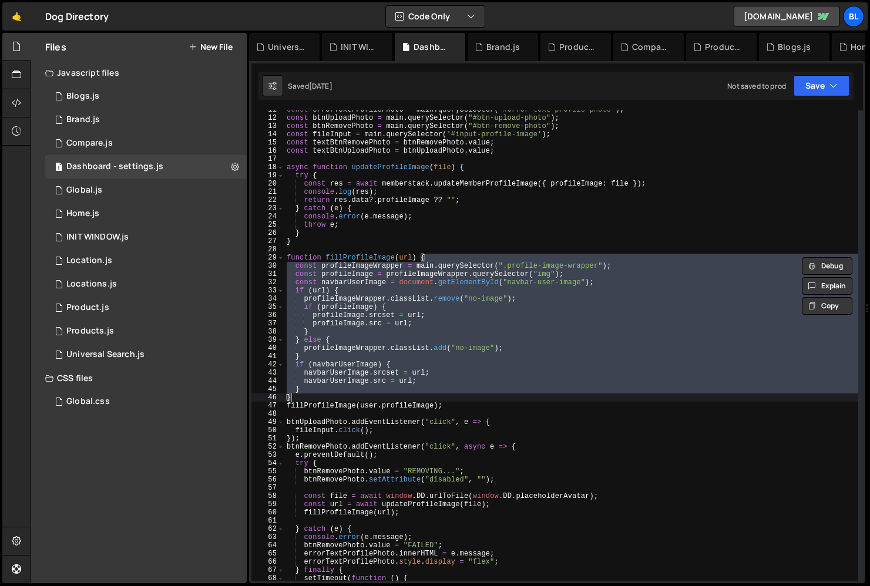
click at [393, 397] on div "const errorTextProfilePhoto = main . querySelector ( "#error-text-profile-photo…" at bounding box center [571, 349] width 574 height 487
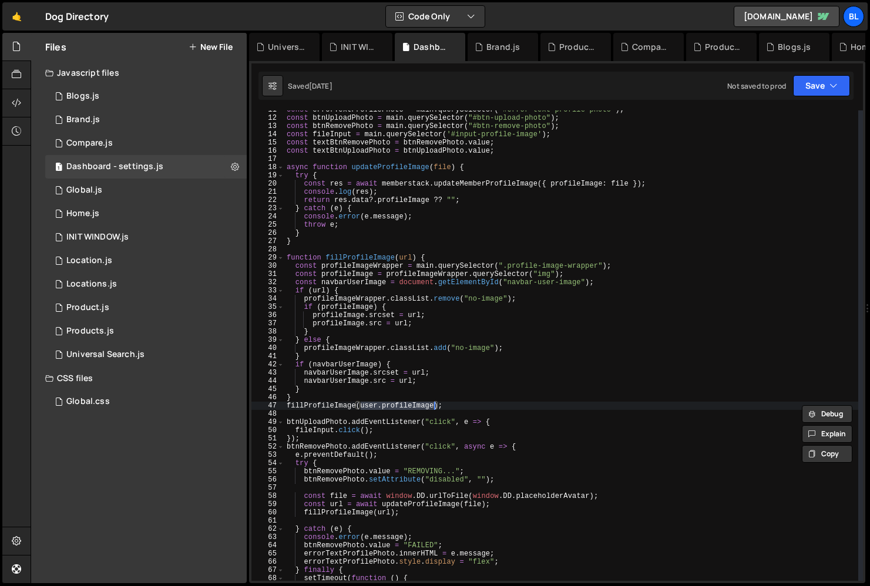
type textarea "fillProfileImage();"
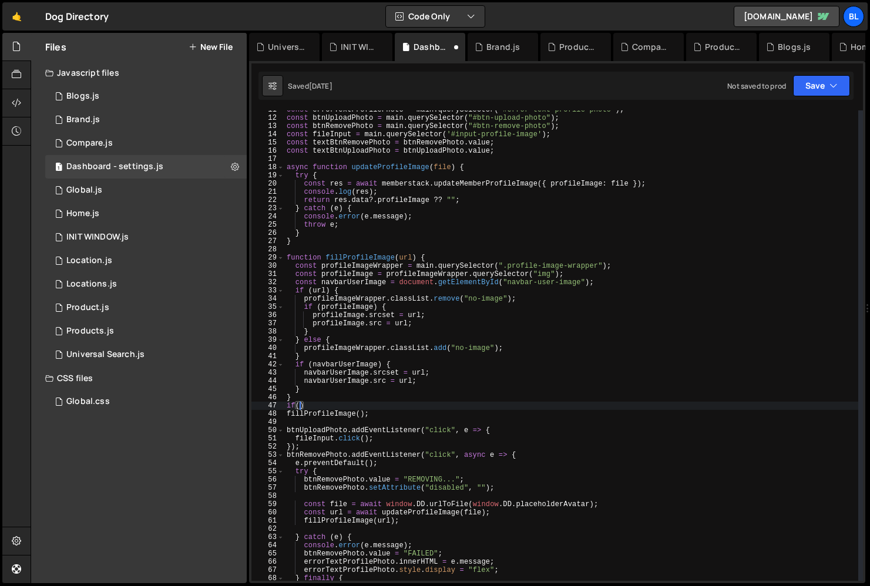
scroll to position [0, 0]
paste textarea "user.profileImage)"
type textarea "if(user.profileImage){"
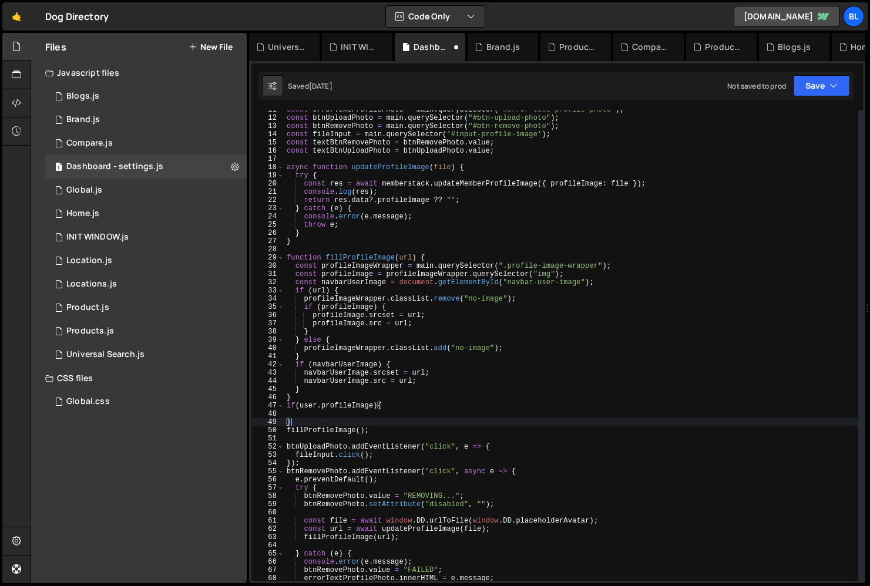
type textarea "fillProfileImage();"
paste textarea "user.profileImage"
type textarea "fillProfileImage(user.profileImage);"
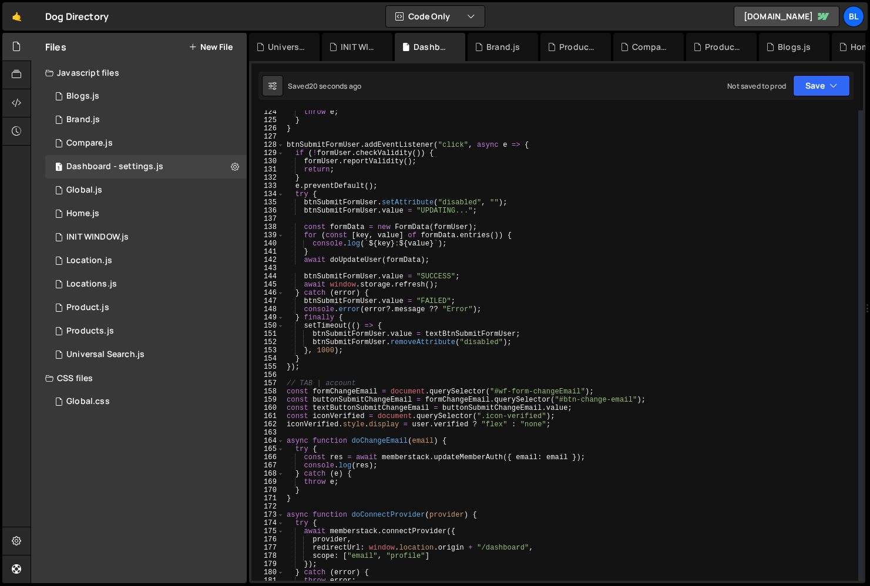
scroll to position [1020, 0]
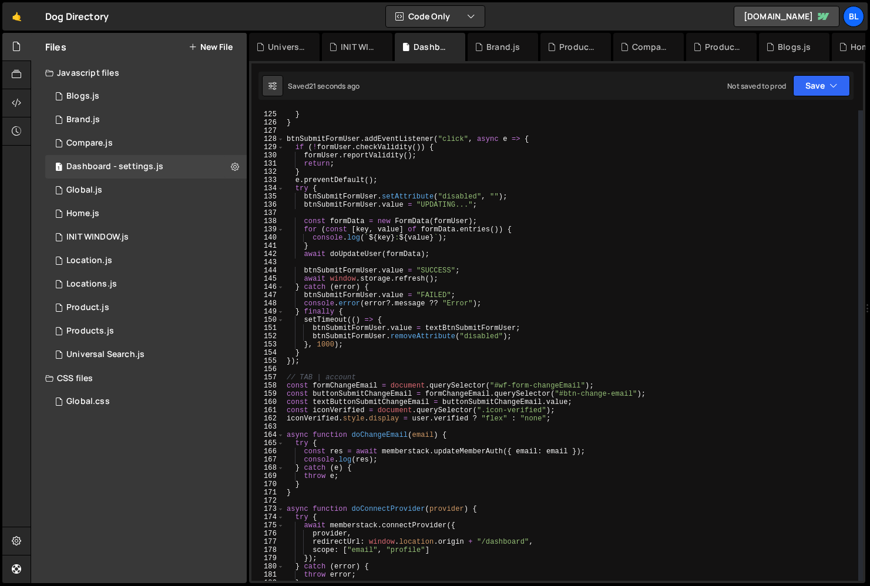
click at [463, 384] on div "} } btnSubmitFormUser . addEventListener ( "click" , async e => { if ( ! formUs…" at bounding box center [571, 353] width 574 height 487
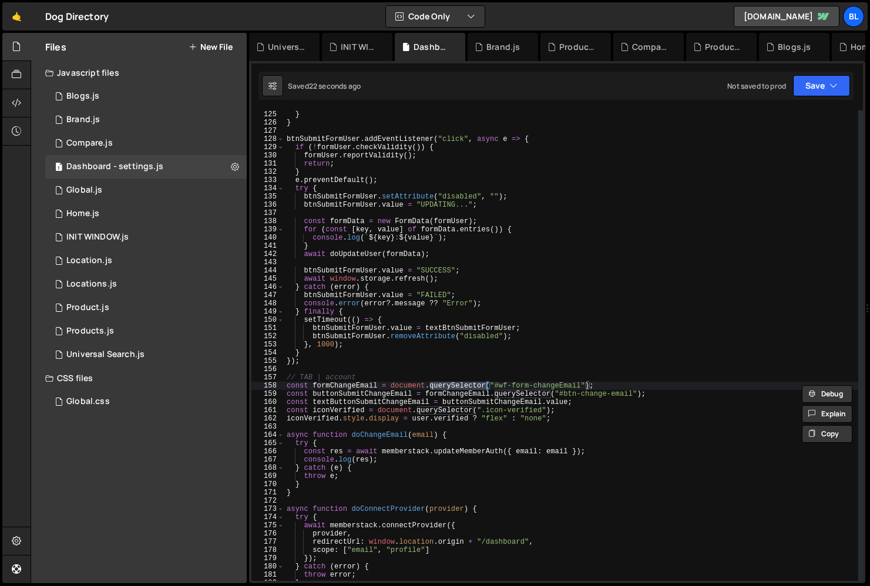
click at [457, 388] on div "} } btnSubmitFormUser . addEventListener ( "click" , async e => { if ( ! formUs…" at bounding box center [571, 353] width 574 height 487
click at [451, 397] on div "} } btnSubmitFormUser . addEventListener ( "click" , async e => { if ( ! formUs…" at bounding box center [571, 353] width 574 height 487
click at [575, 381] on div "} } btnSubmitFormUser . addEventListener ( "click" , async e => { if ( ! formUs…" at bounding box center [571, 353] width 574 height 487
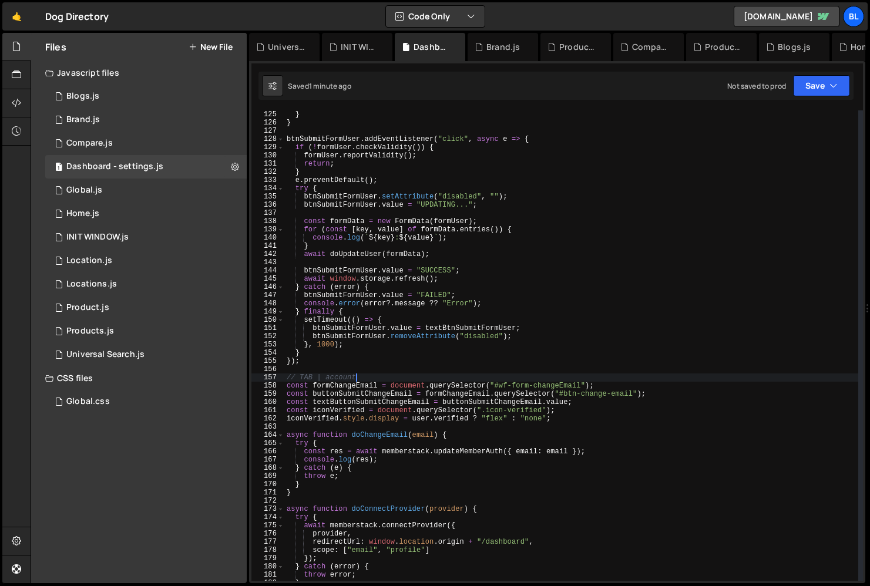
click at [575, 381] on div "} } btnSubmitFormUser . addEventListener ( "click" , async e => { if ( ! formUs…" at bounding box center [571, 353] width 574 height 487
click at [559, 380] on div "} } btnSubmitFormUser . addEventListener ( "click" , async e => { if ( ! formUs…" at bounding box center [571, 353] width 574 height 487
click at [566, 377] on div "} } btnSubmitFormUser . addEventListener ( "click" , async e => { if ( ! formUs…" at bounding box center [571, 353] width 574 height 487
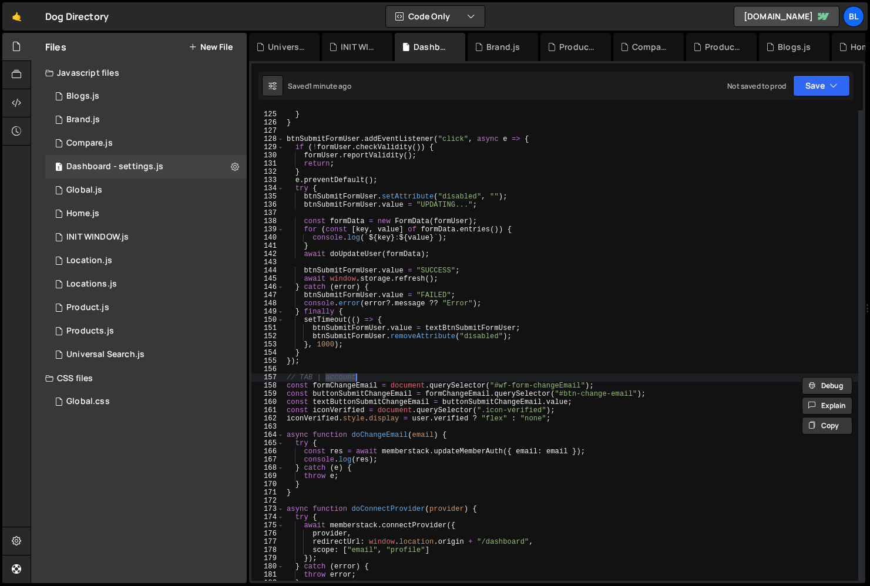
click at [569, 387] on div "} } btnSubmitFormUser . addEventListener ( "click" , async e => { if ( ! formUs…" at bounding box center [571, 353] width 574 height 487
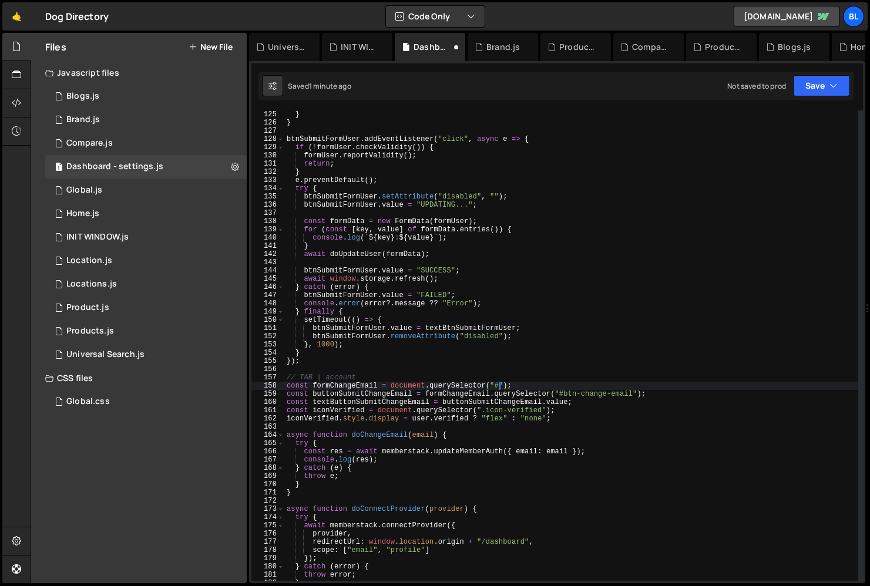
paste textarea "wf-form-changeEmail"
click at [455, 378] on div "} } btnSubmitFormUser . addEventListener ( "click" , async e => { if ( ! formUs…" at bounding box center [571, 353] width 574 height 487
type textarea "// TAB | account"
click at [455, 378] on div "} } btnSubmitFormUser . addEventListener ( "click" , async e => { if ( ! formUs…" at bounding box center [571, 353] width 574 height 487
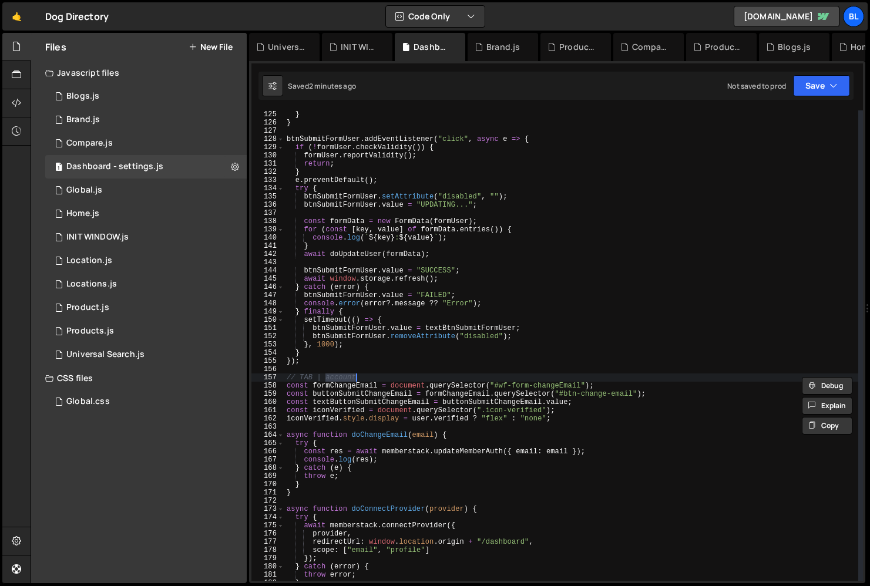
click at [490, 430] on div "} } btnSubmitFormUser . addEventListener ( "click" , async e => { if ( ! formUs…" at bounding box center [571, 353] width 574 height 487
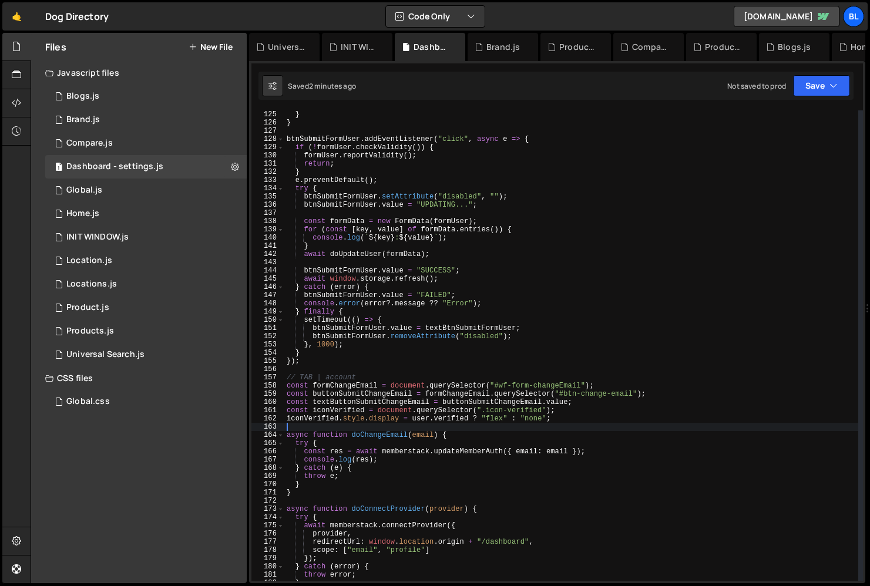
click at [461, 375] on div "} } btnSubmitFormUser . addEventListener ( "click" , async e => { if ( ! formUs…" at bounding box center [571, 353] width 574 height 487
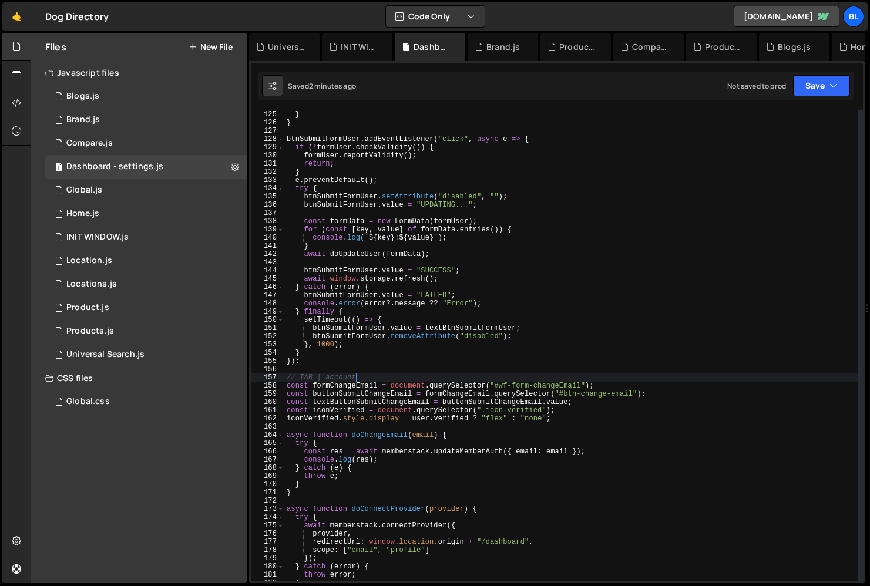
click at [461, 375] on div "} } btnSubmitFormUser . addEventListener ( "click" , async e => { if ( ! formUs…" at bounding box center [571, 353] width 574 height 487
click at [447, 413] on div "} } btnSubmitFormUser . addEventListener ( "click" , async e => { if ( ! formUs…" at bounding box center [571, 353] width 574 height 487
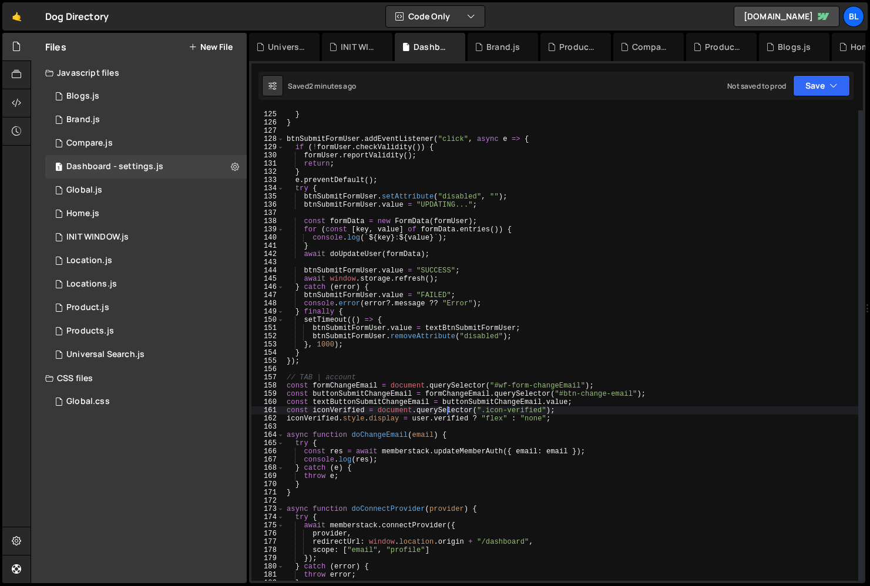
click at [346, 386] on div "} } btnSubmitFormUser . addEventListener ( "click" , async e => { if ( ! formUs…" at bounding box center [571, 353] width 574 height 487
type textarea "const formChangeEmail = document.querySelector("#wf-form-changeEmail");"
click at [346, 386] on div "} } btnSubmitFormUser . addEventListener ( "click" , async e => { if ( ! formUs…" at bounding box center [571, 353] width 574 height 487
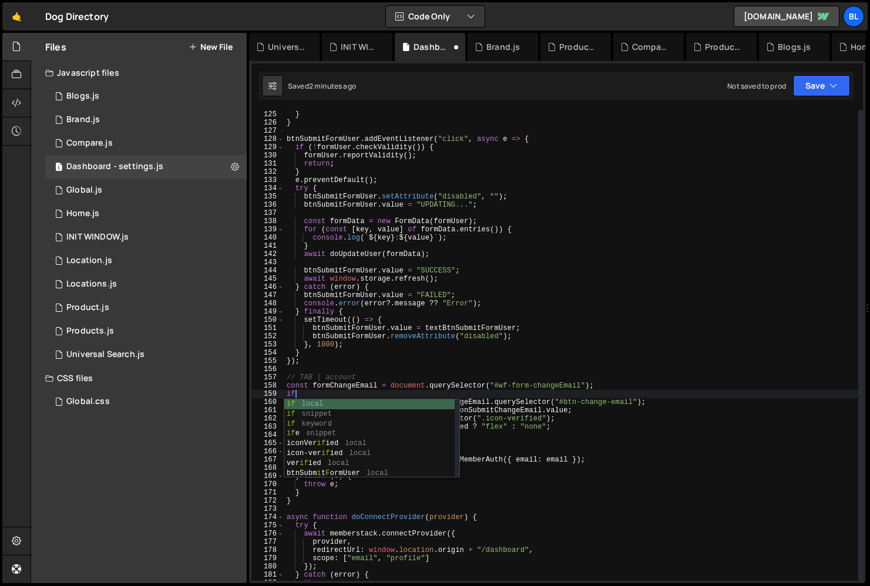
scroll to position [0, 0]
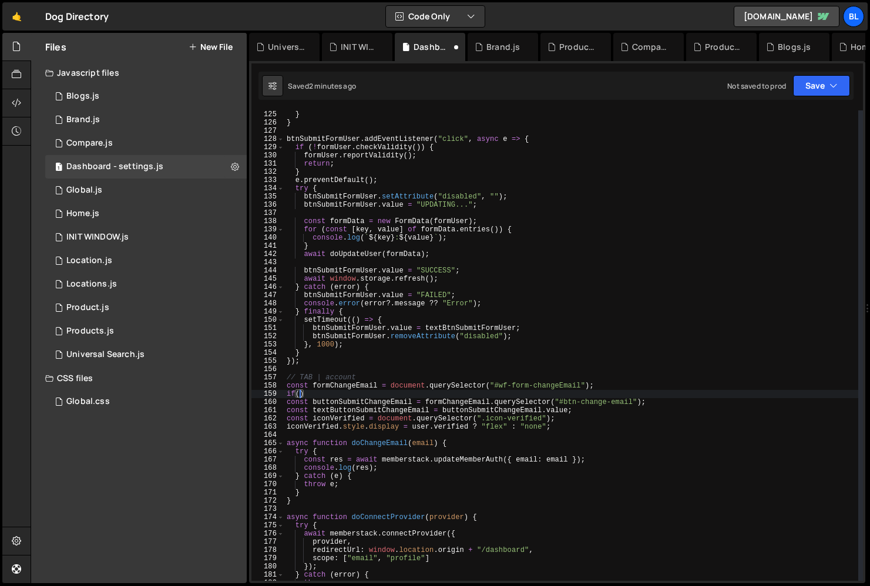
paste textarea "formChangeEmail)"
type textarea "if(formChangeEmail){"
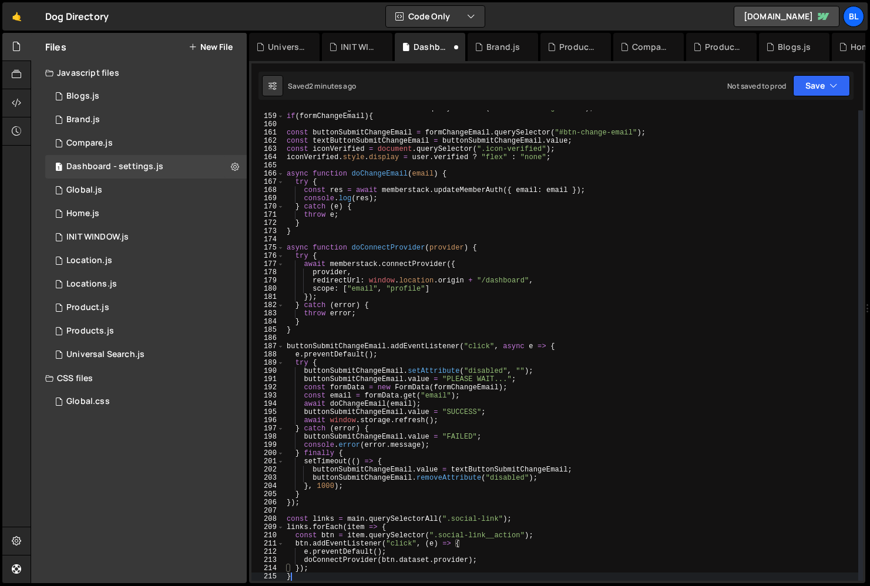
scroll to position [1298, 0]
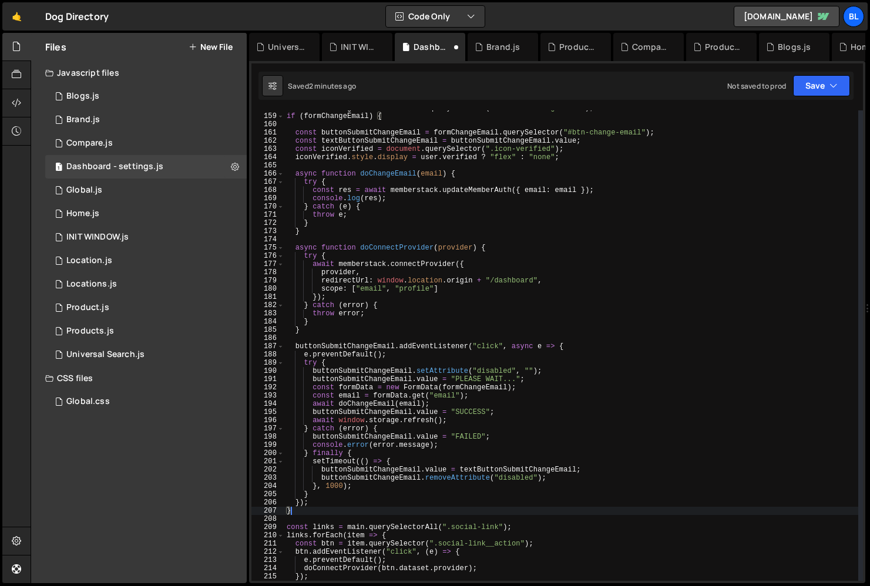
click at [412, 380] on div "const formChangeEmail = document . querySelector ( "#wf-form-changeEmail" ) ; i…" at bounding box center [571, 347] width 574 height 487
click at [429, 386] on div "const formChangeEmail = document . querySelector ( "#wf-form-changeEmail" ) ; i…" at bounding box center [571, 347] width 574 height 487
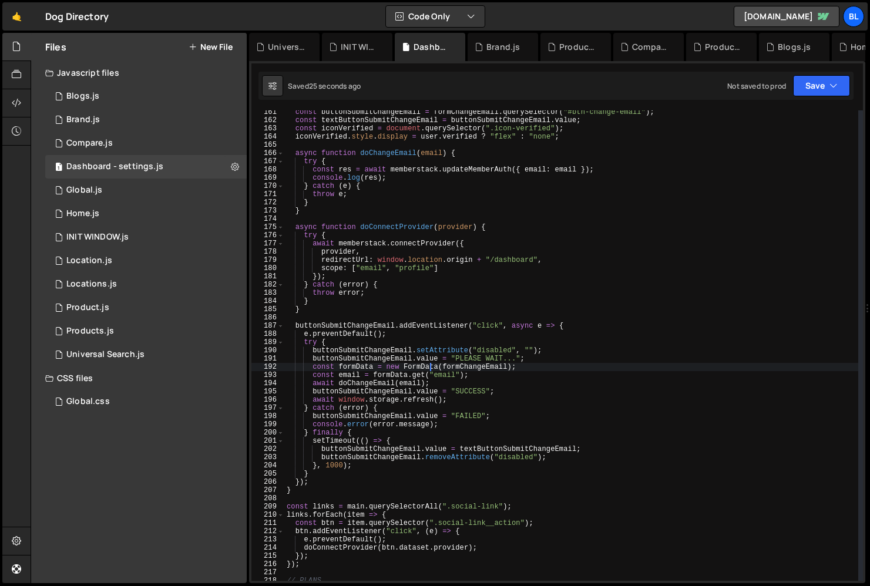
scroll to position [1325, 0]
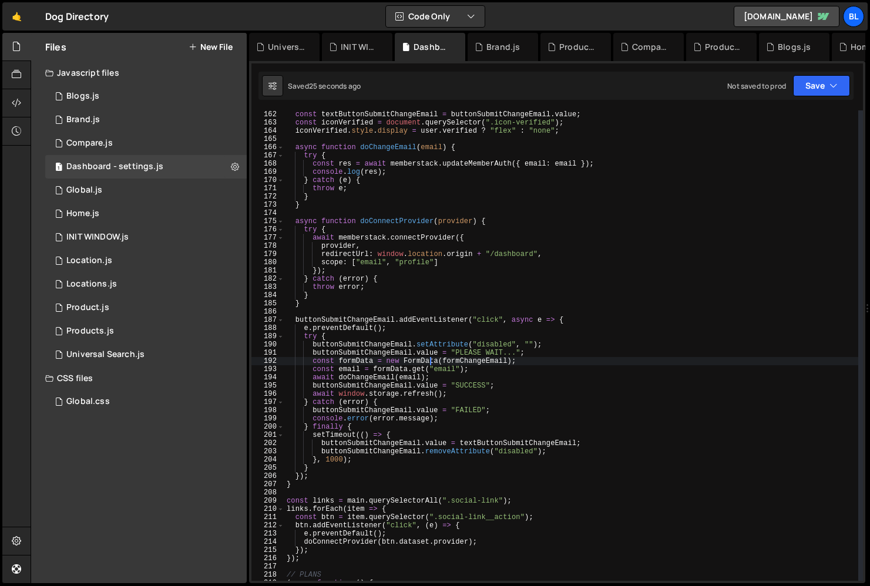
click at [387, 484] on div "const textButtonSubmitChangeEmail = buttonSubmitChangeEmail . value ; const ico…" at bounding box center [571, 353] width 574 height 487
type textarea "}"
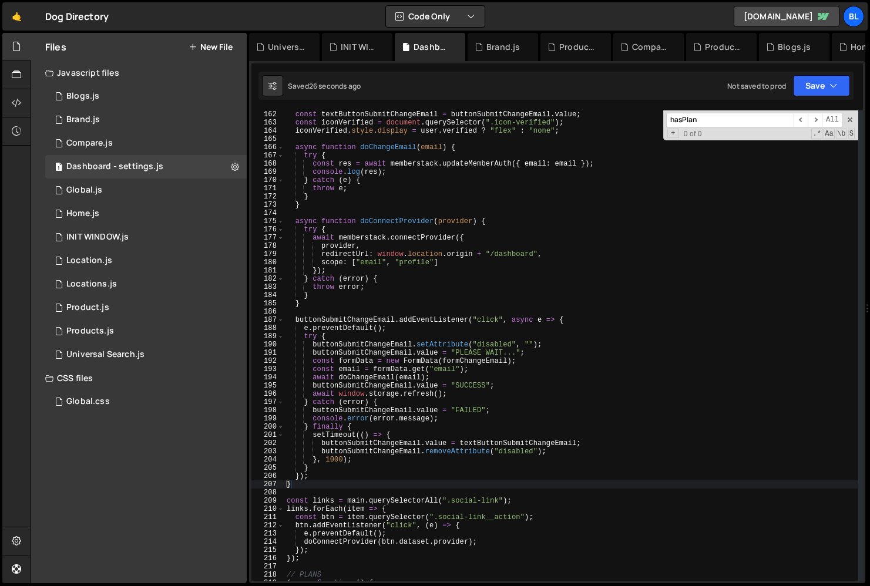
scroll to position [1788, 0]
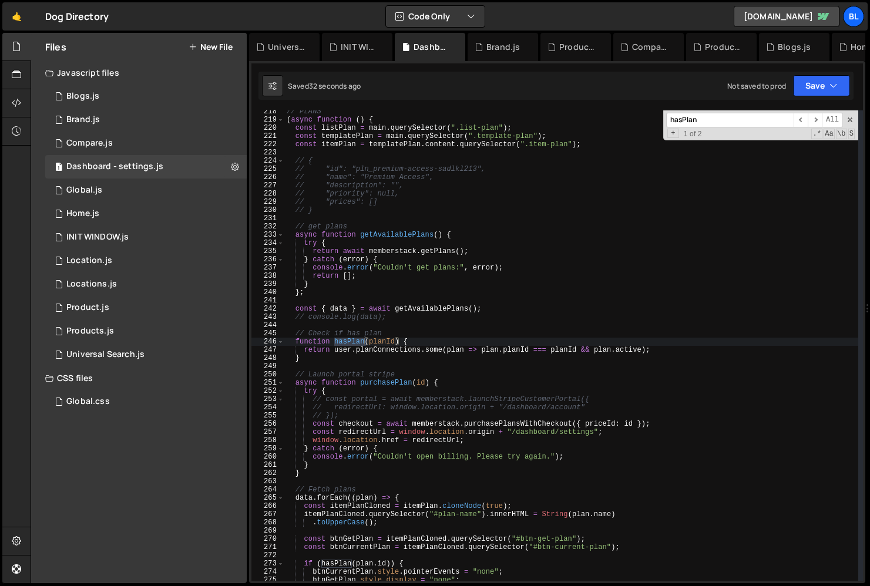
type input "hasPlan"
click at [817, 107] on div "XXXXXXXXXXXXXXXXXXXXXXXXXXXXXXXXXXXXXXXXXXXXXXXXXXXXXXXXXXXXXXXXXXXXXXXXXXXXXXX…" at bounding box center [557, 322] width 616 height 522
click at [806, 104] on div "XXXXXXXXXXXXXXXXXXXXXXXXXXXXXXXXXXXXXXXXXXXXXXXXXXXXXXXXXXXXXXXXXXXXXXXXXXXXXXX…" at bounding box center [557, 322] width 616 height 522
click at [809, 105] on div "XXXXXXXXXXXXXXXXXXXXXXXXXXXXXXXXXXXXXXXXXXXXXXXXXXXXXXXXXXXXXXXXXXXXXXXXXXXXXXX…" at bounding box center [557, 322] width 616 height 522
click at [769, 108] on div "XXXXXXXXXXXXXXXXXXXXXXXXXXXXXXXXXXXXXXXXXXXXXXXXXXXXXXXXXXXXXXXXXXXXXXXXXXXXXXX…" at bounding box center [557, 322] width 616 height 522
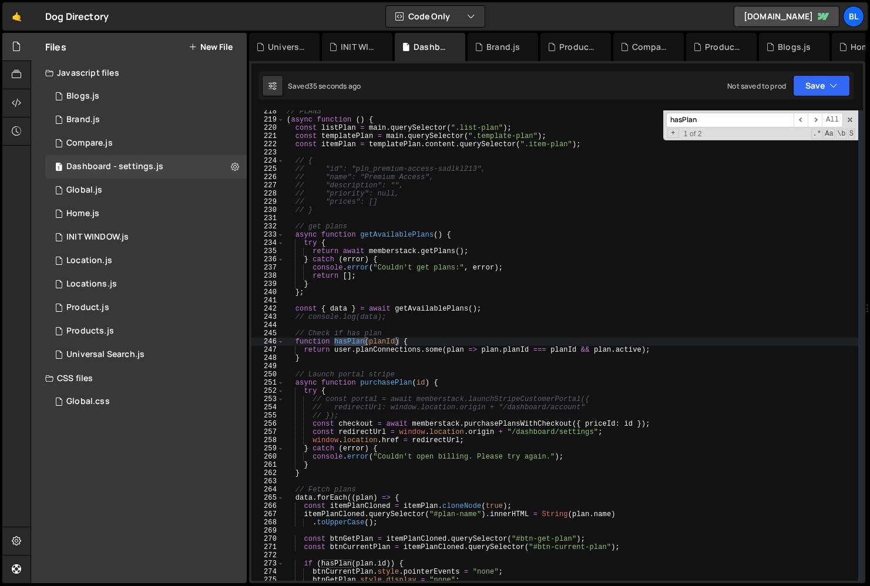
click at [773, 107] on div "XXXXXXXXXXXXXXXXXXXXXXXXXXXXXXXXXXXXXXXXXXXXXXXXXXXXXXXXXXXXXXXXXXXXXXXXXXXXXXX…" at bounding box center [557, 322] width 616 height 522
click at [747, 106] on div "XXXXXXXXXXXXXXXXXXXXXXXXXXXXXXXXXXXXXXXXXXXXXXXXXXXXXXXXXXXXXXXXXXXXXXXXXXXXXXX…" at bounding box center [557, 322] width 616 height 522
click at [750, 106] on div "XXXXXXXXXXXXXXXXXXXXXXXXXXXXXXXXXXXXXXXXXXXXXXXXXXXXXXXXXXXXXXXXXXXXXXXXXXXXXXX…" at bounding box center [557, 322] width 616 height 522
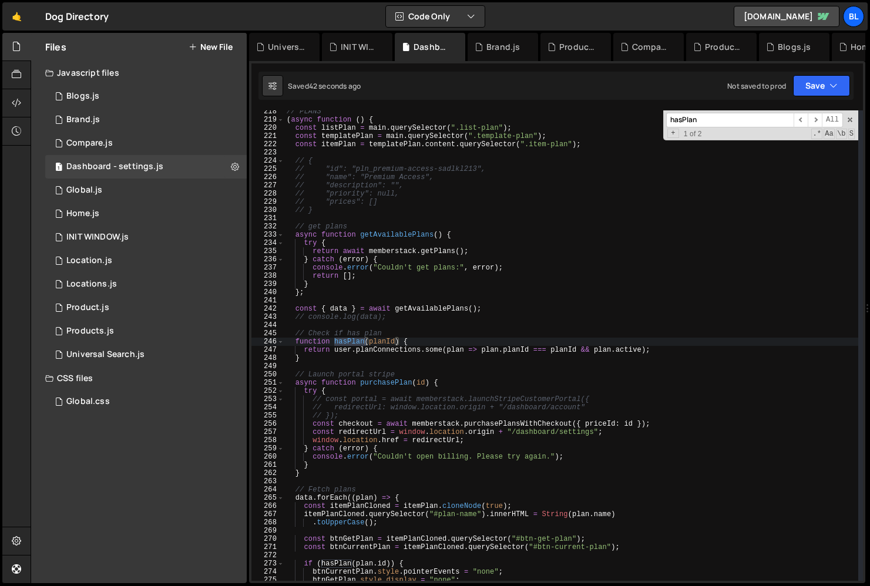
click at [750, 106] on div "XXXXXXXXXXXXXXXXXXXXXXXXXXXXXXXXXXXXXXXXXXXXXXXXXXXXXXXXXXXXXXXXXXXXXXXXXXXXXXX…" at bounding box center [557, 322] width 616 height 522
click at [445, 376] on div "// PLANS ( async function ( ) { const listPlan = main . querySelector ( ".list-…" at bounding box center [571, 351] width 574 height 487
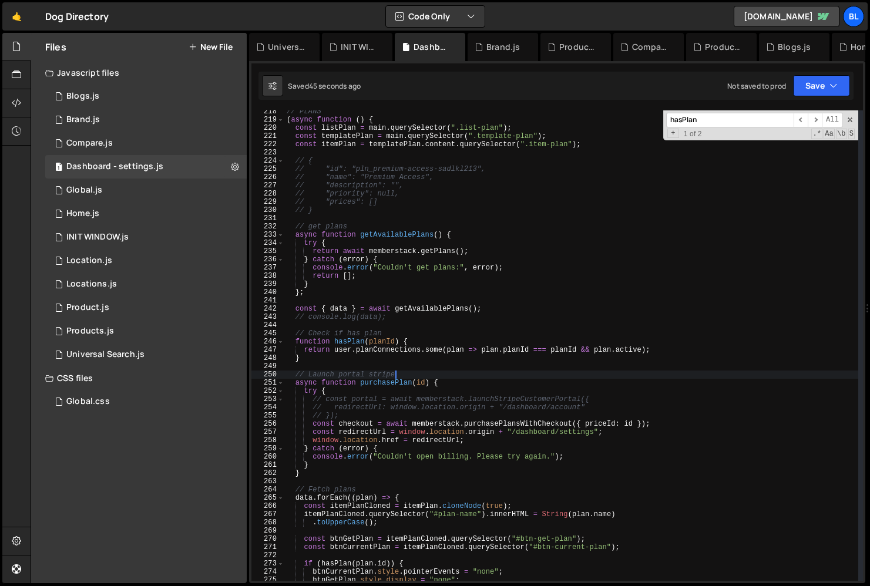
click at [454, 330] on div "// PLANS ( async function ( ) { const listPlan = main . querySelector ( ".list-…" at bounding box center [571, 351] width 574 height 487
type textarea "// Check if has plan"
click at [451, 337] on div "// PLANS ( async function ( ) { const listPlan = main . querySelector ( ".list-…" at bounding box center [571, 351] width 574 height 487
click at [458, 334] on div "// PLANS ( async function ( ) { const listPlan = main . querySelector ( ".list-…" at bounding box center [571, 351] width 574 height 487
click at [814, 108] on div "XXXXXXXXXXXXXXXXXXXXXXXXXXXXXXXXXXXXXXXXXXXXXXXXXXXXXXXXXXXXXXXXXXXXXXXXXXXXXXX…" at bounding box center [557, 322] width 616 height 522
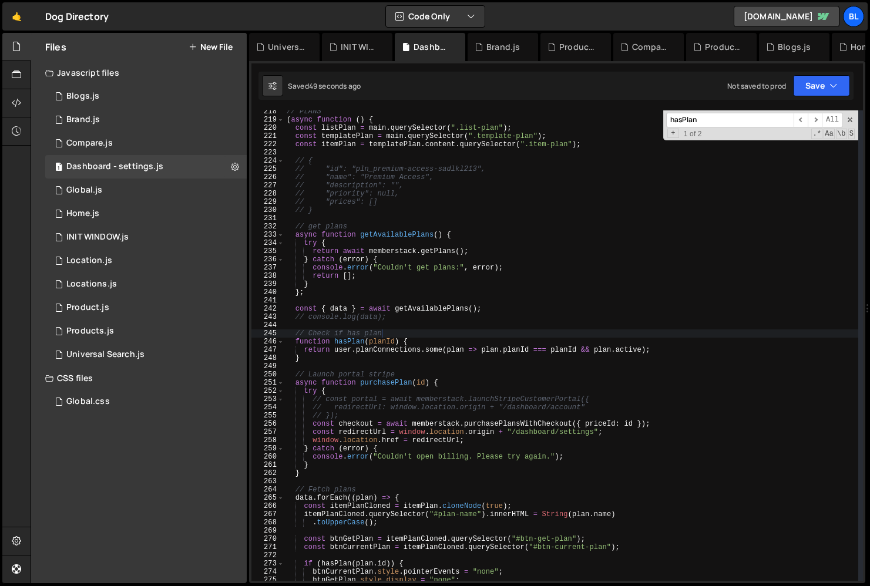
click at [461, 368] on div "// PLANS ( async function ( ) { const listPlan = main . querySelector ( ".list-…" at bounding box center [571, 351] width 574 height 487
click at [457, 350] on div "// PLANS ( async function ( ) { const listPlan = main . querySelector ( ".list-…" at bounding box center [571, 351] width 574 height 487
click at [454, 346] on div "// PLANS ( async function ( ) { const listPlan = main . querySelector ( ".list-…" at bounding box center [571, 351] width 574 height 487
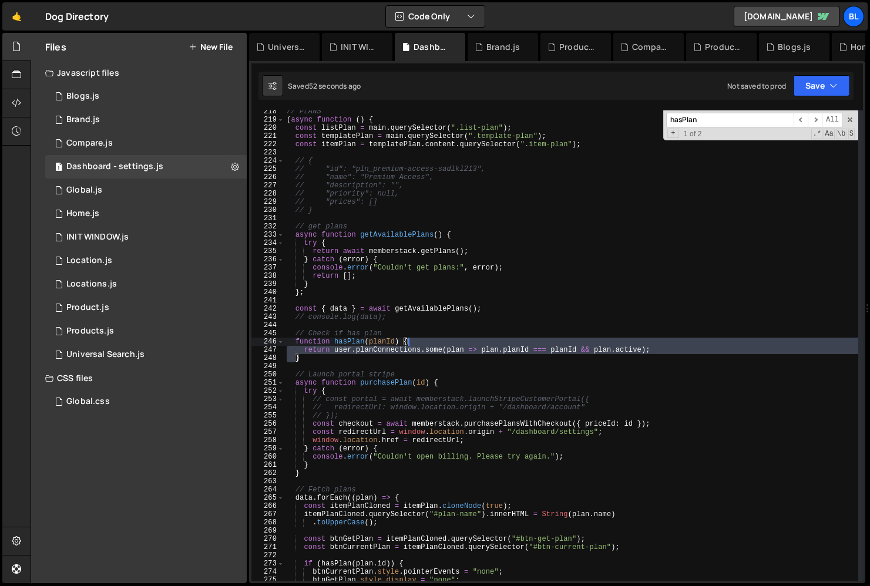
click at [454, 346] on div "// PLANS ( async function ( ) { const listPlan = main . querySelector ( ".list-…" at bounding box center [571, 351] width 574 height 487
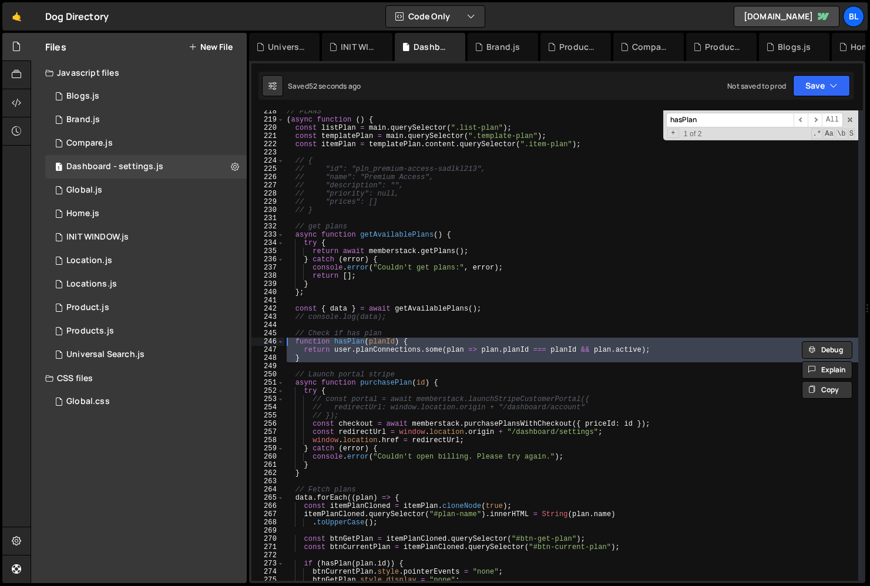
click at [454, 346] on div "// PLANS ( async function ( ) { const listPlan = main . querySelector ( ".list-…" at bounding box center [571, 351] width 574 height 487
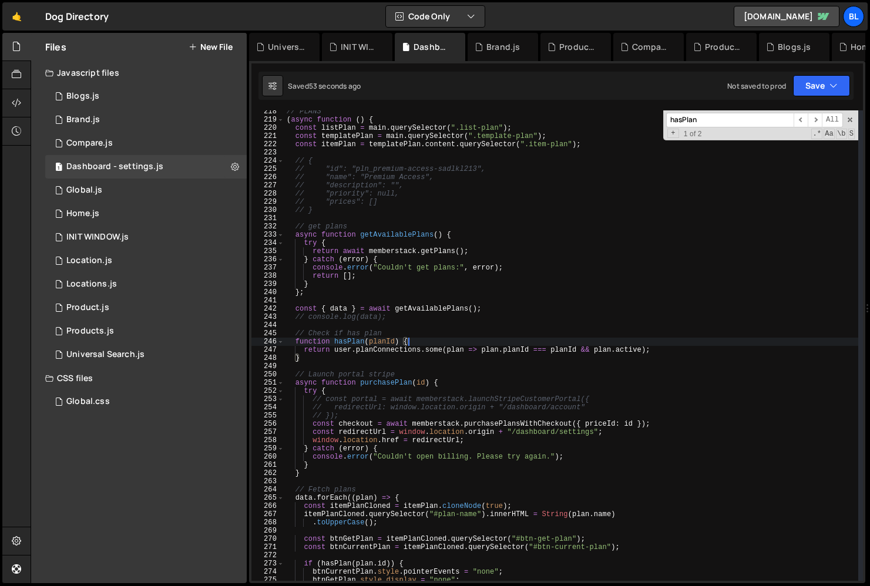
click at [454, 346] on div "// PLANS ( async function ( ) { const listPlan = main . querySelector ( ".list-…" at bounding box center [571, 351] width 574 height 487
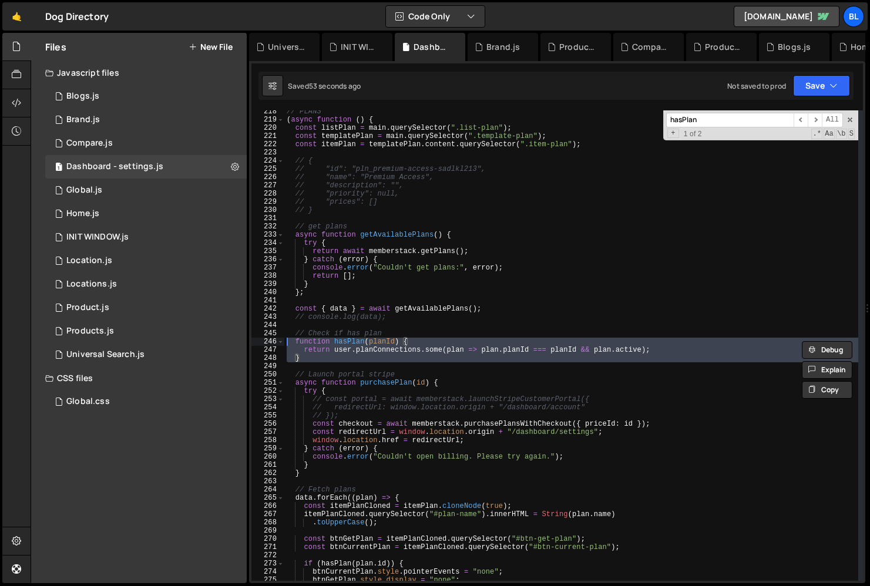
click at [454, 346] on div "// PLANS ( async function ( ) { const listPlan = main . querySelector ( ".list-…" at bounding box center [571, 351] width 574 height 487
type textarea "})();"
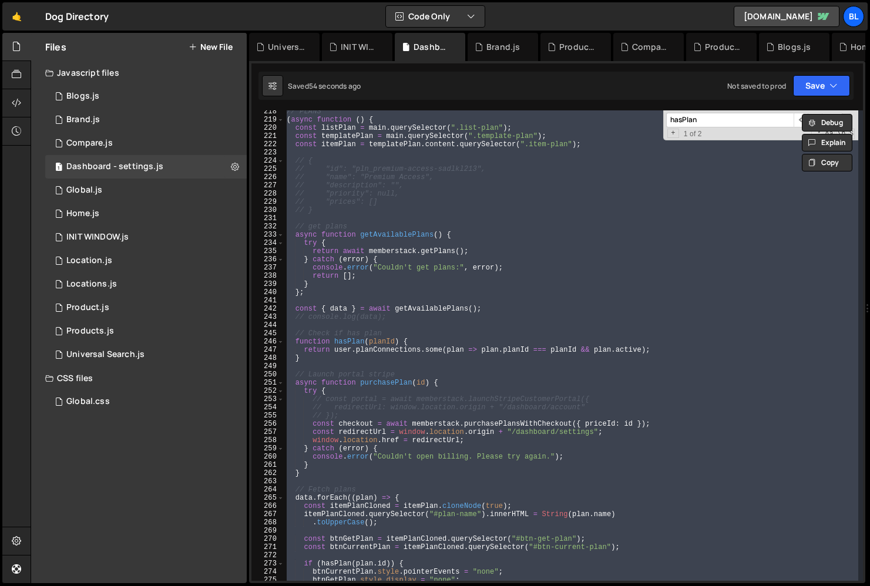
click at [697, 129] on div "hasPlan ​ ​ All Replace All + 1 of 2 .* Aa \b S" at bounding box center [760, 125] width 195 height 30
click at [772, 120] on input "hasPlan" at bounding box center [730, 120] width 128 height 15
click at [797, 123] on div "Debug Explain Copy" at bounding box center [828, 118] width 62 height 19
click at [815, 123] on div "Debug Explain Copy Universal Search.js INIT WINDOW.js Dashboard - settings.js B…" at bounding box center [557, 308] width 616 height 551
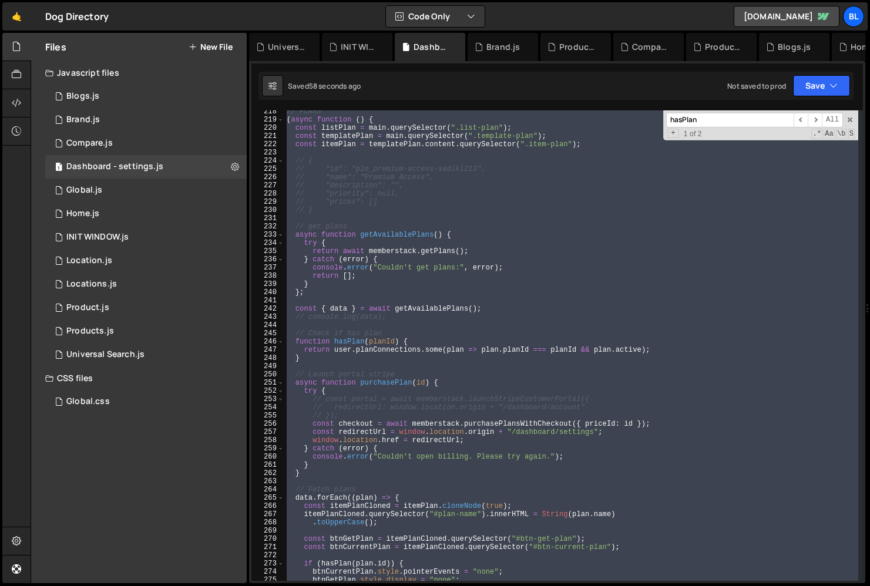
click at [815, 123] on span "​" at bounding box center [815, 120] width 14 height 15
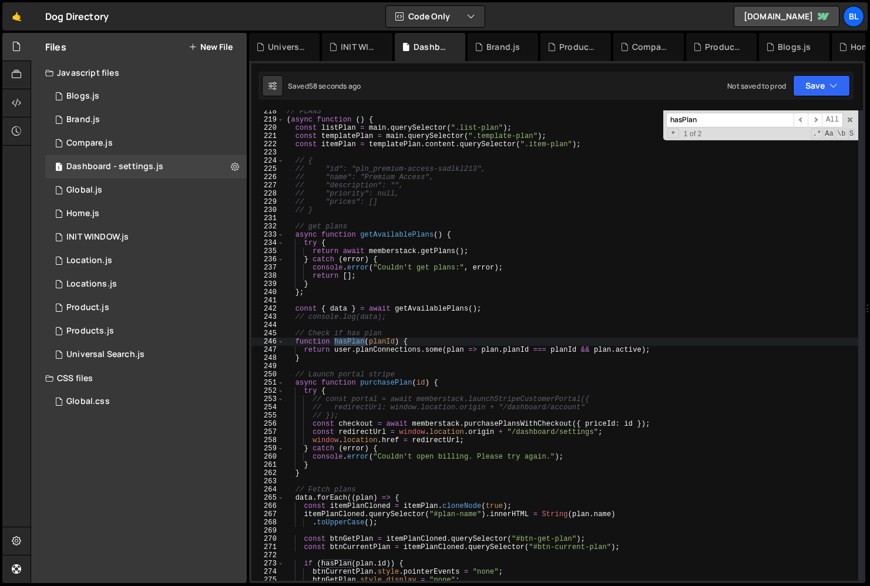
click at [815, 123] on span "​" at bounding box center [815, 120] width 14 height 15
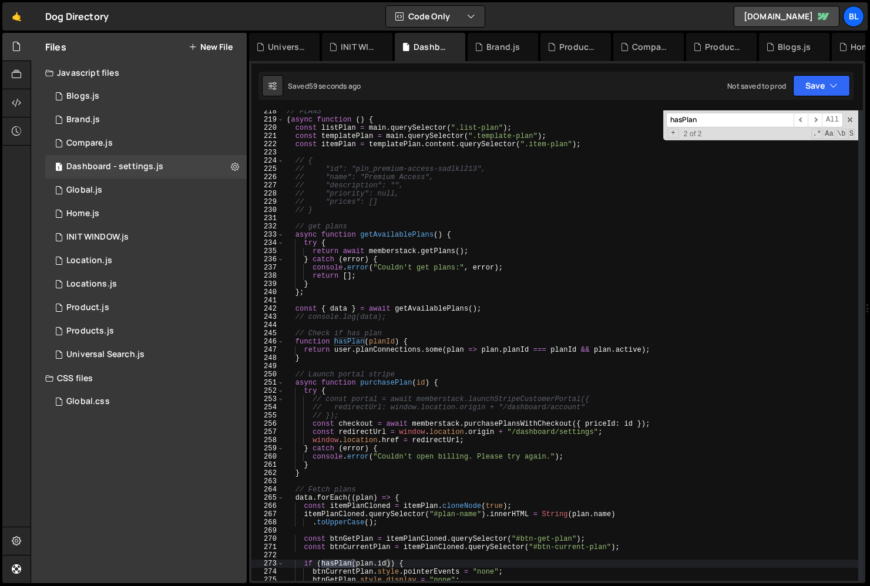
click at [815, 123] on span "​" at bounding box center [815, 120] width 14 height 15
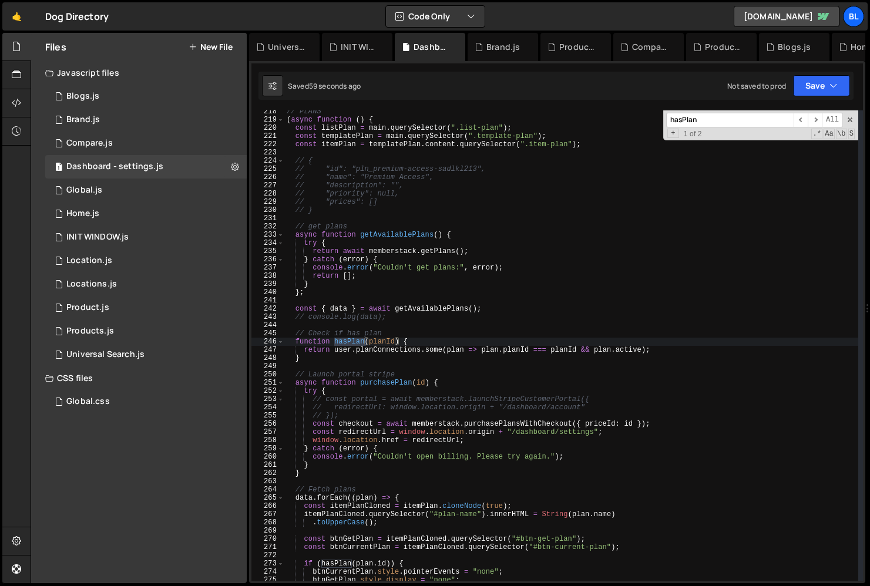
click at [815, 123] on span "​" at bounding box center [815, 120] width 14 height 15
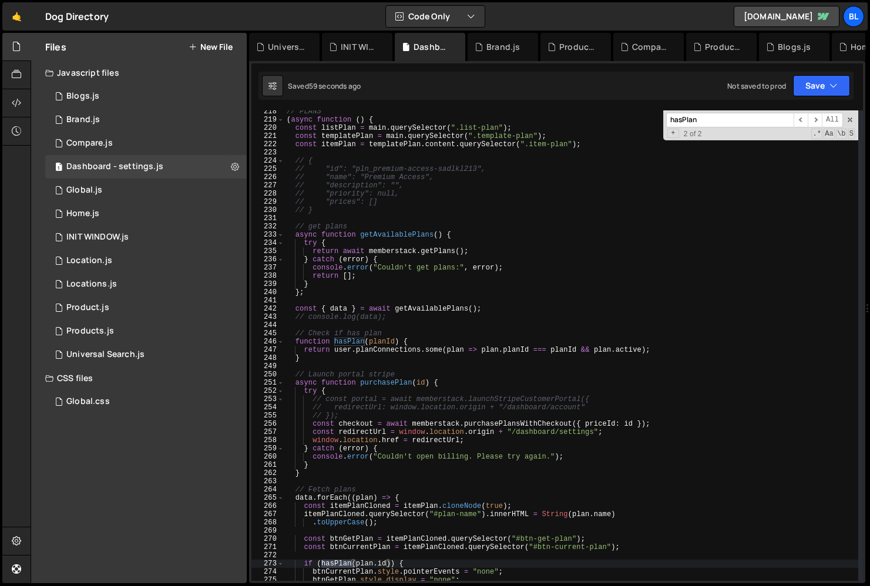
click at [815, 123] on span "​" at bounding box center [815, 120] width 14 height 15
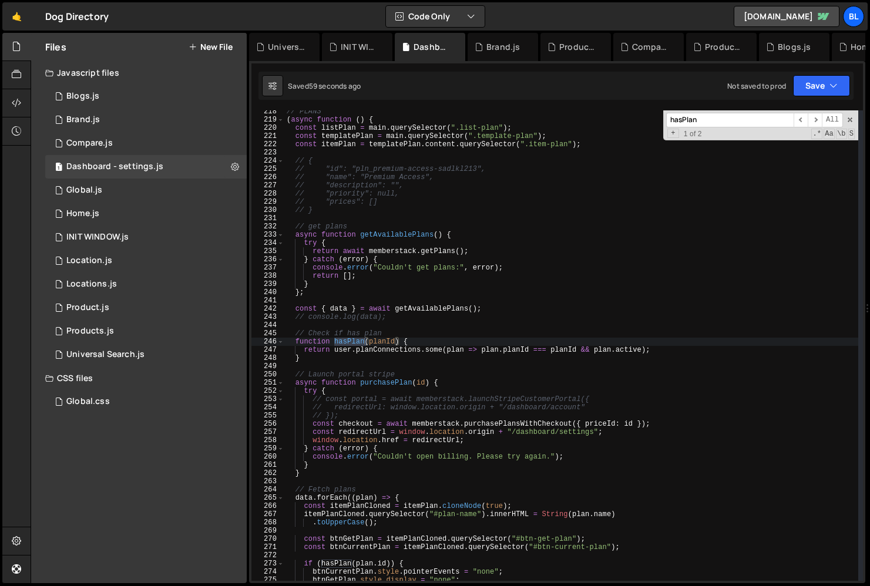
click at [815, 123] on span "​" at bounding box center [815, 120] width 14 height 15
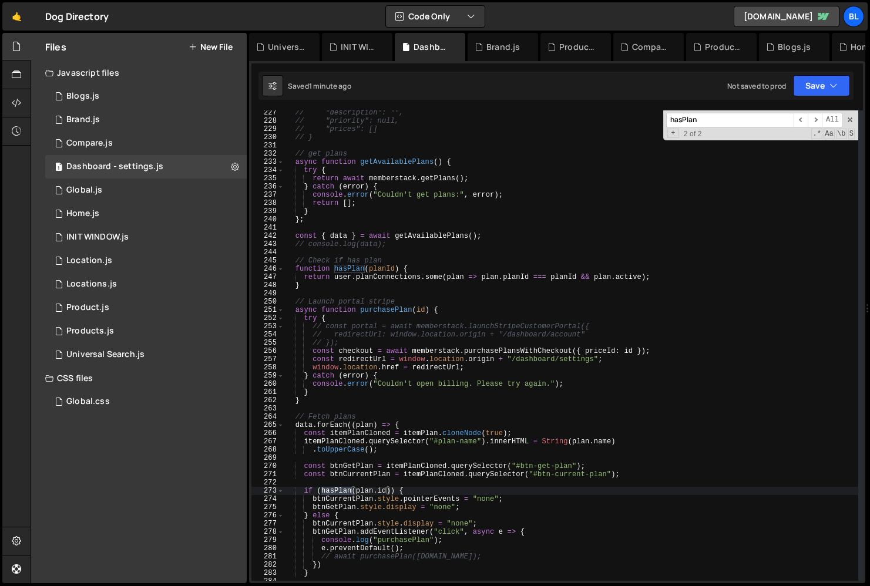
scroll to position [1861, 0]
click at [366, 467] on div "// "description": "", // "priority": null, // "prices": [] // } // get plans as…" at bounding box center [571, 352] width 574 height 487
type textarea "const btnGetPlan = itemPlanCloned.querySelector("#btn-get-plan");"
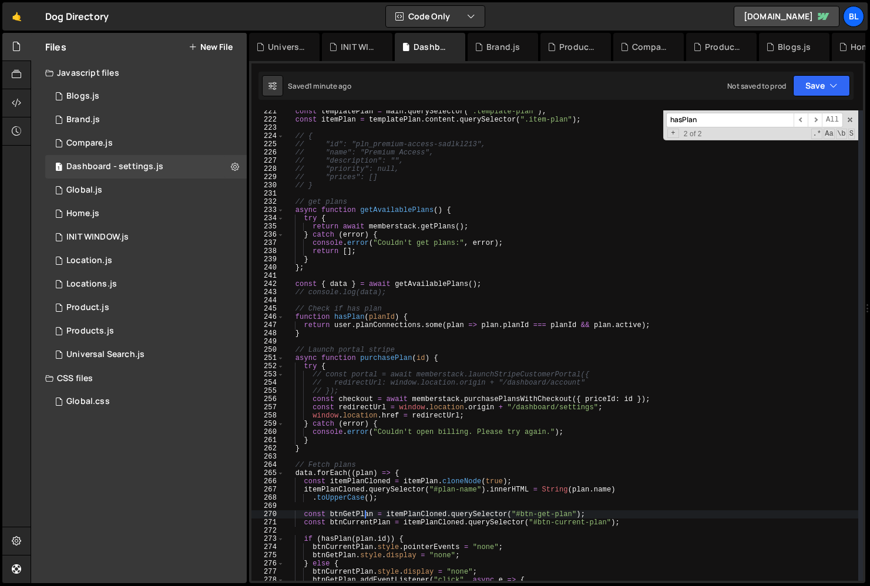
scroll to position [1813, 0]
click at [425, 280] on div "const templatePlan = main . querySelector ( ".template-plan" ) ; const itemPlan…" at bounding box center [571, 351] width 574 height 487
click at [425, 271] on div "const templatePlan = main . querySelector ( ".template-plan" ) ; const itemPlan…" at bounding box center [571, 351] width 574 height 487
type textarea "};"
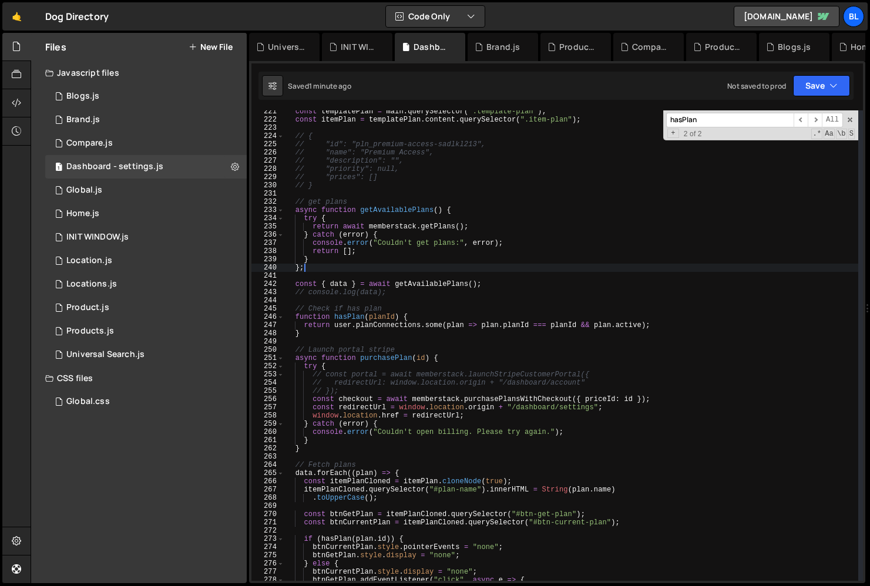
click at [425, 271] on div "const templatePlan = main . querySelector ( ".template-plan" ) ; const itemPlan…" at bounding box center [571, 351] width 574 height 487
click at [421, 274] on div "const templatePlan = main . querySelector ( ".template-plan" ) ; const itemPlan…" at bounding box center [571, 351] width 574 height 487
click at [415, 281] on div "const templatePlan = main . querySelector ( ".template-plan" ) ; const itemPlan…" at bounding box center [571, 351] width 574 height 487
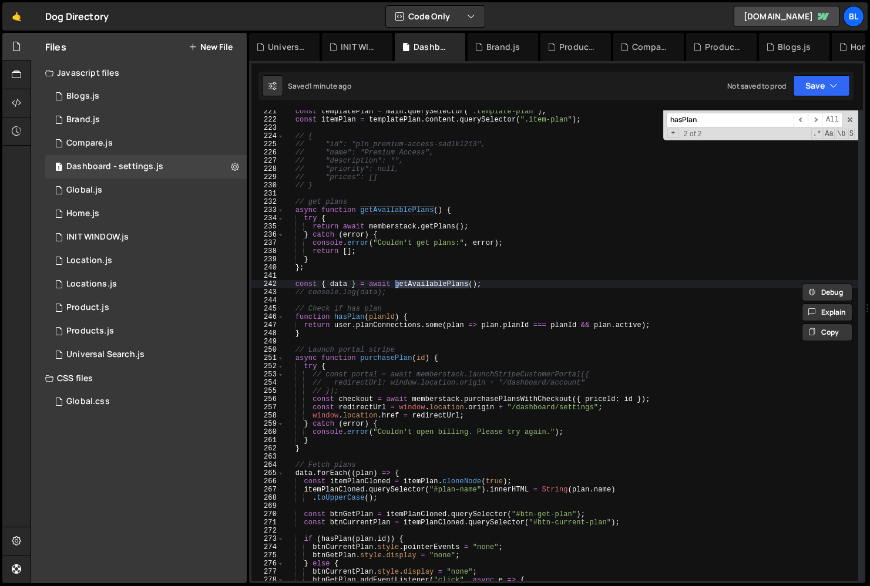
click at [344, 283] on div "const templatePlan = main . querySelector ( ".template-plan" ) ; const itemPlan…" at bounding box center [571, 351] width 574 height 487
click at [344, 266] on div "const templatePlan = main . querySelector ( ".template-plan" ) ; const itemPlan…" at bounding box center [571, 351] width 574 height 487
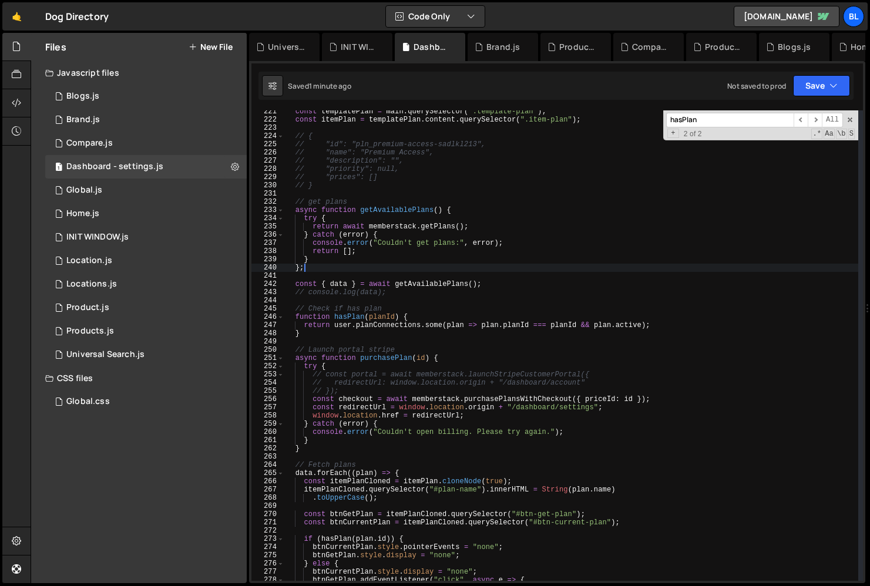
click at [343, 284] on div "const templatePlan = main . querySelector ( ".template-plan" ) ; const itemPlan…" at bounding box center [571, 351] width 574 height 487
type textarea "const { data } = await getAvailablePlans();"
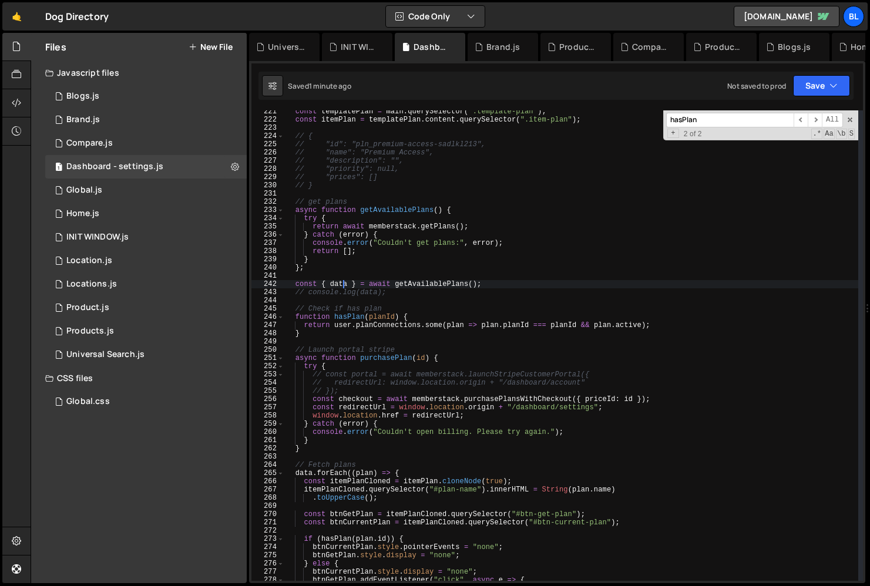
click at [371, 285] on div "const templatePlan = main . querySelector ( ".template-plan" ) ; const itemPlan…" at bounding box center [571, 351] width 574 height 487
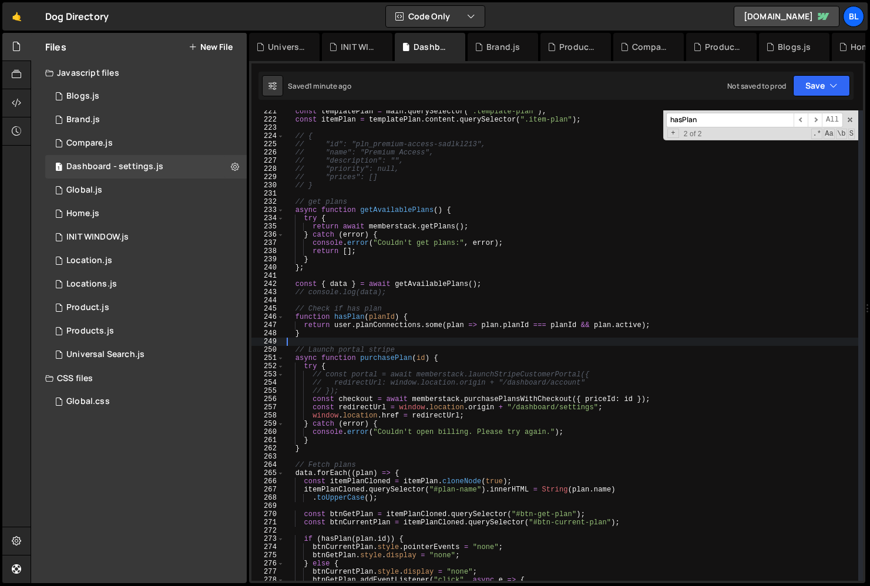
click at [379, 342] on div "const templatePlan = main . querySelector ( ".template-plan" ) ; const itemPlan…" at bounding box center [571, 351] width 574 height 487
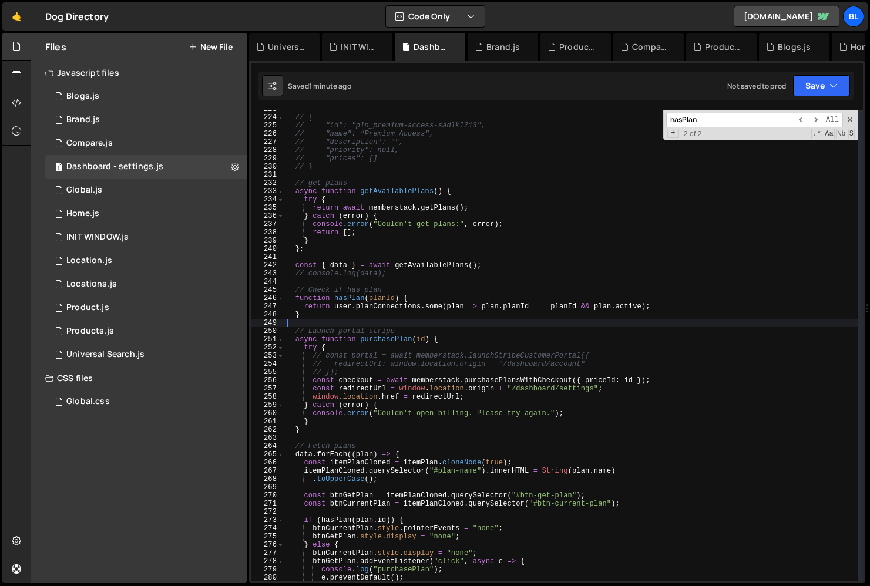
scroll to position [1840, 0]
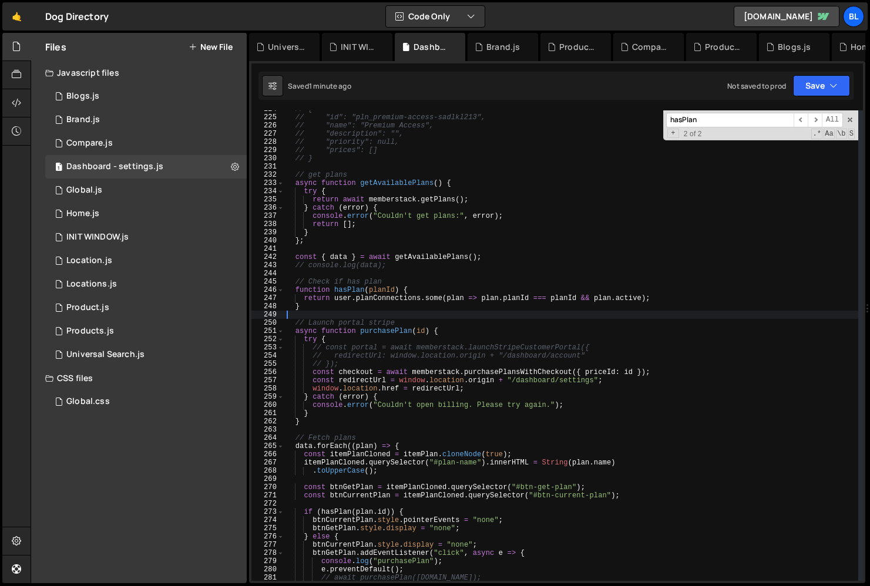
click at [348, 212] on div "// { // "id": "pln_premium-access-sadlkl213", // "name": "Premium Access", // "…" at bounding box center [571, 348] width 574 height 487
click at [388, 177] on div "// { // "id": "pln_premium-access-sadlkl213", // "name": "Premium Access", // "…" at bounding box center [571, 348] width 574 height 487
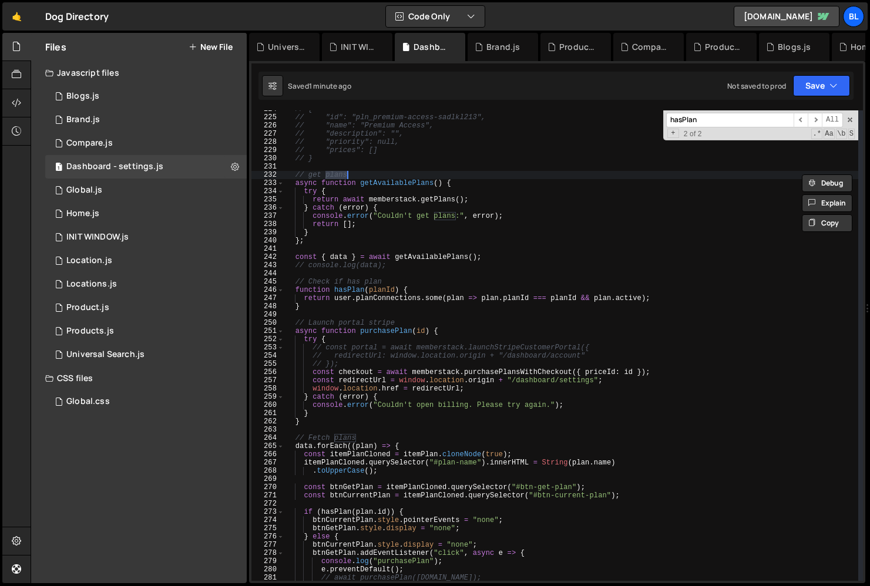
click at [387, 186] on div "// { // "id": "pln_premium-access-sadlkl213", // "name": "Premium Access", // "…" at bounding box center [571, 348] width 574 height 487
type textarea "async function getAvailablePlans() {"
click at [387, 186] on div "// { // "id": "pln_premium-access-sadlkl213", // "name": "Premium Access", // "…" at bounding box center [571, 348] width 574 height 487
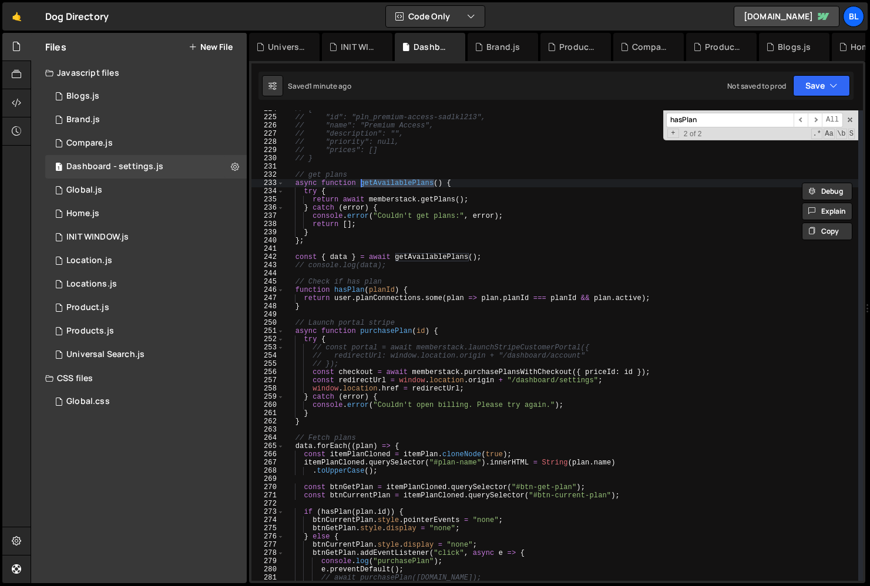
click at [334, 250] on div "// { // "id": "pln_premium-access-sadlkl213", // "name": "Premium Access", // "…" at bounding box center [571, 348] width 574 height 487
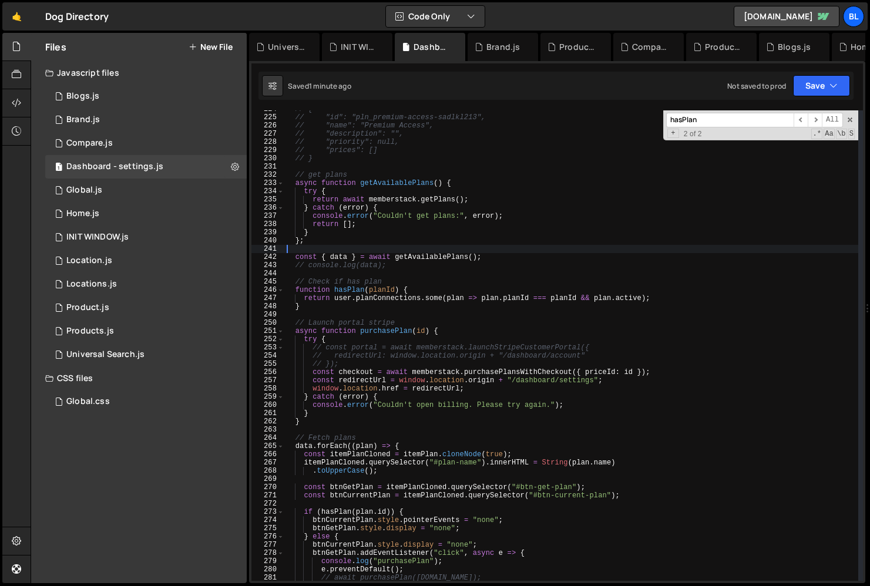
click at [334, 250] on div "// { // "id": "pln_premium-access-sadlkl213", // "name": "Premium Access", // "…" at bounding box center [571, 348] width 574 height 487
click at [336, 253] on div "// { // "id": "pln_premium-access-sadlkl213", // "name": "Premium Access", // "…" at bounding box center [571, 348] width 574 height 487
click at [336, 258] on div "// { // "id": "pln_premium-access-sadlkl213", // "name": "Premium Access", // "…" at bounding box center [571, 348] width 574 height 487
type textarea "const { data } = await getAvailablePlans();"
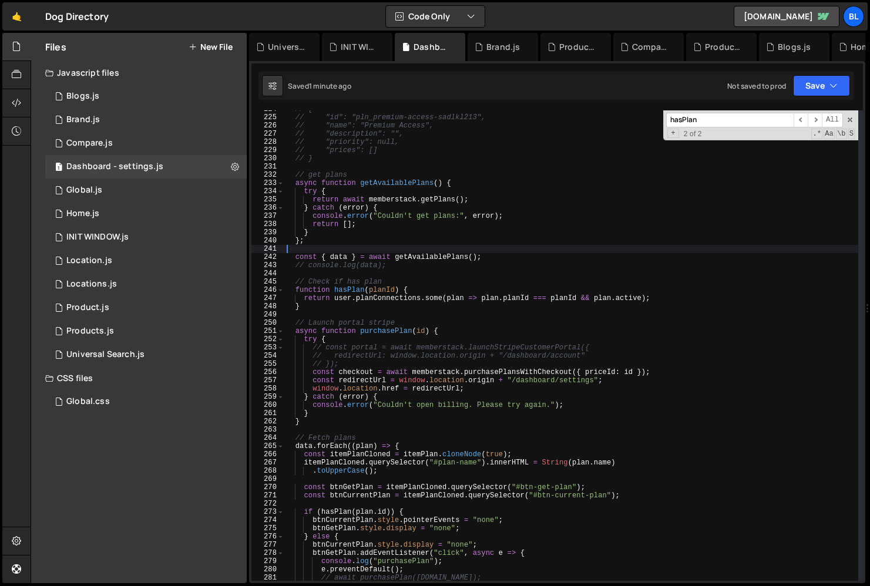
click at [336, 258] on div "// { // "id": "pln_premium-access-sadlkl213", // "name": "Premium Access", // "…" at bounding box center [571, 348] width 574 height 487
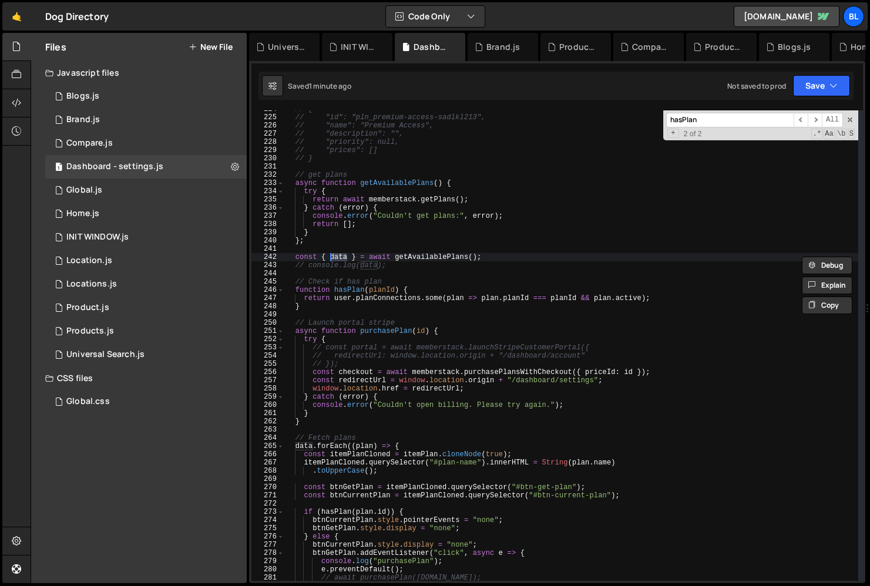
click at [404, 246] on div "// { // "id": "pln_premium-access-sadlkl213", // "name": "Premium Access", // "…" at bounding box center [571, 348] width 574 height 487
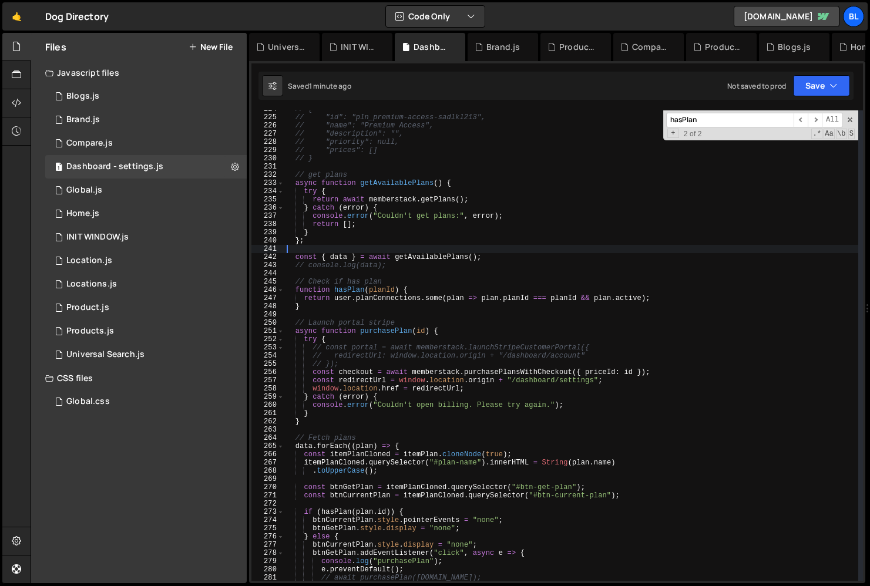
click at [357, 253] on div "// { // "id": "pln_premium-access-sadlkl213", // "name": "Premium Access", // "…" at bounding box center [571, 348] width 574 height 487
click at [357, 259] on div "// { // "id": "pln_premium-access-sadlkl213", // "name": "Premium Access", // "…" at bounding box center [571, 348] width 574 height 487
click at [355, 223] on div "// { // "id": "pln_premium-access-sadlkl213", // "name": "Premium Access", // "…" at bounding box center [571, 348] width 574 height 487
click at [502, 212] on div "// { // "id": "pln_premium-access-sadlkl213", // "name": "Premium Access", // "…" at bounding box center [571, 348] width 574 height 487
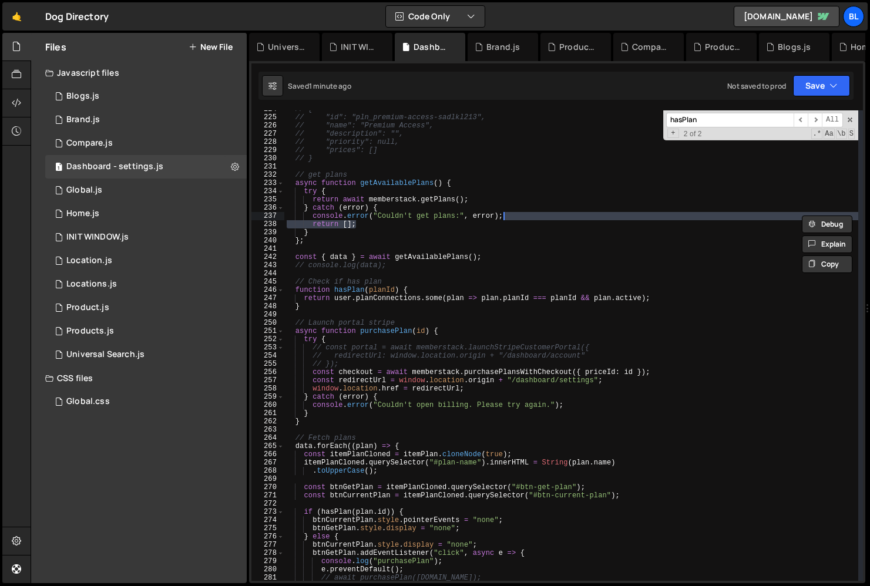
type textarea "console.error("Couldn't get plans:", error);"
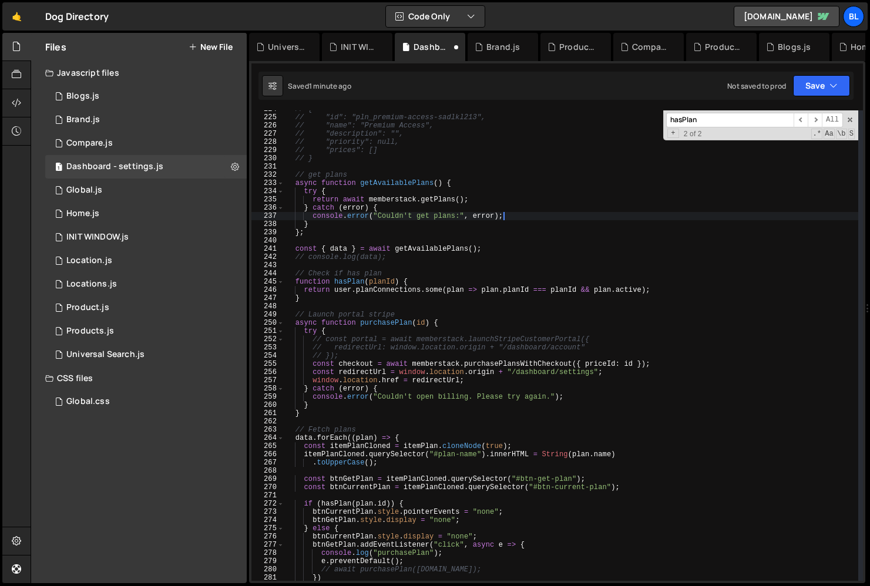
click at [293, 237] on div "// { // "id": "pln_premium-access-sadlkl213", // "name": "Premium Access", // "…" at bounding box center [571, 348] width 574 height 487
click at [293, 252] on div "// { // "id": "pln_premium-access-sadlkl213", // "name": "Premium Access", // "…" at bounding box center [571, 348] width 574 height 487
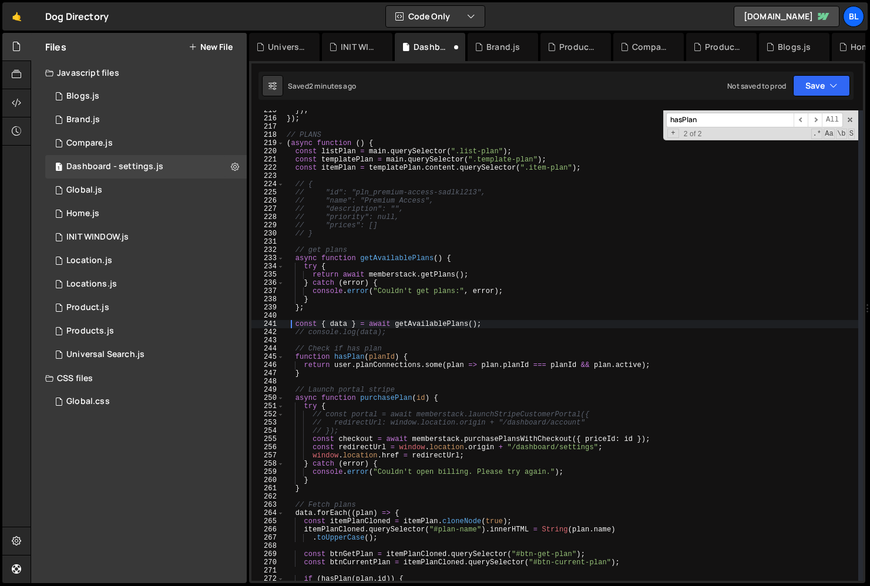
scroll to position [1764, 0]
click at [316, 281] on div "}) ; }) ; // PLANS ( async function ( ) { const listPlan = main . querySelector…" at bounding box center [571, 349] width 574 height 487
click at [323, 291] on div "}) ; }) ; // PLANS ( async function ( ) { const listPlan = main . querySelector…" at bounding box center [571, 349] width 574 height 487
click at [313, 304] on div "}) ; }) ; // PLANS ( async function ( ) { const listPlan = main . querySelector…" at bounding box center [571, 349] width 574 height 487
click at [327, 272] on div "}) ; }) ; // PLANS ( async function ( ) { const listPlan = main . querySelector…" at bounding box center [571, 349] width 574 height 487
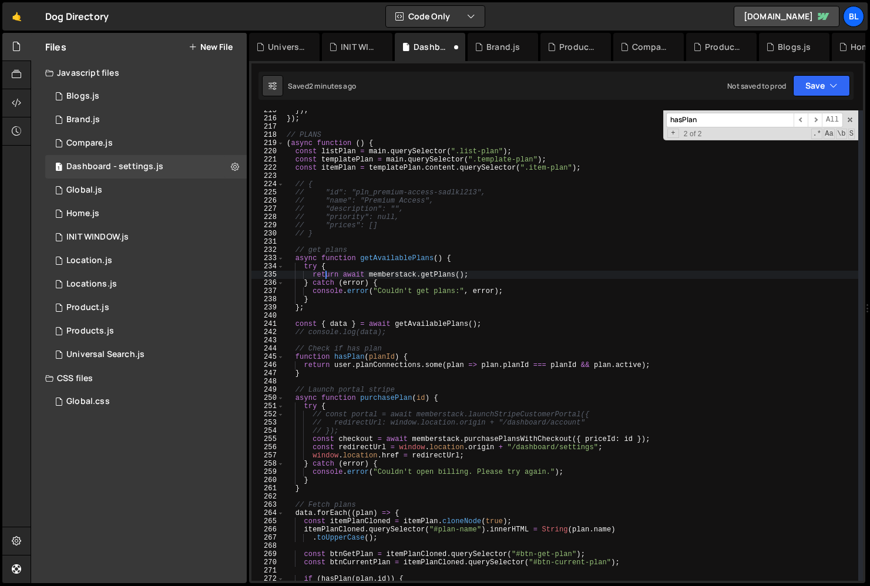
click at [327, 272] on div "}) ; }) ; // PLANS ( async function ( ) { const listPlan = main . querySelector…" at bounding box center [571, 349] width 574 height 487
click at [314, 297] on div "}) ; }) ; // PLANS ( async function ( ) { const listPlan = main . querySelector…" at bounding box center [571, 349] width 574 height 487
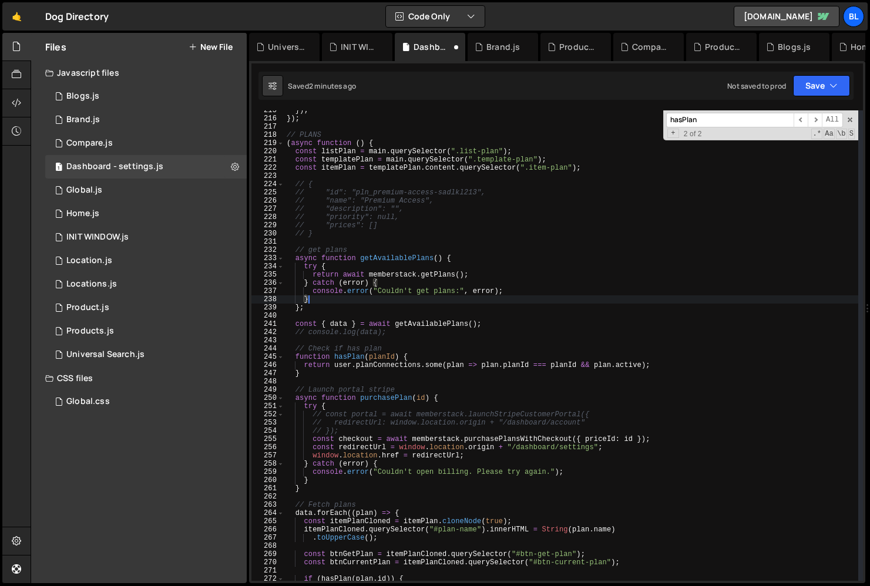
click at [366, 327] on div "}) ; }) ; // PLANS ( async function ( ) { const listPlan = main . querySelector…" at bounding box center [571, 349] width 574 height 487
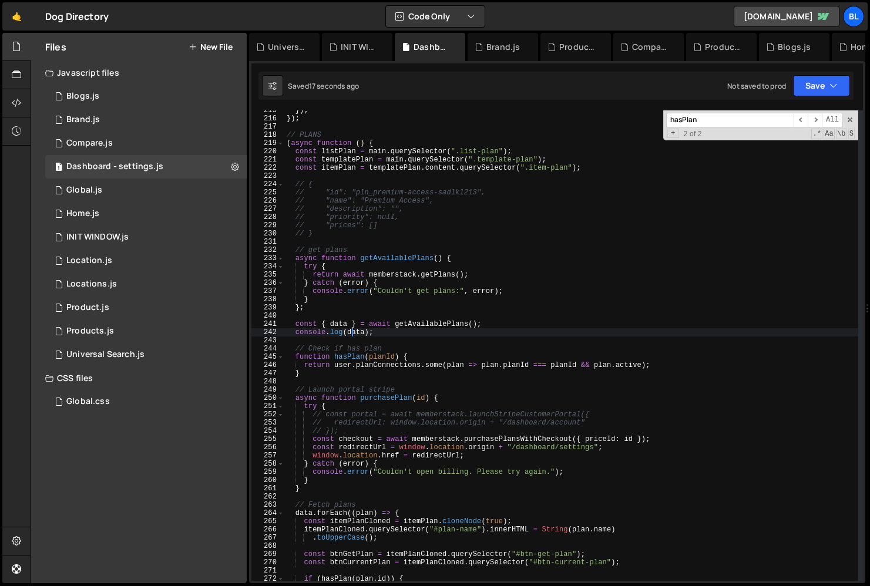
click at [378, 324] on div "}) ; }) ; // PLANS ( async function ( ) { const listPlan = main . querySelector…" at bounding box center [571, 349] width 574 height 487
type textarea "console"
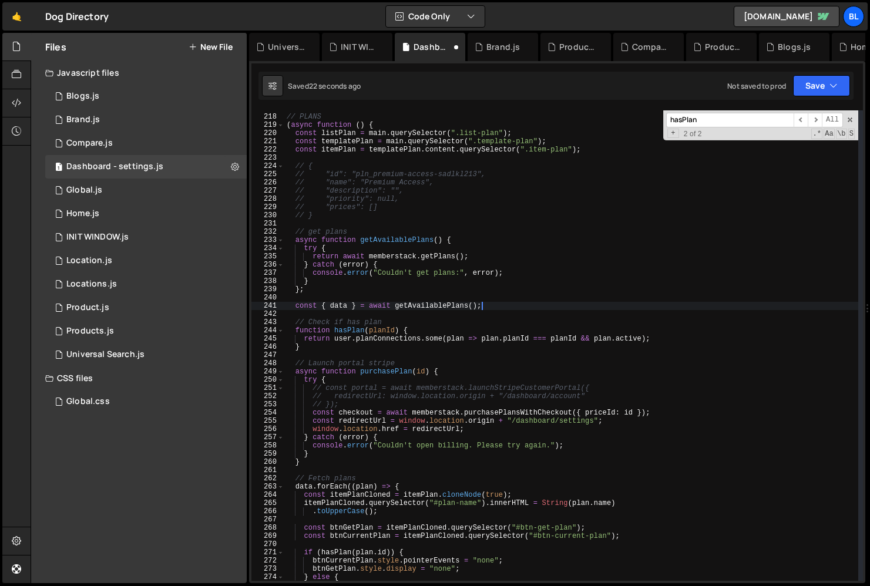
scroll to position [1785, 0]
click at [344, 329] on div "// PLANS ( async function ( ) { const listPlan = main . querySelector ( ".list-…" at bounding box center [571, 346] width 574 height 487
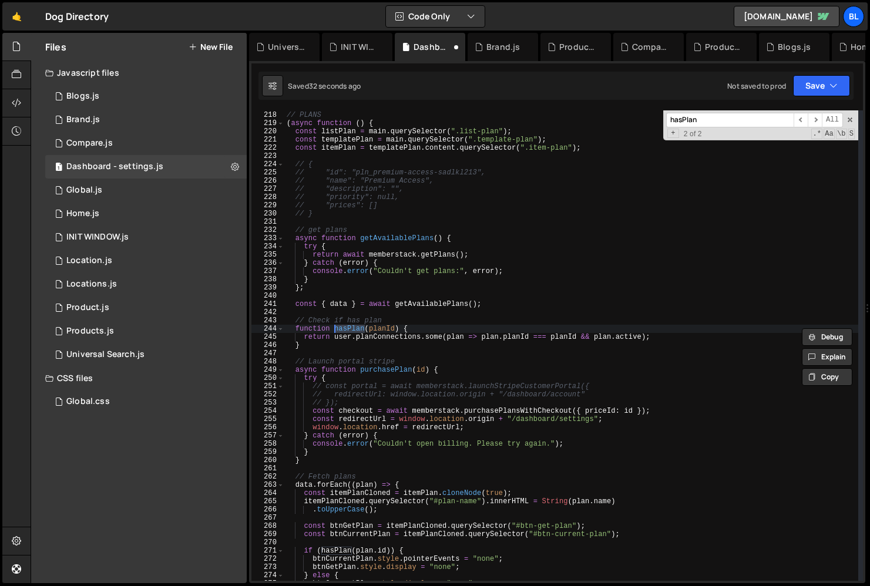
click at [344, 328] on div "// PLANS ( async function ( ) { const listPlan = main . querySelector ( ".list-…" at bounding box center [571, 346] width 574 height 487
click at [344, 334] on div "// PLANS ( async function ( ) { const listPlan = main . querySelector ( ".list-…" at bounding box center [571, 346] width 574 height 487
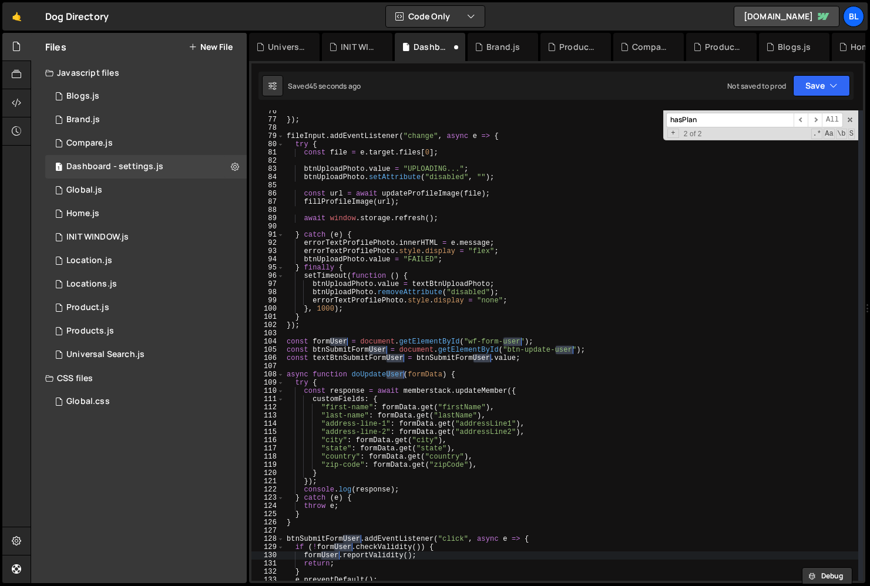
scroll to position [875, 0]
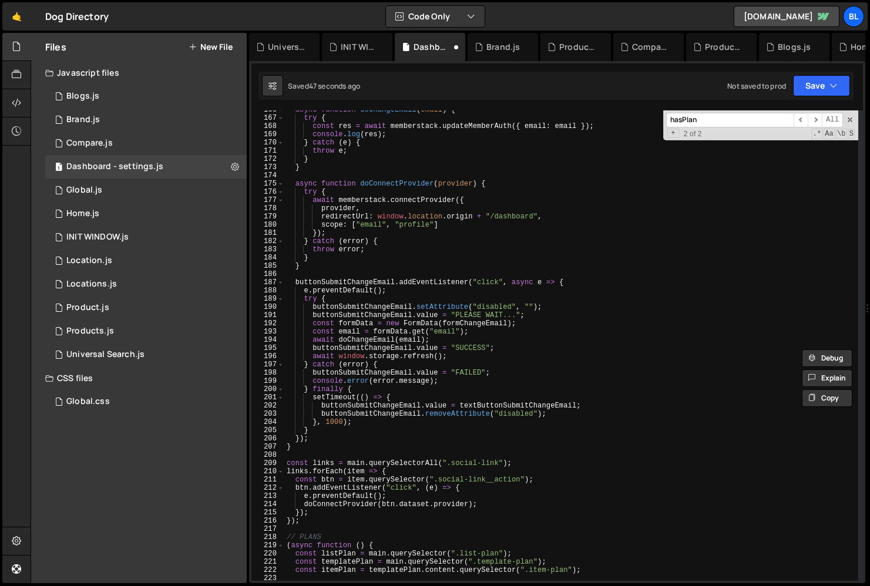
click at [379, 384] on div "async function doChangeEmail ( email ) { try { const res = await memberstack . …" at bounding box center [571, 349] width 574 height 487
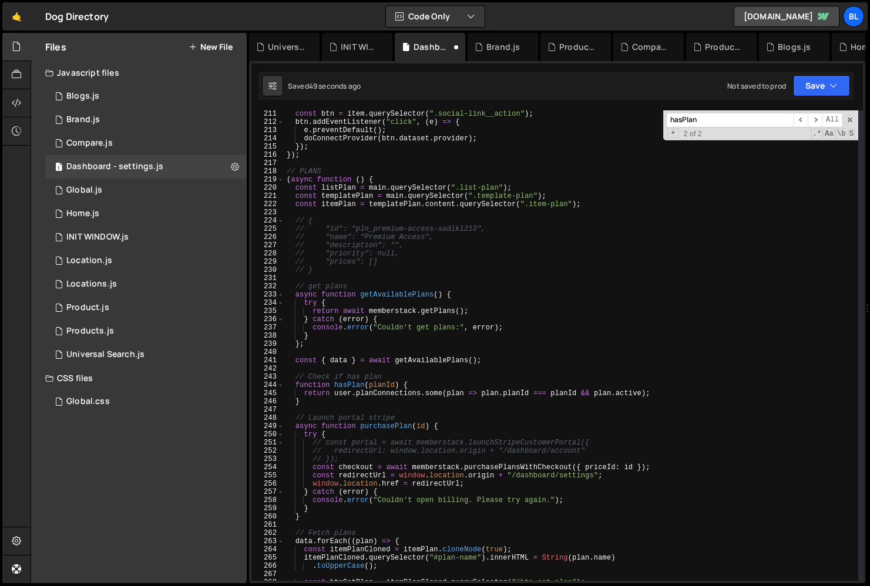
scroll to position [1728, 0]
click at [359, 384] on div "const btn = item . querySelector ( ".social-link__action" ) ; btn . addEventLis…" at bounding box center [571, 353] width 574 height 487
type textarea "function hasPlan(planId) {"
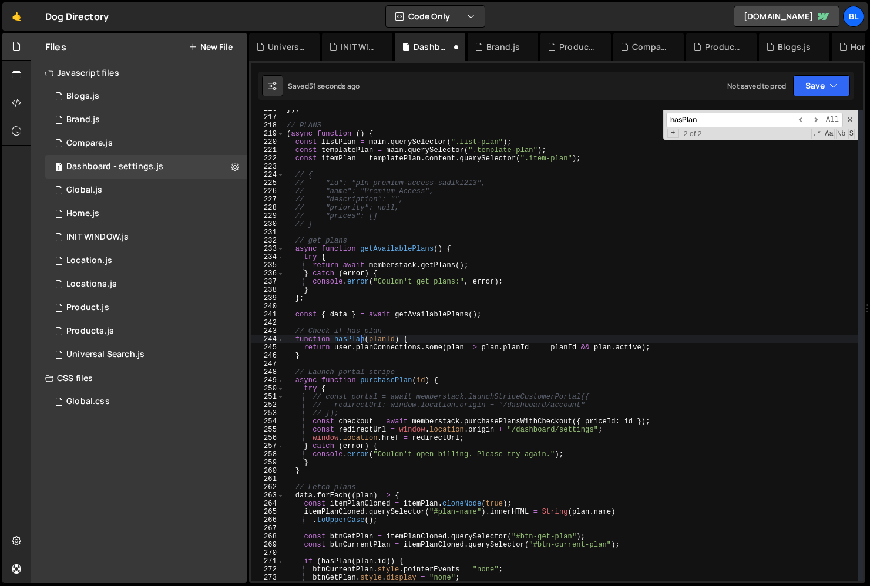
scroll to position [1774, 0]
click at [347, 309] on div "}) ; // PLANS ( async function ( ) { const listPlan = main . querySelector ( ".…" at bounding box center [571, 348] width 574 height 487
type textarea "const { data } = await getAvailablePlans();"
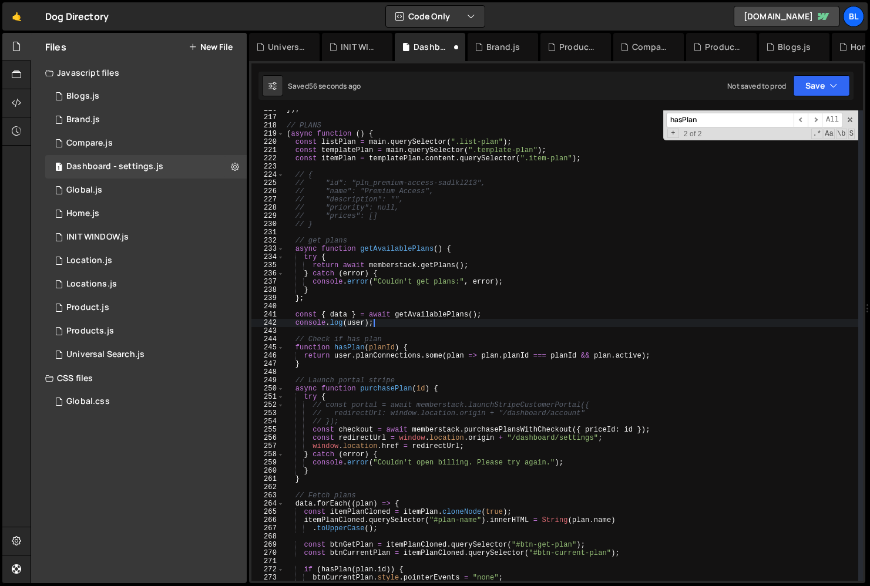
scroll to position [0, 6]
click at [375, 463] on div "}) ; // PLANS ( async function ( ) { const listPlan = main . querySelector ( ".…" at bounding box center [571, 348] width 574 height 487
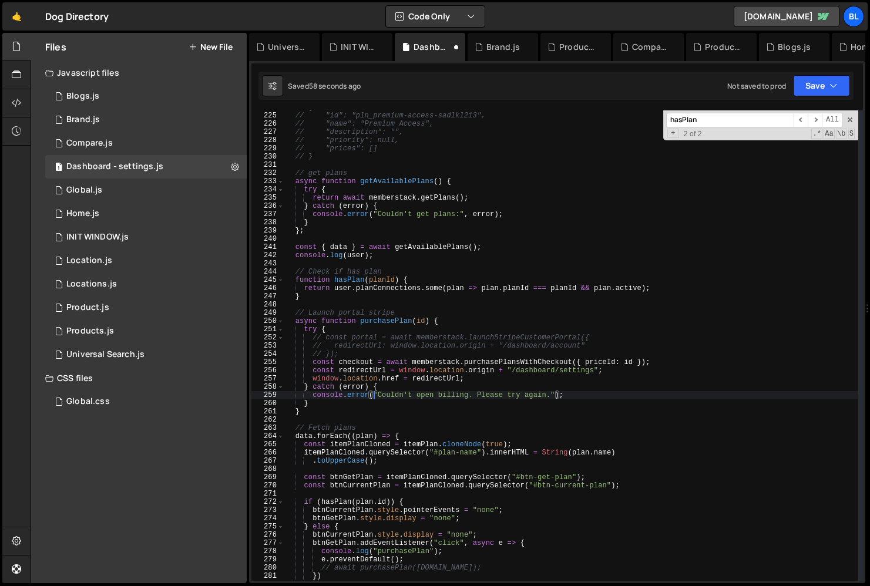
scroll to position [1860, 0]
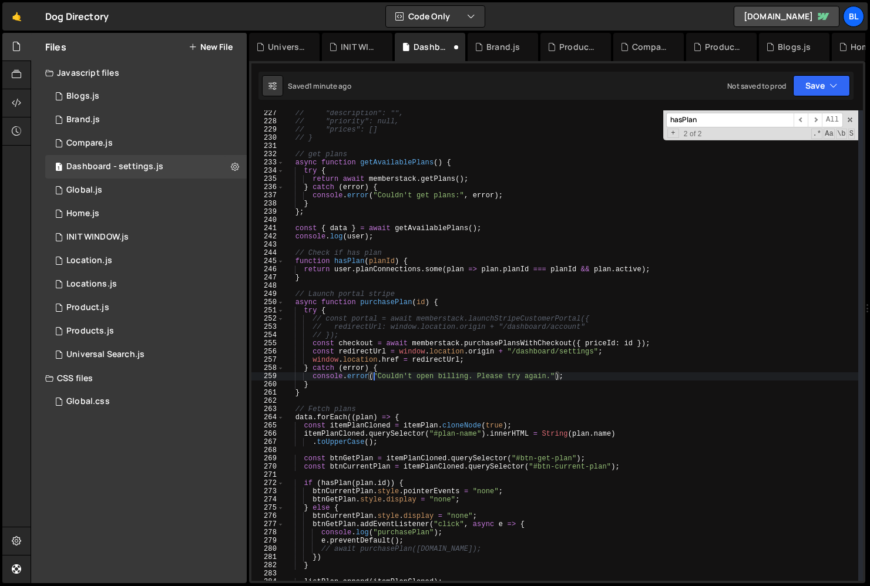
click at [408, 458] on div "// "description": "", // "priority": null, // "prices": [] // } // get plans as…" at bounding box center [571, 352] width 574 height 487
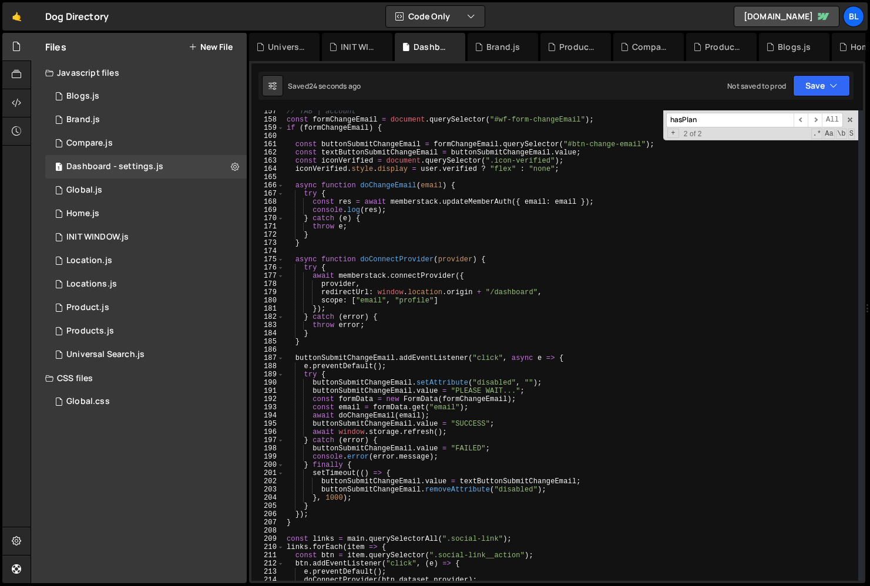
scroll to position [969, 0]
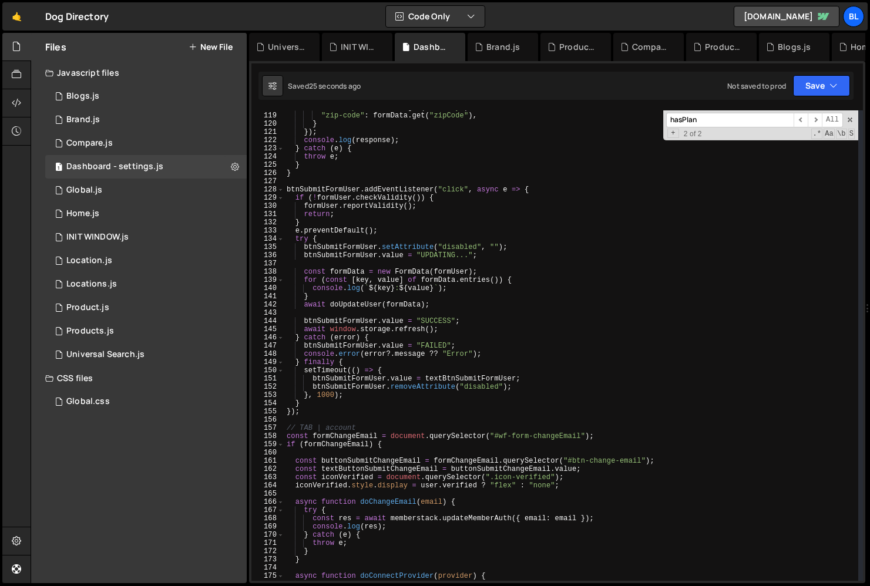
click at [410, 280] on div ""country" : formData . get ( "country" ) , "zip-code" : formData . get ( "zipCo…" at bounding box center [571, 346] width 574 height 487
type textarea "for (const [key, value] of formData.entries()) {"
click at [850, 103] on div "XXXXXXXXXXXXXXXXXXXXXXXXXXXXXXXXXXXXXXXXXXXXXXXXXXXXXXXXXXXXXXXXXXXXXXXXXXXXXXX…" at bounding box center [557, 322] width 616 height 522
click at [852, 105] on div "XXXXXXXXXXXXXXXXXXXXXXXXXXXXXXXXXXXXXXXXXXXXXXXXXXXXXXXXXXXXXXXXXXXXXXXXXXXXXXX…" at bounding box center [557, 322] width 616 height 522
click at [852, 117] on span at bounding box center [850, 120] width 8 height 8
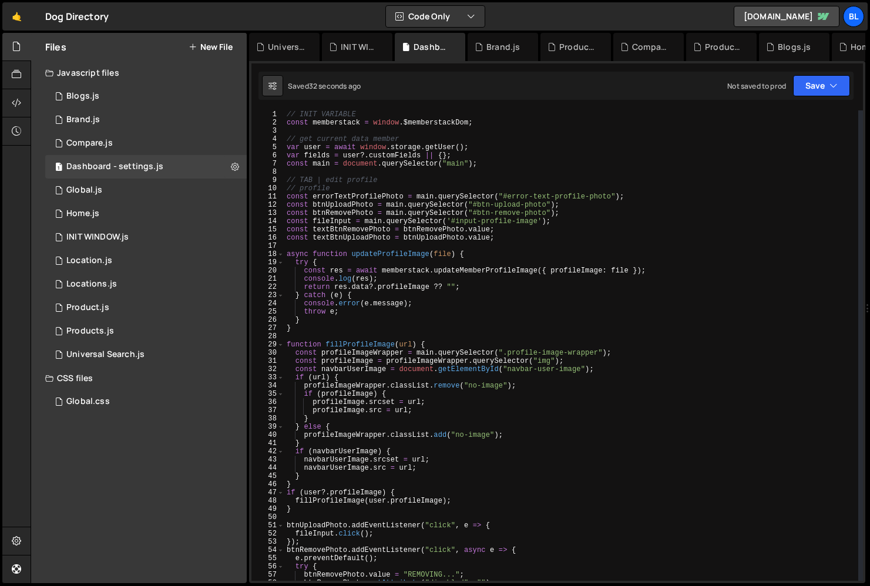
scroll to position [0, 0]
click at [147, 163] on div "Dashboard - settings.js" at bounding box center [114, 167] width 97 height 11
click at [140, 176] on div "1 Dashboard - settings.js 0" at bounding box center [146, 167] width 202 height 24
click at [128, 188] on div "1 Global.js 0" at bounding box center [146, 191] width 202 height 24
click at [136, 193] on div "1 Global.js 0" at bounding box center [146, 191] width 202 height 24
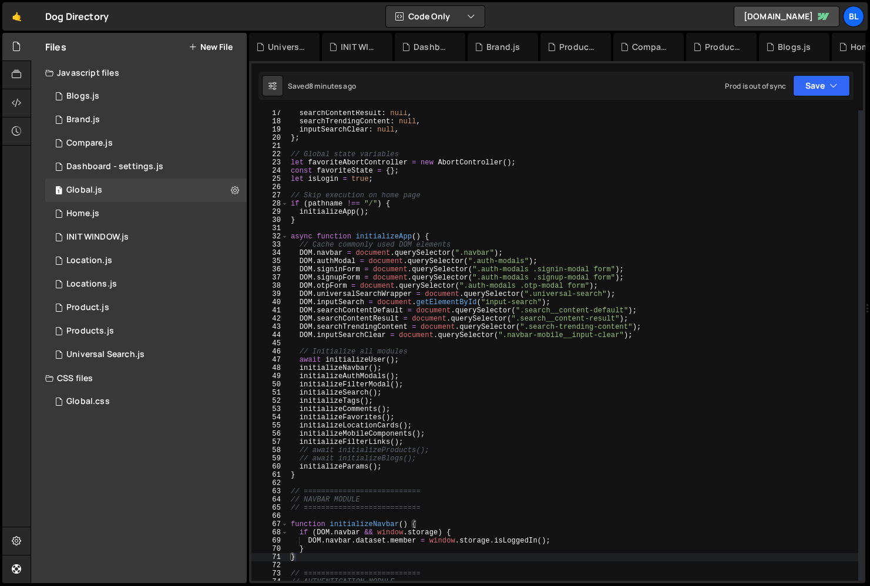
scroll to position [133, 0]
click at [372, 357] on div "searchContentResult : null , searchTrendingContent : null , inputSearchClear : …" at bounding box center [574, 352] width 570 height 487
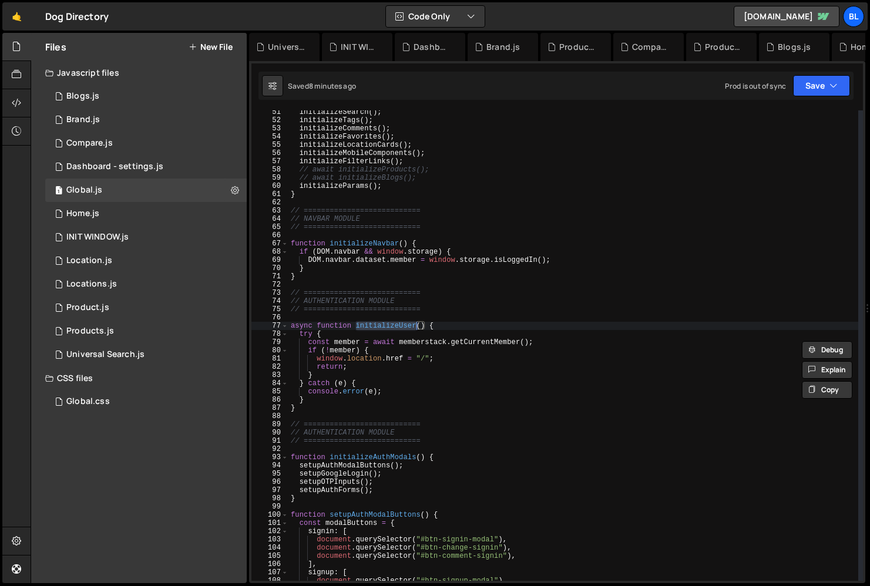
scroll to position [427, 0]
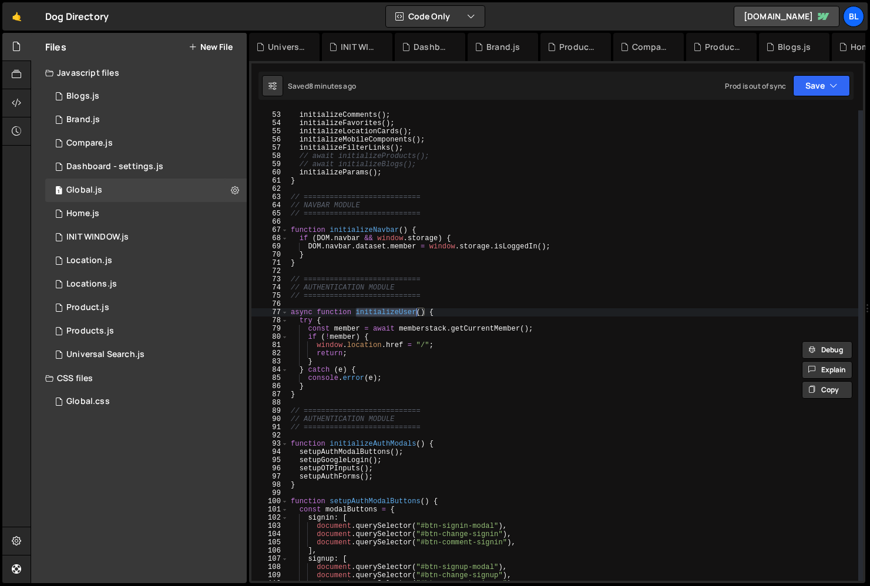
click at [428, 323] on div "initializeTags ( ) ; initializeComments ( ) ; initializeFavorites ( ) ; initial…" at bounding box center [574, 346] width 570 height 487
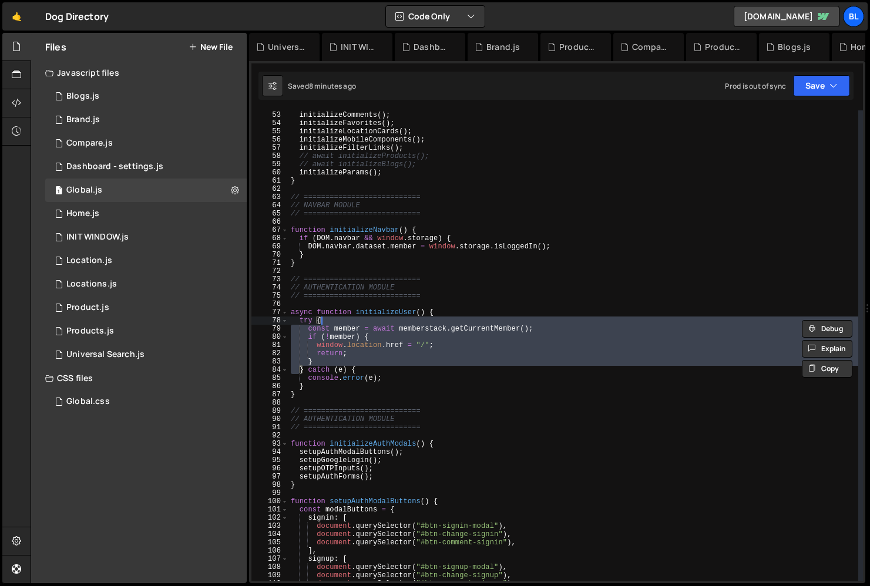
click at [439, 332] on div "initializeTags ( ) ; initializeComments ( ) ; initializeFavorites ( ) ; initial…" at bounding box center [574, 346] width 570 height 487
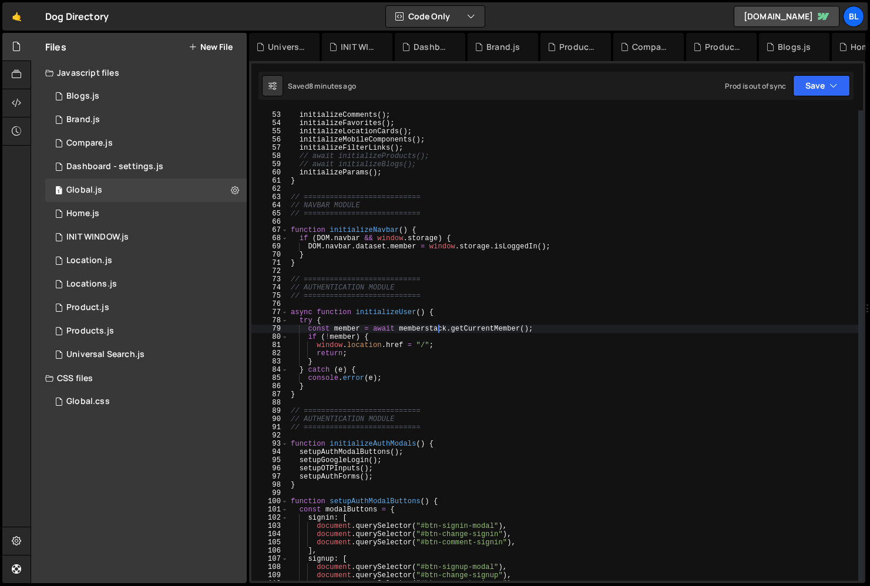
click at [348, 321] on div "initializeTags ( ) ; initializeComments ( ) ; initializeFavorites ( ) ; initial…" at bounding box center [574, 346] width 570 height 487
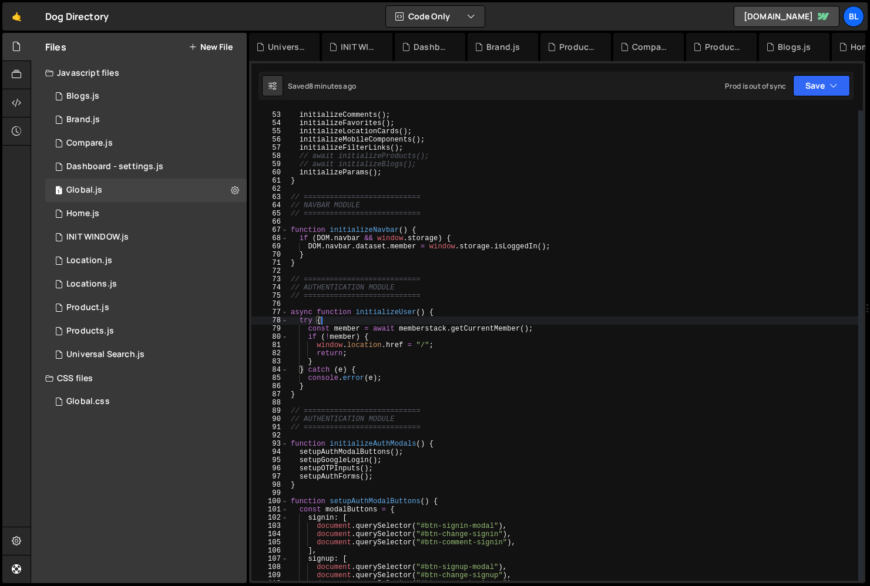
click at [344, 330] on div "initializeTags ( ) ; initializeComments ( ) ; initializeFavorites ( ) ; initial…" at bounding box center [574, 346] width 570 height 487
type textarea "const member = await memberstack.getCurrentMember();"
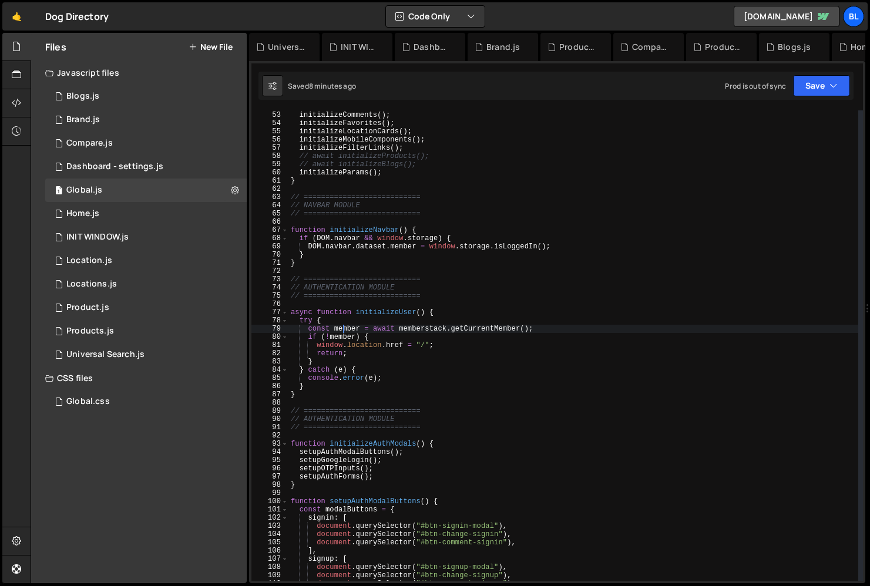
click at [344, 330] on div "initializeTags ( ) ; initializeComments ( ) ; initializeFavorites ( ) ; initial…" at bounding box center [574, 346] width 570 height 487
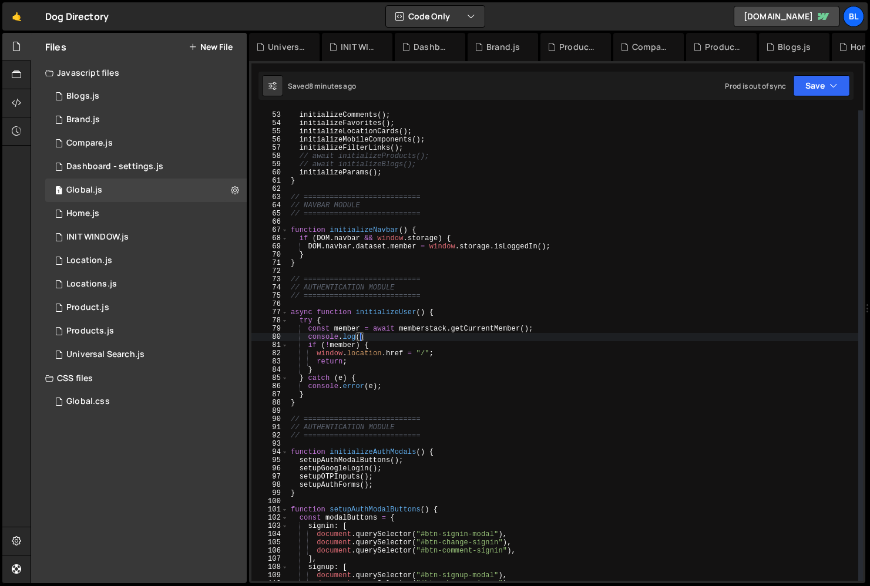
paste textarea "member)"
click at [340, 344] on div "initializeTags ( ) ; initializeComments ( ) ; initializeFavorites ( ) ; initial…" at bounding box center [574, 346] width 570 height 487
click at [433, 334] on div "initializeTags ( ) ; initializeComments ( ) ; initializeFavorites ( ) ; initial…" at bounding box center [574, 346] width 570 height 487
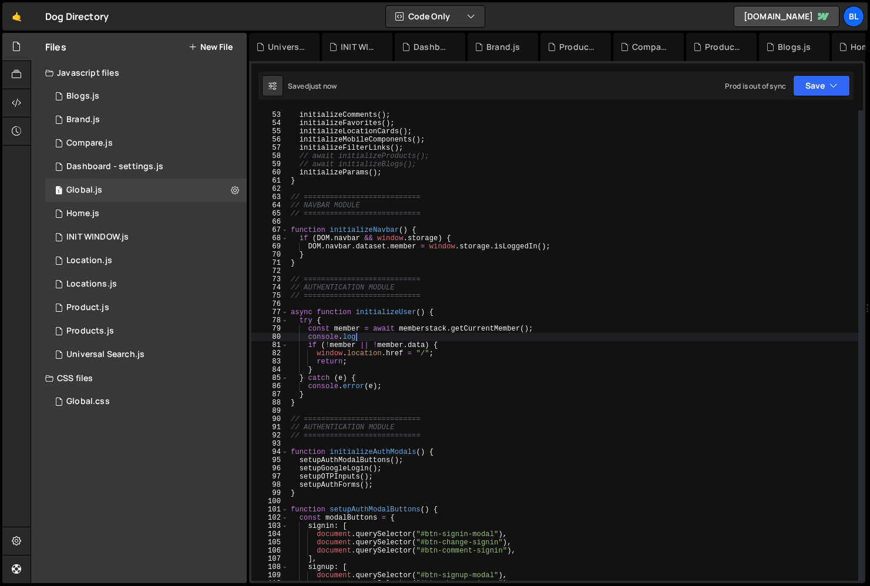
type textarea "console"
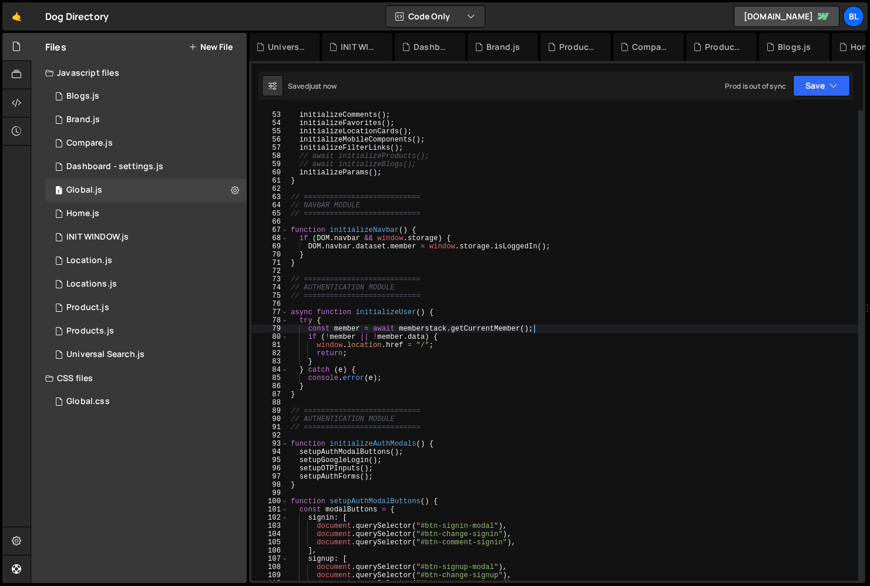
scroll to position [18265, 0]
click at [342, 387] on div "initializeTags ( ) ; initializeComments ( ) ; initializeFavorites ( ) ; initial…" at bounding box center [574, 346] width 570 height 487
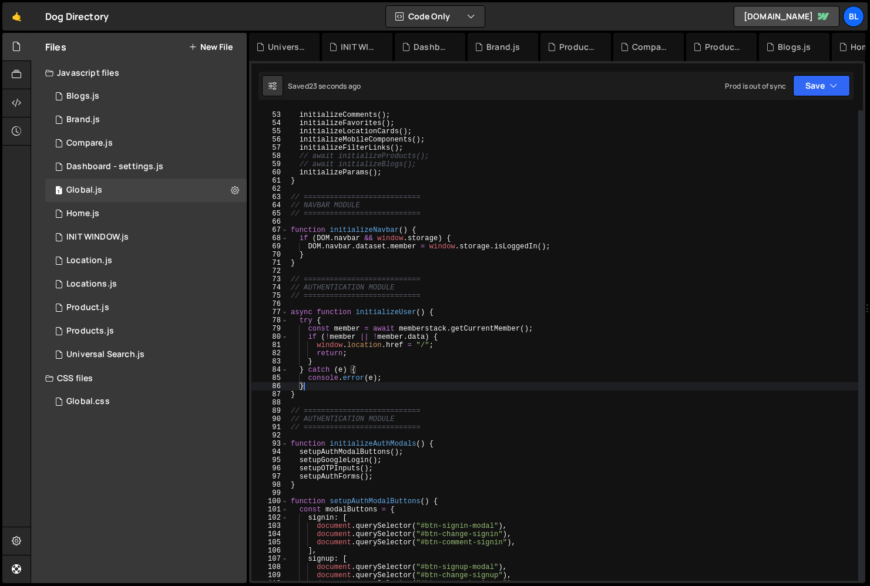
click at [314, 390] on div "initializeTags ( ) ; initializeComments ( ) ; initializeFavorites ( ) ; initial…" at bounding box center [574, 346] width 570 height 487
click at [303, 389] on div "initializeTags ( ) ; initializeComments ( ) ; initializeFavorites ( ) ; initial…" at bounding box center [574, 346] width 570 height 487
click at [300, 395] on div "initializeTags ( ) ; initializeComments ( ) ; initializeFavorites ( ) ; initial…" at bounding box center [574, 346] width 570 height 487
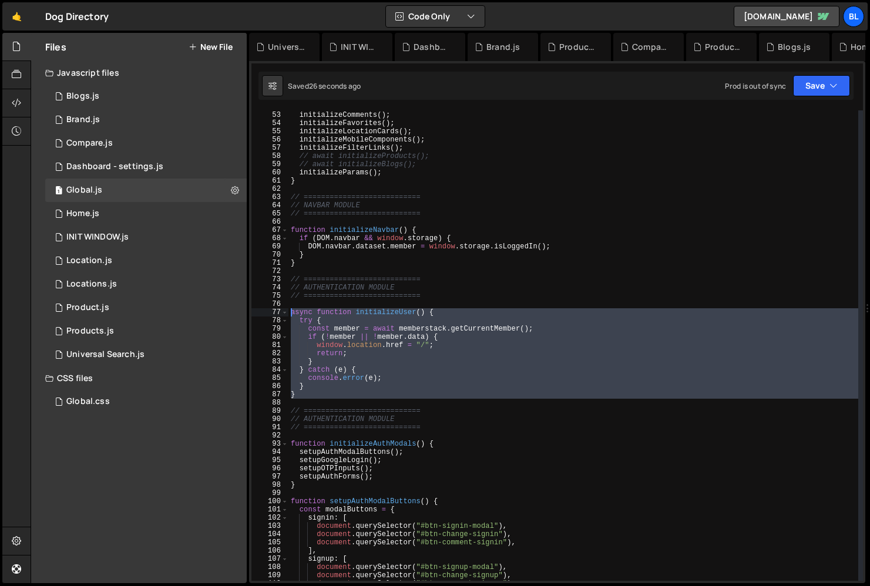
drag, startPoint x: 300, startPoint y: 406, endPoint x: 254, endPoint y: 310, distance: 106.2
click at [254, 310] on div "} 52 53 54 55 56 57 58 59 60 61 62 63 64 65 66 67 68 69 70 71 72 73 74 75 76 77…" at bounding box center [558, 345] width 612 height 471
type textarea "async function initializeUser() { try {"
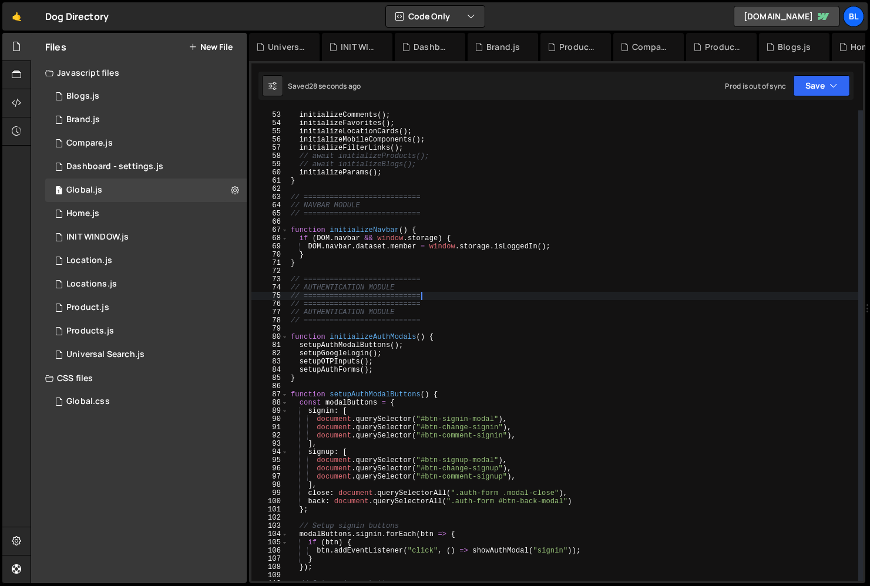
type textarea "//"
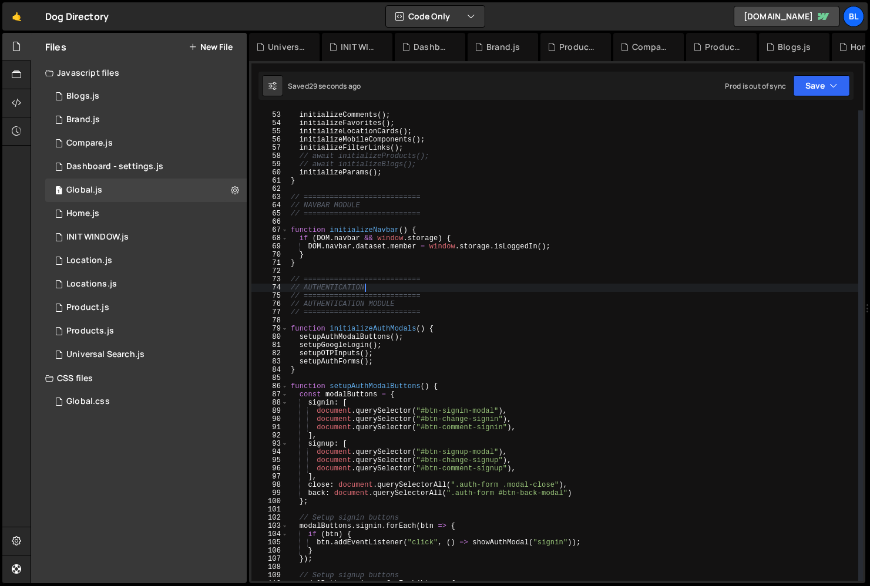
type textarea "//"
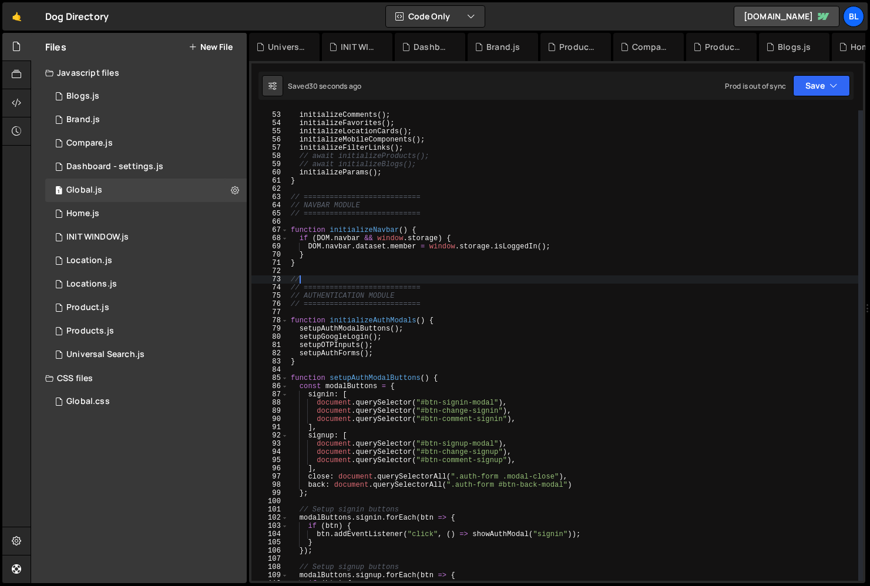
type textarea "/"
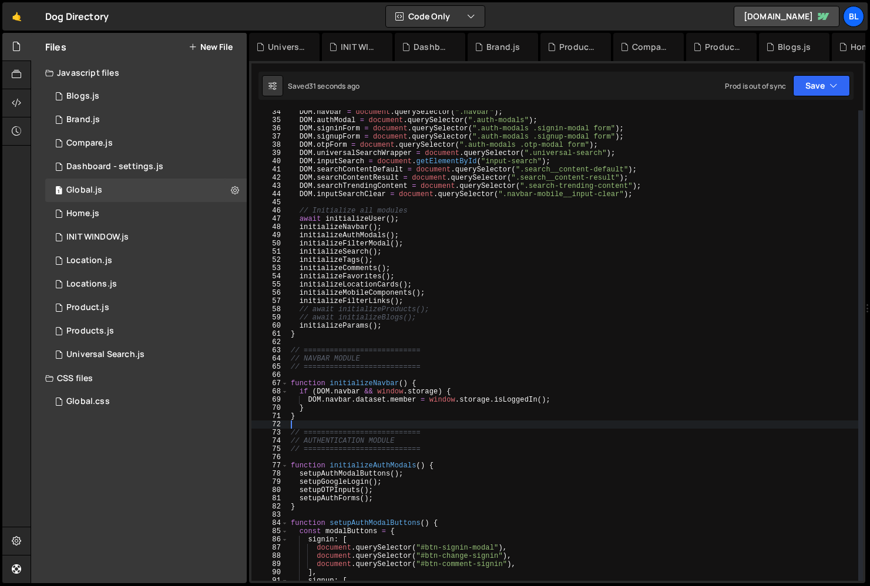
scroll to position [264, 0]
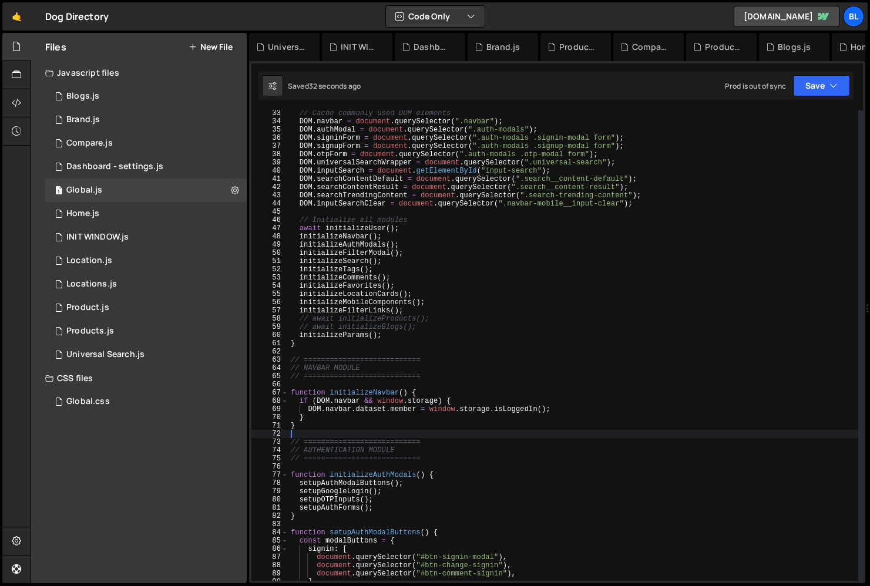
click at [415, 228] on div "// Cache commonly used DOM elements DOM . navbar = document . querySelector ( "…" at bounding box center [574, 352] width 570 height 487
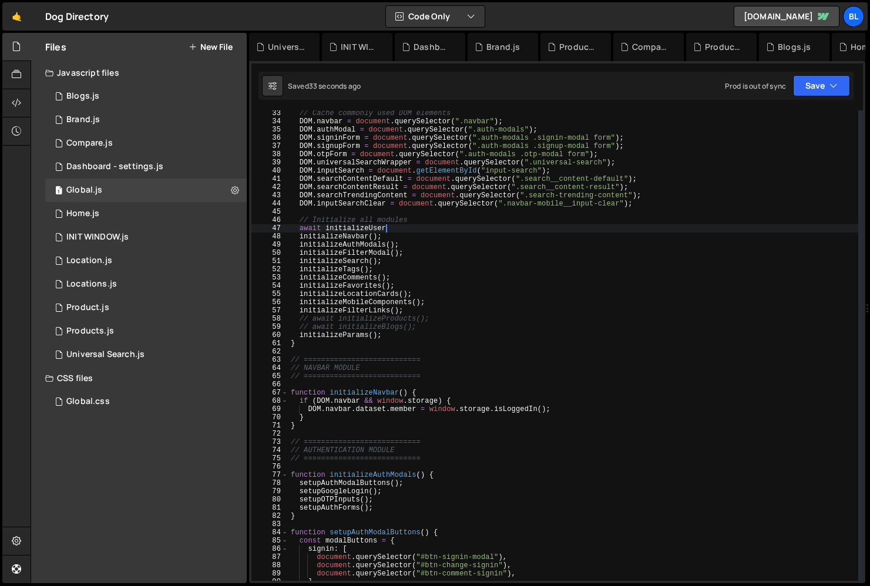
type textarea "await"
type textarea "// Initialize all modules"
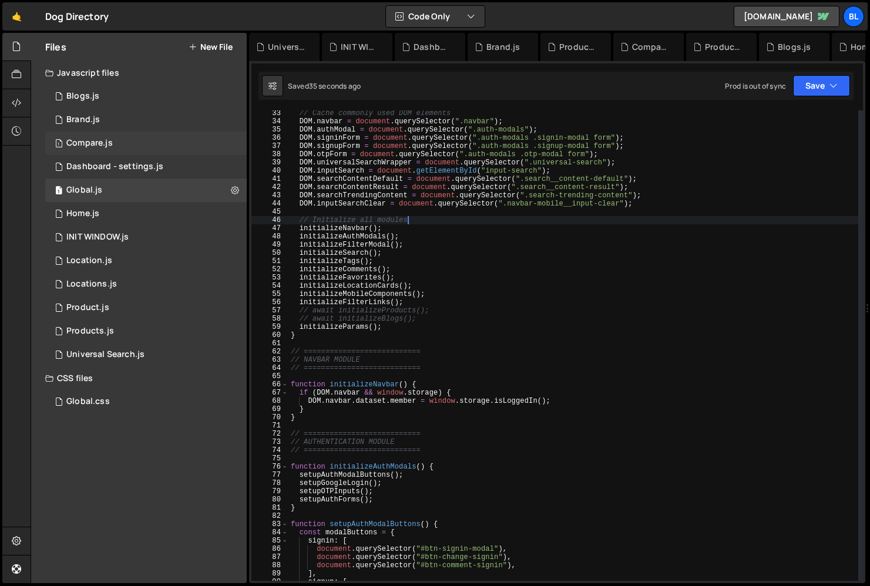
click at [153, 153] on div "1 Compare.js 0" at bounding box center [146, 144] width 202 height 24
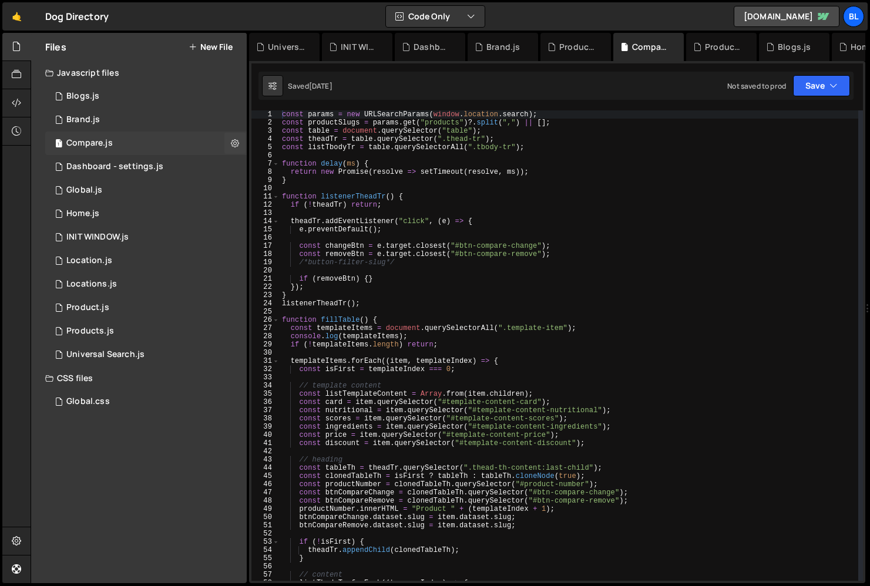
scroll to position [0, 0]
click at [144, 159] on div "1 Dashboard - settings.js 0" at bounding box center [146, 167] width 202 height 24
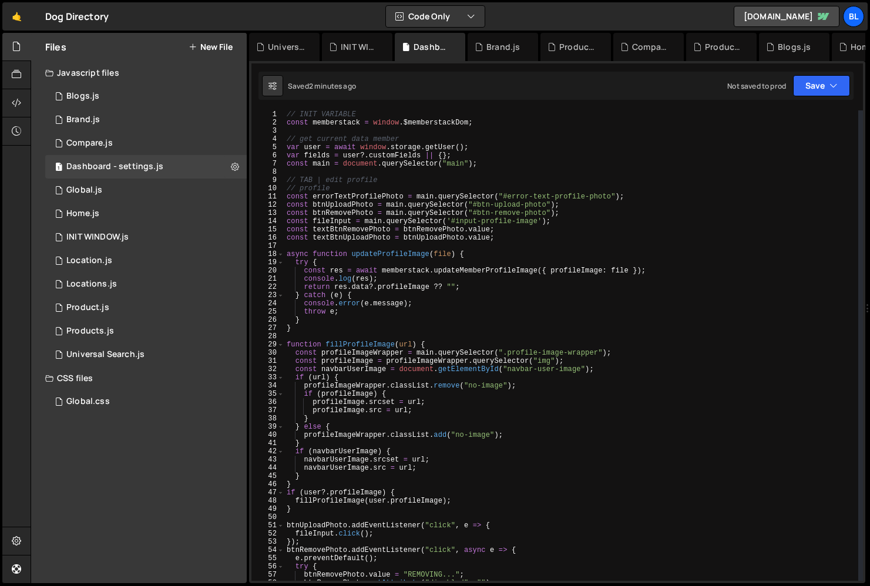
scroll to position [8234, 0]
click at [497, 108] on div "XXXXXXXXXXXXXXXXXXXXXXXXXXXXXXXXXXXXXXXXXXXXXXXXXXXXXXXXXXXXXXXXXXXXXXXXXXXXXXX…" at bounding box center [557, 322] width 616 height 522
click at [482, 152] on div "// INIT VARIABLE const memberstack = window . $memberstackDom ; // get current …" at bounding box center [571, 353] width 574 height 487
click at [491, 126] on div "// INIT VARIABLE const memberstack = window . $memberstackDom ; // get current …" at bounding box center [571, 353] width 574 height 487
type textarea "const memberstack = window.$memberstackDom;"
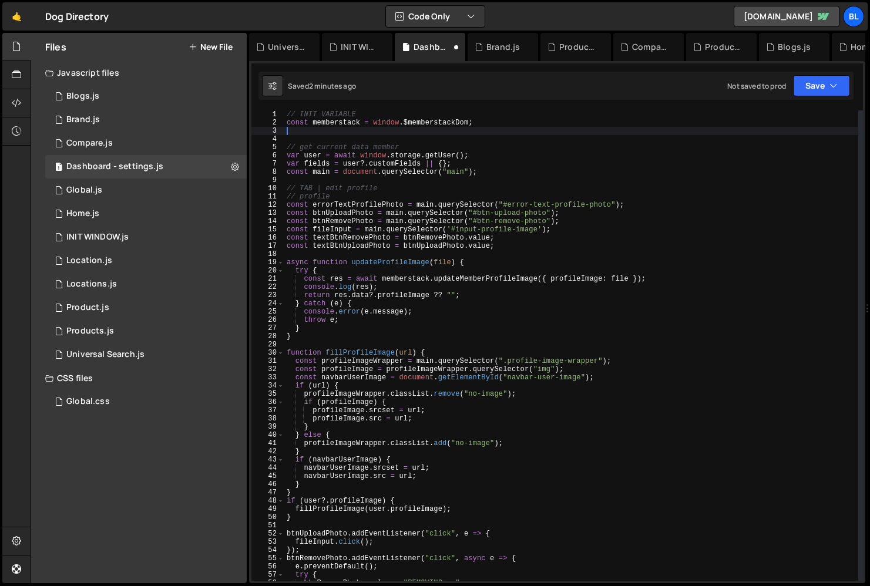
scroll to position [0, 0]
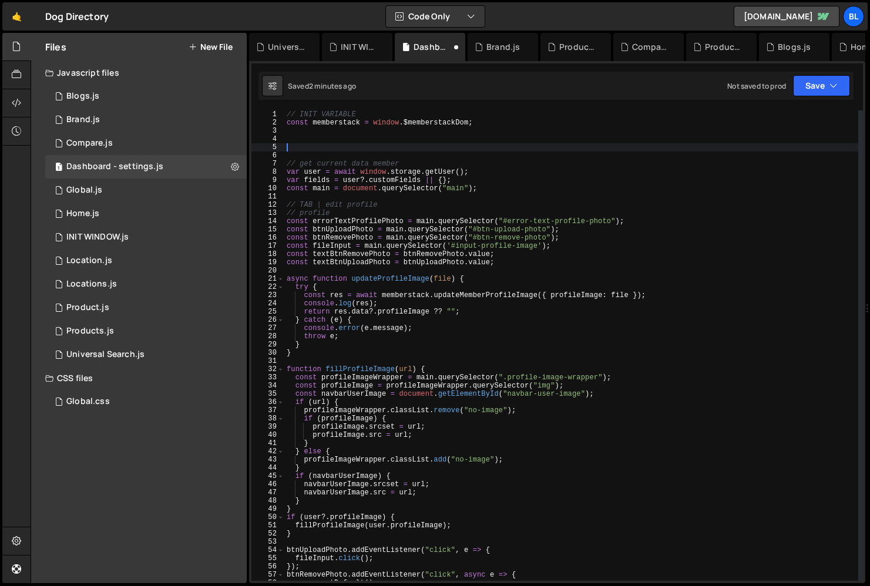
paste textarea "// get current data member"
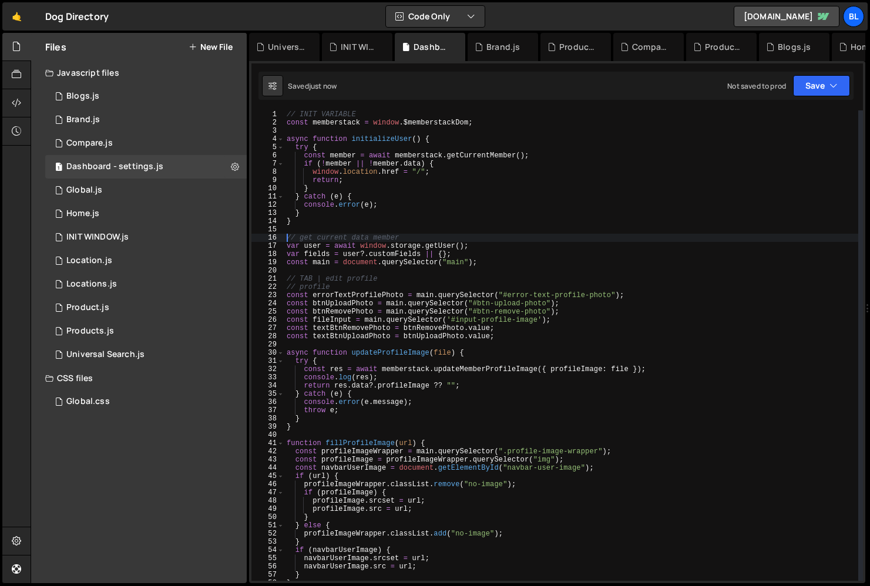
click at [301, 211] on div "// INIT VARIABLE const memberstack = window . $memberstackDom ; async function …" at bounding box center [571, 353] width 574 height 487
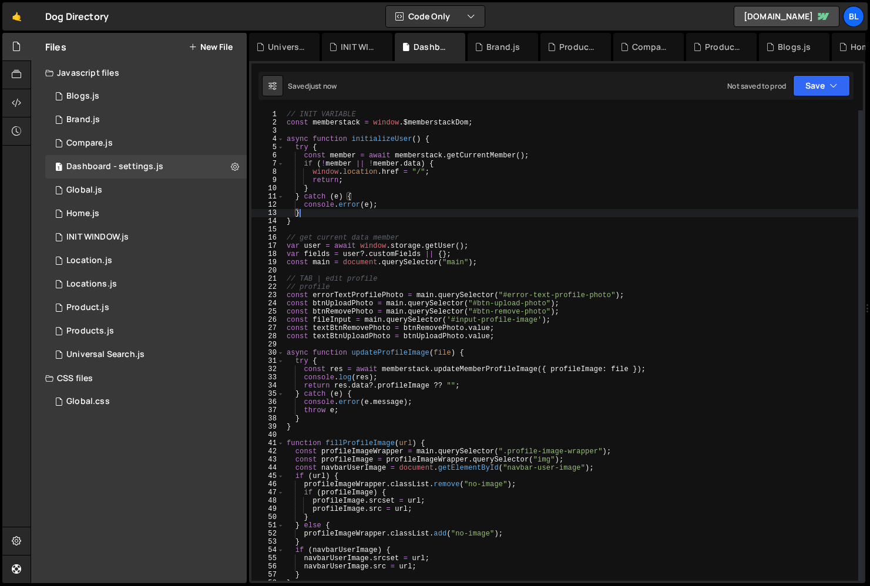
click at [301, 216] on div "// INIT VARIABLE const memberstack = window . $memberstackDom ; async function …" at bounding box center [571, 353] width 574 height 487
click at [304, 219] on div "// INIT VARIABLE const memberstack = window . $memberstackDom ; async function …" at bounding box center [571, 353] width 574 height 487
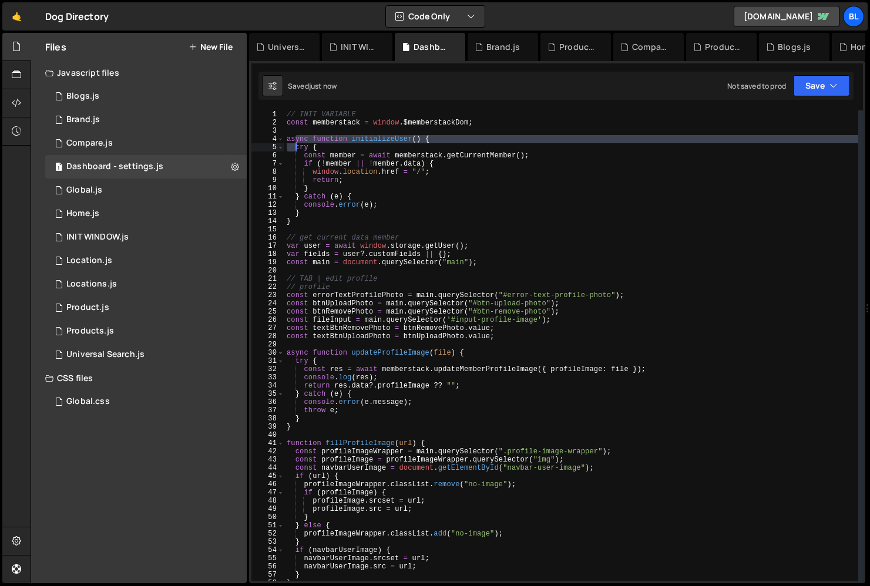
drag, startPoint x: 294, startPoint y: 142, endPoint x: 297, endPoint y: 150, distance: 9.3
click at [297, 150] on div "// INIT VARIABLE const memberstack = window . $memberstackDom ; async function …" at bounding box center [571, 353] width 574 height 487
click at [307, 213] on div "// INIT VARIABLE const memberstack = window . $memberstackDom ; async function …" at bounding box center [571, 353] width 574 height 487
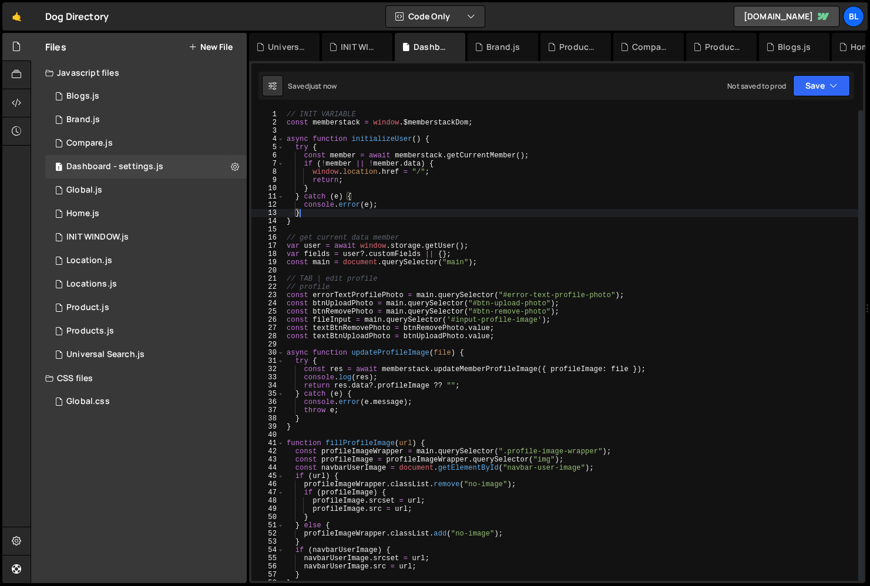
click at [310, 216] on div "// INIT VARIABLE const memberstack = window . $memberstackDom ; async function …" at bounding box center [571, 353] width 574 height 487
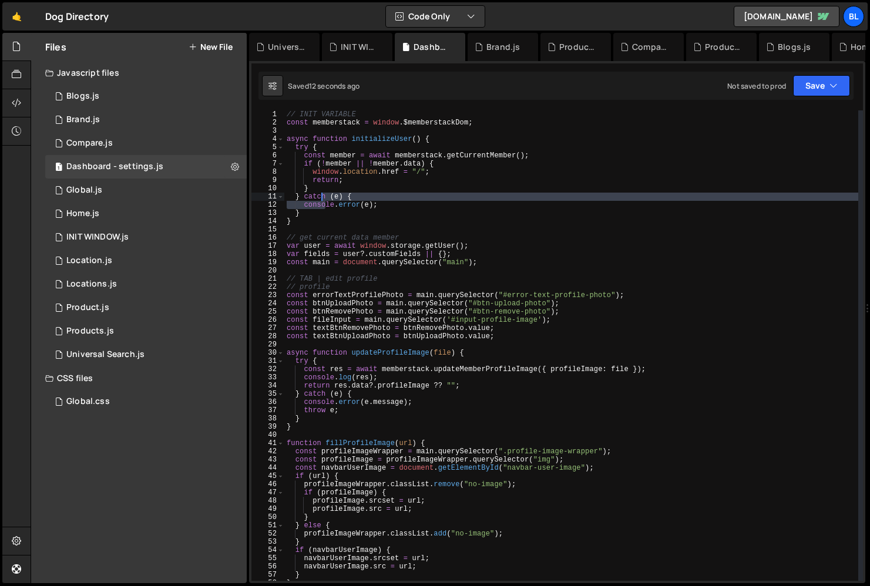
drag, startPoint x: 324, startPoint y: 206, endPoint x: 320, endPoint y: 199, distance: 8.2
click at [320, 199] on div "// INIT VARIABLE const memberstack = window . $memberstackDom ; async function …" at bounding box center [571, 353] width 574 height 487
type textarea "} catch (e) { console.error(e);"
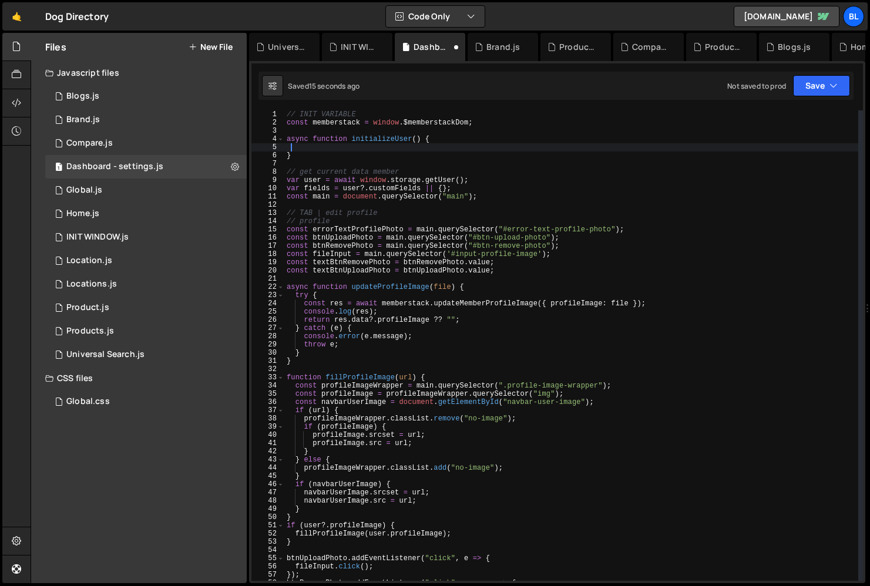
drag, startPoint x: 317, startPoint y: 210, endPoint x: 291, endPoint y: 146, distance: 69.1
click at [291, 146] on div "// INIT VARIABLE const memberstack = window . $memberstackDom ; async function …" at bounding box center [571, 353] width 574 height 487
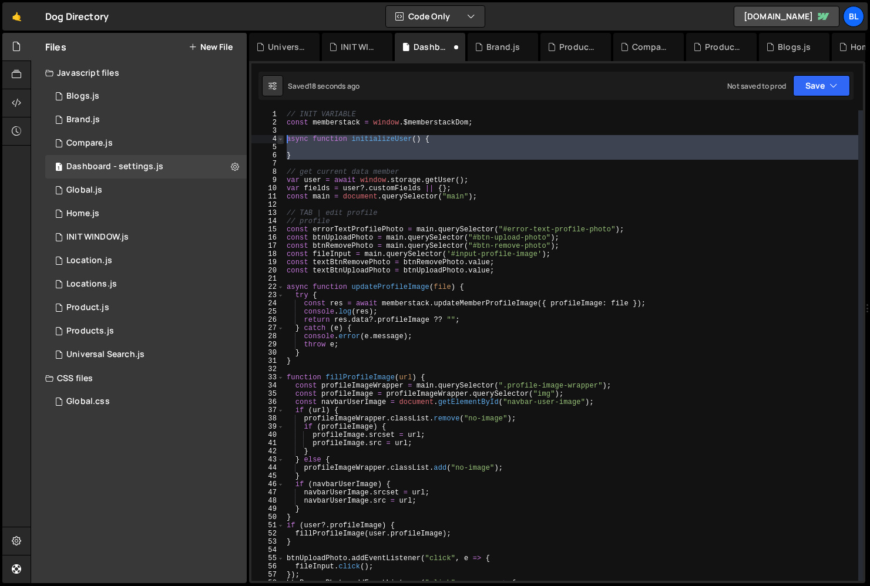
drag, startPoint x: 304, startPoint y: 164, endPoint x: 282, endPoint y: 142, distance: 31.2
click at [282, 142] on div "1 2 3 4 5 6 7 8 9 10 11 12 13 14 15 16 17 18 19 20 21 22 23 24 25 26 27 28 29 3…" at bounding box center [558, 345] width 612 height 471
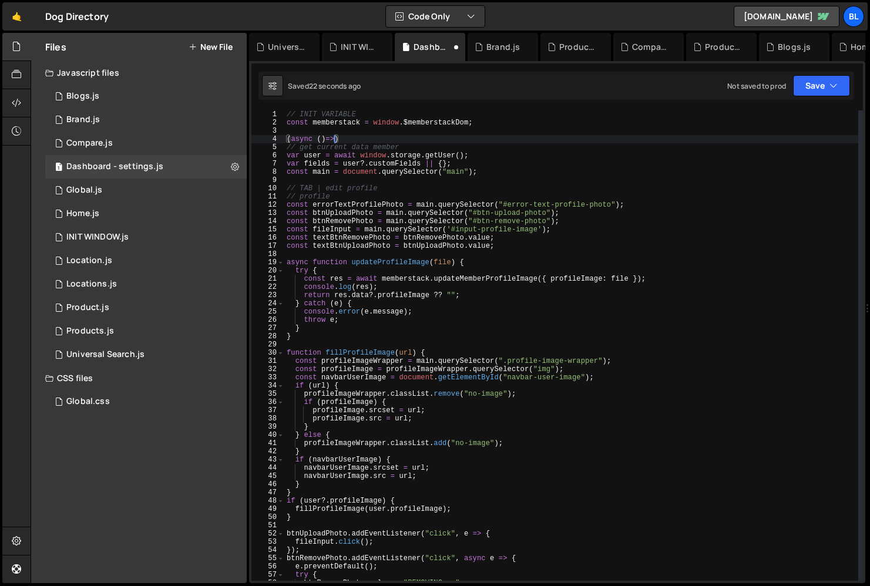
type textarea "(async ()=>{)"
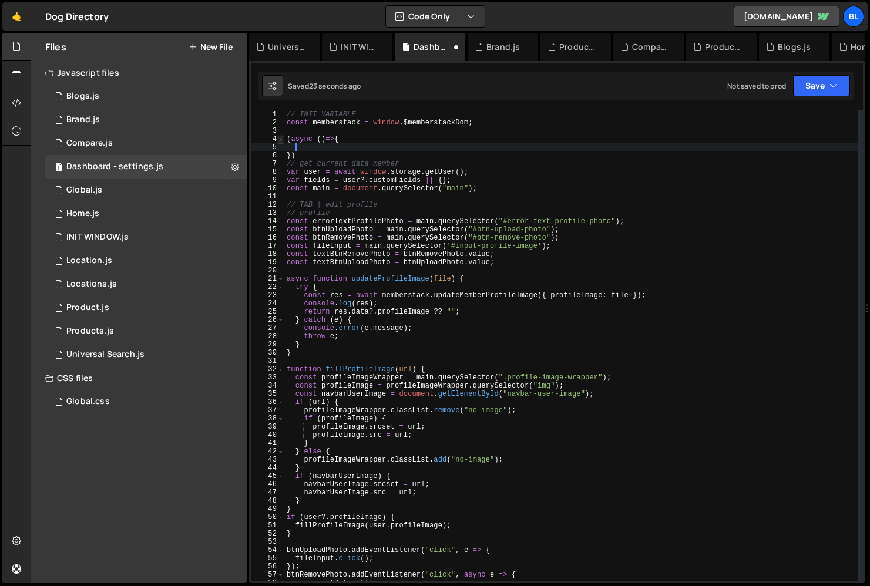
paste textarea "}"
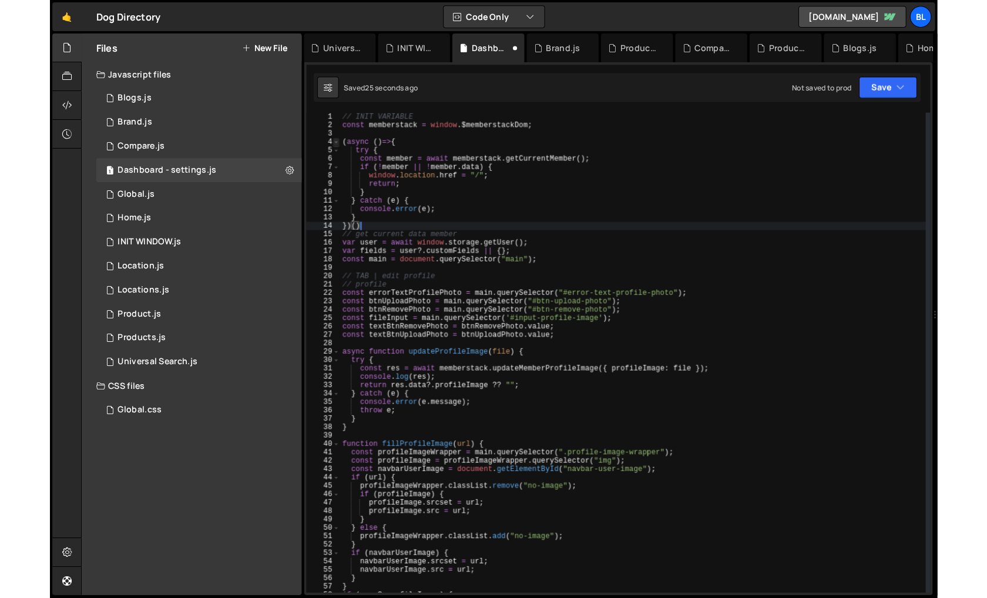
scroll to position [0, 1]
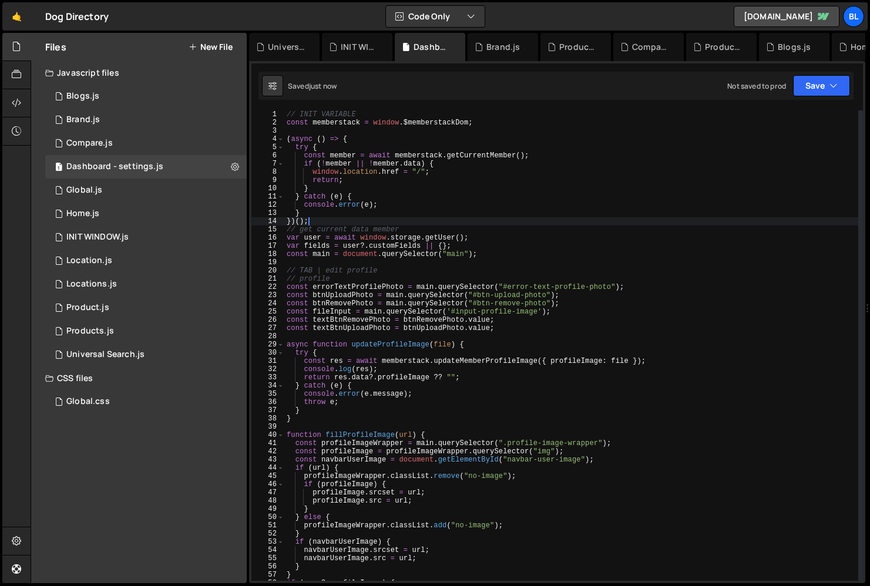
click at [400, 165] on div "// INIT VARIABLE const memberstack = window . $memberstackDom ; ( async ( ) => …" at bounding box center [571, 353] width 574 height 487
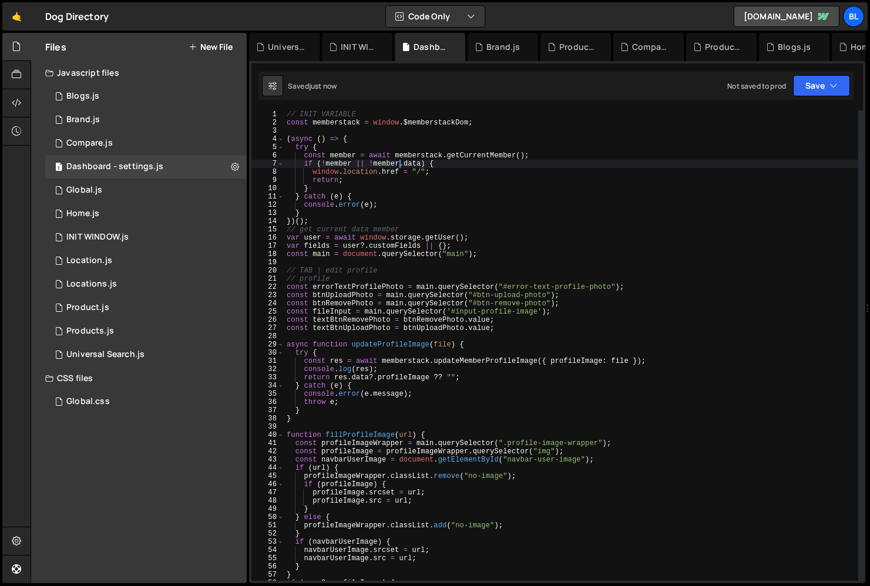
click at [385, 184] on div "// INIT VARIABLE const memberstack = window . $memberstackDom ; ( async ( ) => …" at bounding box center [571, 353] width 574 height 487
click at [410, 186] on div "// INIT VARIABLE const memberstack = window . $memberstackDom ; ( async ( ) => …" at bounding box center [571, 353] width 574 height 487
click at [434, 213] on div "// INIT VARIABLE const memberstack = window . $memberstackDom ; ( async ( ) => …" at bounding box center [571, 353] width 574 height 487
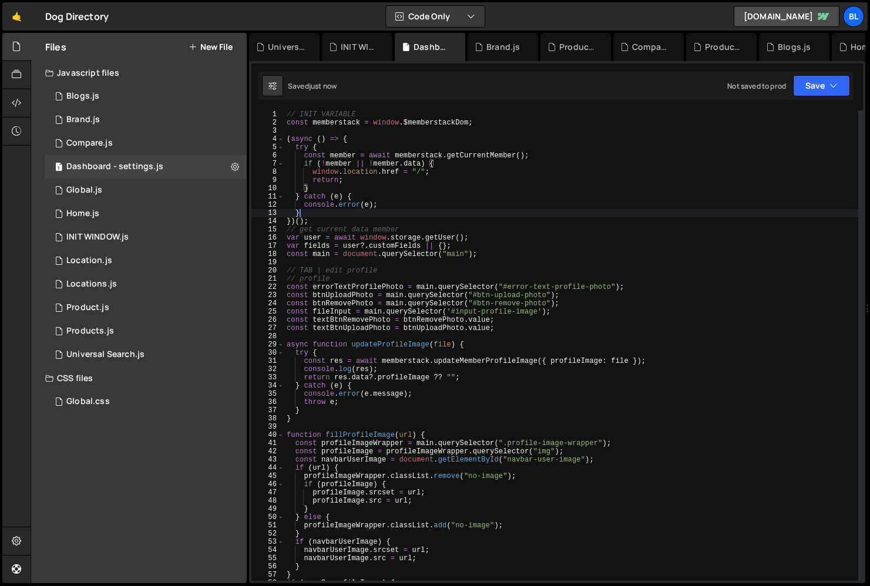
scroll to position [0, 1]
click at [385, 223] on div "// INIT VARIABLE const memberstack = window . $memberstackDom ; ( async ( ) => …" at bounding box center [571, 353] width 574 height 487
click at [336, 209] on div "// INIT VARIABLE const memberstack = window . $memberstackDom ; ( async ( ) => …" at bounding box center [571, 353] width 574 height 487
type textarea "})();"
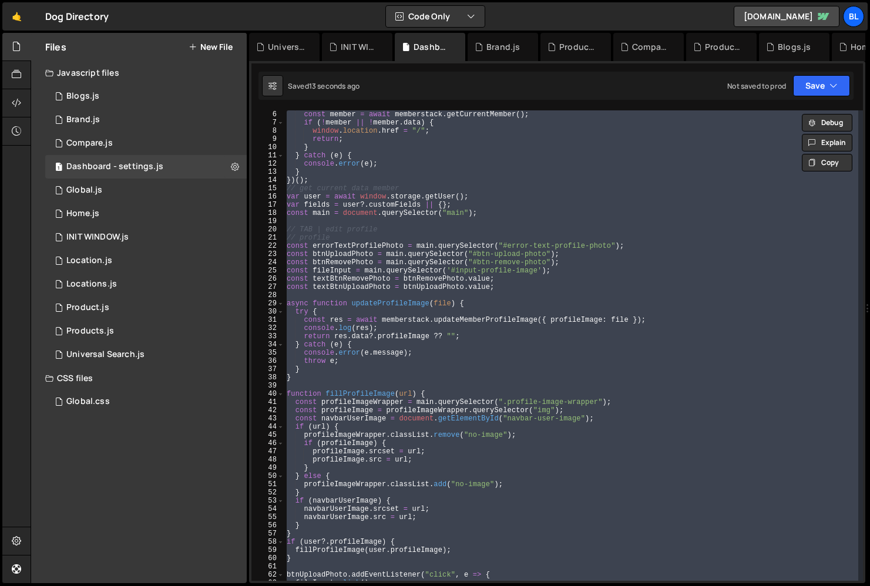
scroll to position [52, 0]
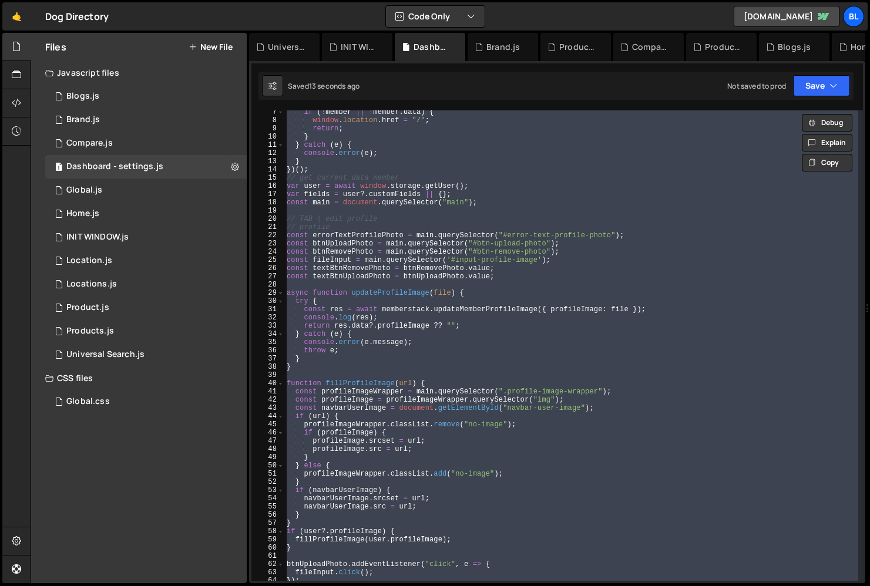
click at [404, 378] on div "if ( ! member || ! member . data ) { window . location . href = "/" ; return ; …" at bounding box center [571, 351] width 574 height 487
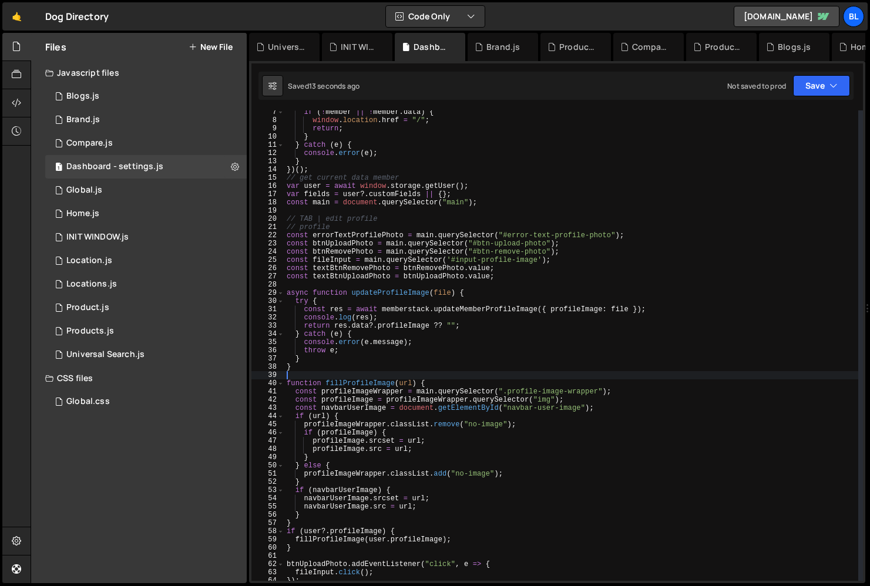
scroll to position [0, 0]
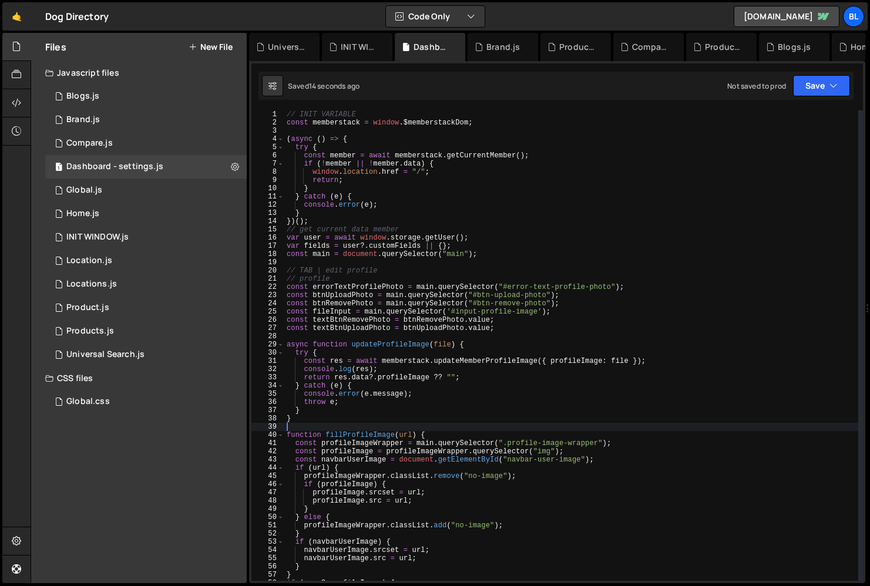
click at [403, 197] on div "// INIT VARIABLE const memberstack = window . $memberstackDom ; ( async ( ) => …" at bounding box center [571, 353] width 574 height 487
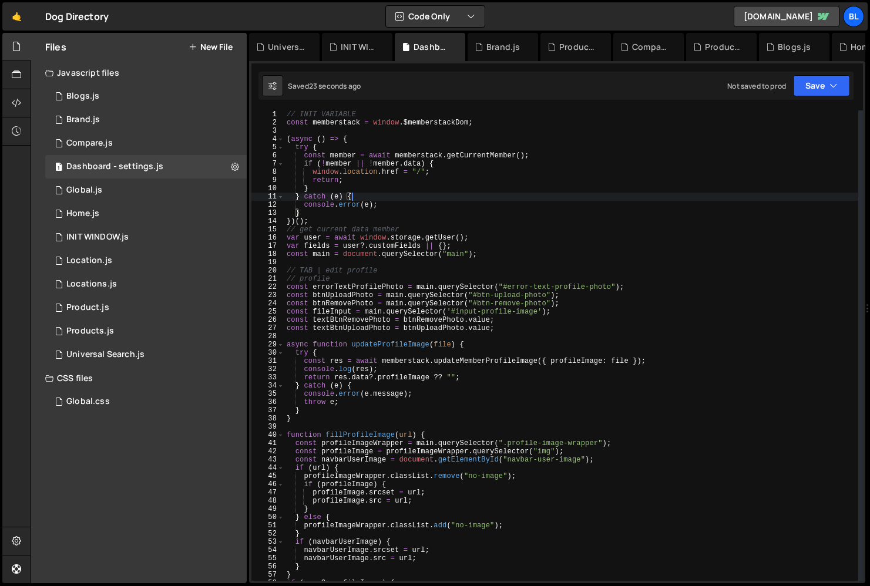
click at [496, 224] on div "// INIT VARIABLE const memberstack = window . $memberstackDom ; ( async ( ) => …" at bounding box center [571, 353] width 574 height 487
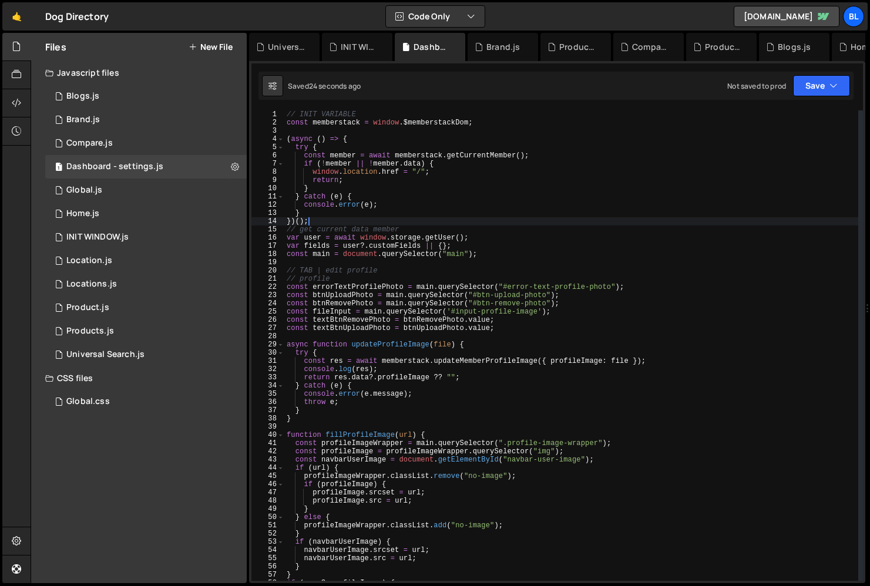
click at [482, 231] on div "// INIT VARIABLE const memberstack = window . $memberstackDom ; ( async ( ) => …" at bounding box center [571, 353] width 574 height 487
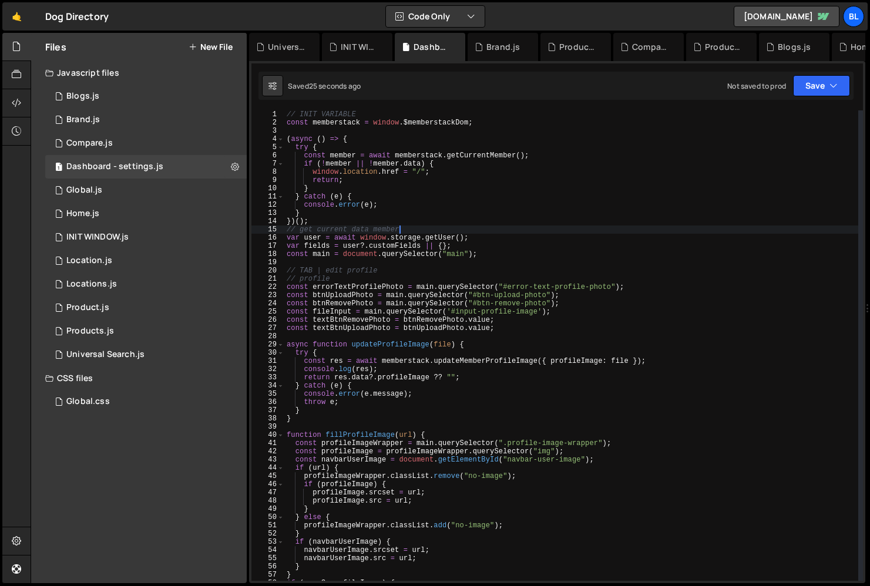
click at [484, 236] on div "// INIT VARIABLE const memberstack = window . $memberstackDom ; ( async ( ) => …" at bounding box center [571, 353] width 574 height 487
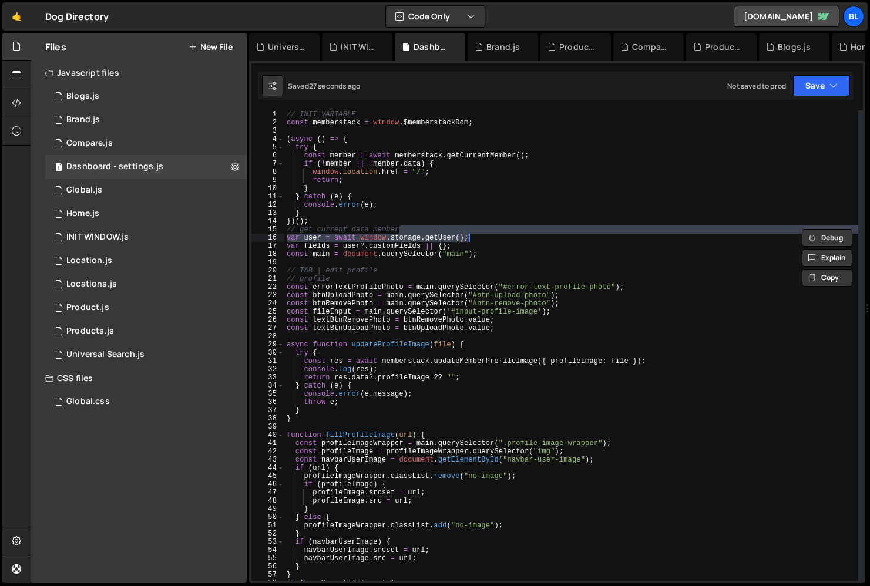
click at [555, 150] on div "// INIT VARIABLE const memberstack = window . $memberstackDom ; ( async ( ) => …" at bounding box center [571, 353] width 574 height 487
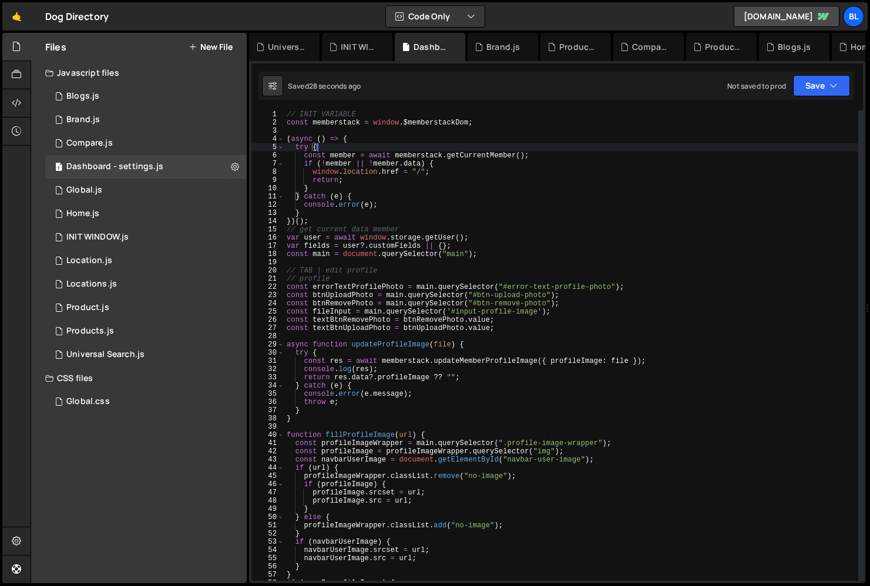
click at [562, 157] on div "// INIT VARIABLE const memberstack = window . $memberstackDom ; ( async ( ) => …" at bounding box center [571, 353] width 574 height 487
type textarea "const member = await memberstack.getCurrentMember();"
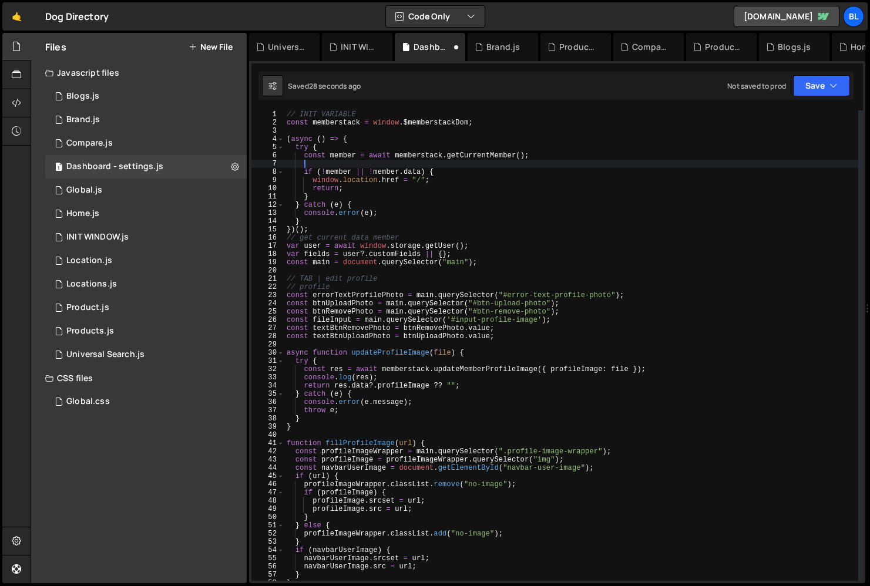
scroll to position [0, 1]
paste textarea "var user = await window.storage.getUser();"
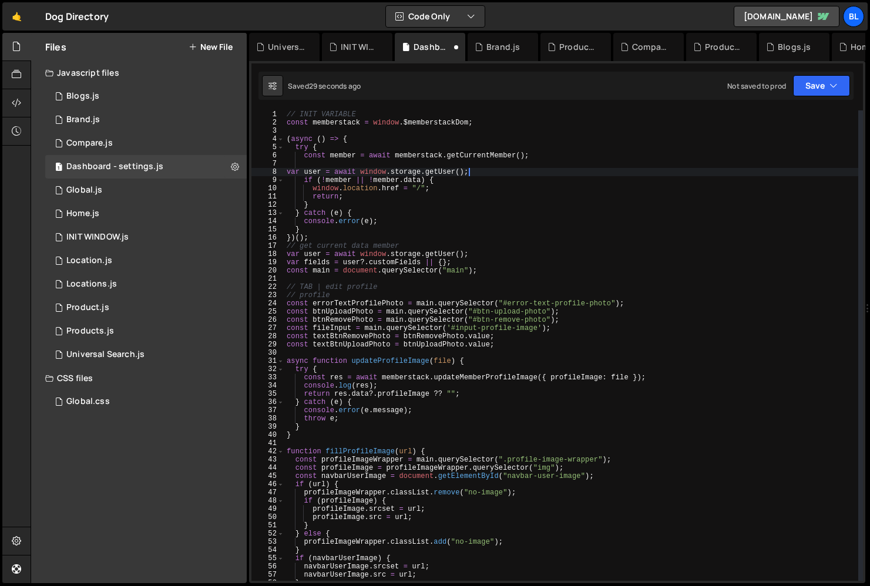
click at [488, 156] on div "// INIT VARIABLE const memberstack = window . $memberstackDom ; ( async ( ) => …" at bounding box center [571, 353] width 574 height 487
type textarea "const member = await memberstack.getCurrentMember();"
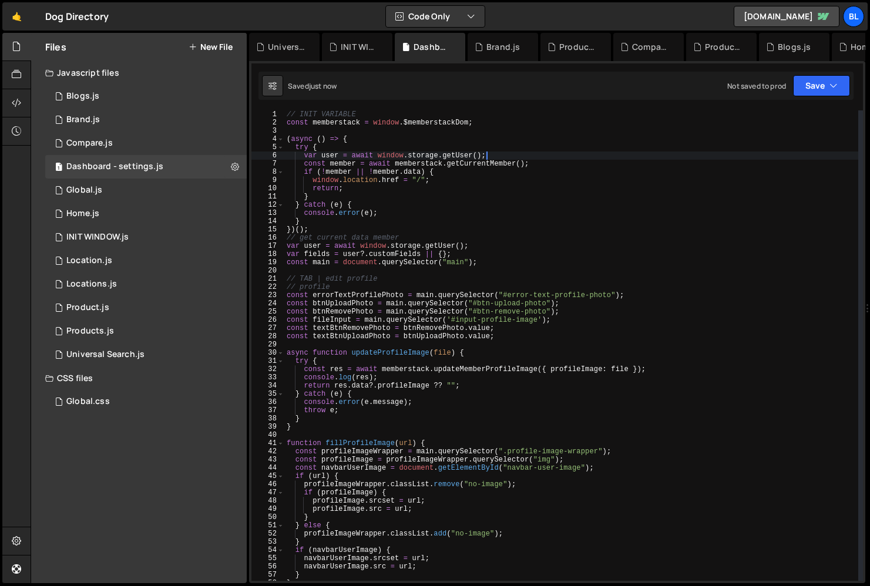
click at [333, 147] on div "// INIT VARIABLE const memberstack = window . $memberstackDom ; ( async ( ) => …" at bounding box center [571, 353] width 574 height 487
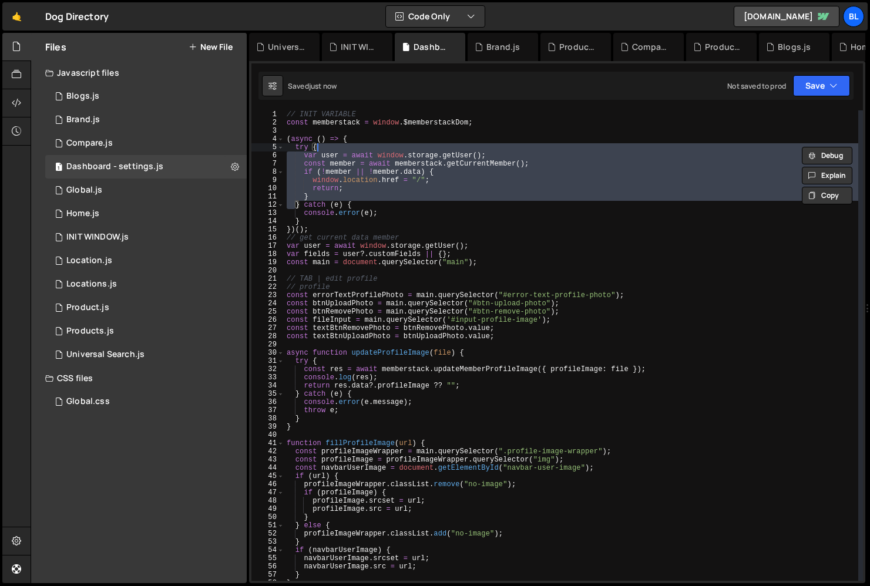
click at [334, 144] on div "// INIT VARIABLE const memberstack = window . $memberstackDom ; ( async ( ) => …" at bounding box center [571, 353] width 574 height 487
click at [384, 154] on div "// INIT VARIABLE const memberstack = window . $memberstackDom ; ( async ( ) => …" at bounding box center [571, 353] width 574 height 487
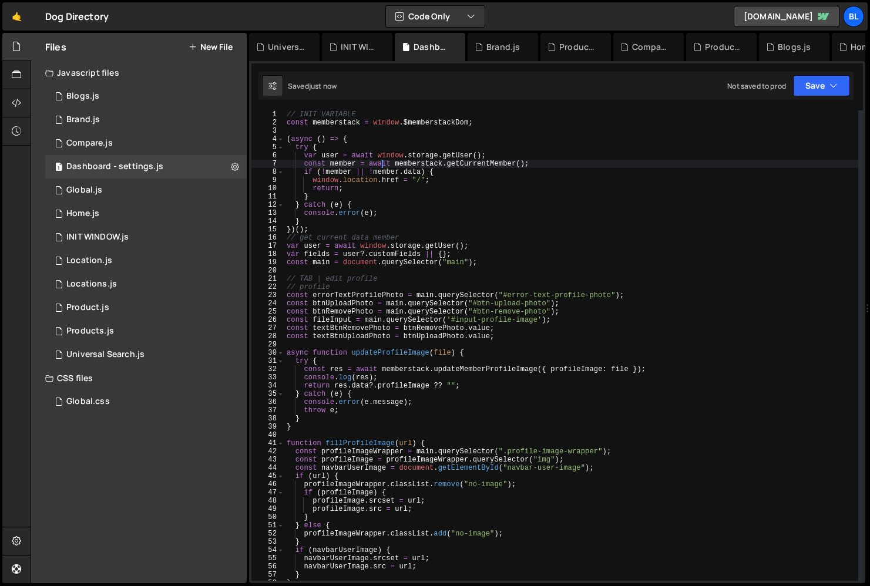
click at [343, 164] on div "// INIT VARIABLE const memberstack = window . $memberstackDom ; ( async ( ) => …" at bounding box center [571, 353] width 574 height 487
click at [342, 176] on div "// INIT VARIABLE const memberstack = window . $memberstackDom ; ( async ( ) => …" at bounding box center [571, 353] width 574 height 487
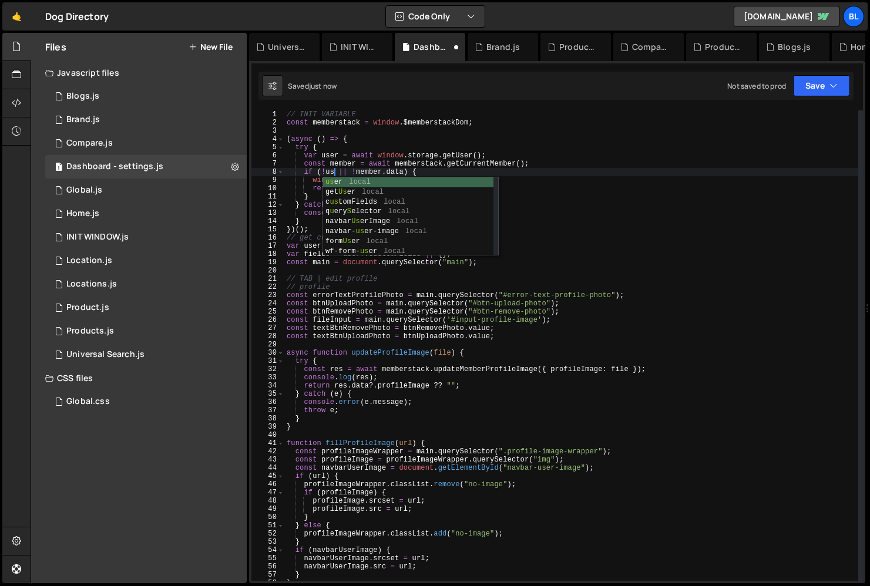
scroll to position [0, 4]
click at [398, 155] on div "// INIT VARIABLE const memberstack = window . $memberstackDom ; ( async ( ) => …" at bounding box center [571, 353] width 574 height 487
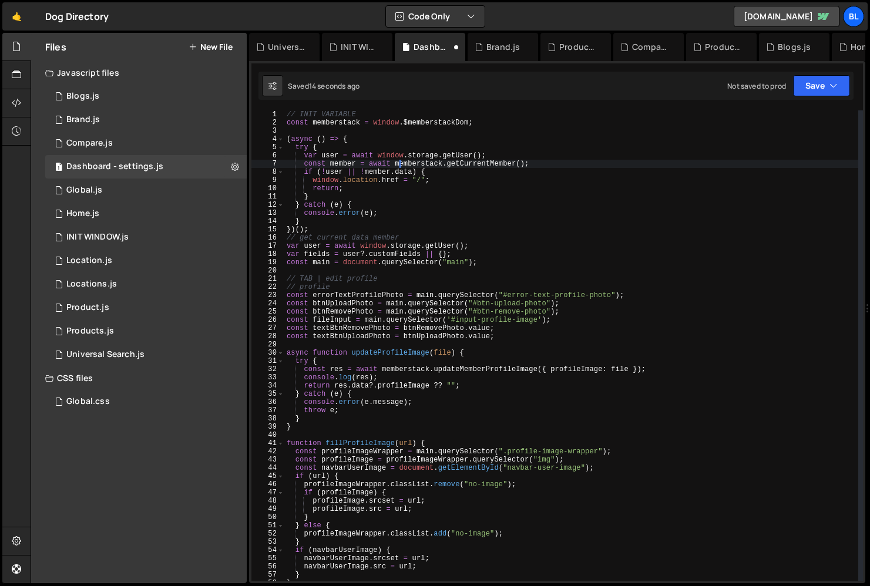
click at [377, 169] on div "// INIT VARIABLE const memberstack = window . $memberstackDom ; ( async ( ) => …" at bounding box center [571, 353] width 574 height 487
click at [353, 259] on div "// INIT VARIABLE const memberstack = window . $memberstackDom ; ( async ( ) => …" at bounding box center [571, 353] width 574 height 487
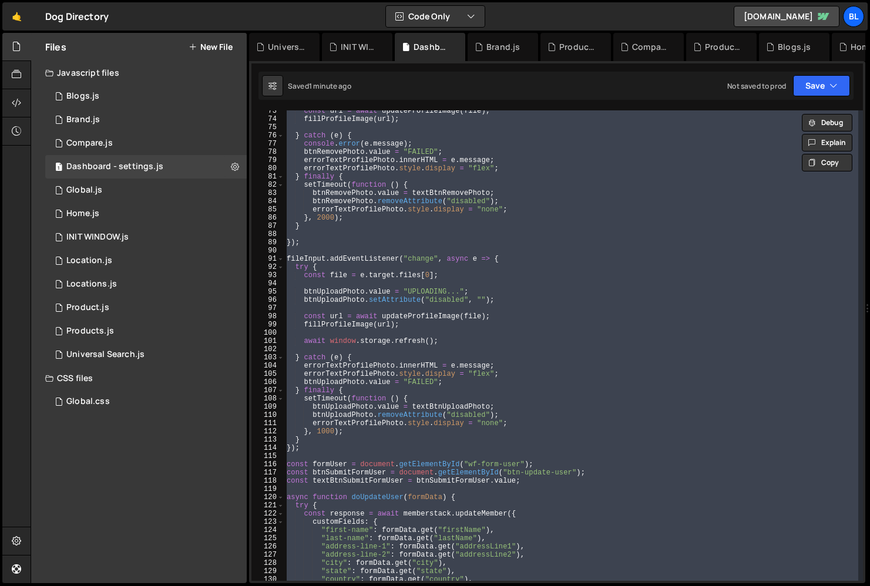
scroll to position [596, 0]
click at [421, 414] on div "const url = await updateProfileImage ( file ) ; fillProfileImage ( url ) ; } ca…" at bounding box center [571, 350] width 574 height 487
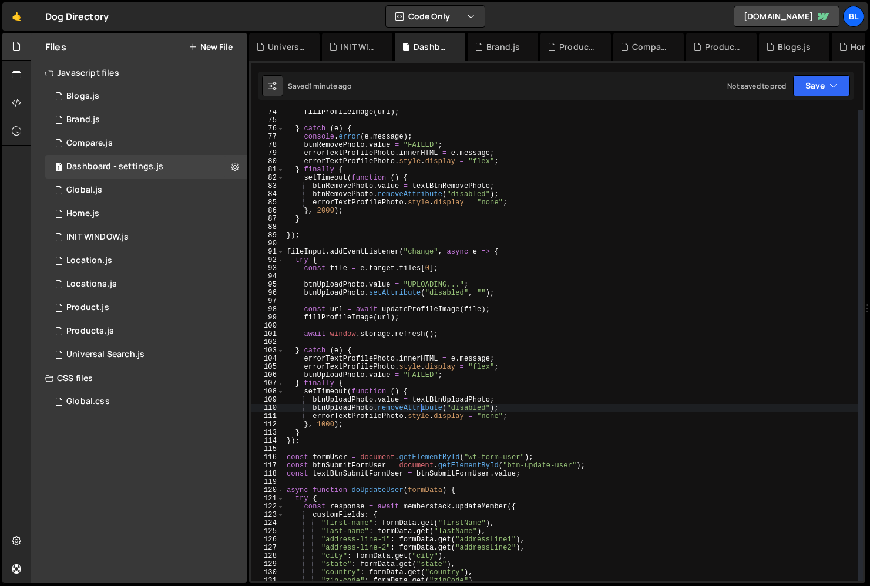
scroll to position [616, 0]
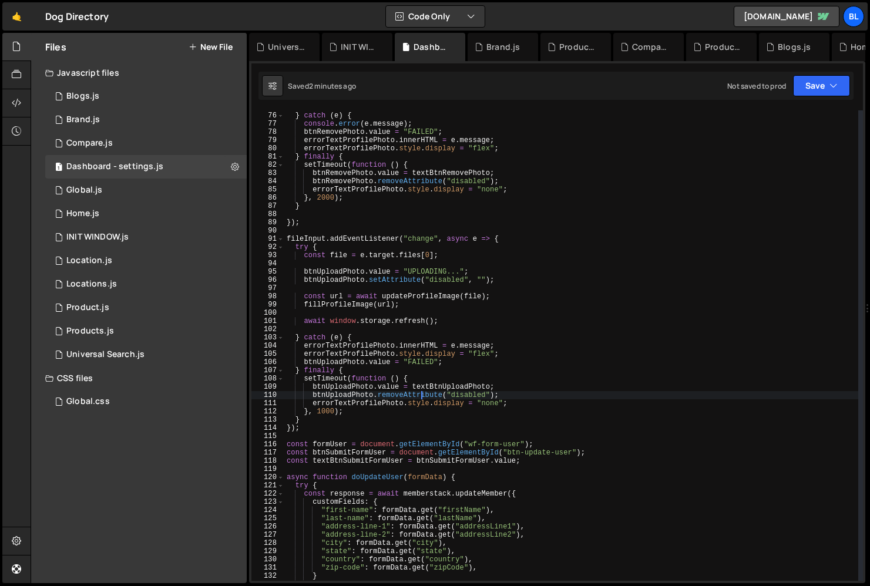
click at [478, 424] on div "} catch ( e ) { console . error ( e . message ) ; btnRemovePhoto . value = "FAI…" at bounding box center [571, 346] width 574 height 487
type textarea "})();"
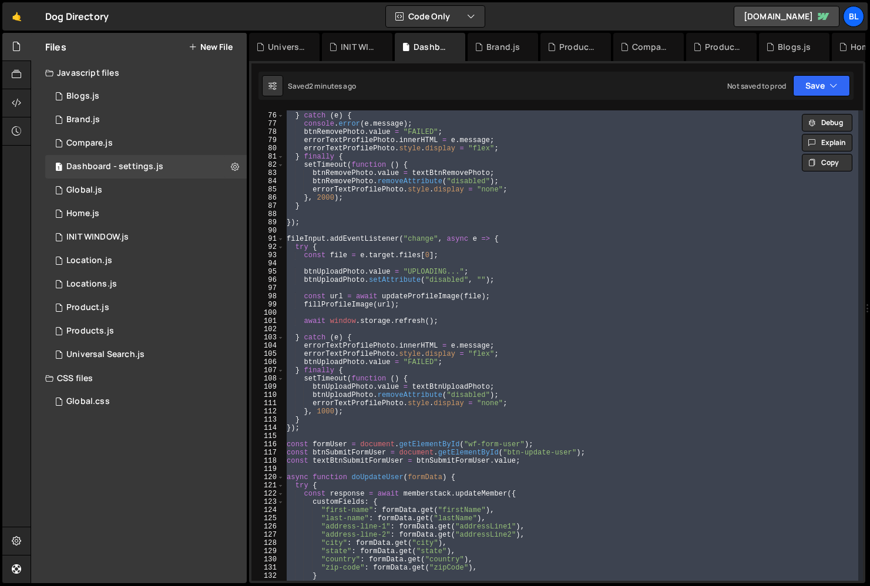
paste textarea
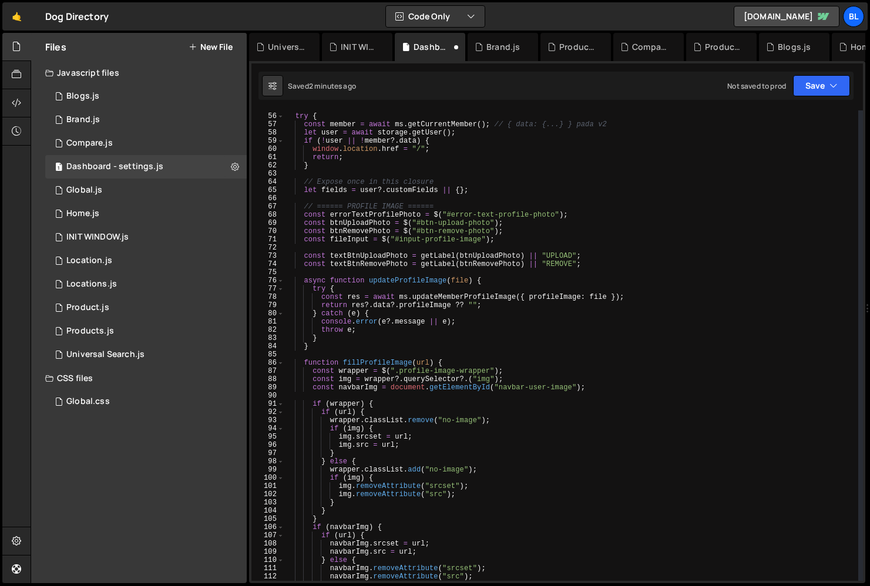
scroll to position [0, 0]
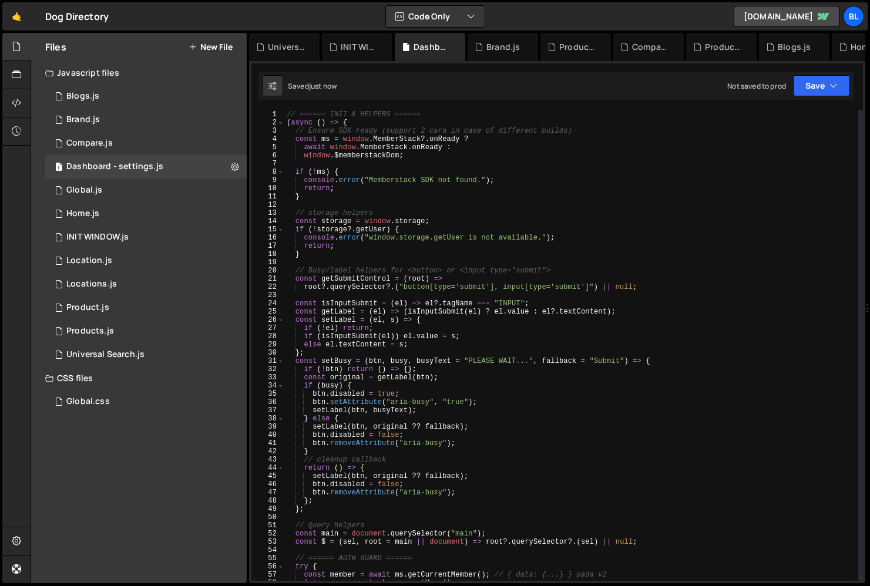
click at [495, 321] on div "// ====== INIT & HELPERS ====== ( async ( ) => { // Ensure SDK ready (support 2…" at bounding box center [571, 353] width 574 height 487
click at [484, 343] on div "// ====== INIT & HELPERS ====== ( async ( ) => { // Ensure SDK ready (support 2…" at bounding box center [571, 353] width 574 height 487
click at [476, 374] on div "// ====== INIT & HELPERS ====== ( async ( ) => { // Ensure SDK ready (support 2…" at bounding box center [571, 353] width 574 height 487
click at [435, 444] on div "// ====== INIT & HELPERS ====== ( async ( ) => { // Ensure SDK ready (support 2…" at bounding box center [571, 353] width 574 height 487
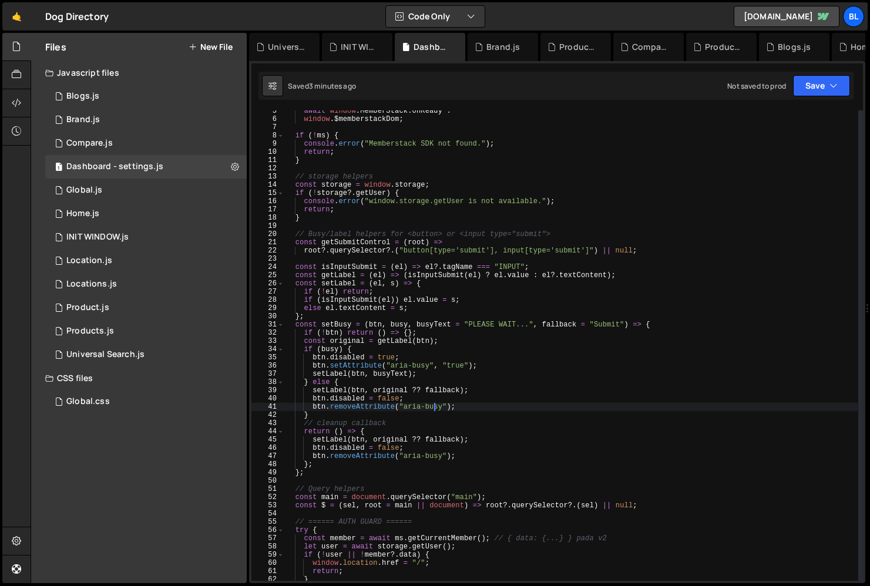
scroll to position [37, 0]
click at [447, 462] on div "await window . MemberStack . onReady : window . $memberstackDom ; if ( ! ms ) {…" at bounding box center [571, 349] width 574 height 487
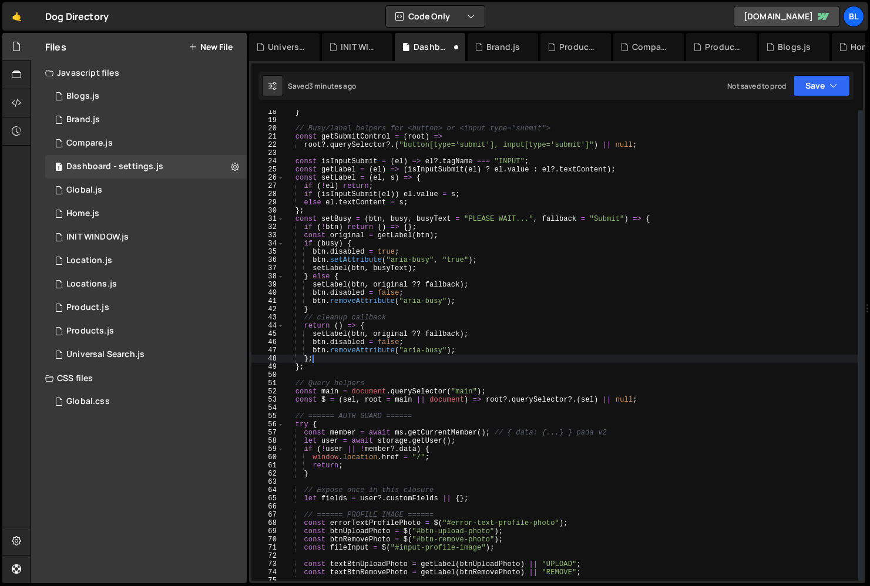
click at [461, 501] on div "} // Busy/label helpers for <button> or <input type="submit"> const getSubmitCo…" at bounding box center [571, 351] width 574 height 487
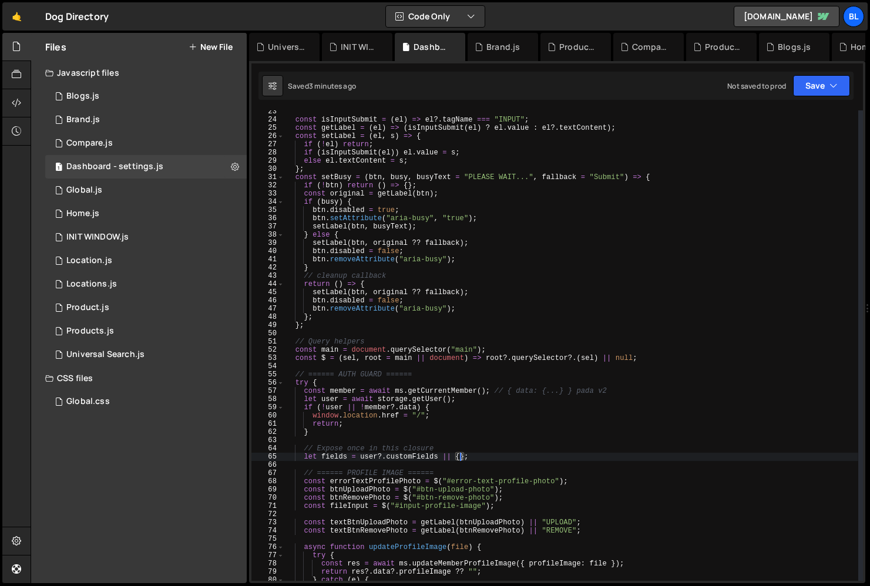
scroll to position [185, 0]
click at [460, 411] on div "const isInputSubmit = ( el ) => el ?. tagName === "INPUT" ; const getLabel = ( …" at bounding box center [571, 350] width 574 height 487
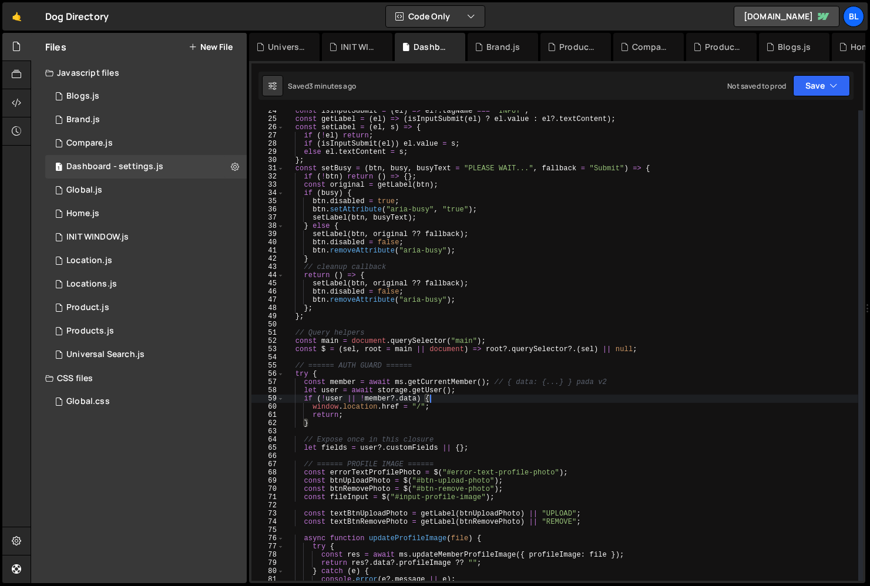
scroll to position [199, 0]
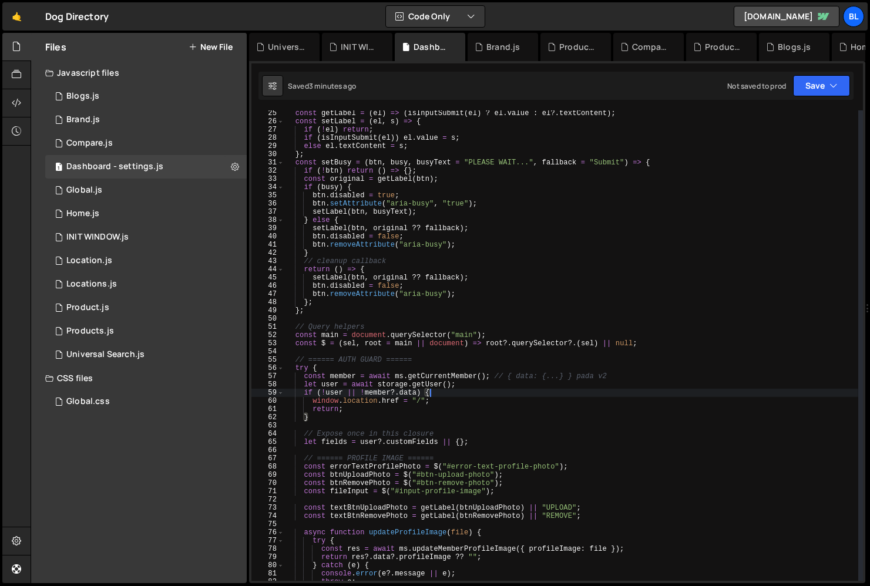
click at [385, 403] on div "const getLabel = ( el ) => ( isInputSubmit ( el ) ? el . value : el ?. textCont…" at bounding box center [571, 352] width 574 height 487
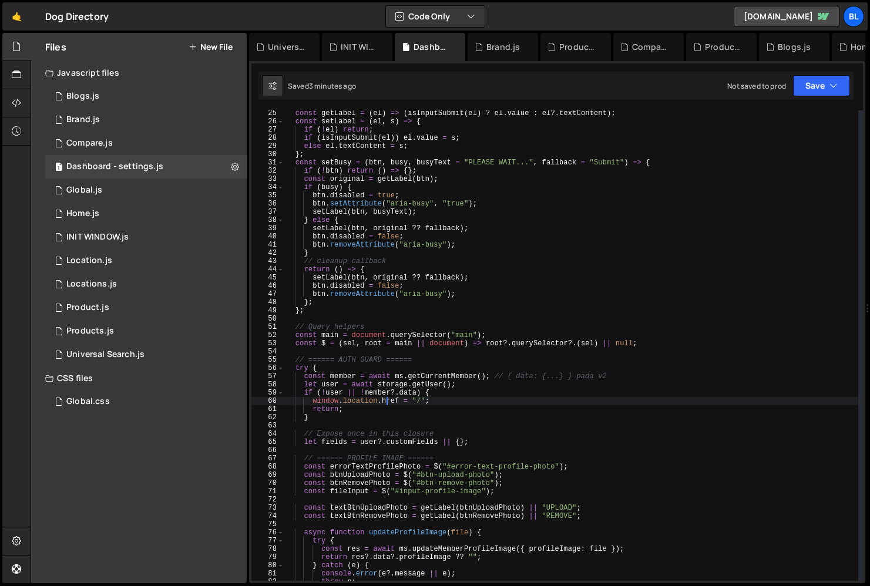
click at [360, 405] on div "const getLabel = ( el ) => ( isInputSubmit ( el ) ? el . value : el ?. textCont…" at bounding box center [571, 352] width 574 height 487
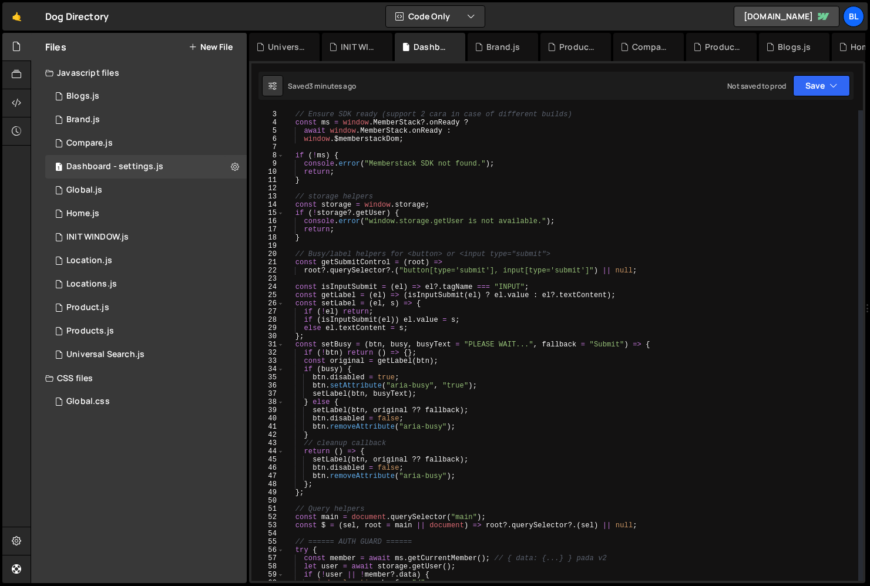
scroll to position [0, 0]
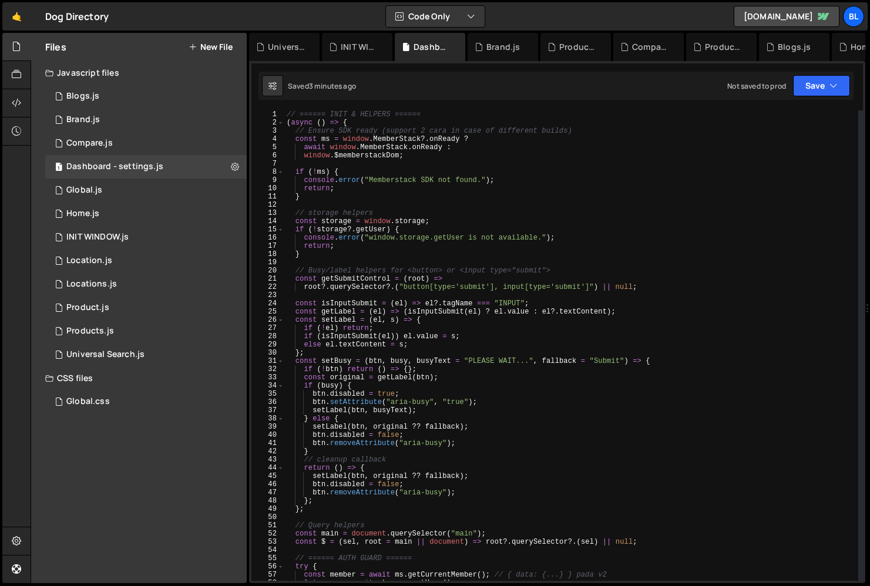
click at [343, 183] on div "// ====== INIT & HELPERS ====== ( async ( ) => { // Ensure SDK ready (support 2…" at bounding box center [571, 353] width 574 height 487
click at [328, 189] on div "// ====== INIT & HELPERS ====== ( async ( ) => { // Ensure SDK ready (support 2…" at bounding box center [571, 353] width 574 height 487
click at [314, 192] on div "// ====== INIT & HELPERS ====== ( async ( ) => { // Ensure SDK ready (support 2…" at bounding box center [571, 353] width 574 height 487
click at [360, 117] on div "// ====== INIT & HELPERS ====== ( async ( ) => { // Ensure SDK ready (support 2…" at bounding box center [571, 353] width 574 height 487
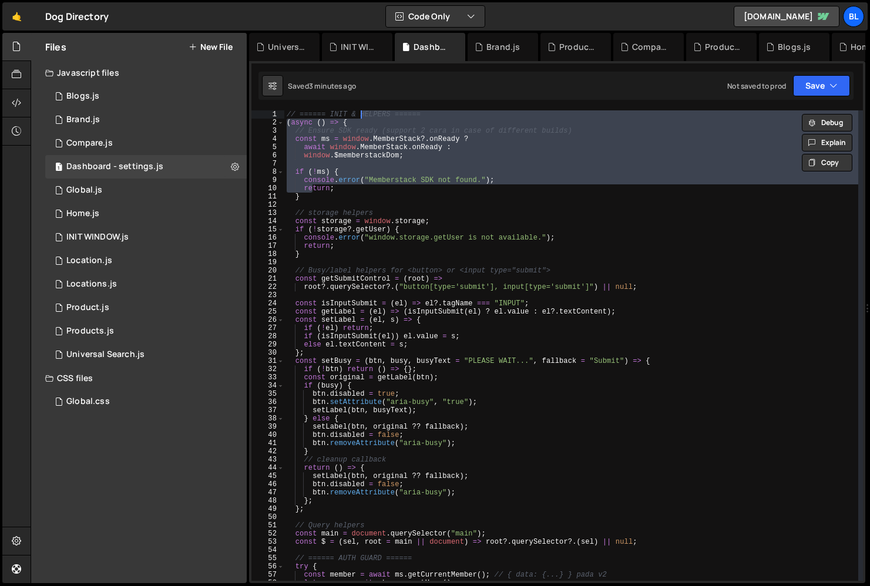
click at [364, 138] on div "// ====== INIT & HELPERS ====== ( async ( ) => { // Ensure SDK ready (support 2…" at bounding box center [571, 353] width 574 height 487
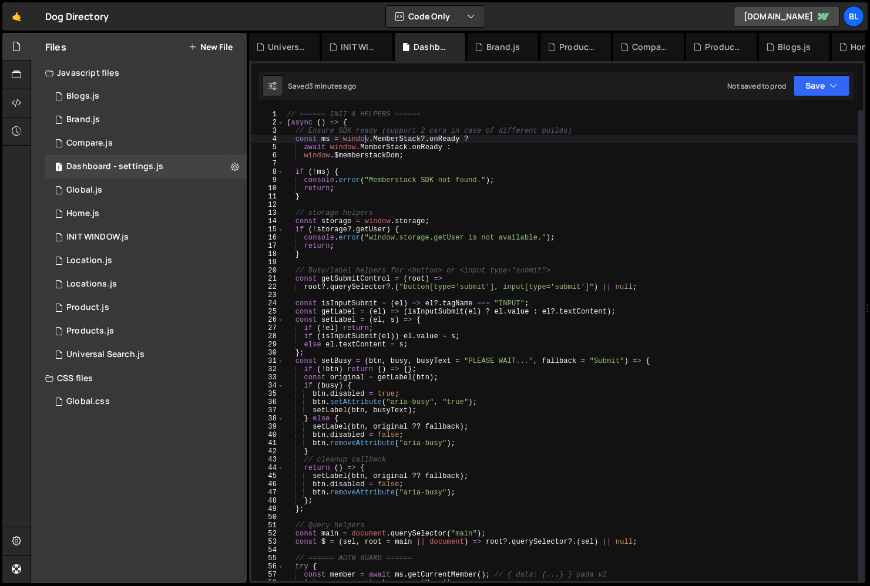
click at [354, 142] on div "// ====== INIT & HELPERS ====== ( async ( ) => { // Ensure SDK ready (support 2…" at bounding box center [571, 353] width 574 height 487
click at [346, 152] on div "// ====== INIT & HELPERS ====== ( async ( ) => { // Ensure SDK ready (support 2…" at bounding box center [571, 353] width 574 height 487
type textarea "window.$memberstackDom;"
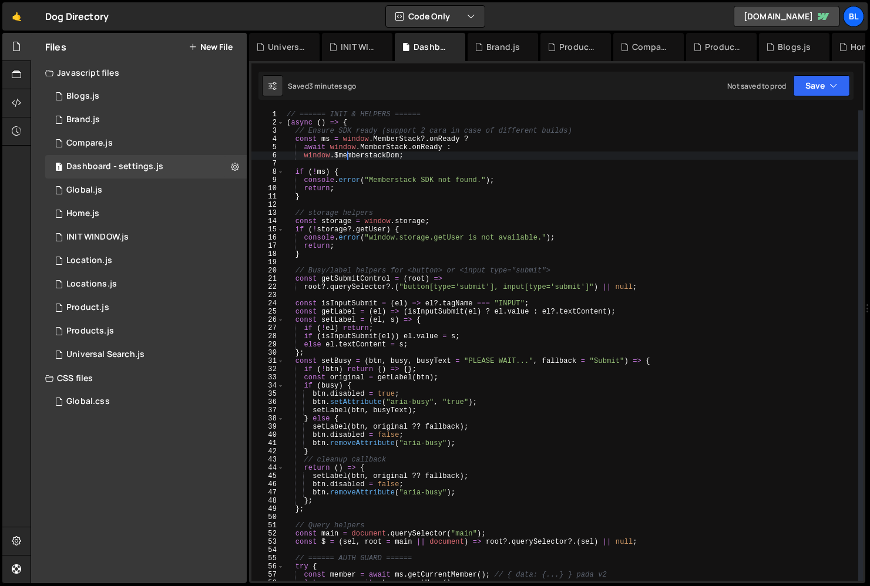
click at [341, 163] on div "// ====== INIT & HELPERS ====== ( async ( ) => { // Ensure SDK ready (support 2…" at bounding box center [571, 353] width 574 height 487
click at [377, 147] on div "// ====== INIT & HELPERS ====== ( async ( ) => { // Ensure SDK ready (support 2…" at bounding box center [571, 353] width 574 height 487
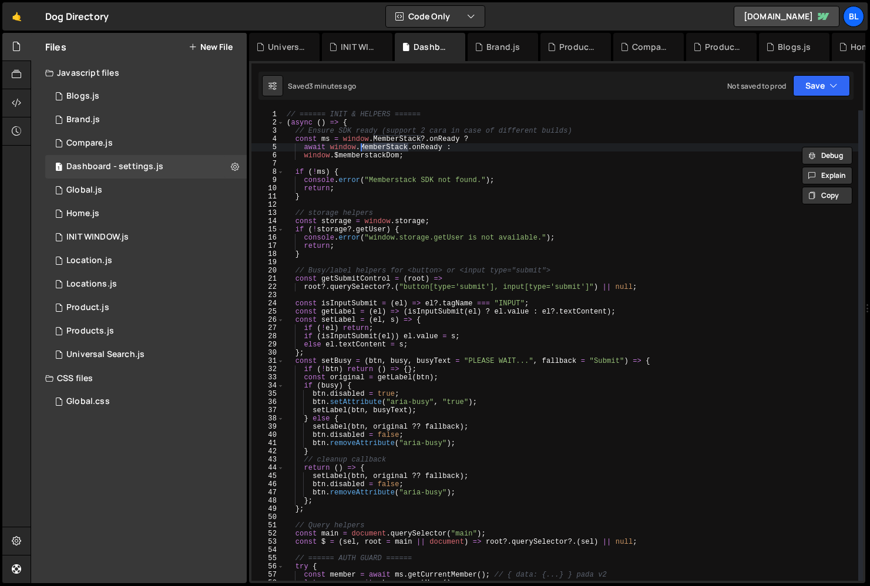
click at [383, 149] on div "// ====== INIT & HELPERS ====== ( async ( ) => { // Ensure SDK ready (support 2…" at bounding box center [571, 353] width 574 height 487
click at [383, 154] on div "// ====== INIT & HELPERS ====== ( async ( ) => { // Ensure SDK ready (support 2…" at bounding box center [571, 353] width 574 height 487
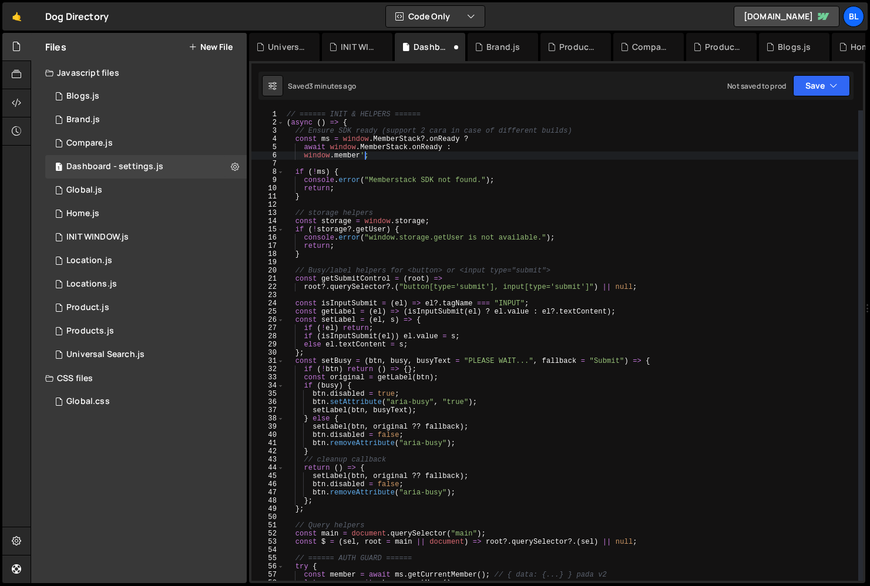
scroll to position [0, 6]
click at [358, 143] on div "// ====== INIT & HELPERS ====== ( async ( ) => { // Ensure SDK ready (support 2…" at bounding box center [571, 353] width 574 height 487
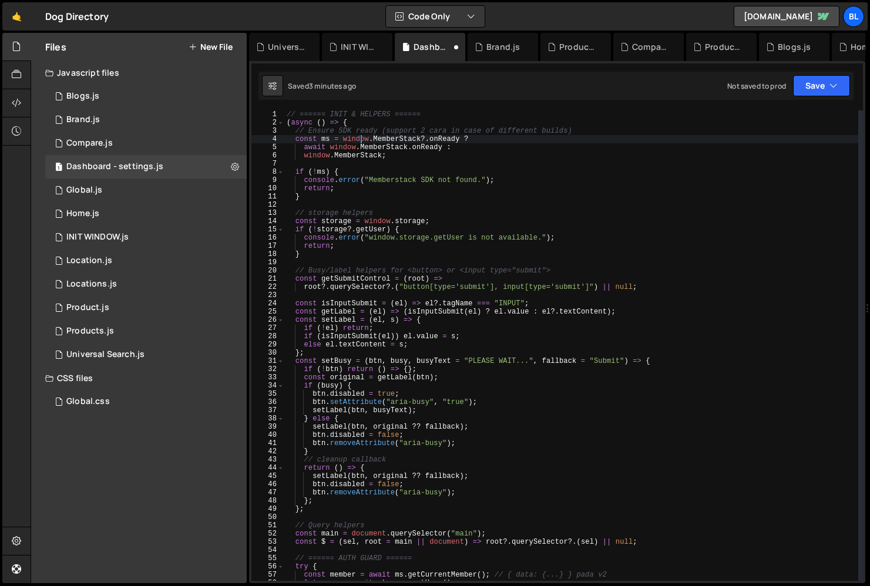
click at [358, 146] on div "// ====== INIT & HELPERS ====== ( async ( ) => { // Ensure SDK ready (support 2…" at bounding box center [571, 353] width 574 height 487
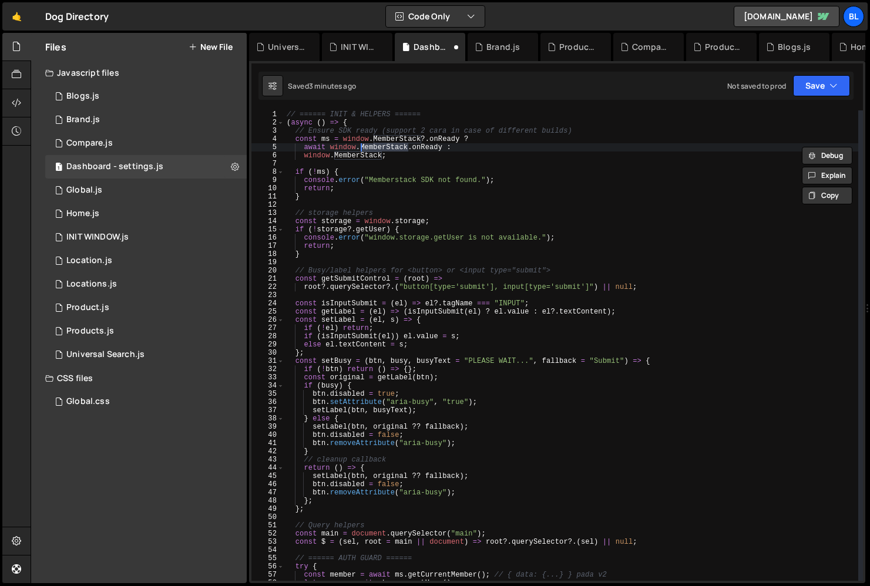
click at [356, 152] on div "// ====== INIT & HELPERS ====== ( async ( ) => { // Ensure SDK ready (support 2…" at bounding box center [571, 353] width 574 height 487
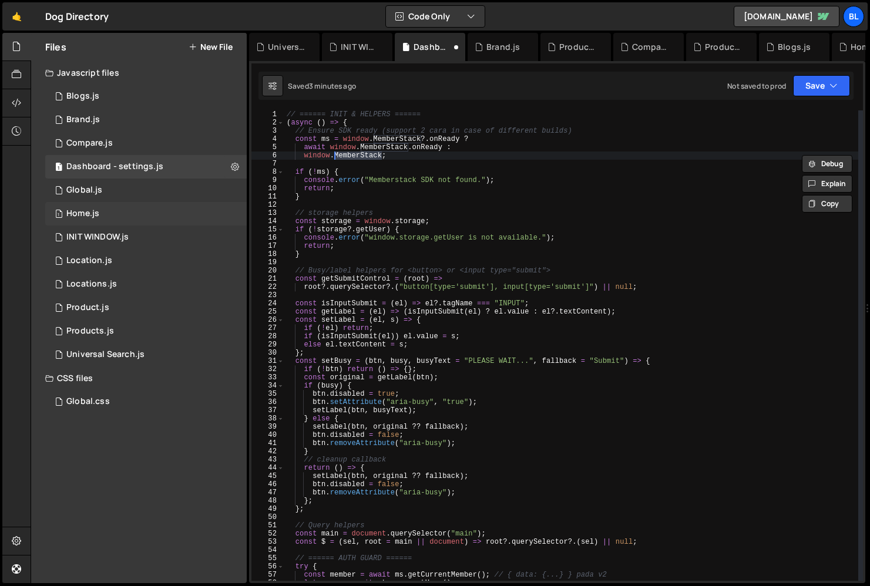
type textarea "window.MemberStack;"
click at [117, 217] on div "1 Home.js 0" at bounding box center [146, 214] width 202 height 24
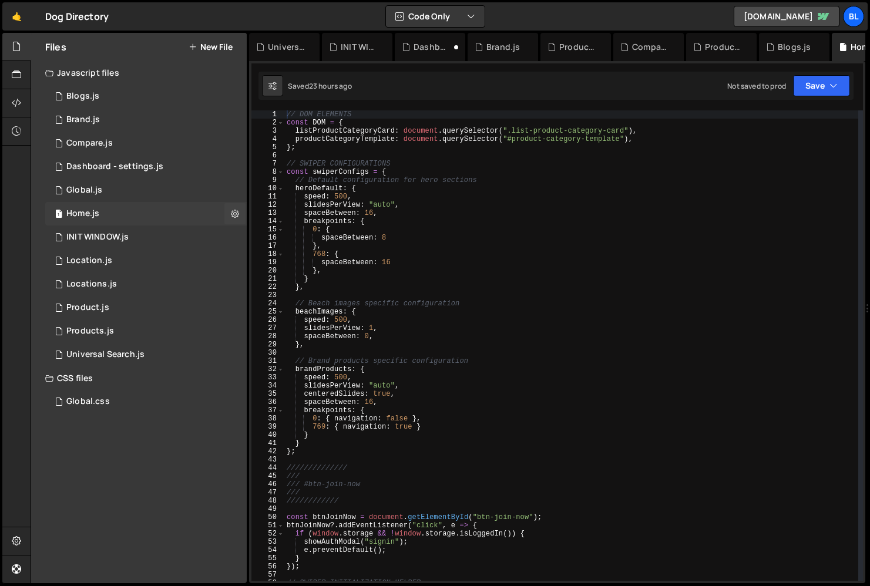
scroll to position [0, 0]
click at [161, 224] on div "1 Home.js 0" at bounding box center [146, 214] width 202 height 24
click at [155, 227] on div "0 INIT WINDOW.js 0" at bounding box center [146, 238] width 202 height 24
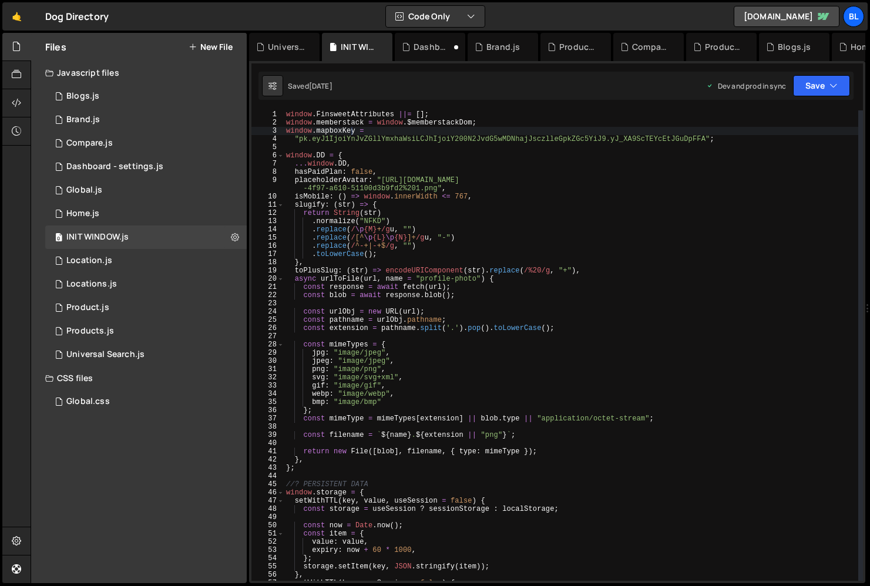
click at [342, 116] on div "window . FinsweetAttributes ||= [ ] ; window . memberstack = window . $memberst…" at bounding box center [571, 353] width 575 height 487
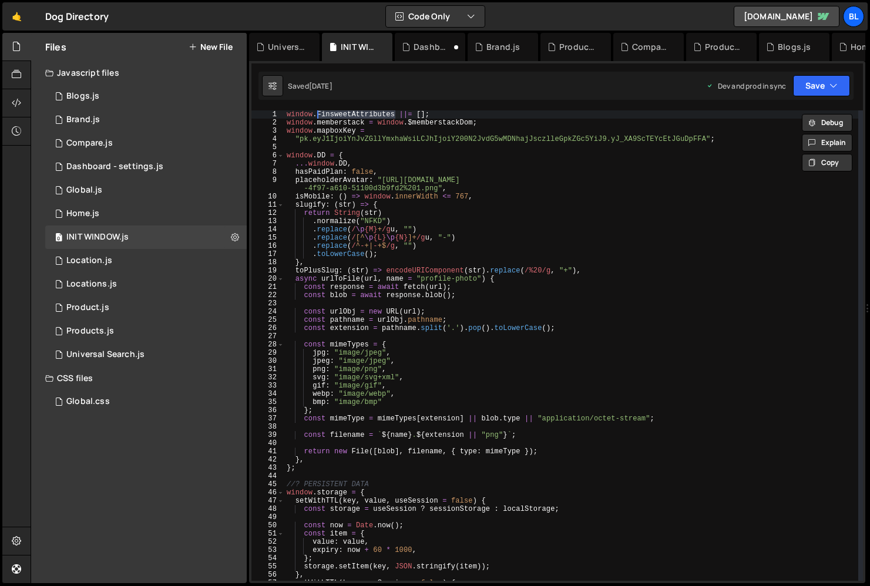
click at [339, 124] on div "window . FinsweetAttributes ||= [ ] ; window . memberstack = window . $memberst…" at bounding box center [571, 353] width 574 height 487
type textarea "window.memberstack = window.$memberstackDom;"
click at [339, 124] on div "window . FinsweetAttributes ||= [ ] ; window . memberstack = window . $memberst…" at bounding box center [571, 353] width 574 height 487
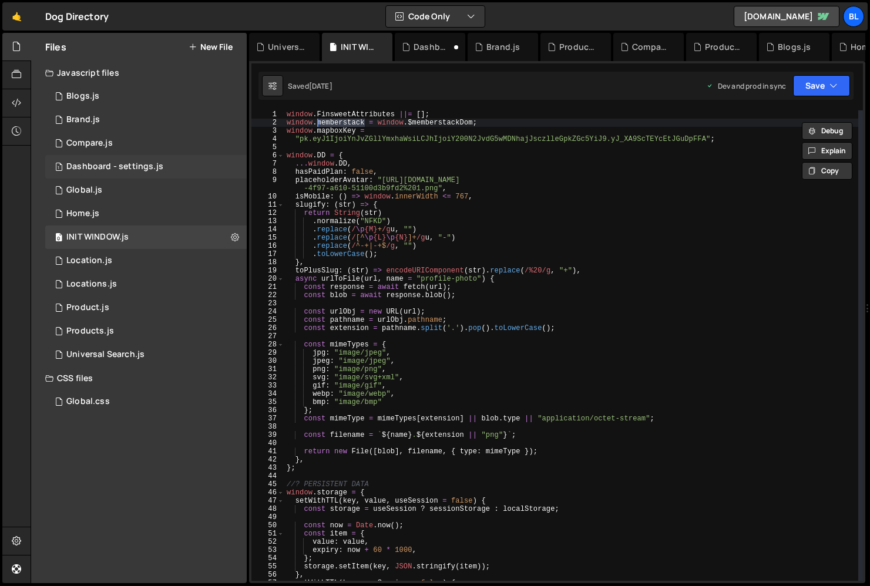
click at [147, 162] on div "Dashboard - settings.js" at bounding box center [114, 167] width 97 height 11
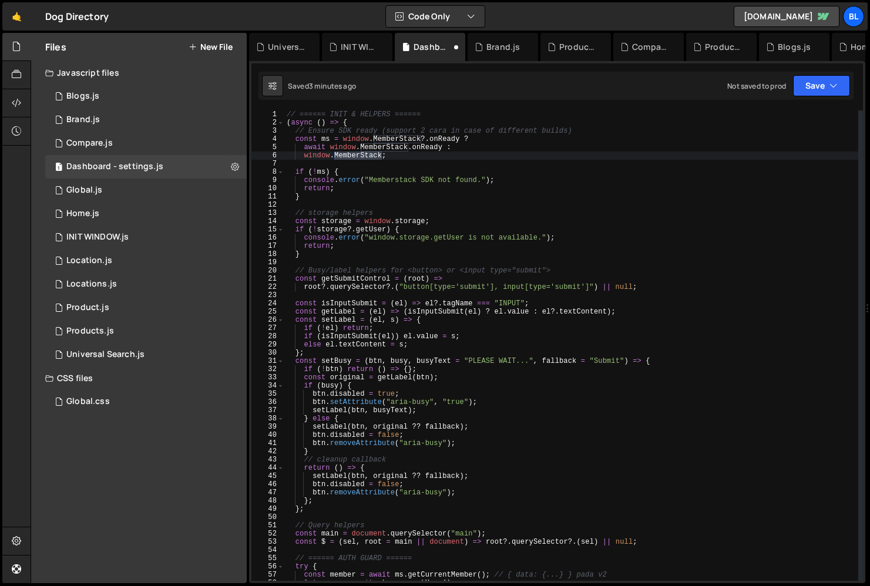
click at [403, 152] on div "// ====== INIT & HELPERS ====== ( async ( ) => { // Ensure SDK ready (support 2…" at bounding box center [571, 353] width 574 height 487
click at [344, 136] on div "// ====== INIT & HELPERS ====== ( async ( ) => { // Ensure SDK ready (support 2…" at bounding box center [571, 353] width 574 height 487
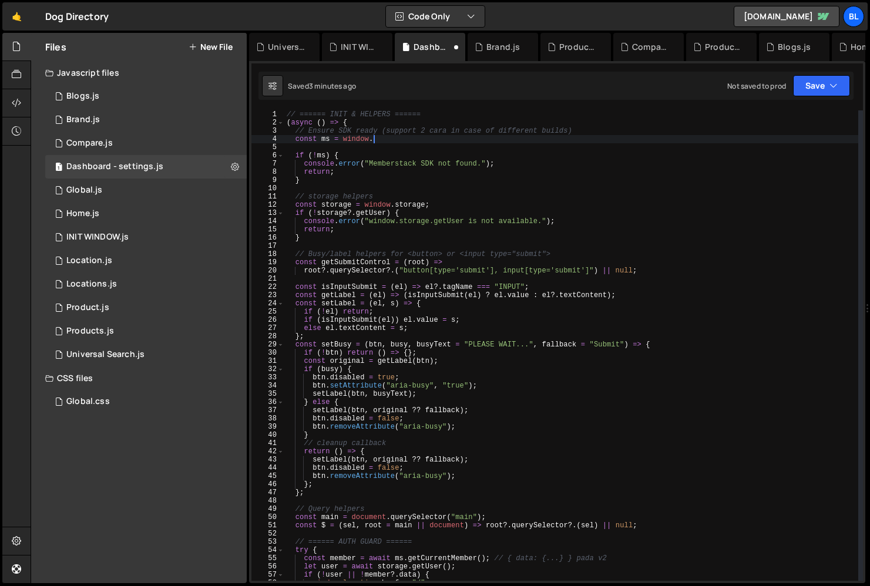
paste textarea "memberstack"
type textarea "const ms = window.memberstack;"
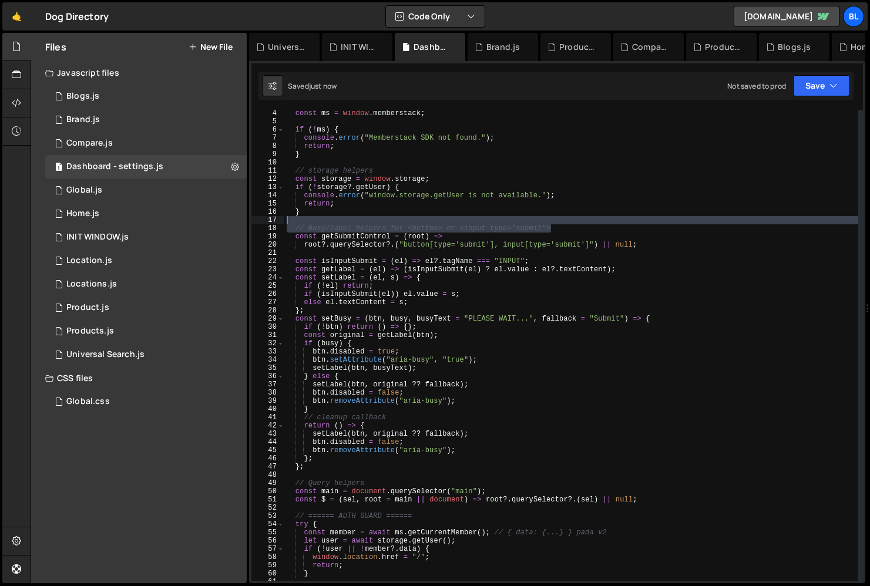
scroll to position [0, 0]
drag, startPoint x: 570, startPoint y: 229, endPoint x: 578, endPoint y: 219, distance: 12.1
click at [578, 219] on div "const ms = window . memberstack ; if ( ! ms ) { console . error ( "Memberstack …" at bounding box center [571, 352] width 574 height 487
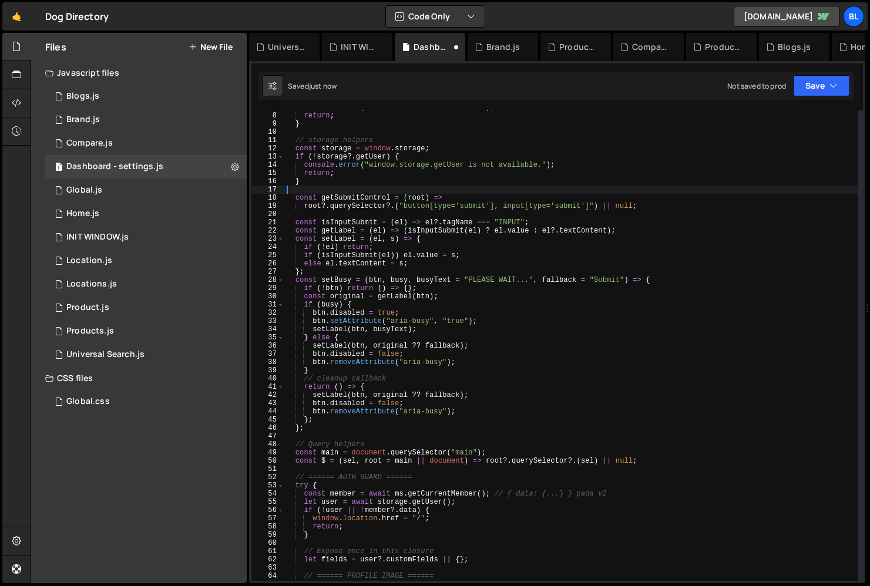
scroll to position [61, 0]
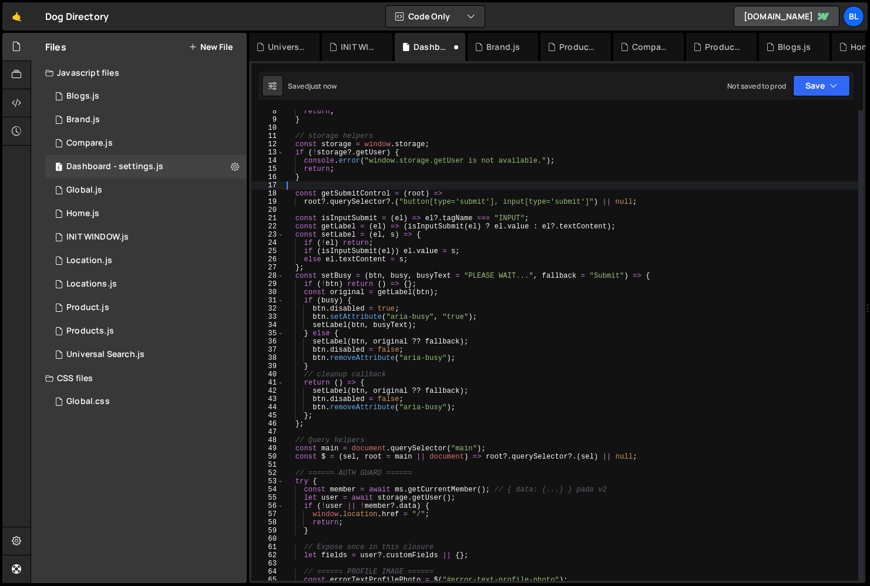
click at [506, 414] on div "return ; } // storage helpers const storage = window . storage ; if ( ! storage…" at bounding box center [571, 351] width 574 height 487
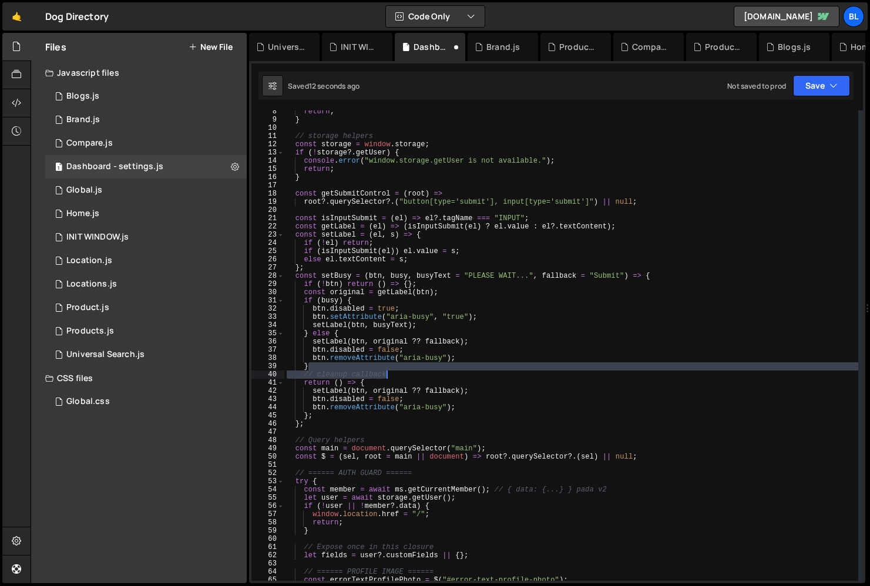
type textarea "}"
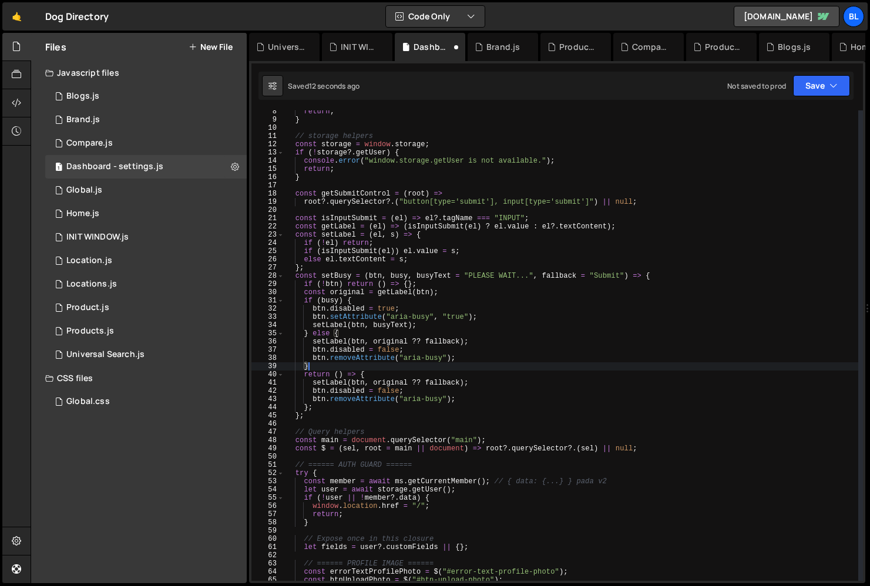
drag, startPoint x: 431, startPoint y: 368, endPoint x: 432, endPoint y: 377, distance: 8.2
click at [432, 377] on div "return ; } // storage helpers const storage = window . storage ; if ( ! storage…" at bounding box center [571, 351] width 574 height 487
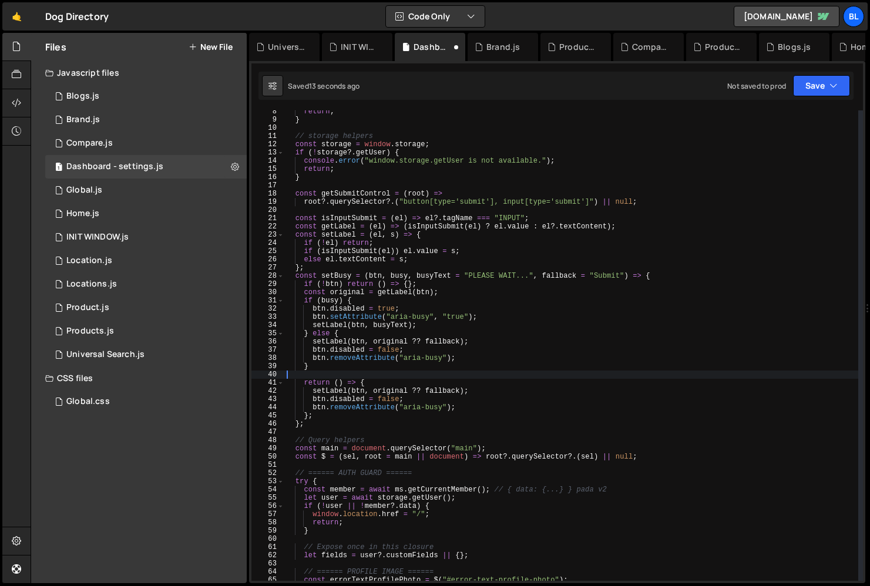
scroll to position [0, 0]
